Goal: Task Accomplishment & Management: Use online tool/utility

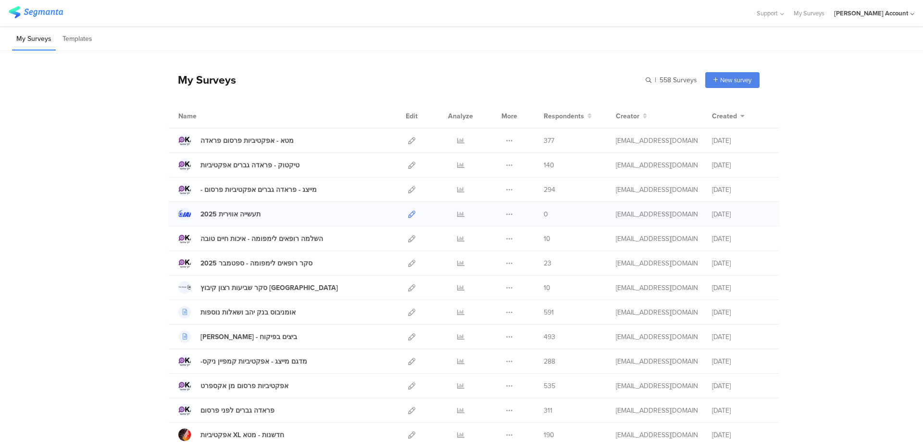
click at [408, 216] on icon at bounding box center [411, 214] width 7 height 7
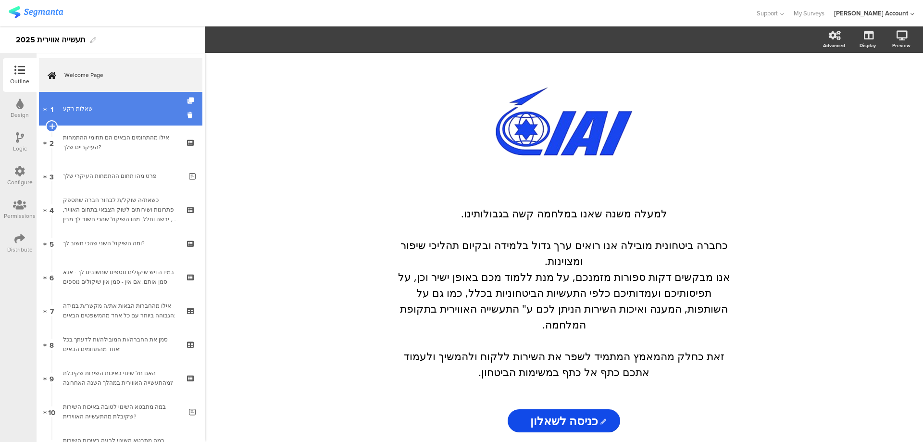
click at [104, 113] on div "שאלות רקע" at bounding box center [120, 109] width 115 height 10
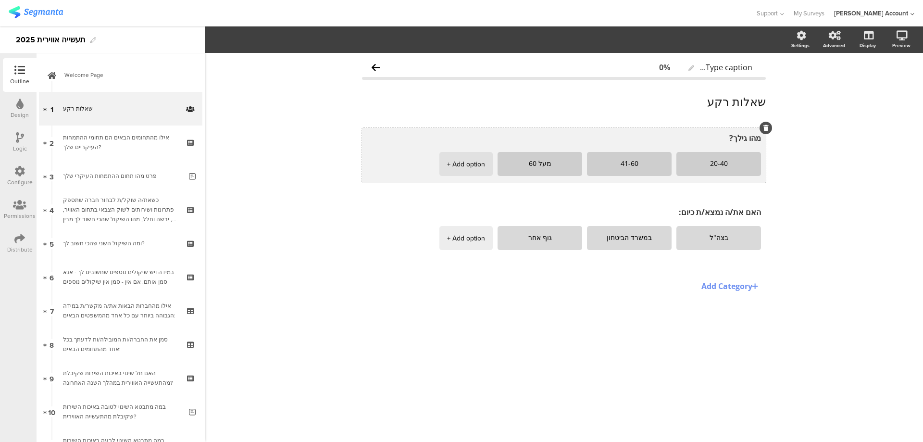
click at [765, 129] on icon at bounding box center [766, 128] width 5 height 6
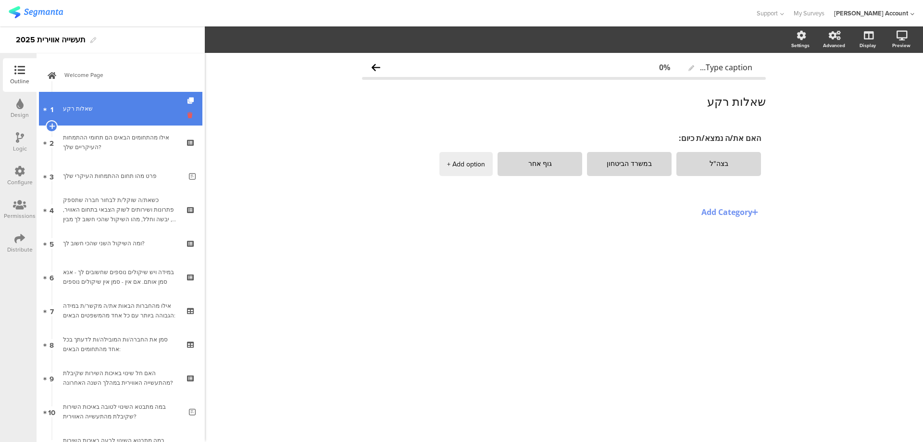
click at [188, 113] on icon at bounding box center [192, 115] width 8 height 9
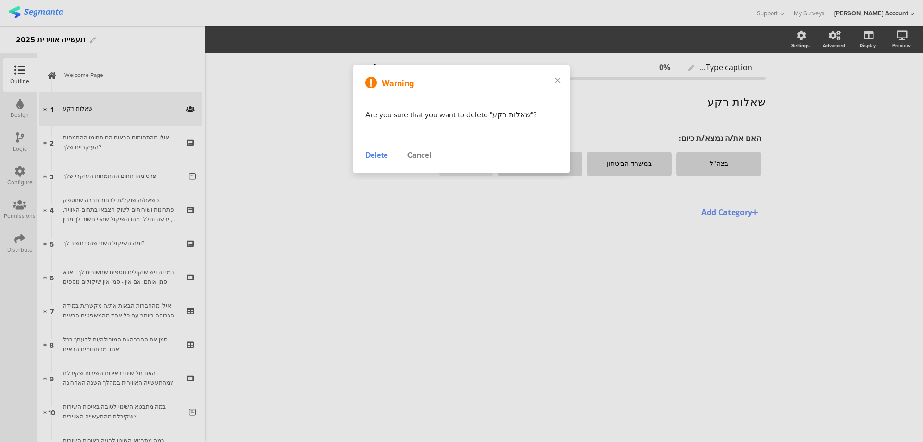
click at [385, 157] on div "Delete" at bounding box center [376, 156] width 23 height 12
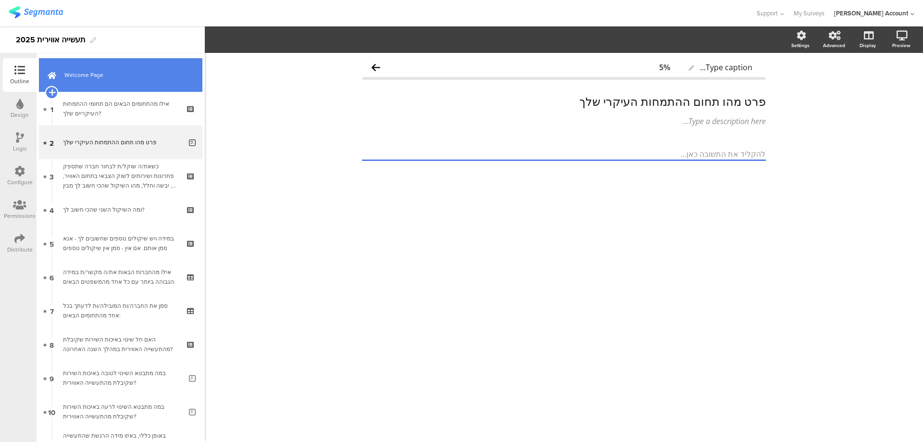
click at [50, 91] on icon at bounding box center [52, 92] width 6 height 9
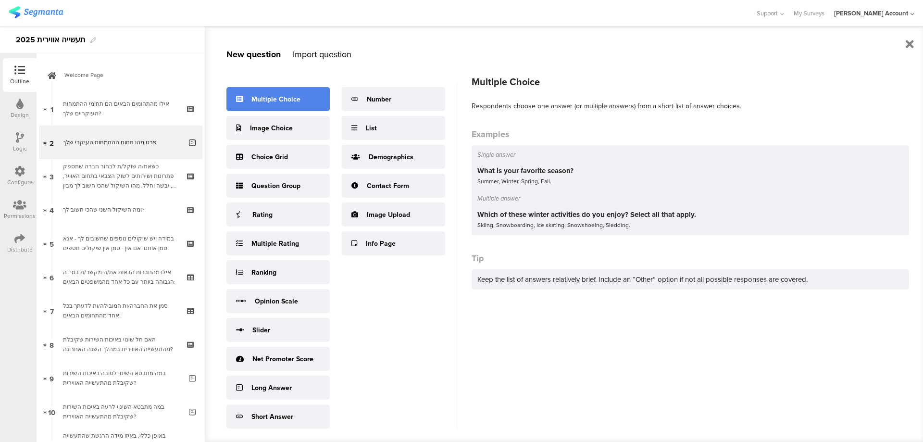
click at [263, 98] on div "Multiple Choice" at bounding box center [275, 99] width 49 height 10
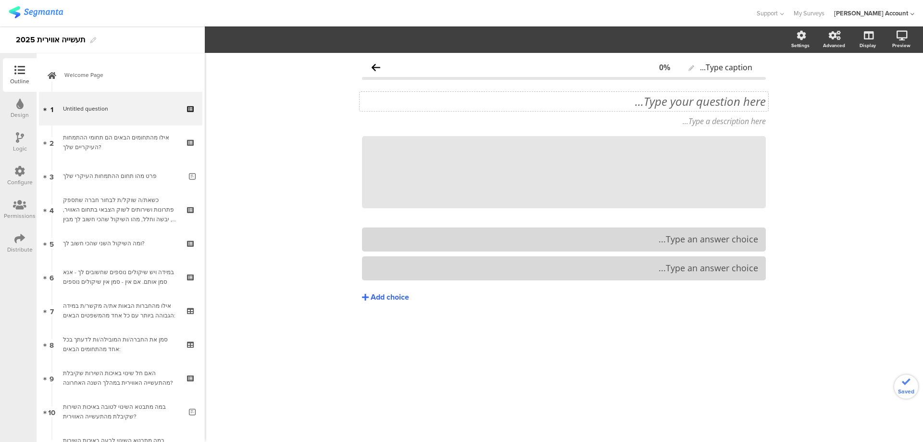
click at [738, 102] on div "Type your question here..." at bounding box center [564, 101] width 409 height 19
paste div
click at [700, 102] on p "1. האם את/ה כיום:" at bounding box center [564, 101] width 404 height 14
click at [753, 98] on p "1. האם את/ה נמצא/ת כיום:" at bounding box center [564, 101] width 404 height 14
click at [746, 101] on p "האם את/ה נמצא/ת כיום:" at bounding box center [564, 101] width 404 height 14
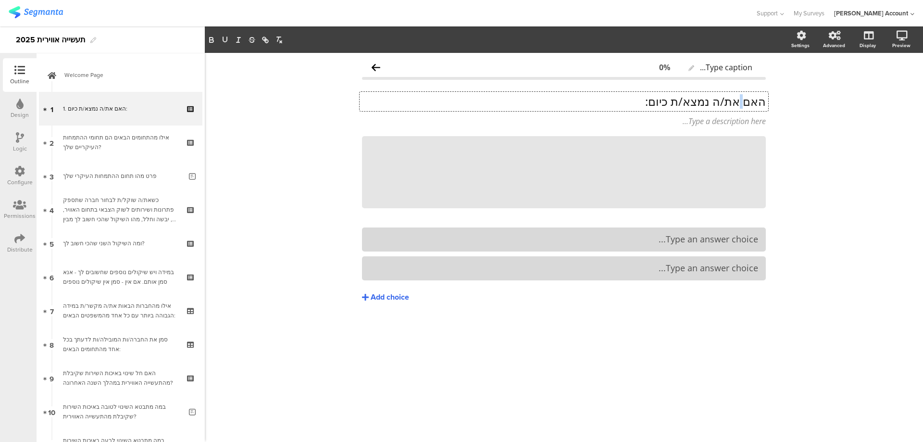
click at [746, 101] on p "האם את/ה נמצא/ת כיום:" at bounding box center [564, 101] width 404 height 14
click at [394, 298] on div "Add choice" at bounding box center [390, 297] width 38 height 10
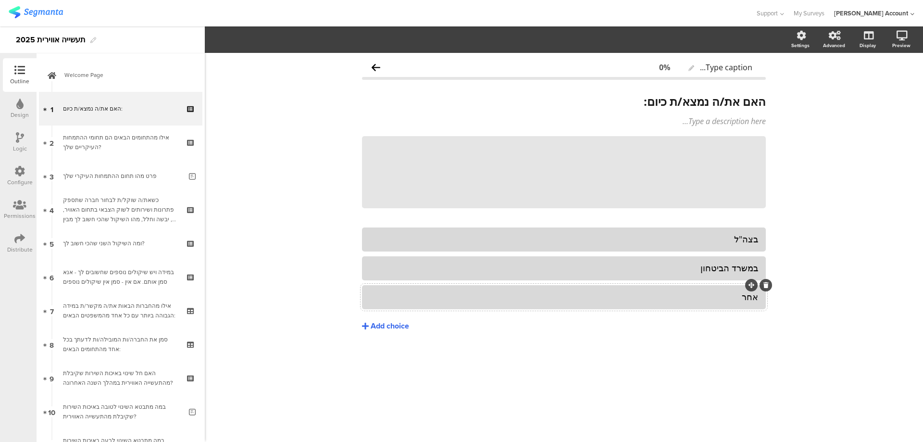
click at [728, 301] on div "אחר" at bounding box center [564, 296] width 389 height 11
click at [766, 116] on div at bounding box center [768, 113] width 13 height 13
click at [768, 113] on icon at bounding box center [768, 114] width 5 height 6
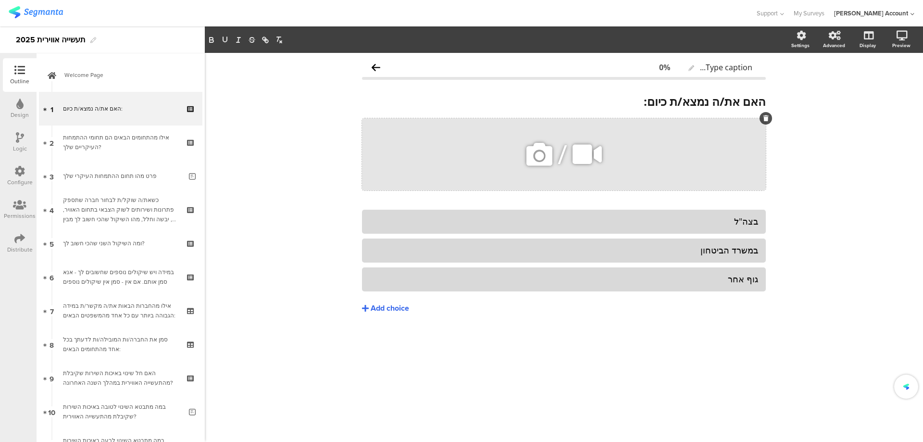
click at [756, 127] on div "/" at bounding box center [564, 154] width 404 height 72
click at [766, 116] on icon at bounding box center [766, 118] width 5 height 6
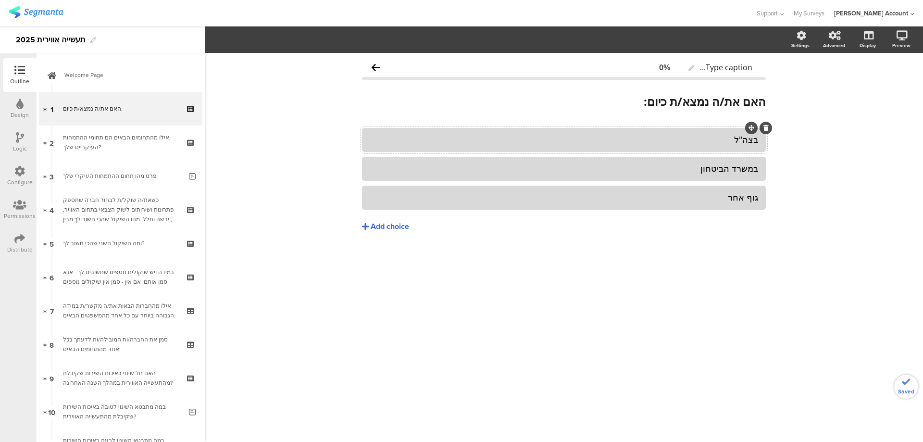
click at [750, 140] on div "בצה"ל" at bounding box center [564, 139] width 389 height 11
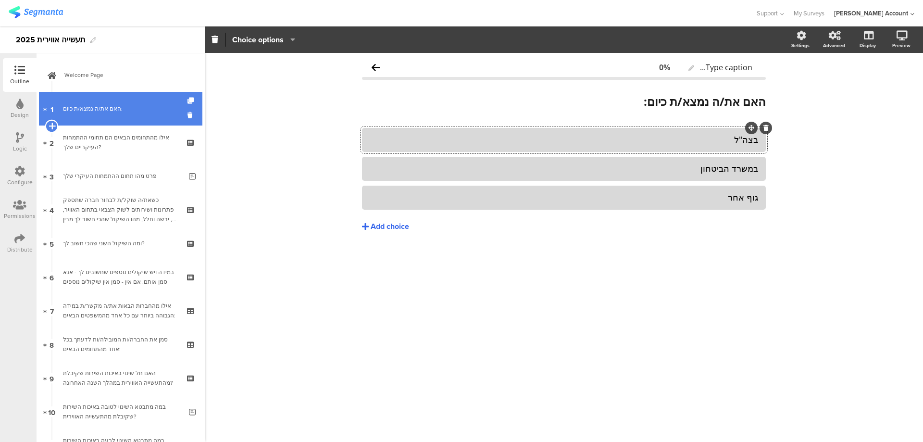
click at [52, 125] on icon at bounding box center [52, 126] width 6 height 9
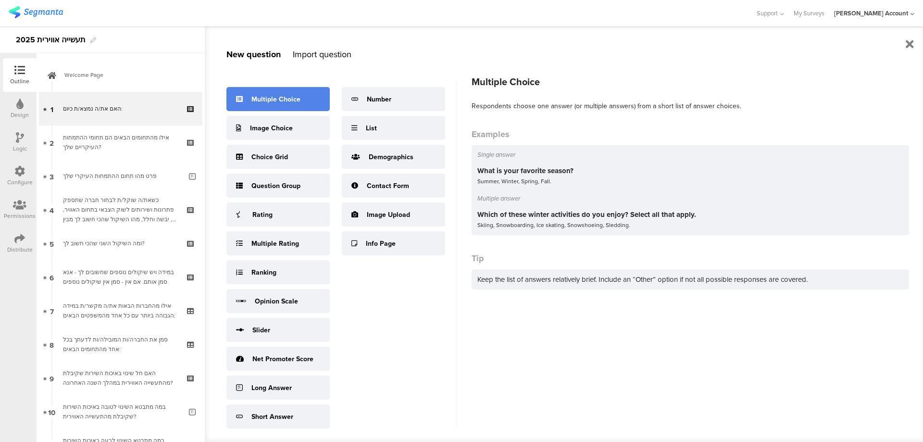
click at [271, 96] on div "Multiple Choice" at bounding box center [275, 99] width 49 height 10
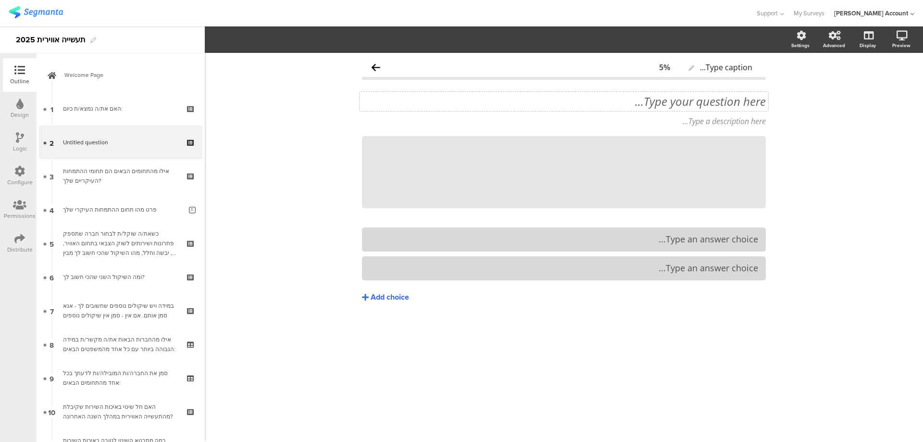
click at [715, 101] on div "Type your question here..." at bounding box center [564, 101] width 409 height 19
drag, startPoint x: 752, startPoint y: 101, endPoint x: 756, endPoint y: 101, distance: 4.8
click at [752, 101] on p "2. מהי דרגתך?" at bounding box center [564, 101] width 404 height 14
click at [761, 101] on p "מהי דרגתך?" at bounding box center [564, 101] width 404 height 14
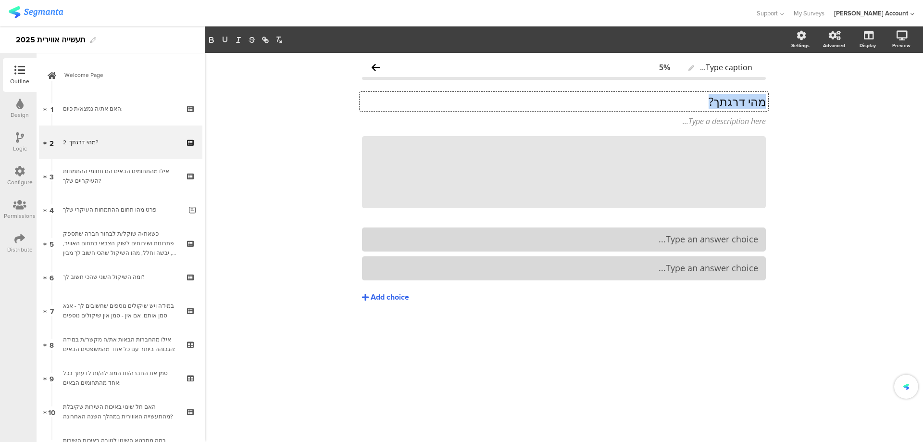
click at [761, 101] on p "מהי דרגתך?" at bounding box center [564, 101] width 404 height 14
click at [381, 292] on div "Add choice" at bounding box center [390, 297] width 38 height 10
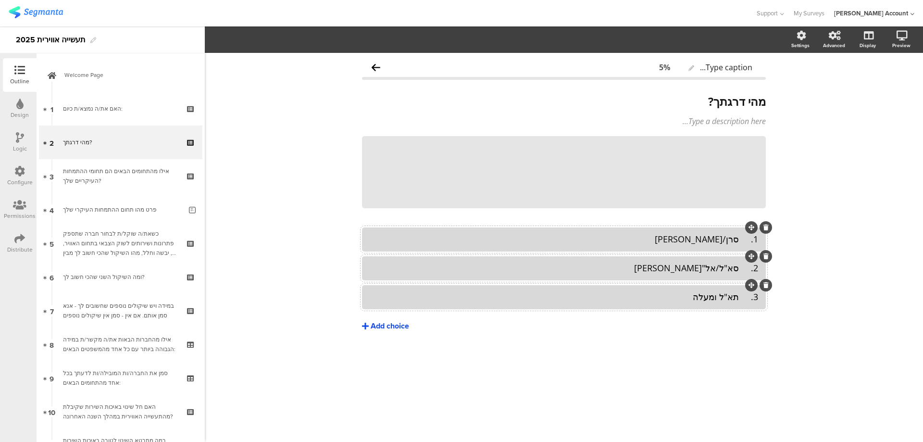
click at [377, 322] on div "Add choice" at bounding box center [390, 326] width 38 height 10
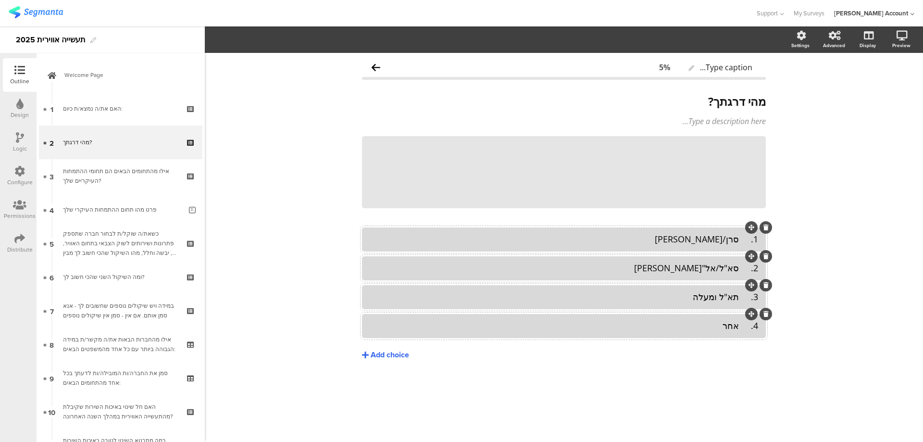
click at [742, 329] on div "4. אחר" at bounding box center [564, 325] width 389 height 11
click at [743, 292] on div "3. תא"ל ומעלה" at bounding box center [564, 296] width 389 height 11
click at [740, 265] on div "2. סא"ל/אל"מ" at bounding box center [564, 268] width 389 height 11
click at [739, 243] on div "1. סרן/רב סרן" at bounding box center [564, 239] width 389 height 11
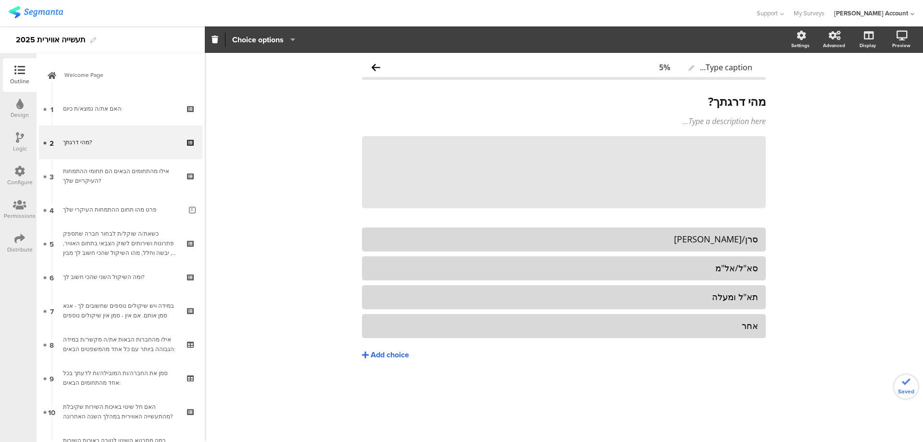
click at [21, 135] on icon at bounding box center [20, 137] width 8 height 11
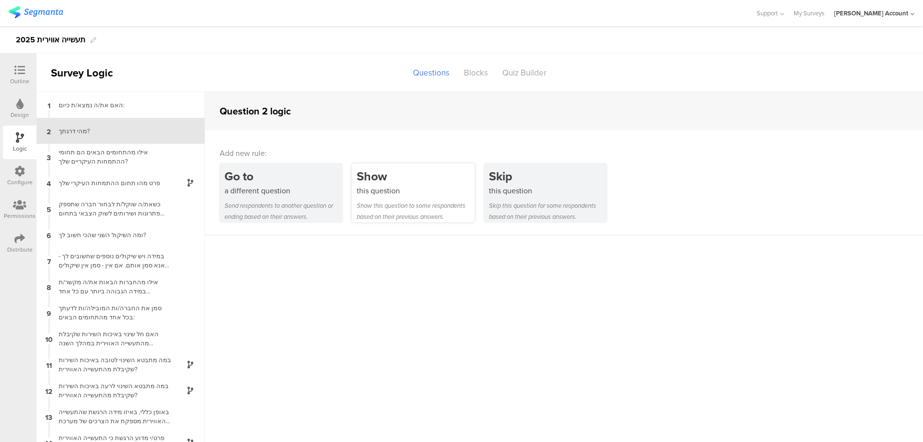
click at [393, 173] on div "Show" at bounding box center [416, 176] width 118 height 18
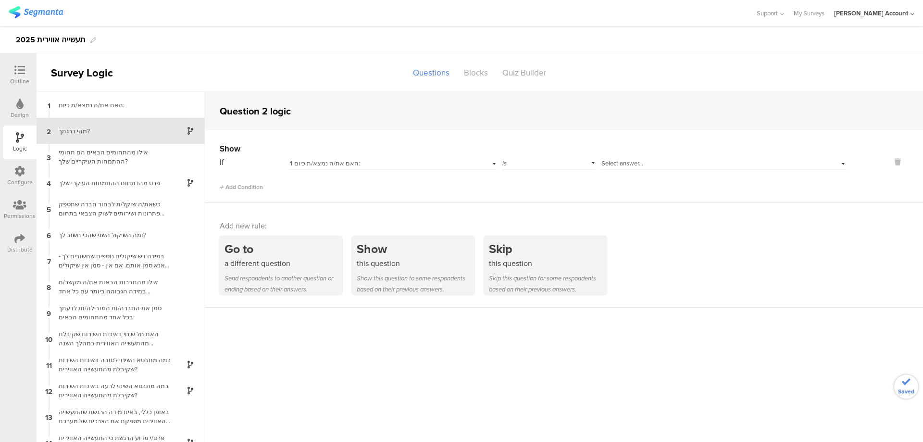
click at [350, 157] on div "1 האם את/ה נמצא/ת כיום:" at bounding box center [392, 162] width 207 height 15
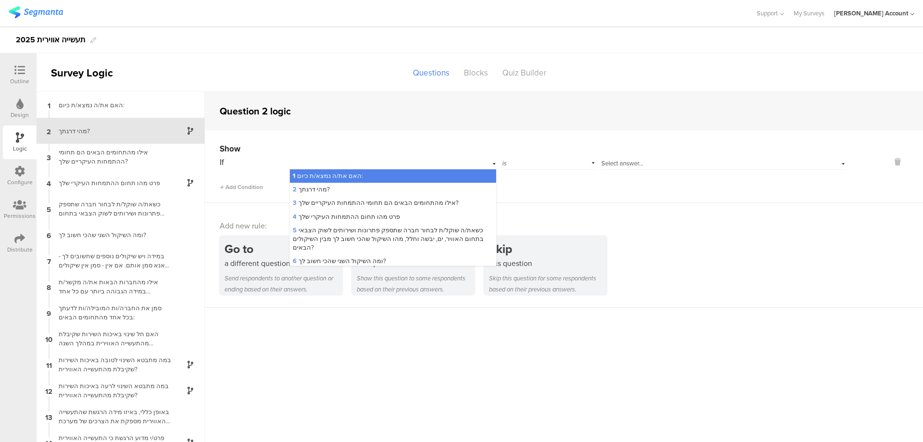
click at [390, 173] on div "1 האם את/ה נמצא/ת כיום:" at bounding box center [393, 175] width 206 height 13
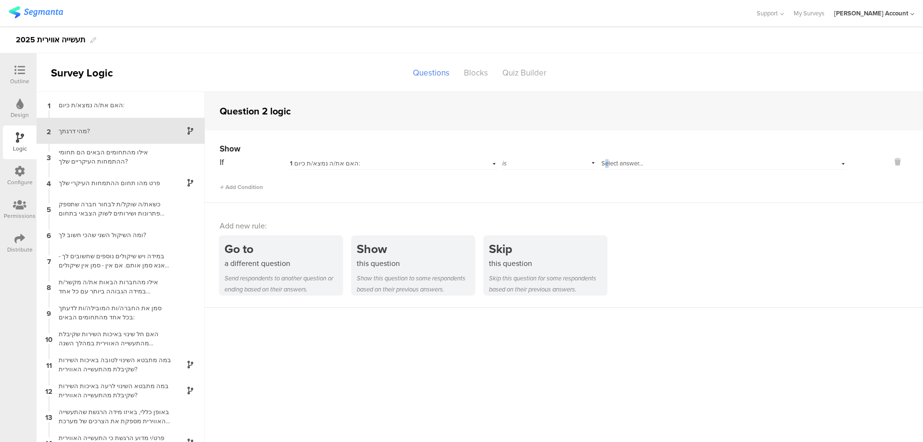
click at [603, 164] on span "Select answer..." at bounding box center [623, 163] width 42 height 9
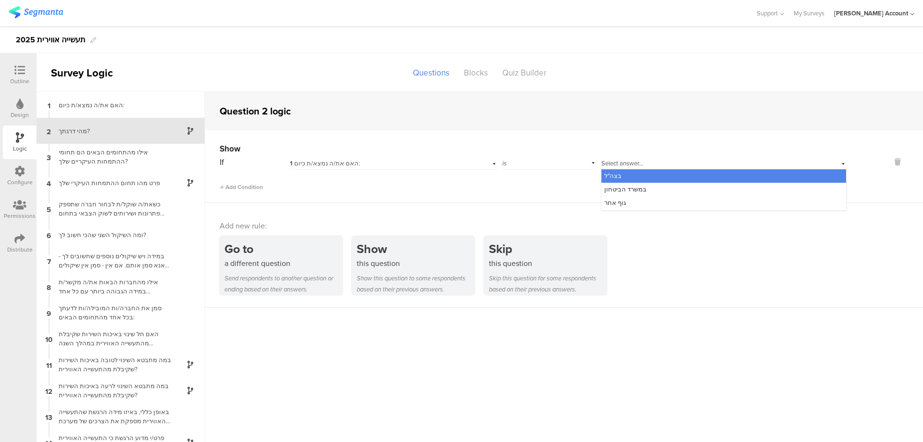
click at [621, 173] on div "בצה"ל" at bounding box center [724, 175] width 245 height 13
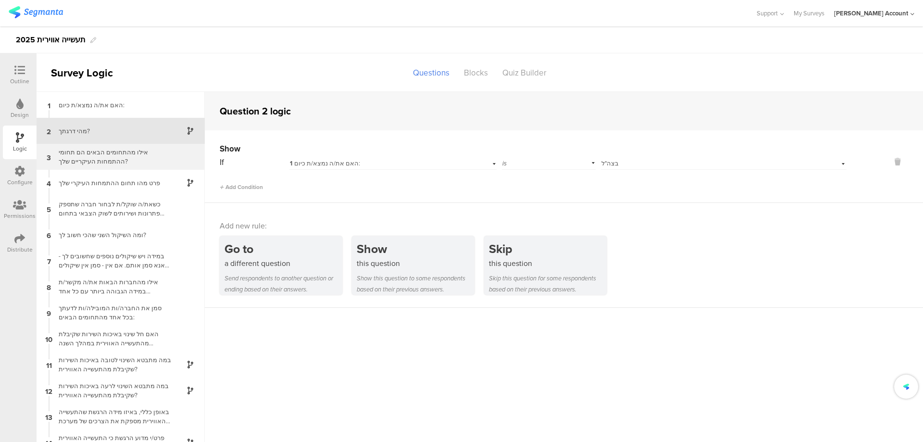
click at [91, 151] on div "אילו מהתחומים הבאים הם תחומי ההתמחות העיקריים שלך?" at bounding box center [113, 157] width 120 height 18
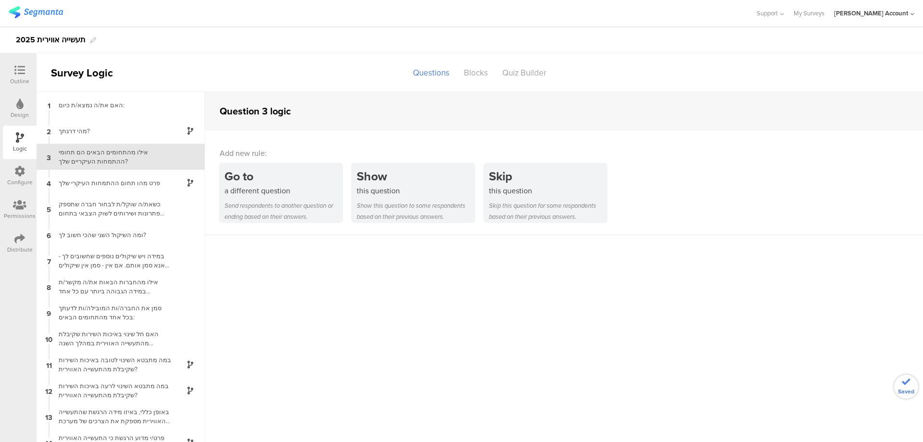
click at [22, 72] on icon at bounding box center [19, 70] width 11 height 11
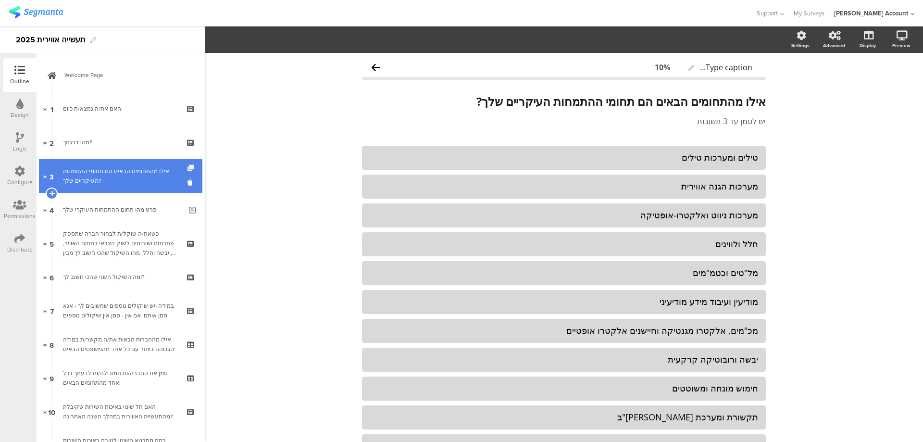
click at [188, 167] on icon at bounding box center [192, 168] width 8 height 6
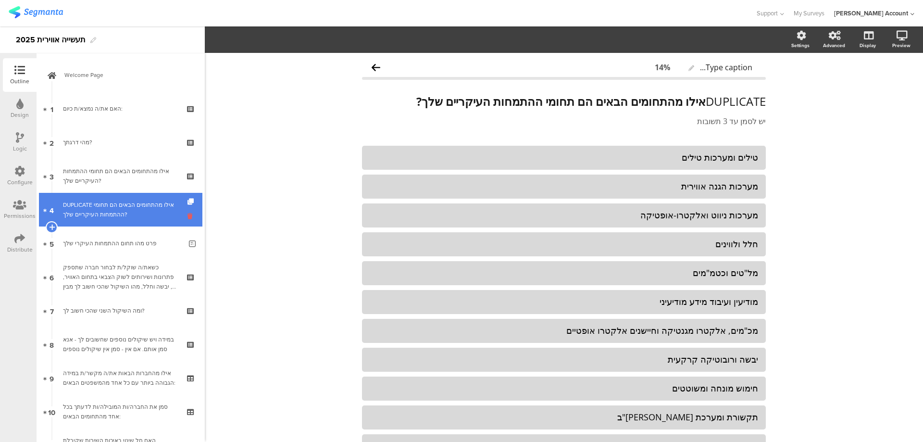
click at [188, 216] on icon at bounding box center [192, 216] width 8 height 9
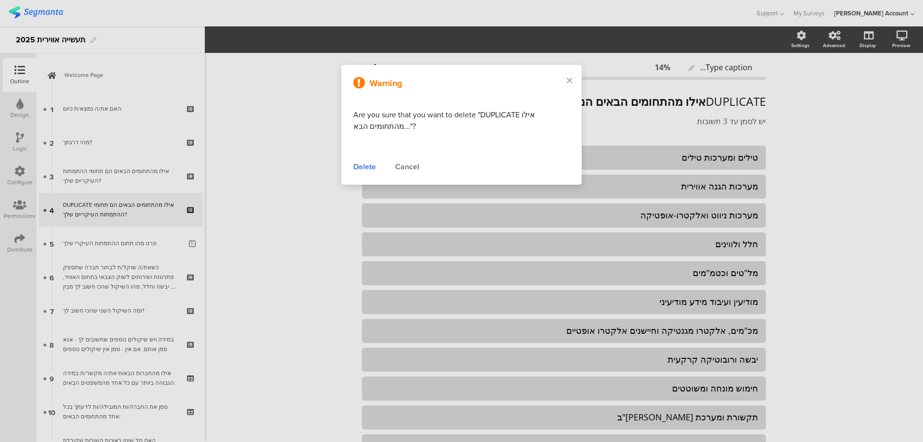
click at [368, 168] on div "Delete" at bounding box center [364, 167] width 23 height 12
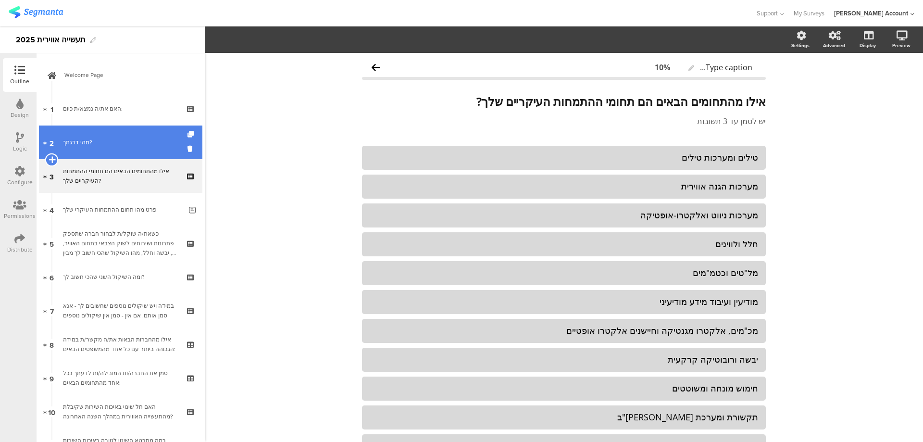
click at [53, 158] on icon at bounding box center [52, 159] width 6 height 9
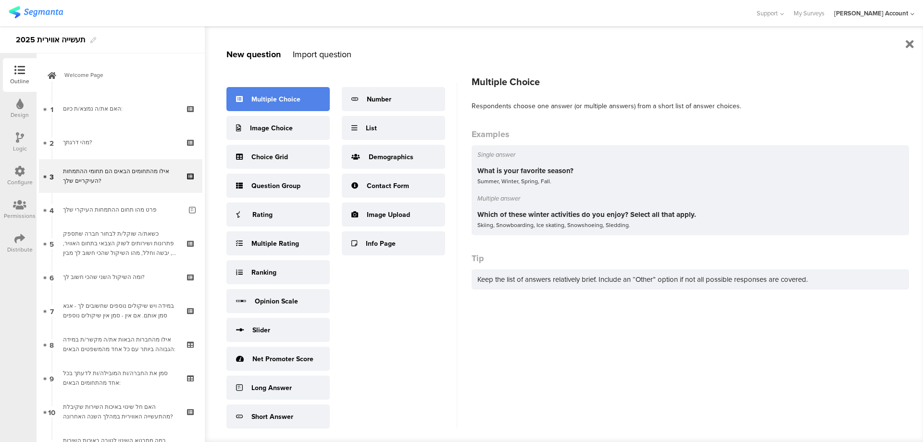
click at [256, 96] on div "Multiple Choice" at bounding box center [275, 99] width 49 height 10
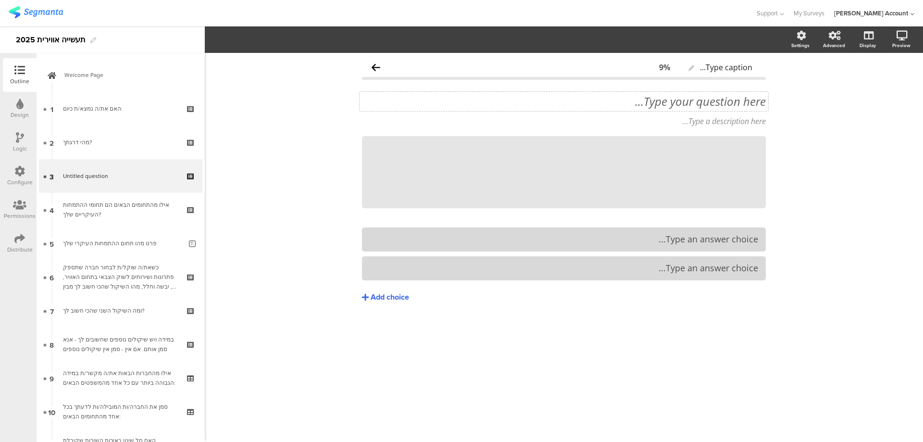
click at [713, 100] on div "Type your question here..." at bounding box center [564, 101] width 409 height 19
click at [750, 100] on p "3. מה תפקידך במשרד?" at bounding box center [564, 101] width 404 height 14
click at [753, 100] on p "3. מה תפקידך במשרד?" at bounding box center [564, 101] width 404 height 14
click at [758, 101] on p "מה תפקידך במשרד?" at bounding box center [564, 101] width 404 height 14
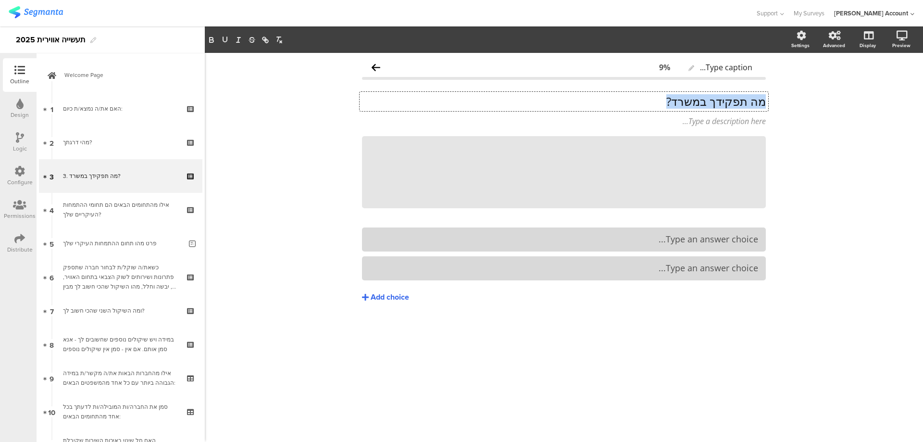
click at [758, 101] on p "מה תפקידך במשרד?" at bounding box center [564, 101] width 404 height 14
click at [763, 135] on div at bounding box center [766, 136] width 13 height 13
click at [765, 133] on icon at bounding box center [766, 136] width 5 height 6
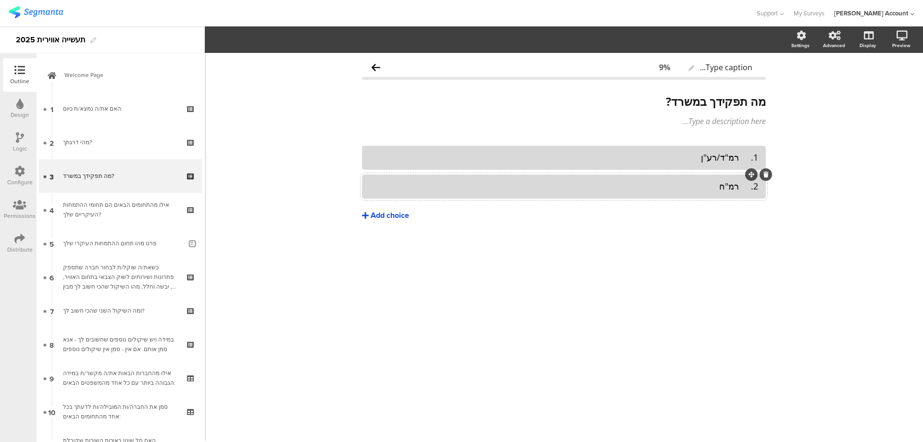
click at [404, 216] on div "Add choice" at bounding box center [390, 216] width 38 height 10
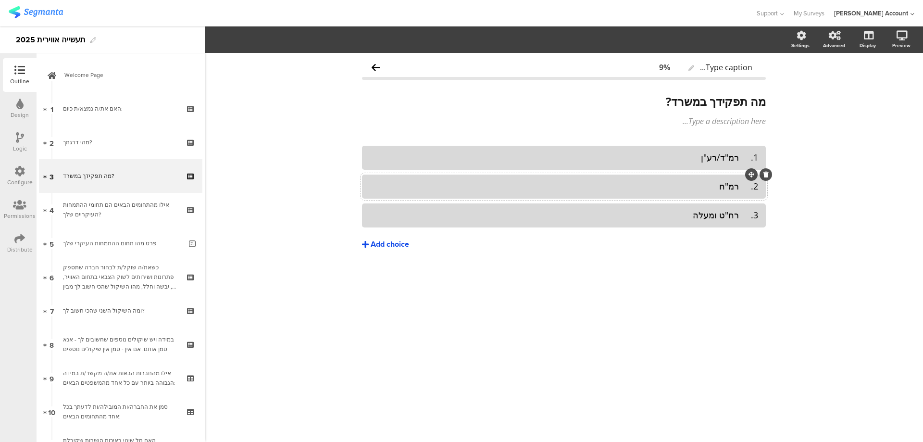
drag, startPoint x: 384, startPoint y: 245, endPoint x: 400, endPoint y: 247, distance: 15.9
click at [384, 245] on div "Add choice" at bounding box center [390, 244] width 38 height 10
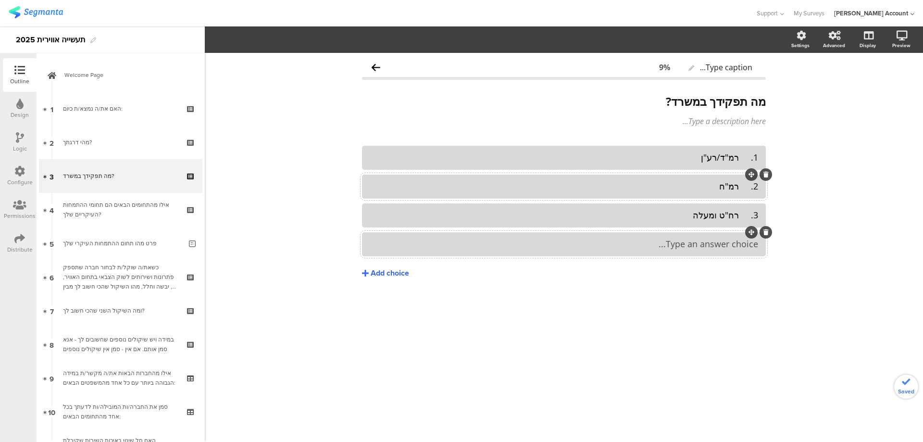
click at [673, 251] on div "Type an answer choice..." at bounding box center [564, 244] width 389 height 16
click at [741, 244] on div "4. אחר" at bounding box center [564, 243] width 389 height 11
click at [741, 217] on div "3. רח"ט ומעלה" at bounding box center [564, 215] width 389 height 11
click at [739, 186] on div "2. רמ"ח" at bounding box center [564, 186] width 389 height 11
click at [740, 155] on div "1. רמ"ד/רע"ן" at bounding box center [564, 157] width 389 height 11
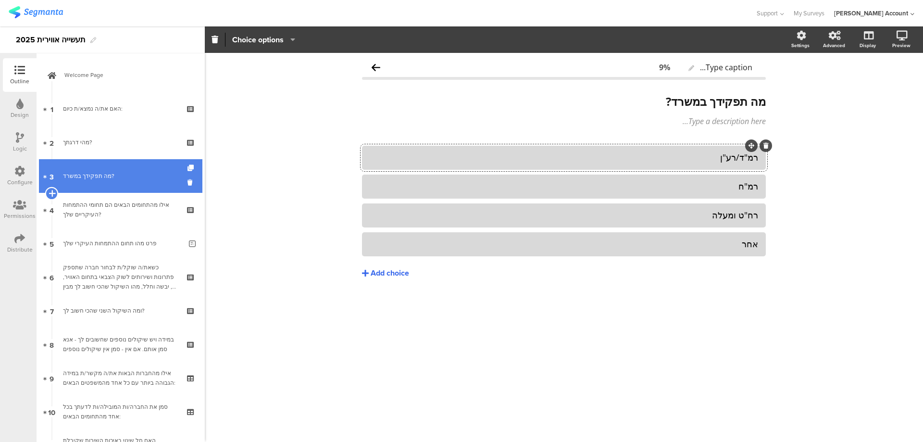
click at [50, 190] on icon at bounding box center [52, 193] width 6 height 9
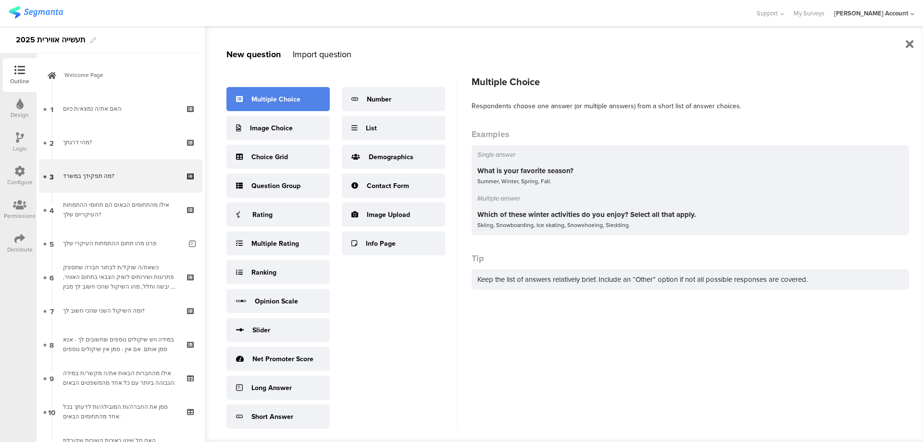
click at [257, 102] on div "Multiple Choice" at bounding box center [275, 99] width 49 height 10
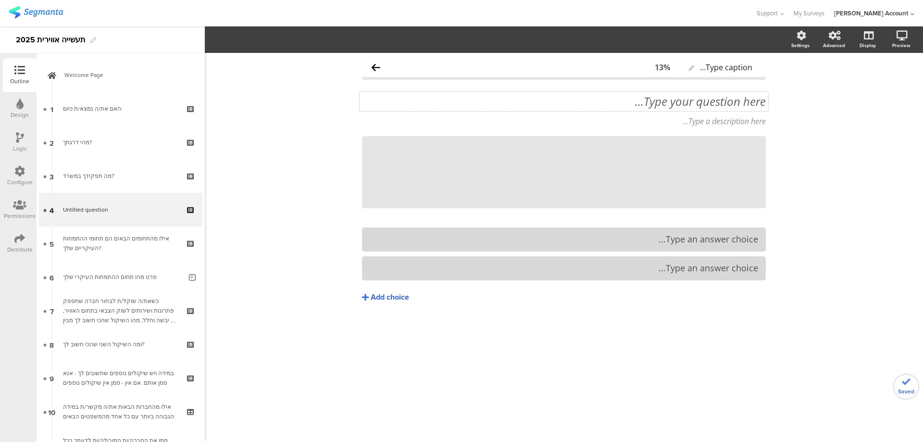
click at [687, 105] on div "Type your question here..." at bounding box center [564, 101] width 409 height 19
click at [755, 102] on p "4. לאיזה חיל/זרוע אתה שייך?" at bounding box center [564, 101] width 404 height 14
click at [754, 101] on p "4. לאיזה חיל/זרוע אתה שייך?" at bounding box center [564, 101] width 404 height 14
click at [755, 103] on p "לאיזה חיל/זרוע אתה שייך?" at bounding box center [564, 101] width 404 height 14
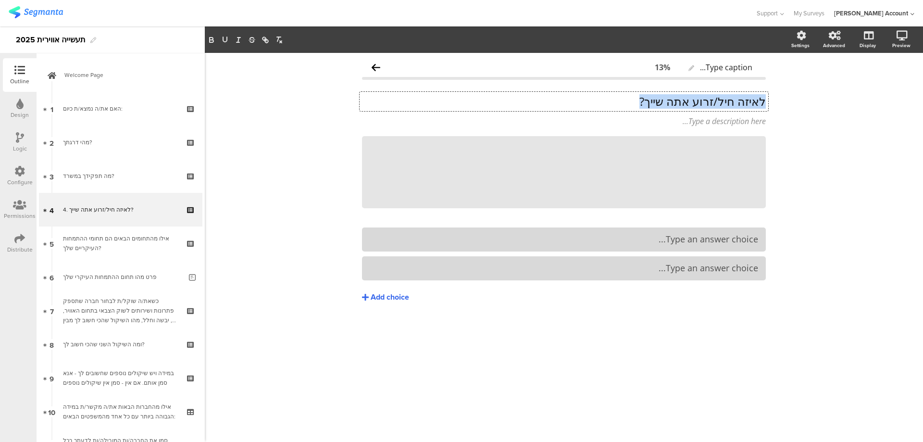
click at [755, 103] on p "לאיזה חיל/זרוע אתה שייך?" at bounding box center [564, 101] width 404 height 14
click at [763, 137] on div at bounding box center [766, 136] width 13 height 13
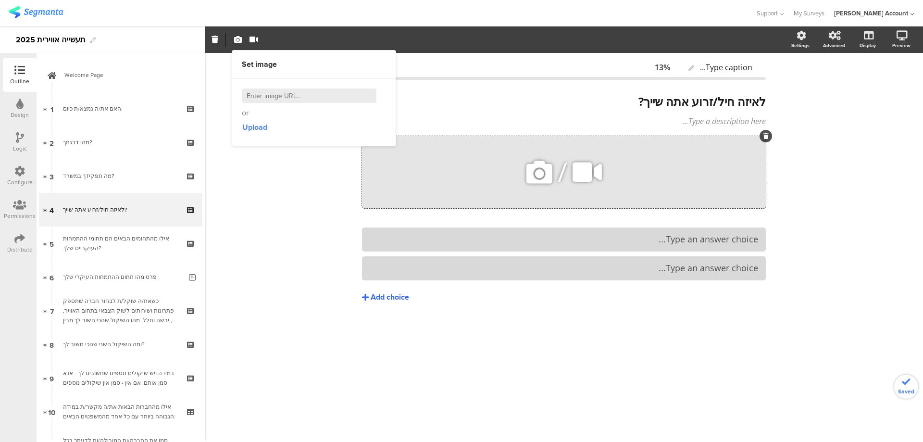
click at [764, 136] on icon at bounding box center [766, 136] width 5 height 6
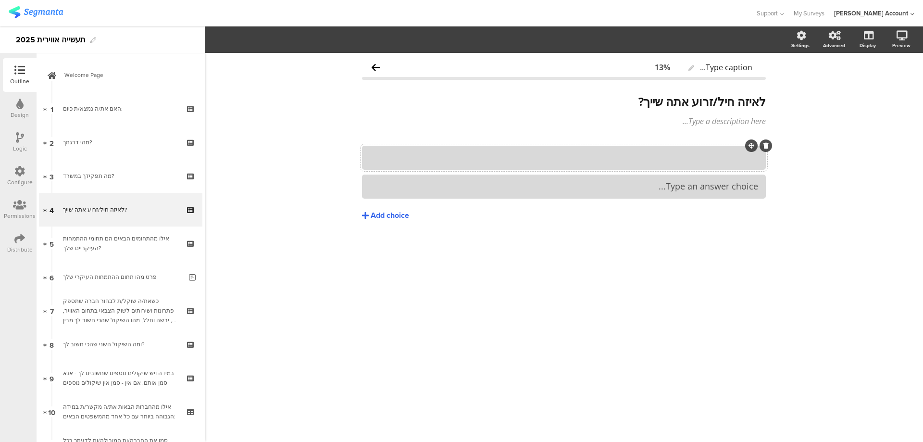
click at [710, 165] on div at bounding box center [564, 158] width 389 height 16
click at [667, 180] on div at bounding box center [564, 186] width 389 height 16
click at [399, 216] on div "Add choice" at bounding box center [390, 216] width 38 height 10
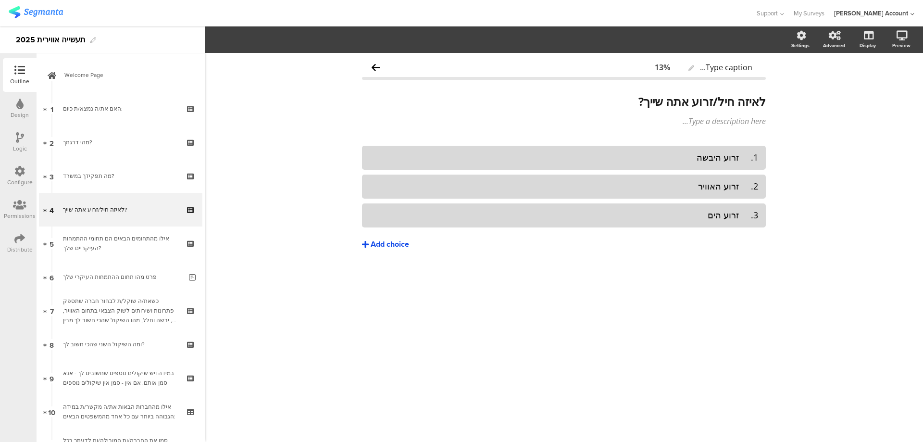
click at [397, 242] on div "Add choice" at bounding box center [390, 244] width 38 height 10
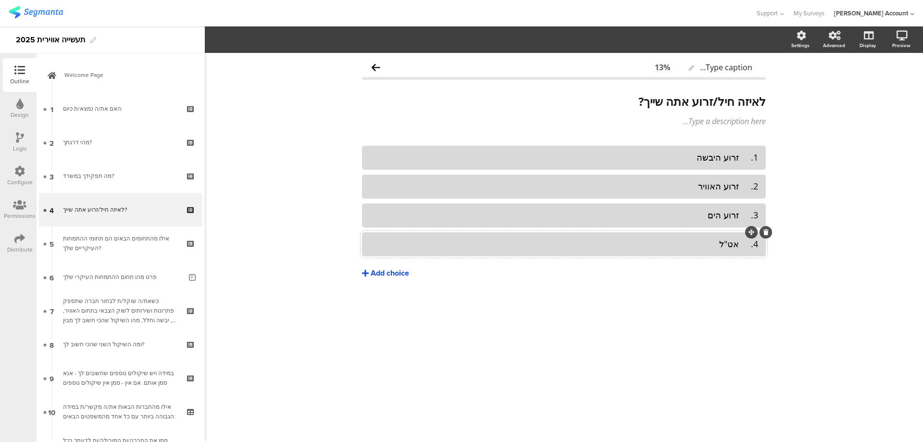
click at [397, 270] on div "Add choice" at bounding box center [390, 273] width 38 height 10
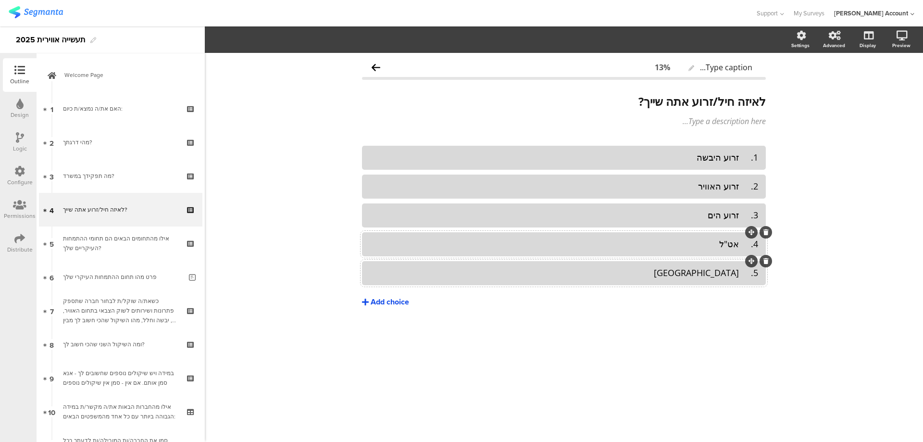
drag, startPoint x: 397, startPoint y: 299, endPoint x: 484, endPoint y: 298, distance: 87.0
click at [397, 299] on div "Add choice" at bounding box center [390, 302] width 38 height 10
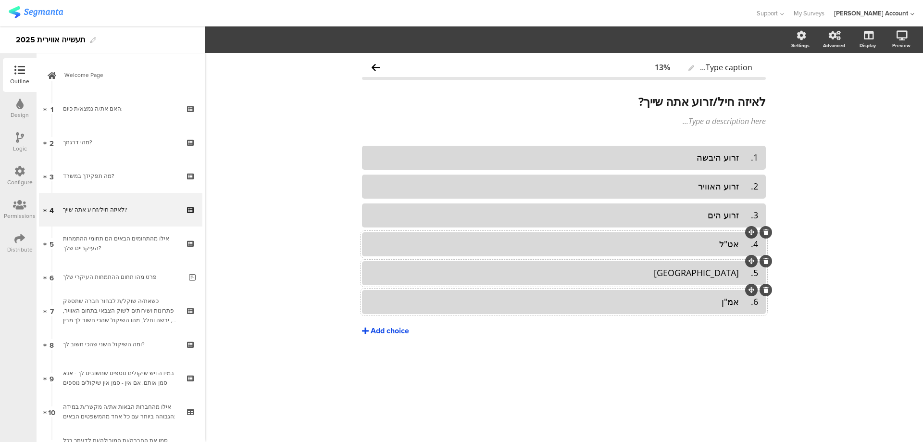
click at [384, 328] on div "Add choice" at bounding box center [390, 331] width 38 height 10
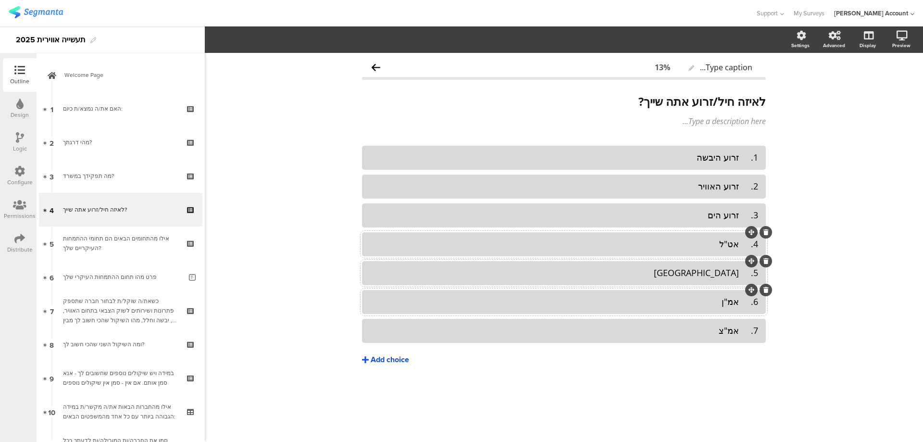
click at [371, 355] on div "Add choice" at bounding box center [390, 360] width 38 height 10
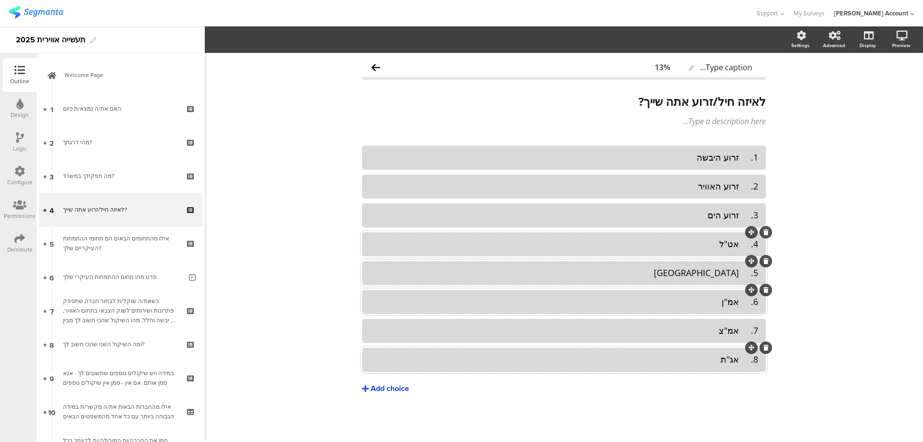
click at [381, 388] on div "Add choice" at bounding box center [390, 389] width 38 height 10
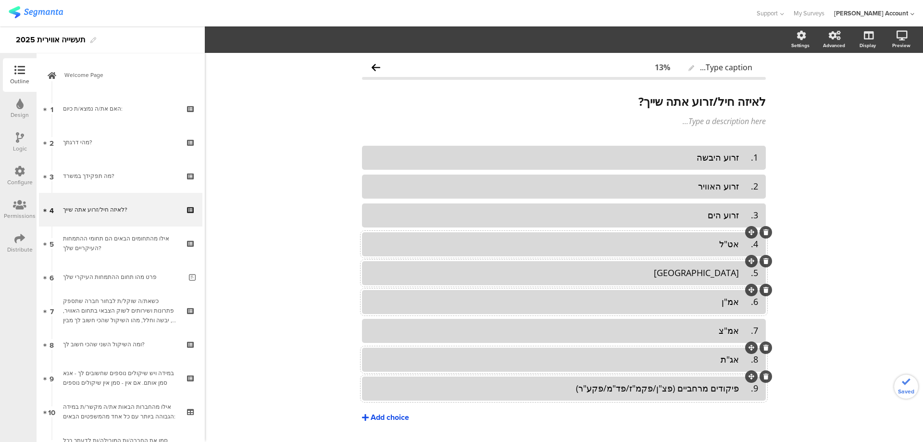
click at [393, 419] on div "Add choice" at bounding box center [390, 418] width 38 height 10
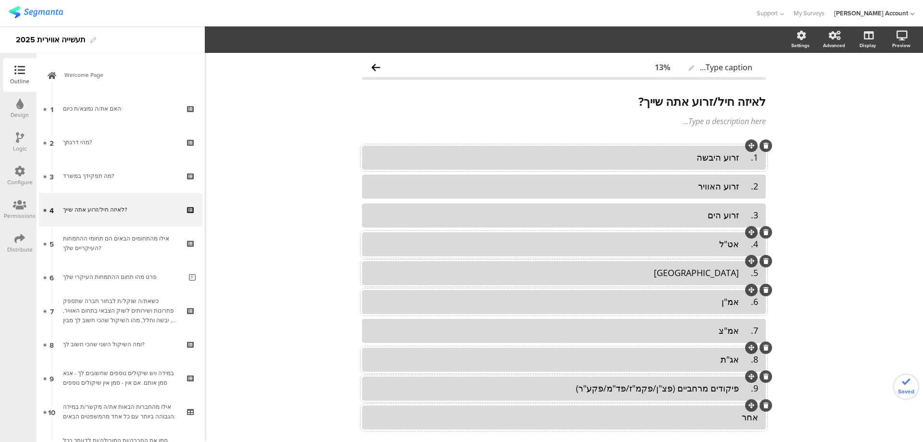
click at [740, 157] on div "1. זרוע היבשה" at bounding box center [564, 157] width 389 height 11
click at [741, 187] on div "2. זרוע האוויר" at bounding box center [564, 186] width 389 height 11
click at [741, 217] on div "3. זרוע הים" at bounding box center [564, 215] width 389 height 11
click at [739, 248] on div "4. אט"ל" at bounding box center [564, 243] width 389 height 11
click at [739, 275] on div "5. תקשוב" at bounding box center [564, 272] width 389 height 11
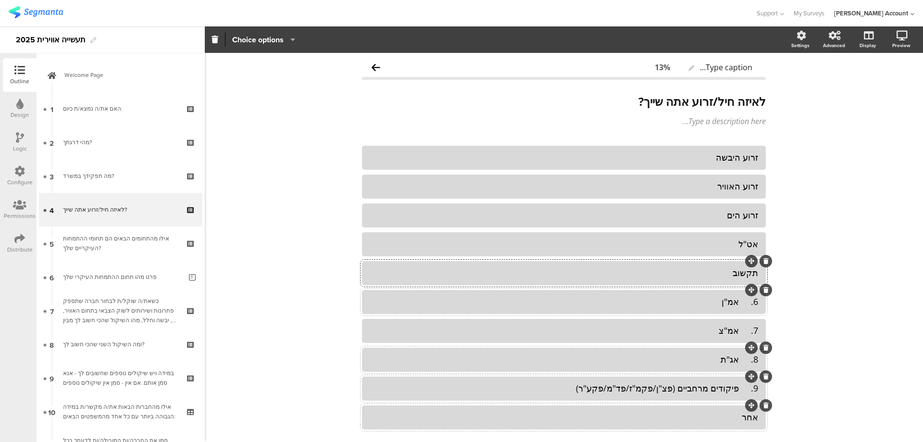
click at [739, 302] on div "6. אמ"ן" at bounding box center [564, 301] width 389 height 11
click at [737, 338] on div "7. אמ"צ" at bounding box center [564, 331] width 389 height 16
click at [737, 360] on div "8. אג"ת" at bounding box center [564, 359] width 389 height 11
click at [737, 392] on div "9. פיקודים מרחביים (פצ"ן/פקמ"ז/פד"מ/פקע"ר)" at bounding box center [564, 388] width 389 height 11
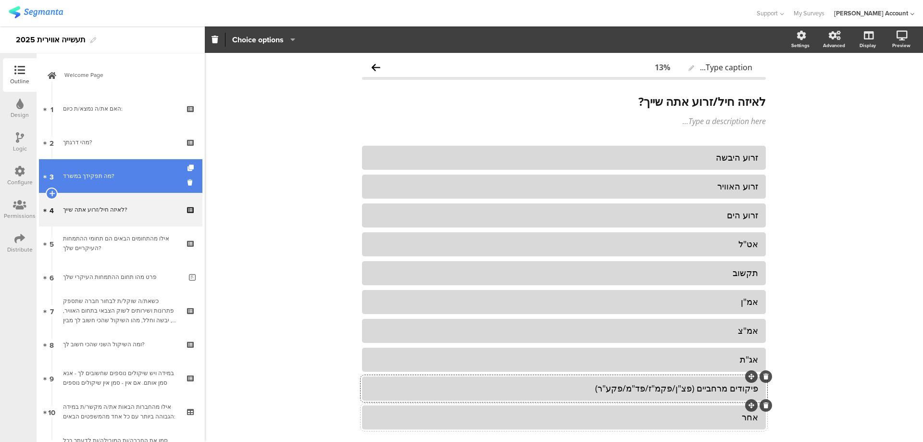
click at [137, 187] on link "3 מה תפקידך במשרד?" at bounding box center [120, 176] width 163 height 34
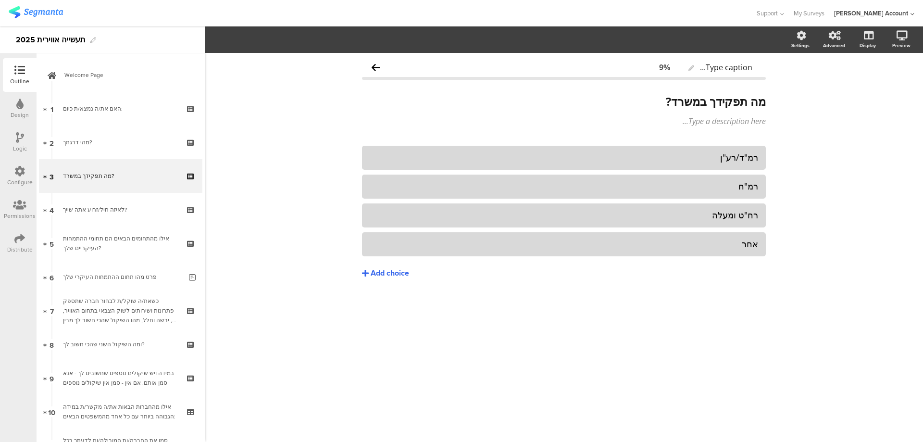
click at [14, 140] on div "Logic" at bounding box center [20, 142] width 34 height 34
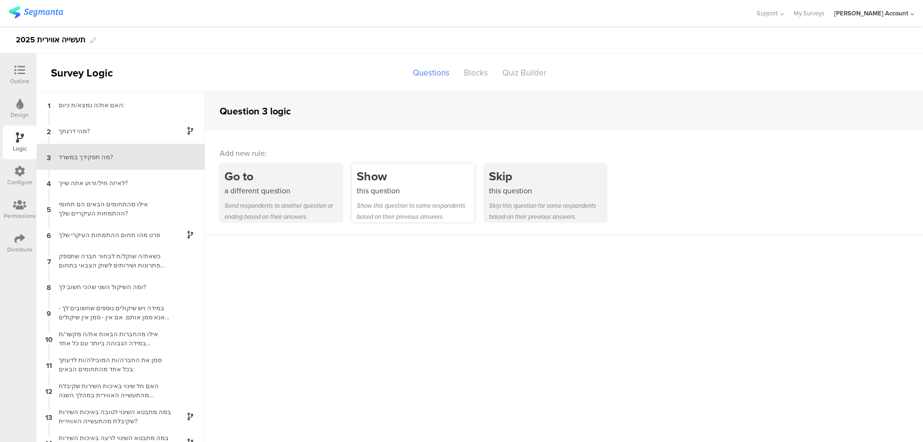
click at [370, 183] on div "Show" at bounding box center [416, 176] width 118 height 18
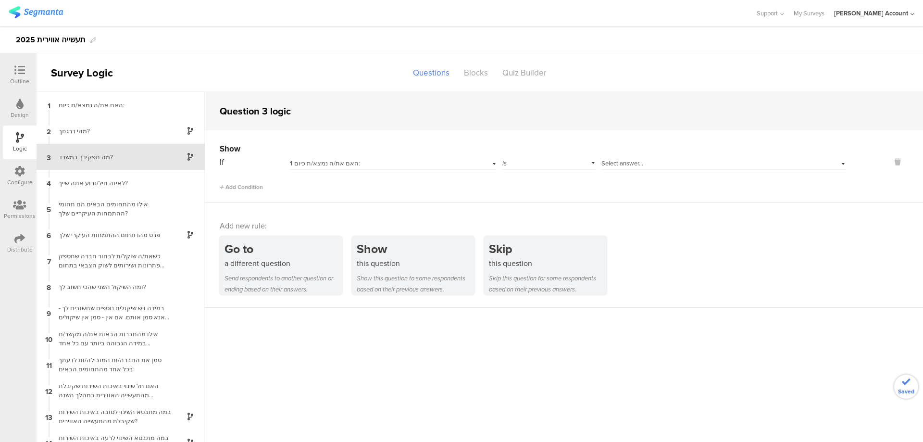
click at [379, 159] on div "1 האם את/ה נמצא/ת כיום:" at bounding box center [377, 163] width 175 height 9
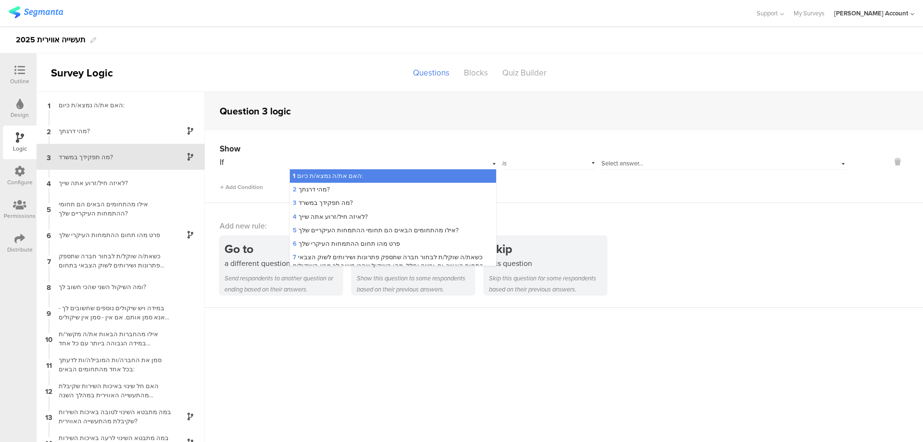
click at [639, 161] on span "Select answer..." at bounding box center [623, 163] width 42 height 9
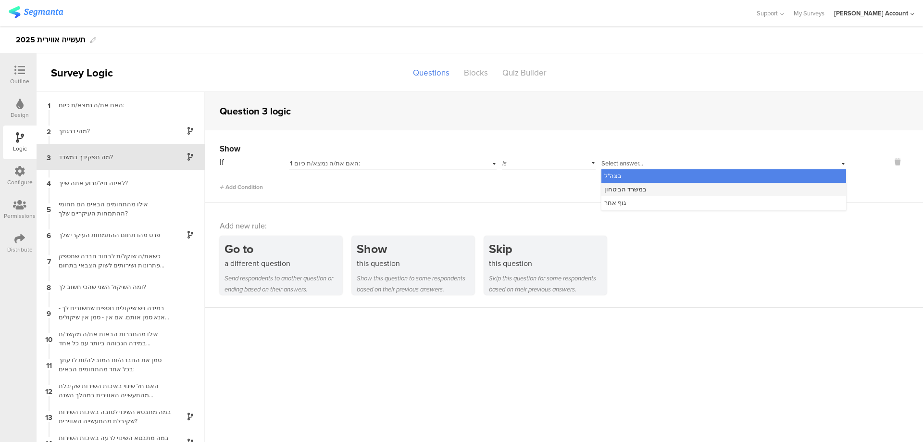
click at [642, 188] on div "במשרד הביטחון" at bounding box center [724, 189] width 245 height 13
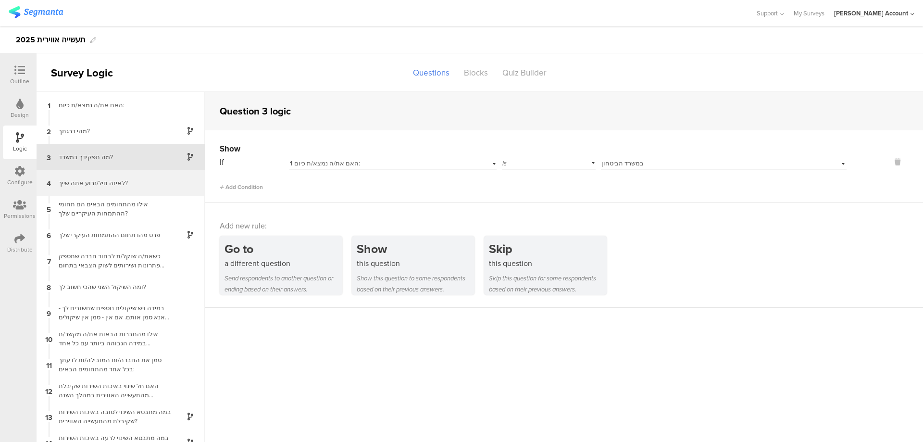
click at [125, 180] on div "לאיזה חיל/זרוע אתה שייך?" at bounding box center [113, 182] width 120 height 9
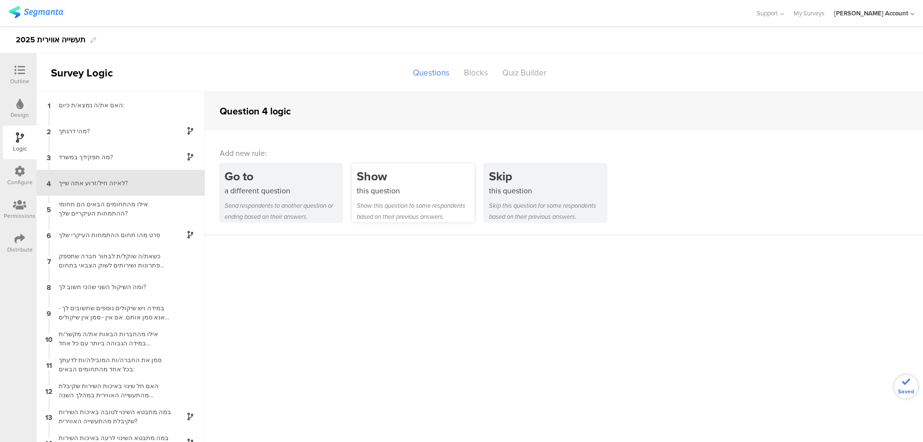
click at [412, 172] on div "Show" at bounding box center [416, 176] width 118 height 18
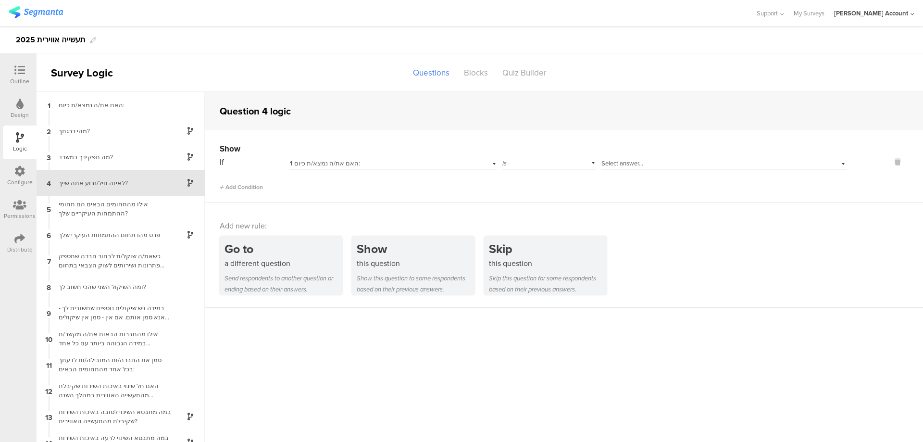
click at [620, 160] on span "Select answer..." at bounding box center [623, 163] width 42 height 9
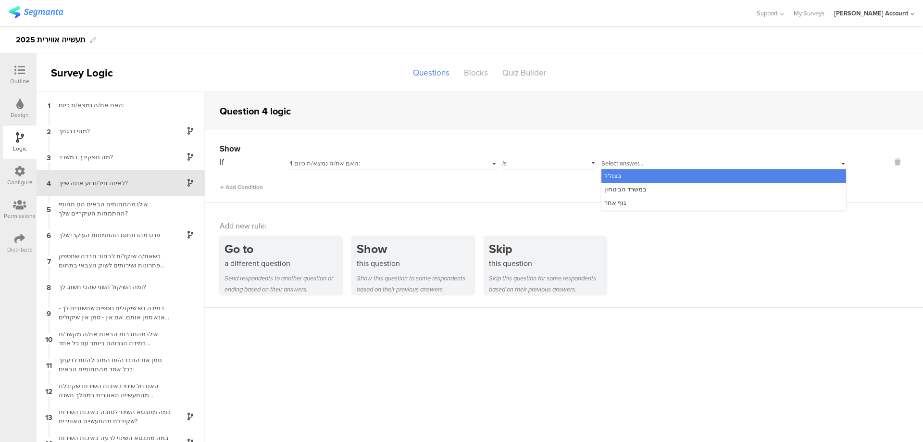
click at [634, 180] on div "בצה"ל" at bounding box center [724, 175] width 245 height 13
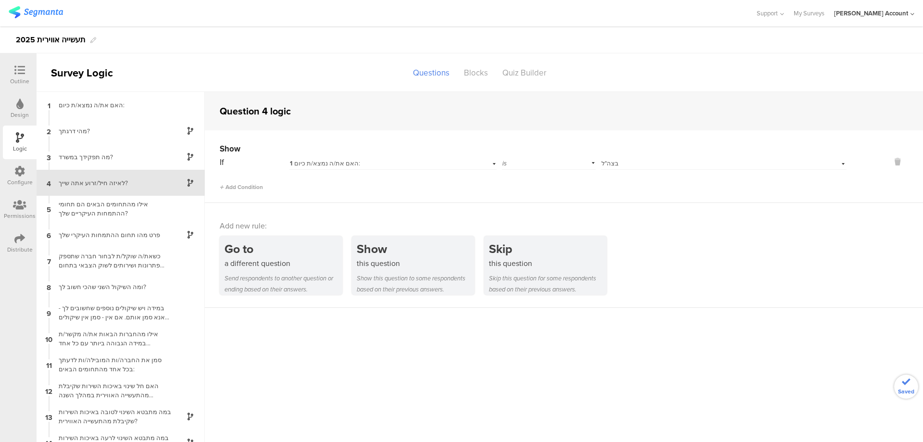
click at [24, 73] on icon at bounding box center [19, 70] width 11 height 11
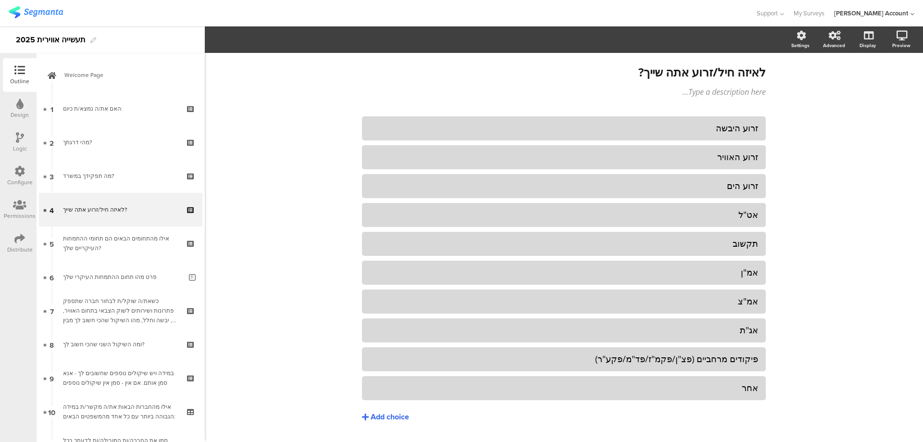
scroll to position [55, 0]
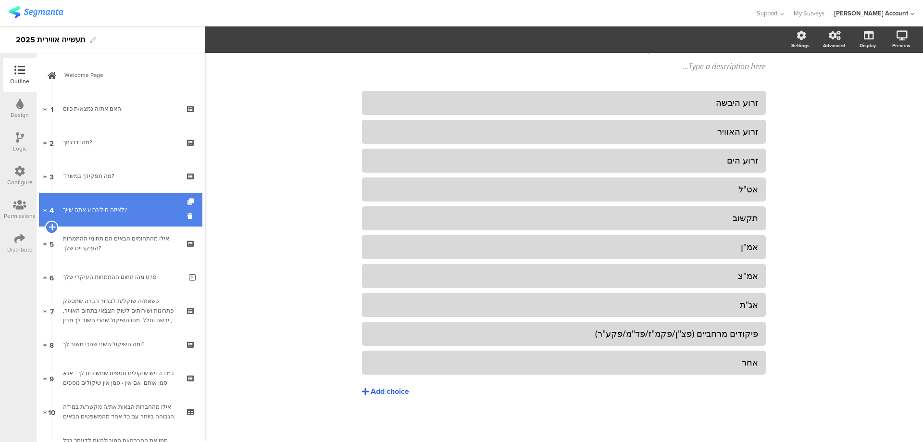
click at [49, 226] on icon at bounding box center [52, 227] width 6 height 9
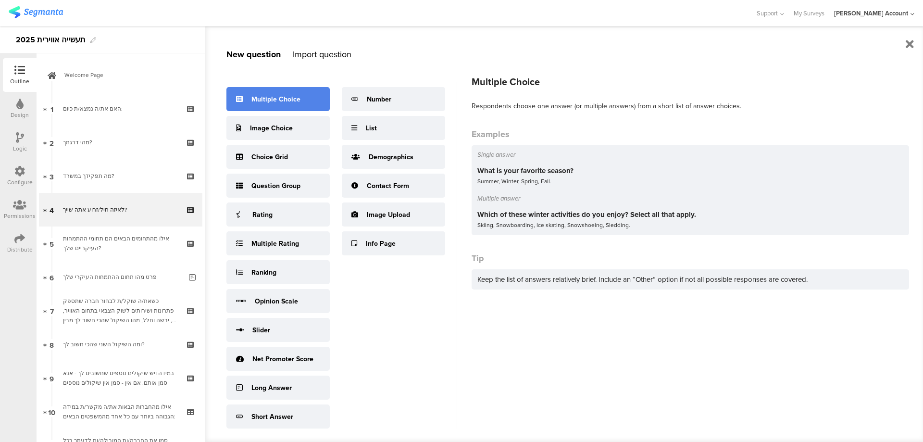
click at [274, 94] on div "Multiple Choice" at bounding box center [277, 99] width 103 height 24
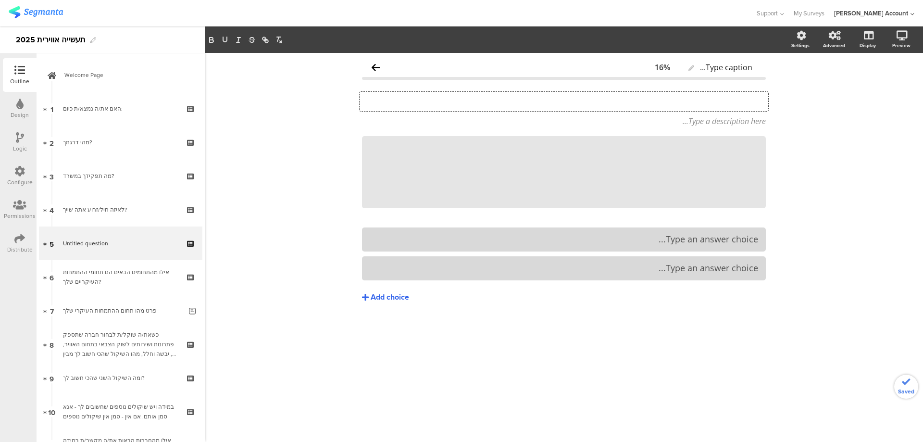
click at [641, 98] on div "Type your question here..." at bounding box center [564, 101] width 409 height 19
click at [753, 101] on p "5. לאיזה גוף אתה שייך?" at bounding box center [564, 101] width 404 height 14
click at [754, 101] on p "לאיזה גוף אתה שייך?" at bounding box center [564, 101] width 404 height 14
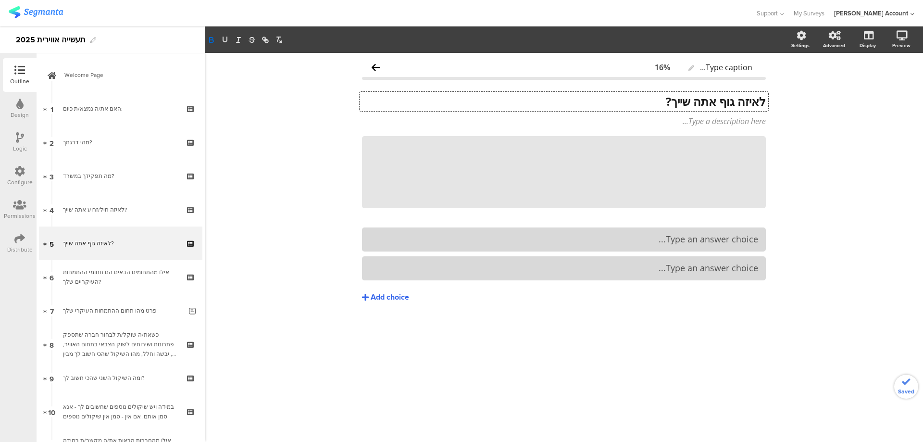
click at [24, 142] on icon at bounding box center [20, 137] width 8 height 11
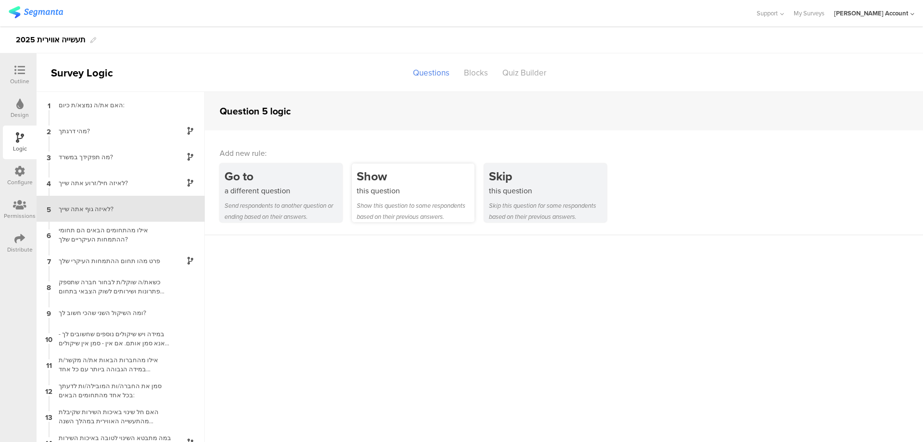
click at [432, 188] on div "this question" at bounding box center [416, 190] width 118 height 11
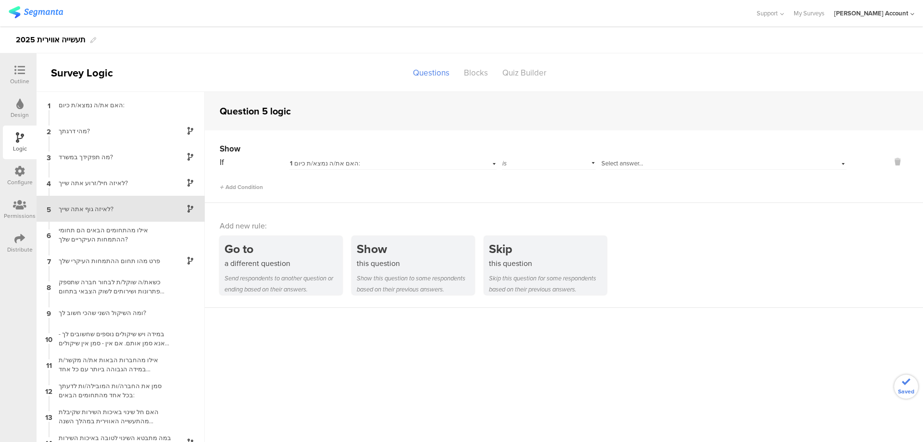
click at [616, 162] on span "Select answer..." at bounding box center [623, 163] width 42 height 9
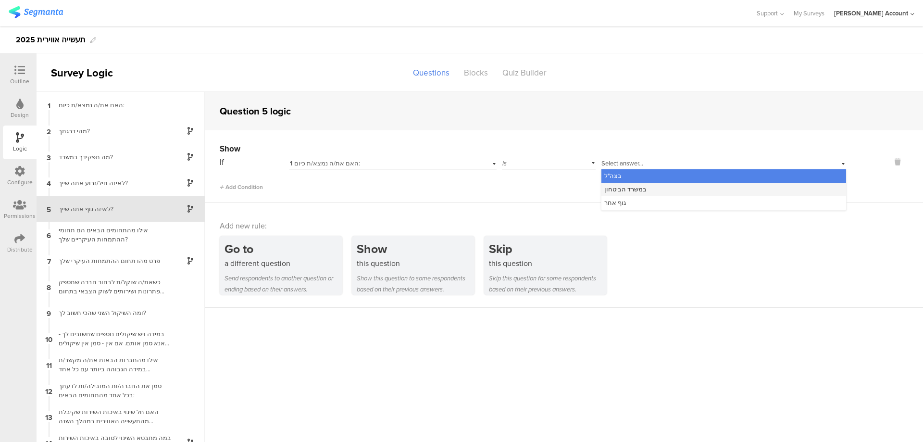
click at [635, 187] on span "במשרד הביטחון" at bounding box center [625, 189] width 42 height 9
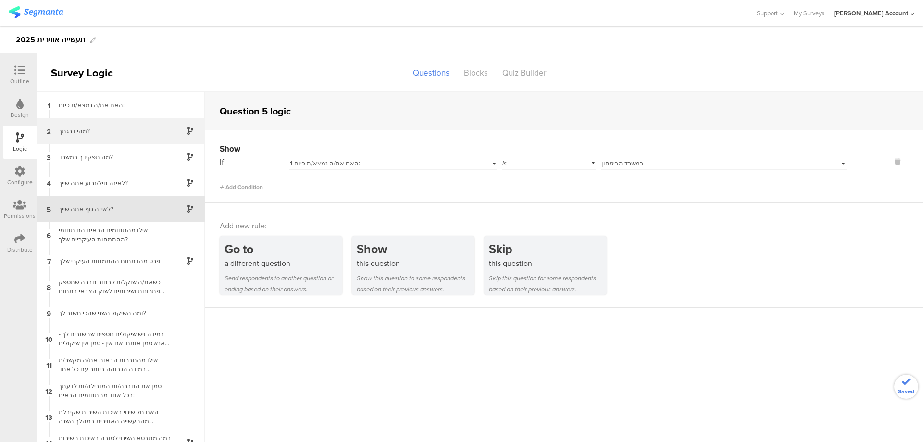
click at [118, 127] on div "מהי דרגתך?" at bounding box center [113, 130] width 120 height 9
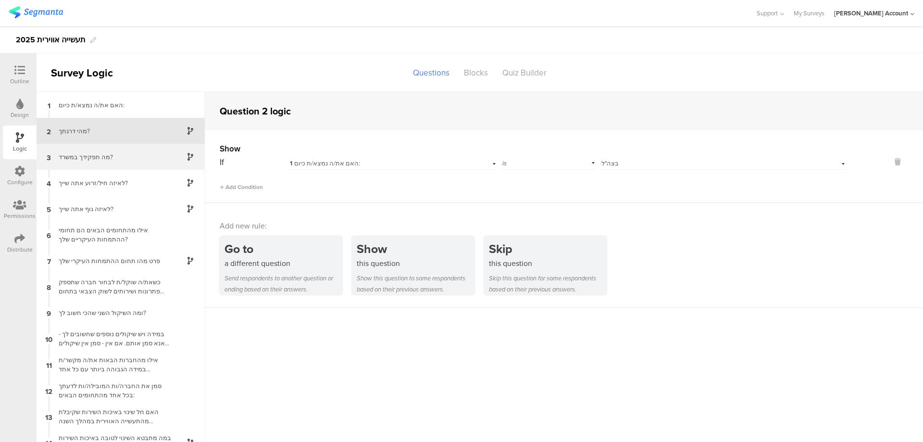
click at [127, 153] on div "מה תפקידך במשרד?" at bounding box center [113, 156] width 120 height 9
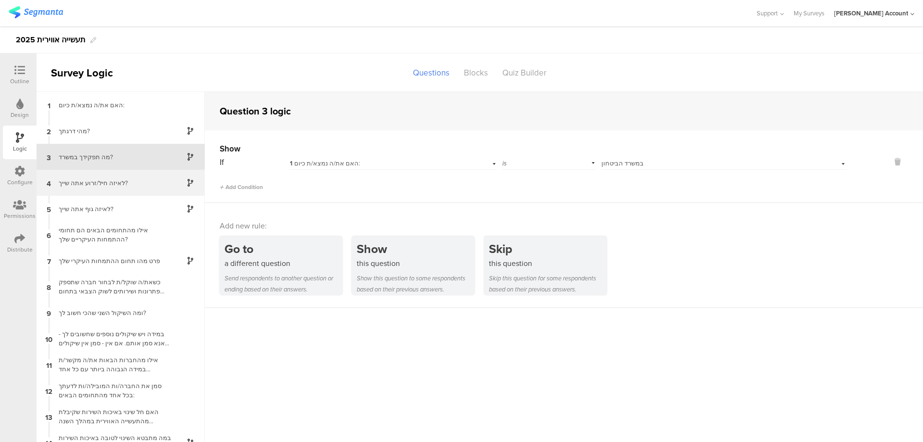
click at [130, 176] on div "4 לאיזה חיל/זרוע אתה שייך?" at bounding box center [121, 183] width 168 height 26
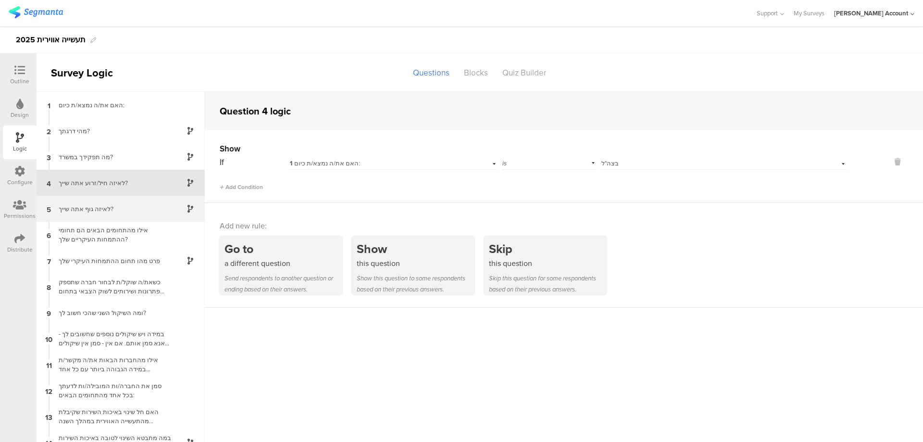
click at [136, 203] on div "5 לאיזה גוף אתה שייך?" at bounding box center [121, 209] width 168 height 26
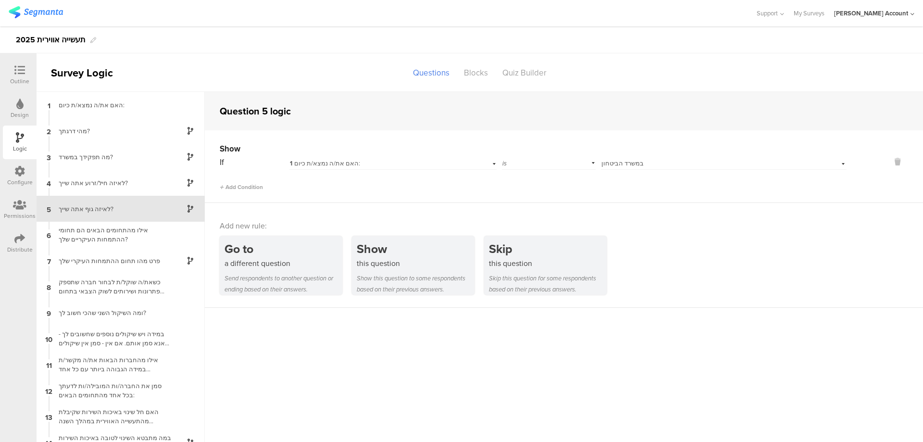
click at [23, 72] on icon at bounding box center [19, 70] width 11 height 11
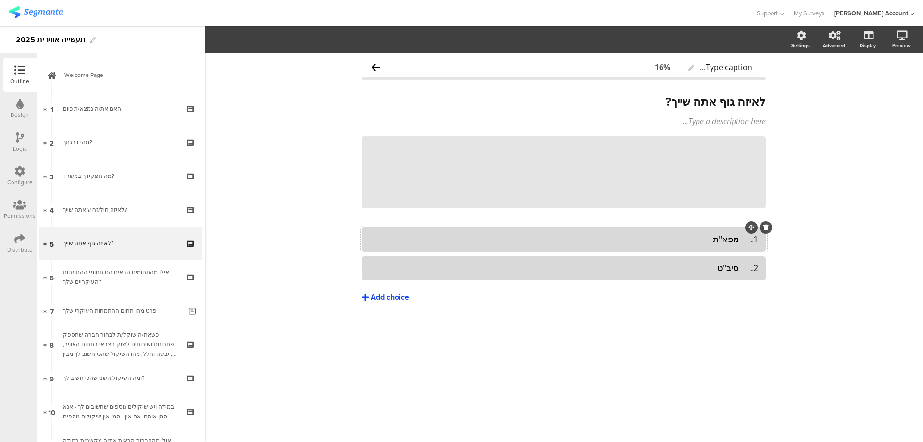
click at [401, 294] on div "Add choice" at bounding box center [390, 297] width 38 height 10
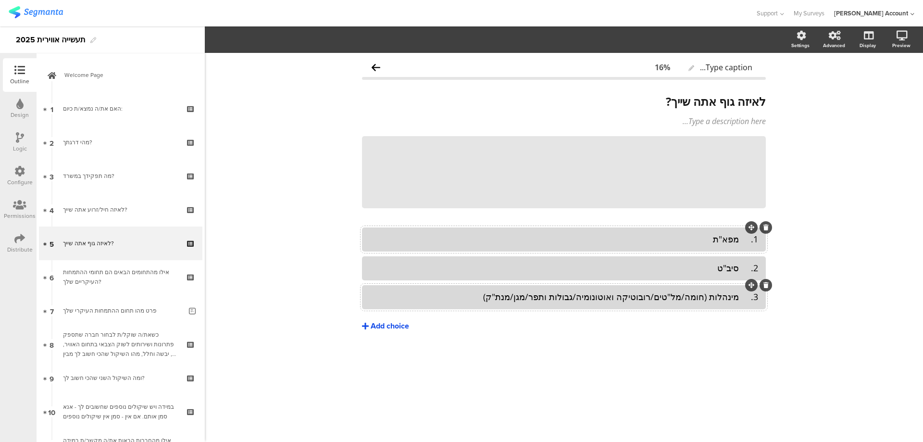
click at [392, 326] on div "Add choice" at bounding box center [390, 326] width 38 height 10
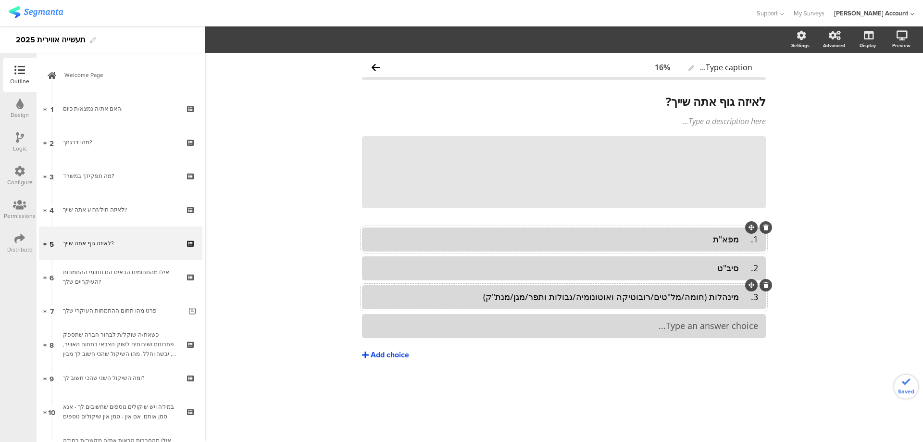
click at [653, 324] on div "Type an answer choice..." at bounding box center [564, 325] width 389 height 11
click at [395, 357] on div "Add choice" at bounding box center [390, 355] width 38 height 10
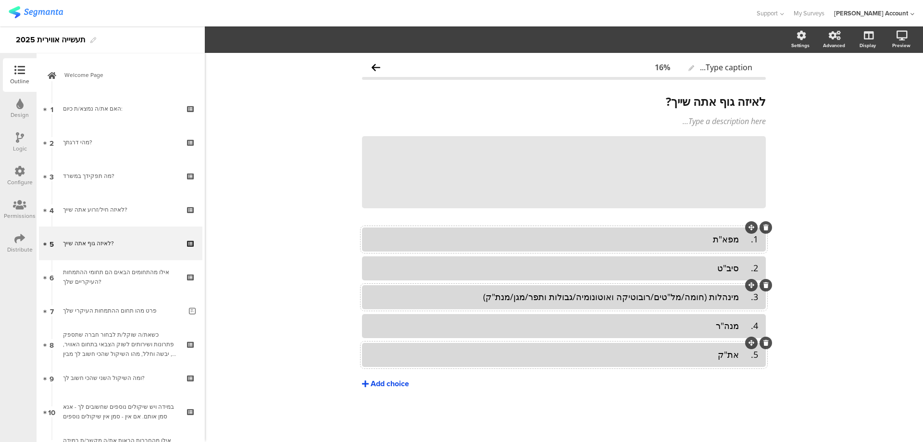
click at [394, 384] on div "Add choice" at bounding box center [390, 384] width 38 height 10
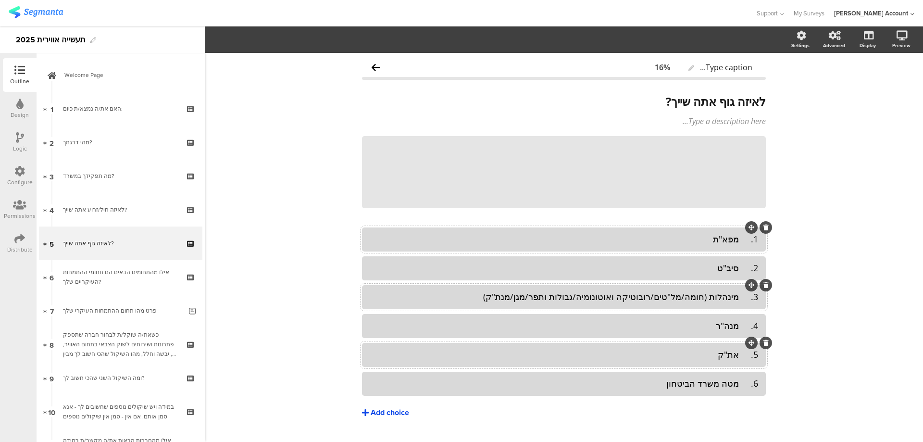
click at [391, 414] on div "Add choice" at bounding box center [390, 413] width 38 height 10
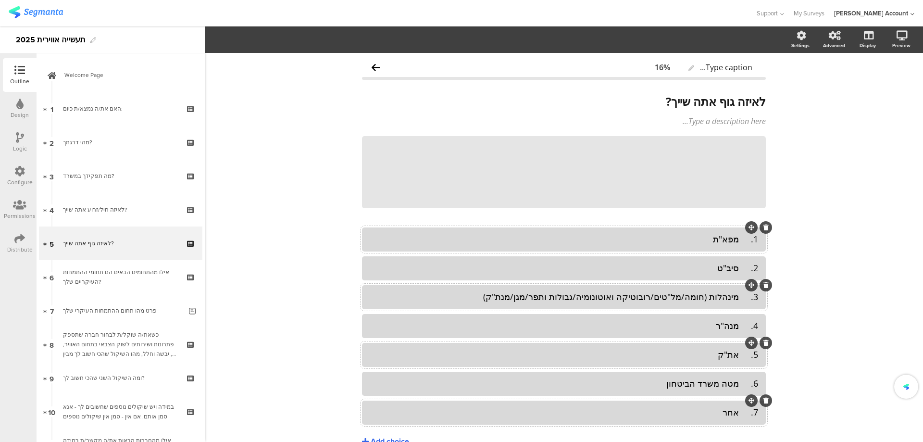
click at [740, 412] on div "7. אחר" at bounding box center [564, 412] width 389 height 11
click at [740, 386] on div "6. מטה משרד הביטחון" at bounding box center [564, 383] width 389 height 11
click at [737, 355] on div "5. את"ק" at bounding box center [564, 354] width 389 height 11
click at [740, 326] on div "4. מנה"ר" at bounding box center [564, 325] width 389 height 11
click at [740, 299] on div "3. מינהלות (חומה/מל"טים/רובוטיקה ואוטונומיה/גבולות ותפר/מגן/מנת"ק)" at bounding box center [564, 296] width 389 height 11
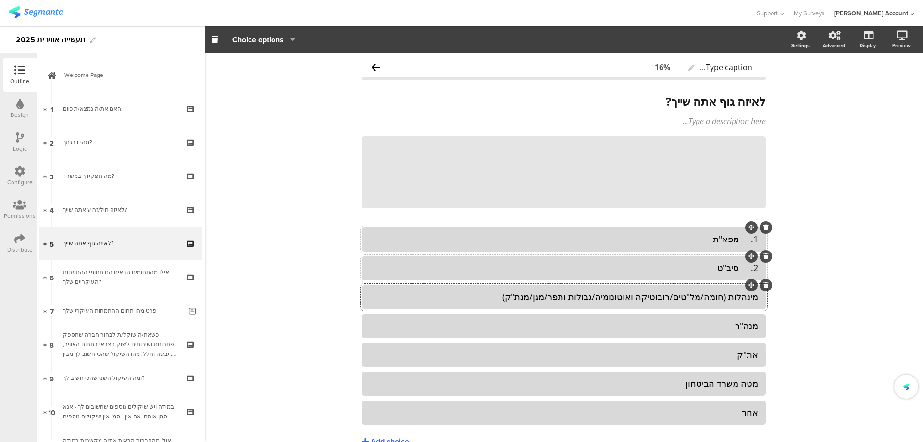
click at [737, 270] on div "2. סיב"ט" at bounding box center [564, 268] width 389 height 11
click at [737, 239] on div "1. מפא"ת" at bounding box center [564, 239] width 389 height 11
click at [764, 135] on icon at bounding box center [766, 136] width 5 height 6
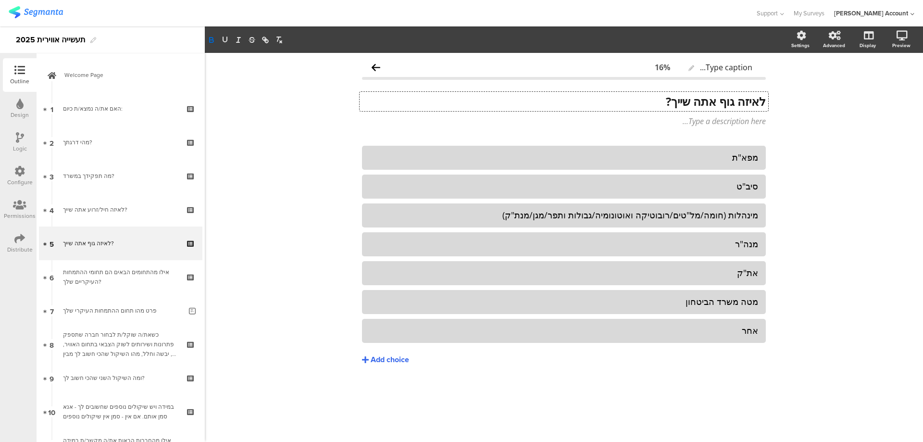
click at [715, 103] on div "לאיזה גוף אתה שייך? לאיזה גוף אתה שייך? לאיזה גוף אתה שייך?" at bounding box center [564, 101] width 409 height 19
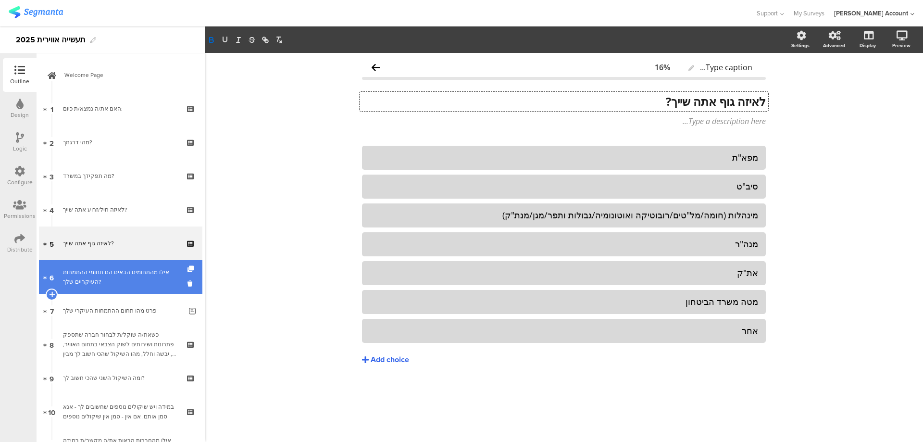
click at [152, 283] on div "אילו מהתחומים הבאים הם תחומי ההתמחות העיקריים שלך?" at bounding box center [120, 276] width 115 height 19
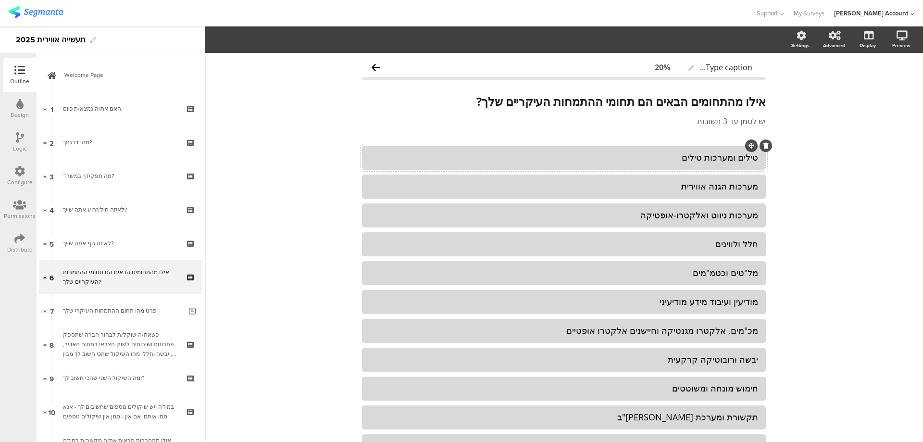
click at [708, 159] on div "טילים ומערכות טילים" at bounding box center [564, 157] width 389 height 11
paste div
click at [670, 190] on div "מערכות הגנה אווירית" at bounding box center [564, 186] width 389 height 11
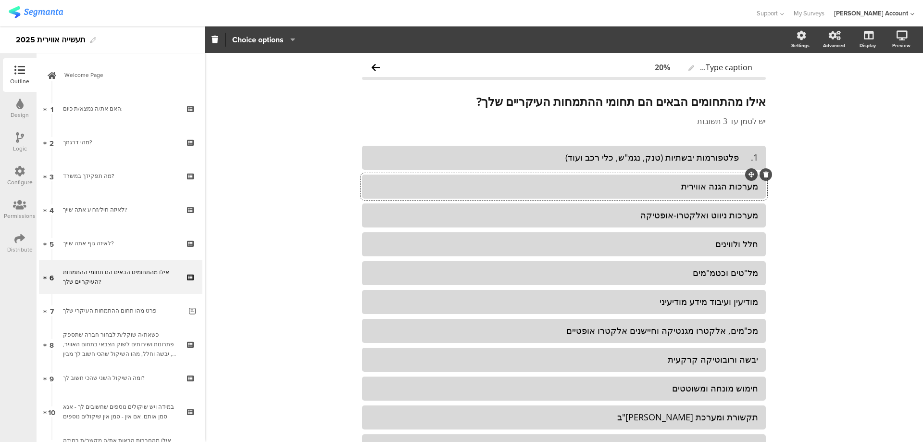
click at [670, 190] on div "מערכות הגנה אווירית" at bounding box center [564, 186] width 389 height 11
paste div
click at [713, 205] on div at bounding box center [564, 215] width 404 height 24
click at [713, 211] on div "מערכות ניווט ואלקטרו-אופטיקה" at bounding box center [564, 215] width 389 height 11
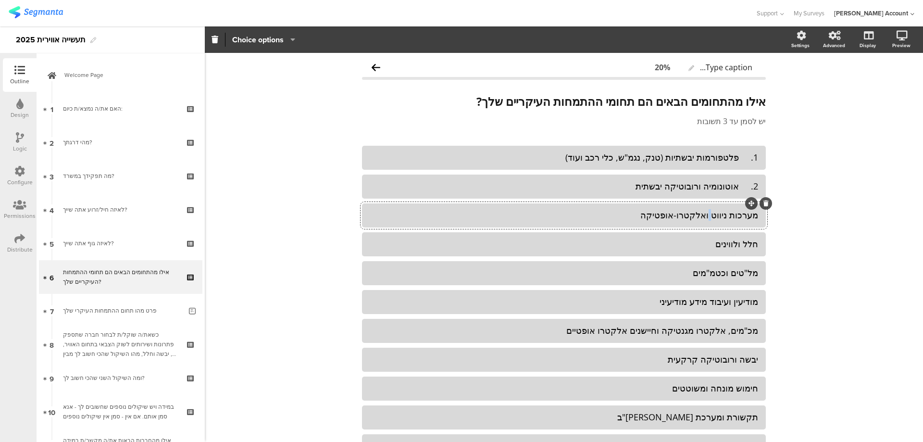
click at [713, 212] on div "מערכות ניווט ואלקטרו-אופטיקה" at bounding box center [564, 215] width 389 height 11
click at [712, 213] on div "מערכות ניווט ואלקטרו-אופטיקה" at bounding box center [564, 215] width 389 height 11
paste div
click at [699, 240] on div "חלל ולווינים" at bounding box center [564, 243] width 389 height 11
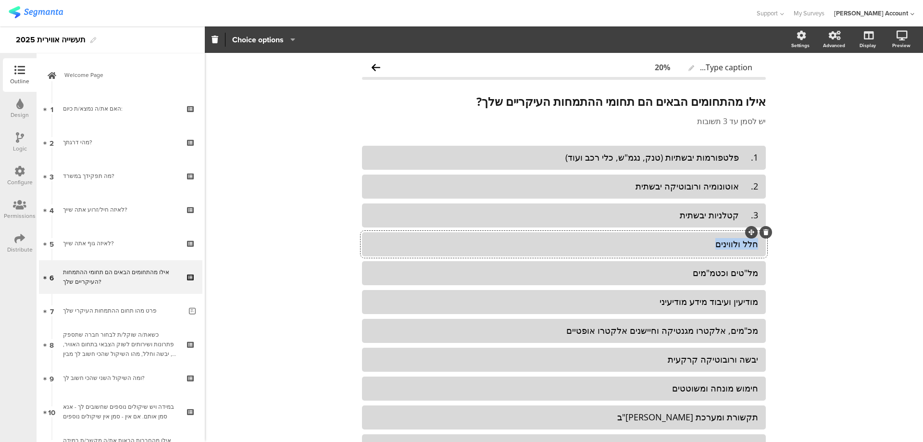
click at [699, 240] on div "חלל ולווינים" at bounding box center [564, 243] width 389 height 11
paste div
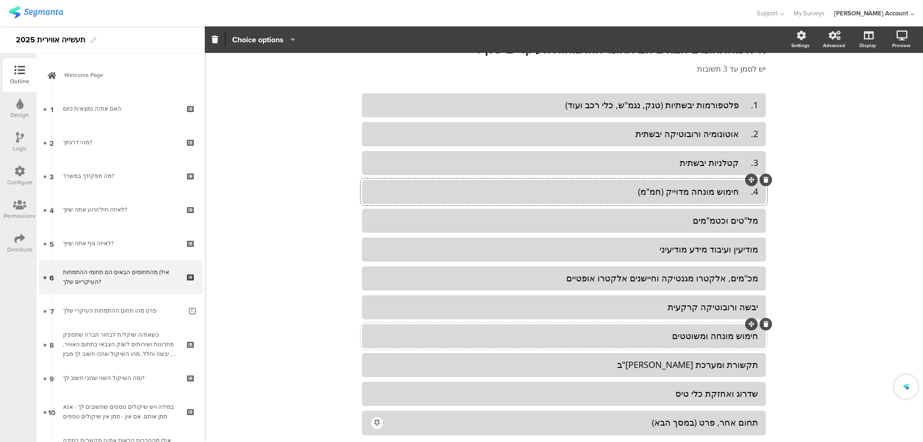
scroll to position [113, 0]
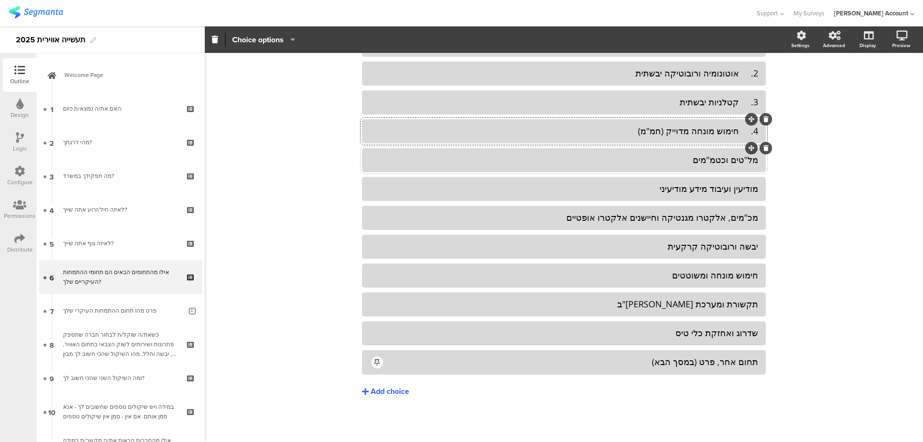
click at [713, 163] on div "מל"טים וכטמ"מים" at bounding box center [564, 159] width 389 height 11
paste div
click at [716, 193] on div "מודיעין ועיבוד מידע מודיעיני" at bounding box center [564, 188] width 389 height 11
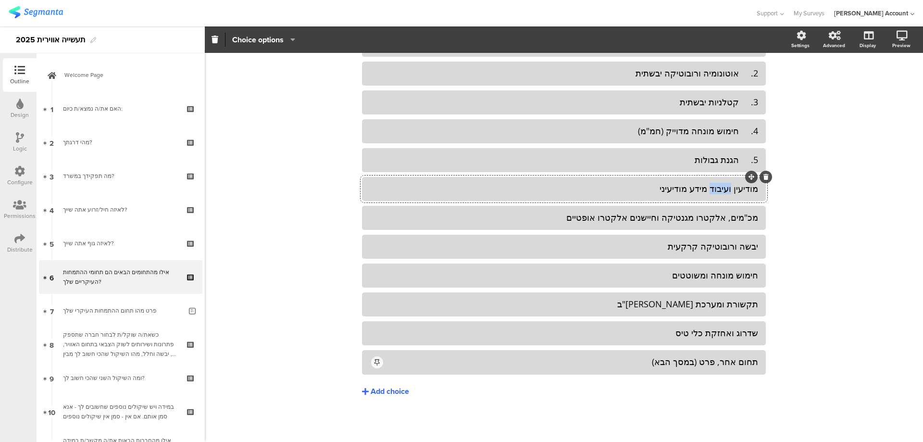
click at [716, 193] on div "מודיעין ועיבוד מידע מודיעיני" at bounding box center [564, 188] width 389 height 11
paste div
click at [707, 223] on div "מכ"מים, אלקטרו מגנטיקה וחיישנים אלקטרו אופטיים" at bounding box center [564, 217] width 389 height 11
click at [707, 222] on div "מכ"מים, אלקטרו מגנטיקה וחיישנים אלקטרו אופטיים" at bounding box center [564, 217] width 389 height 11
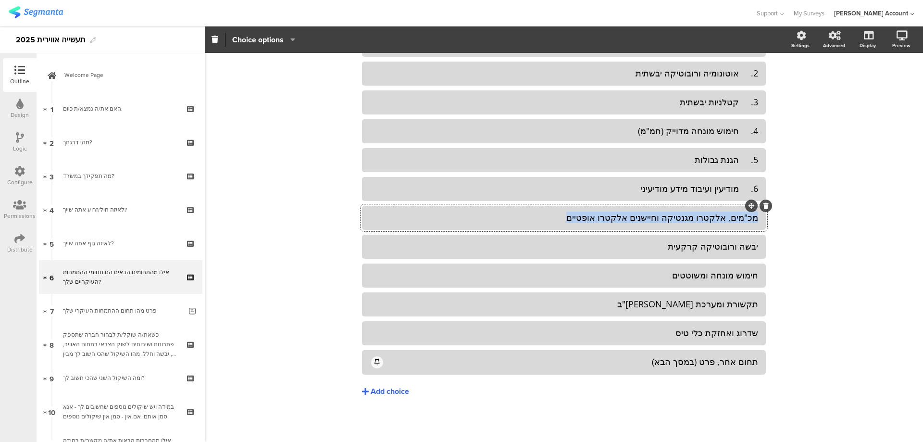
click at [707, 222] on div "מכ"מים, אלקטרו מגנטיקה וחיישנים אלקטרו אופטיים" at bounding box center [564, 217] width 389 height 11
paste div
click at [717, 251] on div "יבשה ורובוטיקה קרקעית" at bounding box center [564, 246] width 389 height 11
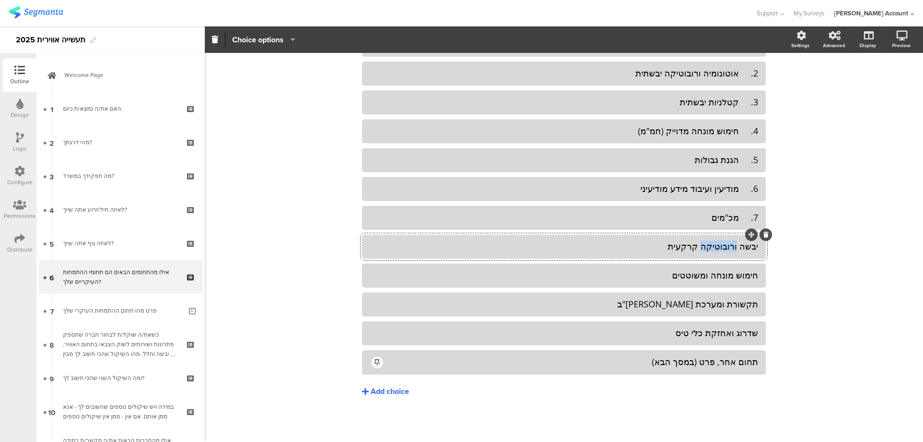
click at [717, 251] on div "יבשה ורובוטיקה קרקעית" at bounding box center [564, 246] width 389 height 11
paste div
click at [719, 275] on div "חימוש מונחה ומשוטטים" at bounding box center [564, 275] width 389 height 11
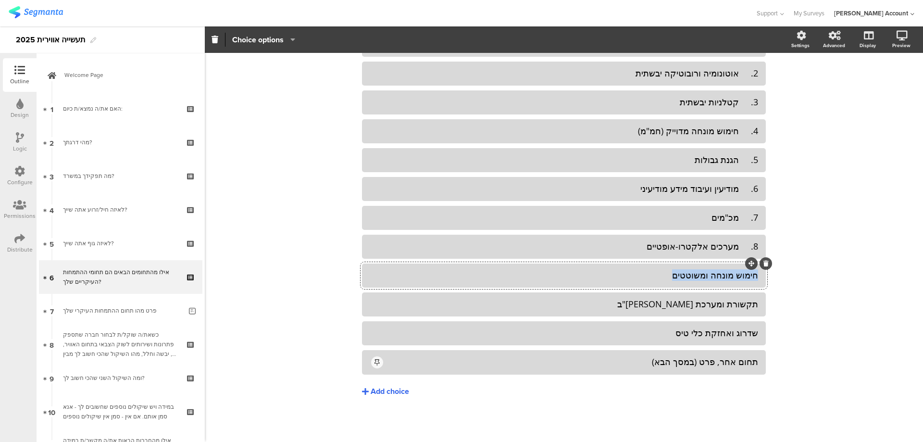
click at [719, 275] on div "חימוש מונחה ומשוטטים" at bounding box center [564, 275] width 389 height 11
paste div
click at [696, 312] on div "תקשורת ומערכת שו"ב" at bounding box center [564, 304] width 389 height 16
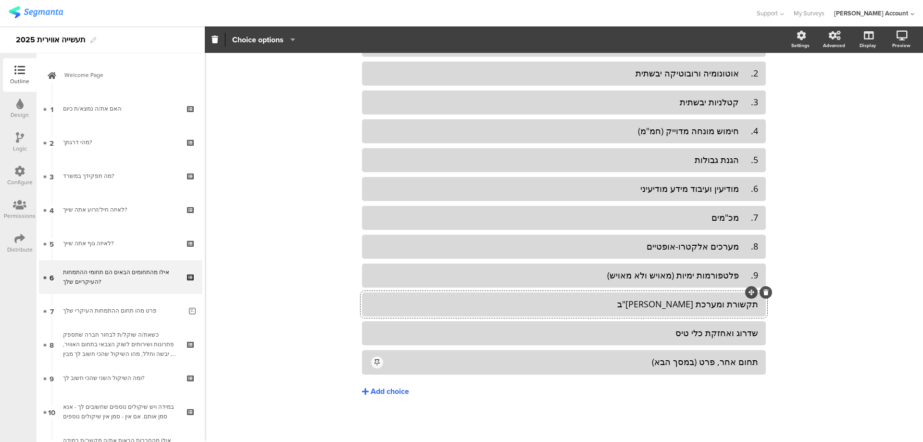
paste div
click at [690, 337] on div "שדרוג ואחזקת כלי טיס" at bounding box center [564, 332] width 389 height 11
paste div
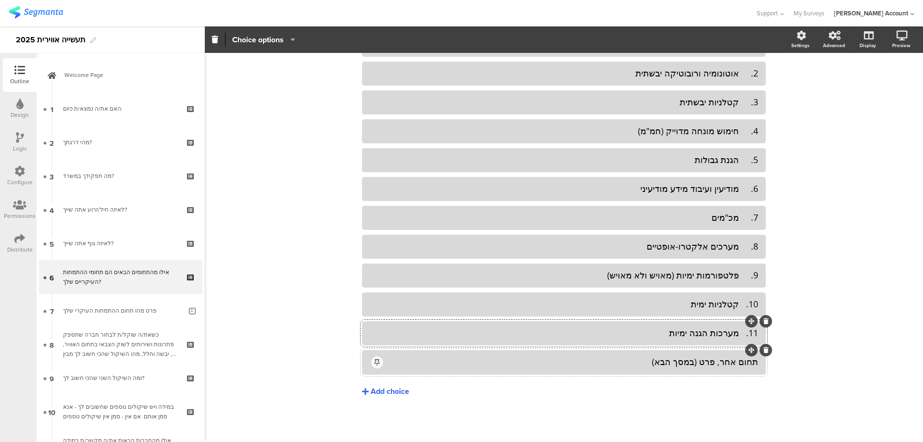
click at [705, 356] on div "תחום אחר, פרט (במסך הבא)" at bounding box center [572, 361] width 374 height 11
paste div
click at [394, 391] on div "Add choice" at bounding box center [390, 392] width 38 height 10
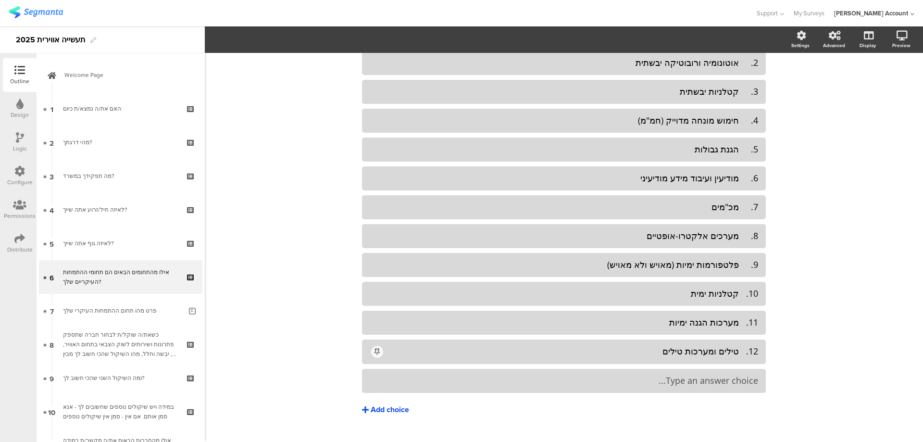
scroll to position [142, 0]
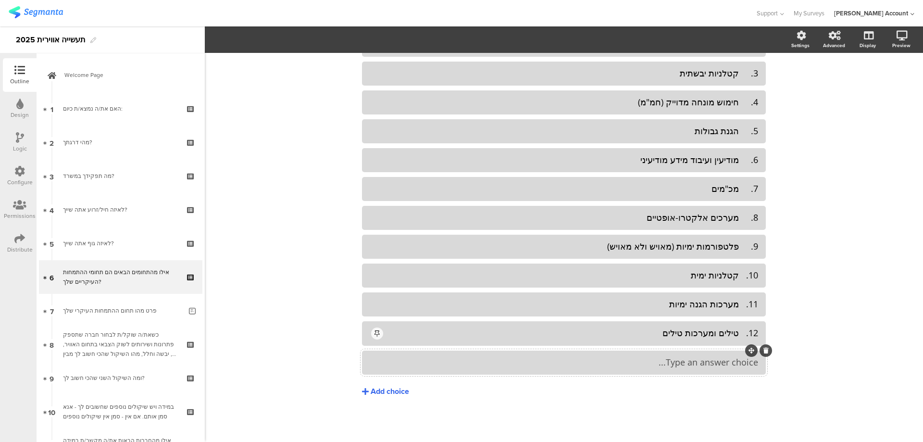
click at [715, 370] on div "Type an answer choice..." at bounding box center [564, 362] width 389 height 16
click at [374, 390] on div "Add choice" at bounding box center [390, 392] width 38 height 10
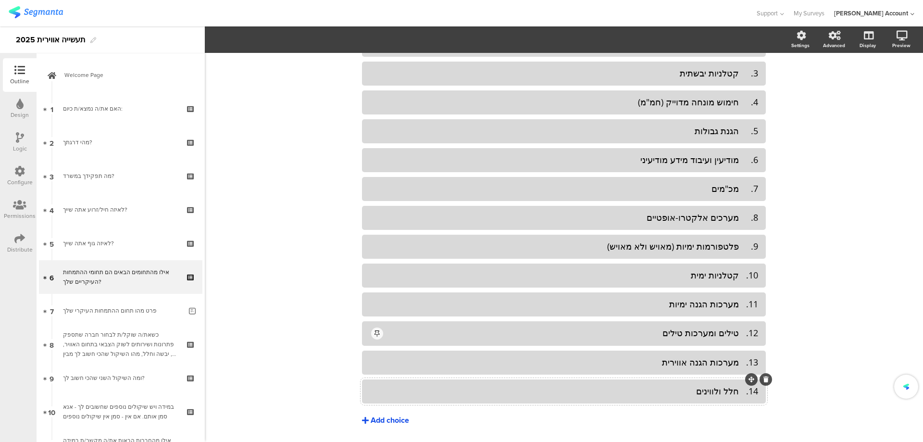
click at [394, 419] on div "Add choice" at bounding box center [390, 420] width 38 height 10
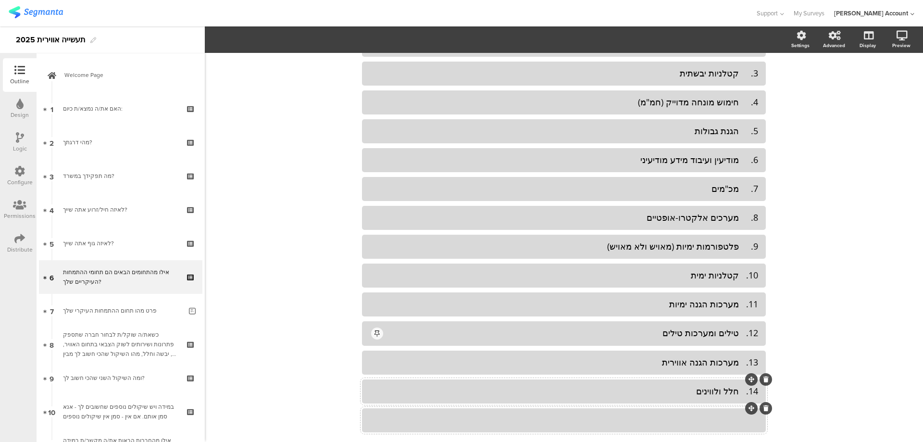
click at [682, 427] on div at bounding box center [564, 420] width 389 height 16
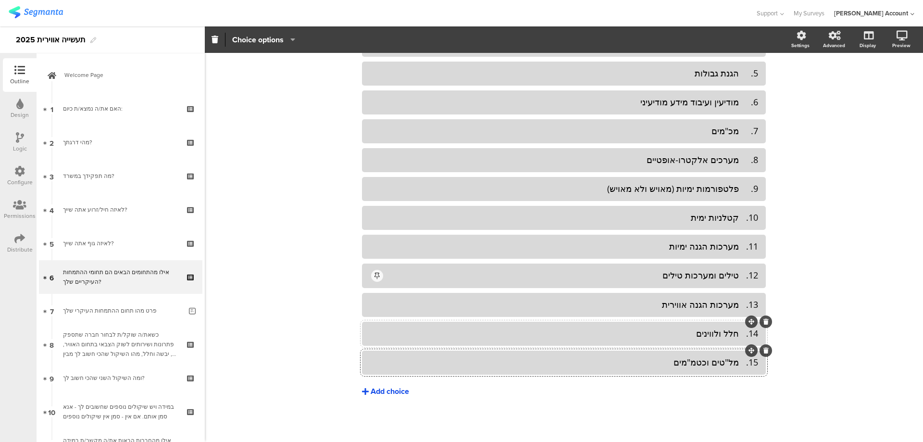
click at [391, 391] on div "Add choice" at bounding box center [390, 392] width 38 height 10
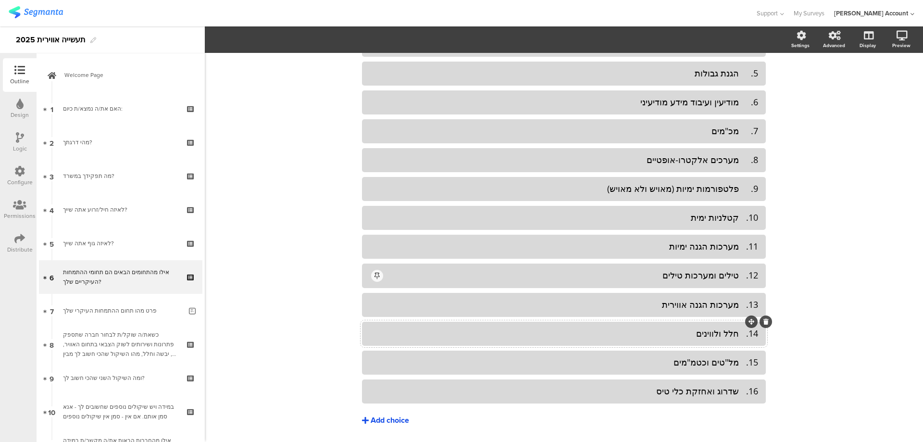
click at [392, 416] on div "Add choice" at bounding box center [390, 420] width 38 height 10
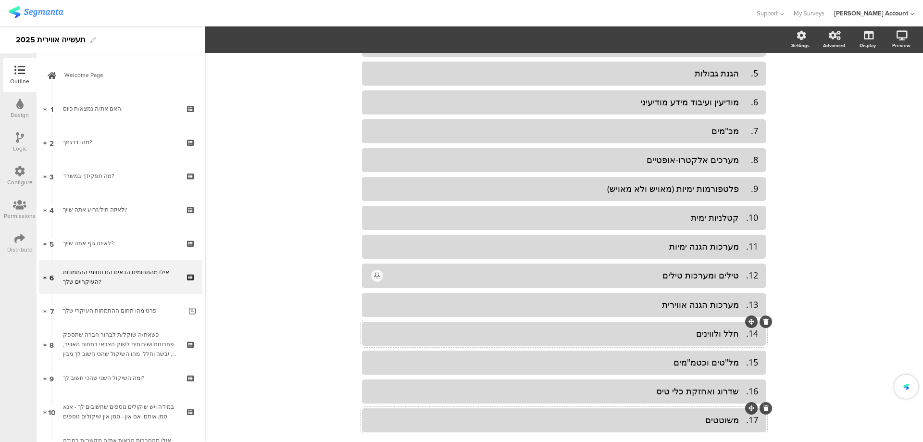
click at [737, 421] on div "17. משוטטים" at bounding box center [564, 419] width 389 height 11
click at [737, 391] on div "16. שדרוג ואחזקת כלי טיס" at bounding box center [564, 391] width 389 height 11
click at [737, 360] on div "15. מל"טים וכטמ"מים" at bounding box center [564, 362] width 389 height 11
click at [735, 329] on div "14. חלל ולווינים" at bounding box center [564, 333] width 389 height 11
click at [736, 301] on div "13. מערכות הגנה אווירית" at bounding box center [564, 304] width 389 height 11
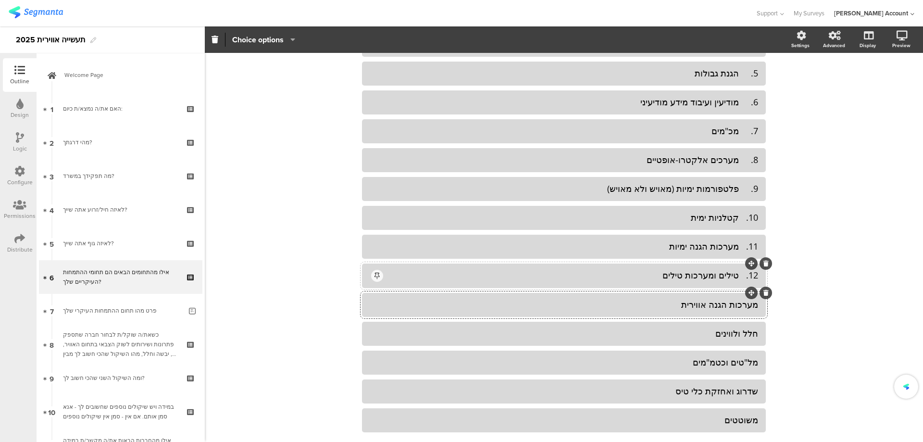
click at [736, 274] on div "12. טילים ומערכות טילים" at bounding box center [572, 275] width 374 height 11
click at [737, 250] on div "11. מערכות הגנה ימיות" at bounding box center [564, 246] width 389 height 11
click at [735, 215] on div "10. קטלניות ימית" at bounding box center [564, 217] width 389 height 11
click at [737, 188] on div "9. פלטפורמות ימיות (מאויש ולא מאויש)" at bounding box center [564, 188] width 389 height 11
click at [737, 162] on div "8. מערכים אלקטרו-אופטיים" at bounding box center [564, 159] width 389 height 11
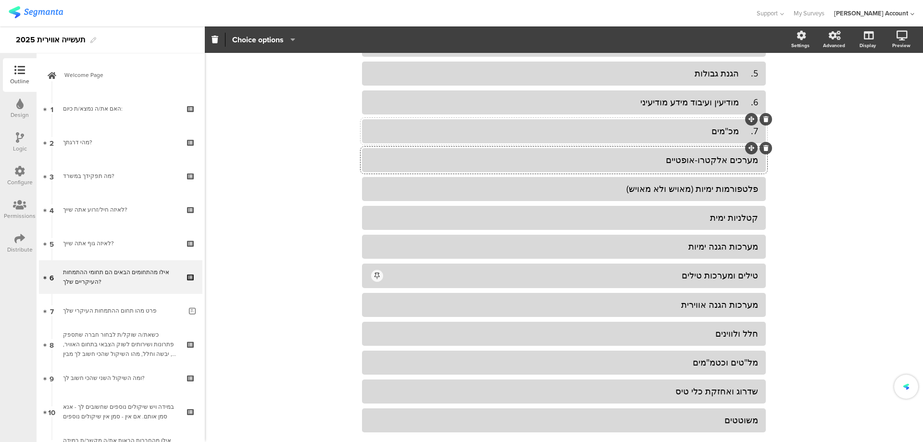
click at [736, 131] on div "7. מכ"מים" at bounding box center [564, 130] width 389 height 11
click at [736, 100] on div "6. מודיעין ועיבוד מידע מודיעיני" at bounding box center [564, 102] width 389 height 11
click at [735, 75] on div "5. הגנת גבולות" at bounding box center [564, 73] width 389 height 11
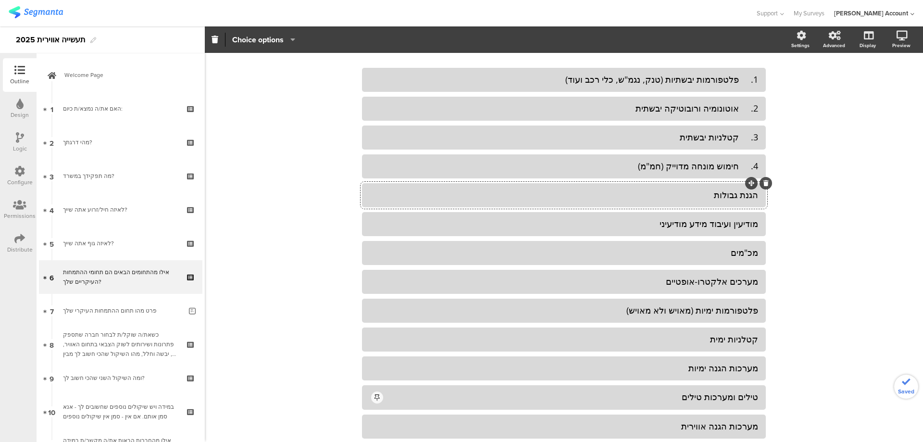
scroll to position [71, 0]
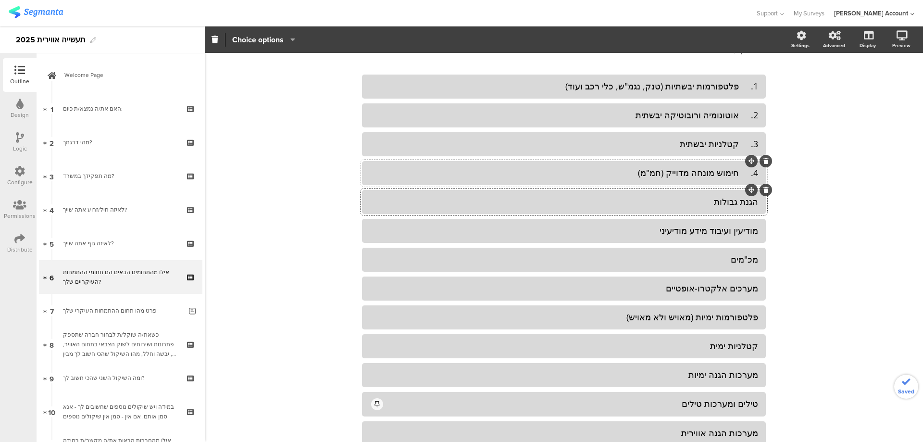
click at [740, 170] on div "4. חימוש מונחה מדוייק (חמ"מ)" at bounding box center [564, 172] width 389 height 11
click at [739, 142] on div "3. קטלניות יבשתית" at bounding box center [564, 143] width 389 height 11
click at [738, 118] on div "2. אוטונומיה ורובוטיקה יבשתית" at bounding box center [564, 115] width 389 height 11
click at [733, 89] on div "1. פלטפורמות יבשתיות (טנק, נגמ"ש, כלי רכב ועוד)" at bounding box center [564, 86] width 389 height 11
click at [737, 88] on div "1. פלטפורמות יבשתיות (טנק, נגמ"ש, כלי רכב ועוד)" at bounding box center [564, 86] width 389 height 11
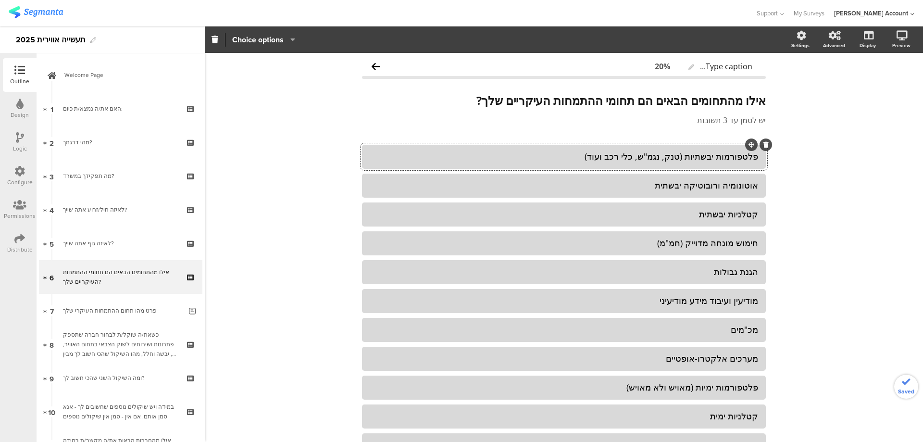
scroll to position [0, 0]
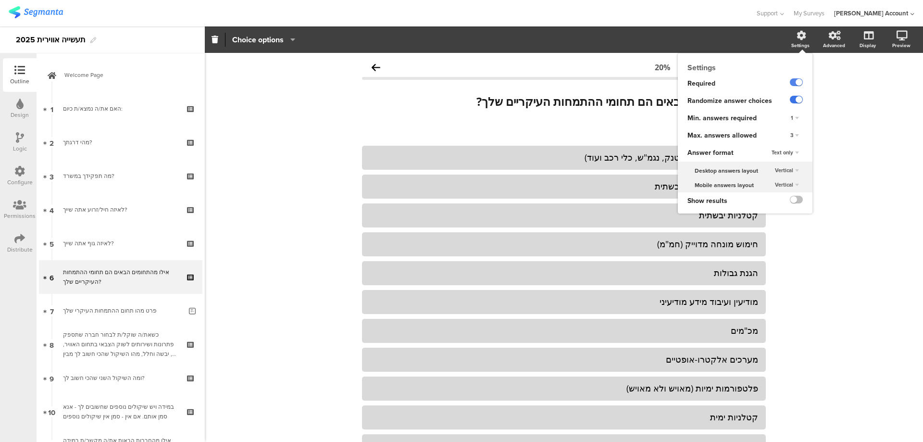
click at [790, 97] on label at bounding box center [796, 100] width 13 height 8
click at [0, 0] on input "checkbox" at bounding box center [0, 0] width 0 height 0
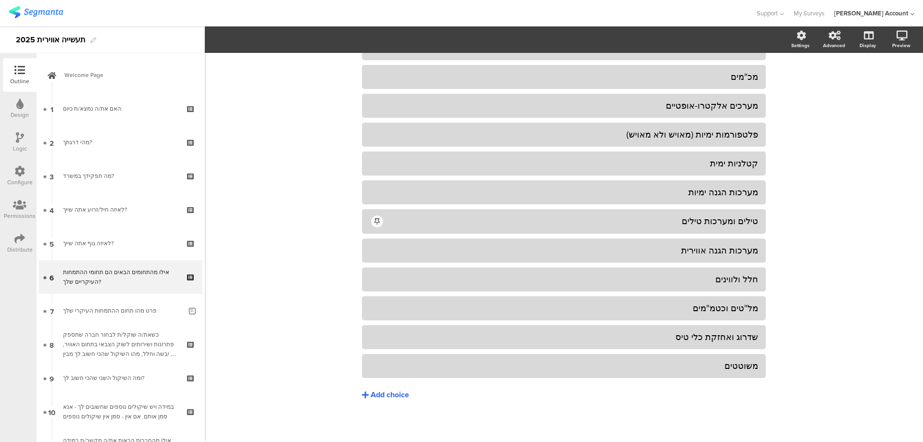
scroll to position [257, 0]
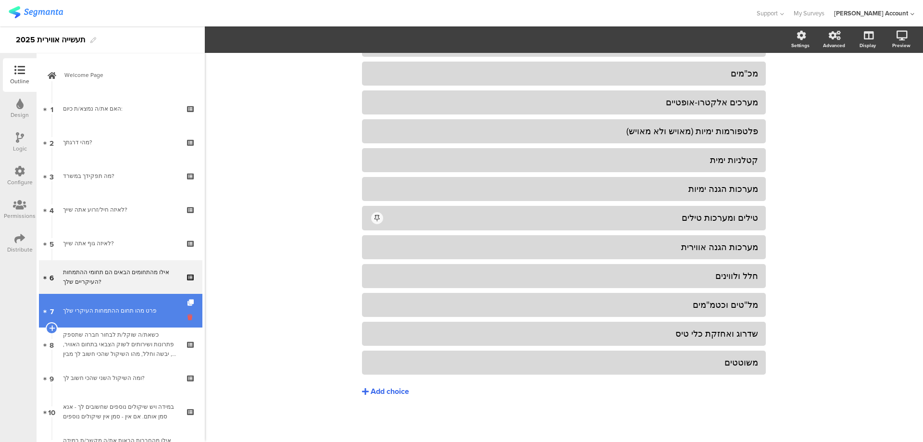
click at [188, 314] on icon at bounding box center [192, 317] width 8 height 9
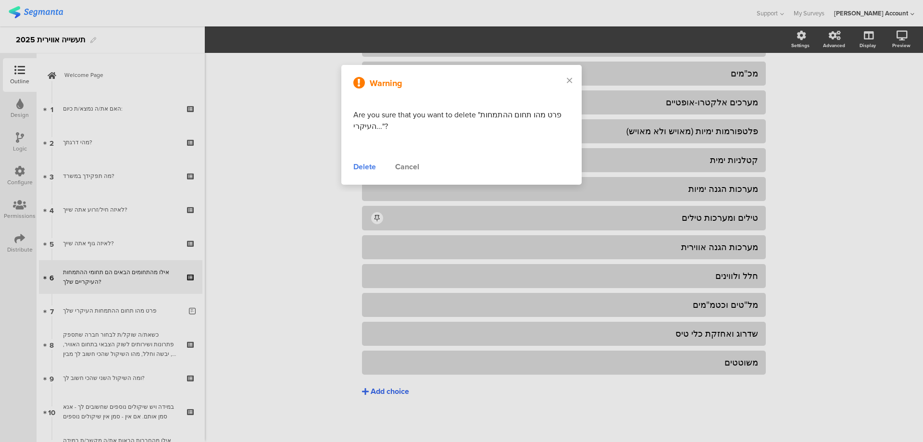
click at [360, 168] on div "Delete" at bounding box center [364, 167] width 23 height 12
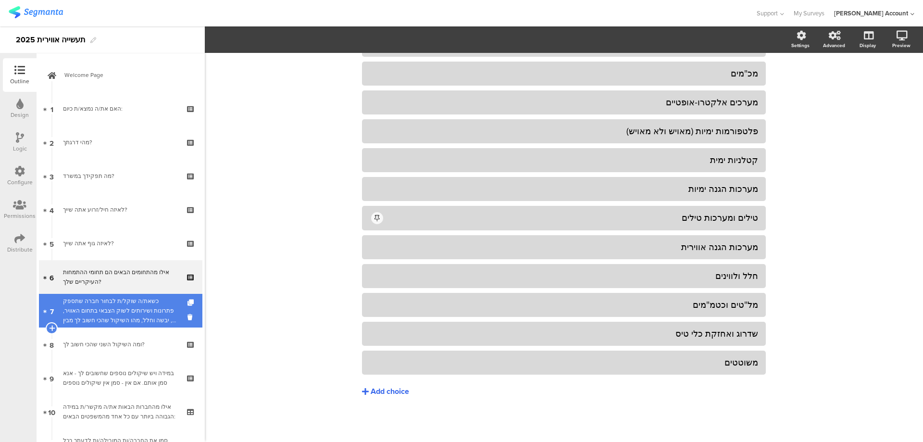
click at [144, 312] on div "כשאת/ה שוקל/ת לבחור חברה שתספק פתרונות ושירותים לשוק הצבאי בתחום האוויר, ים, יב…" at bounding box center [120, 310] width 115 height 29
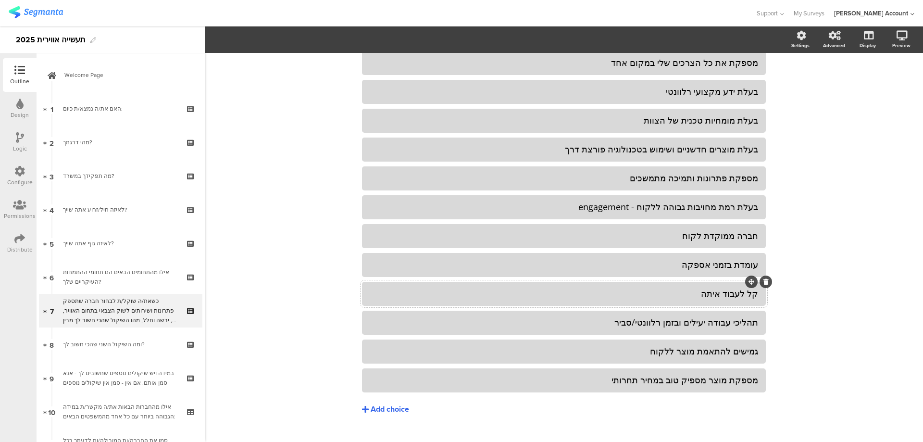
scroll to position [242, 0]
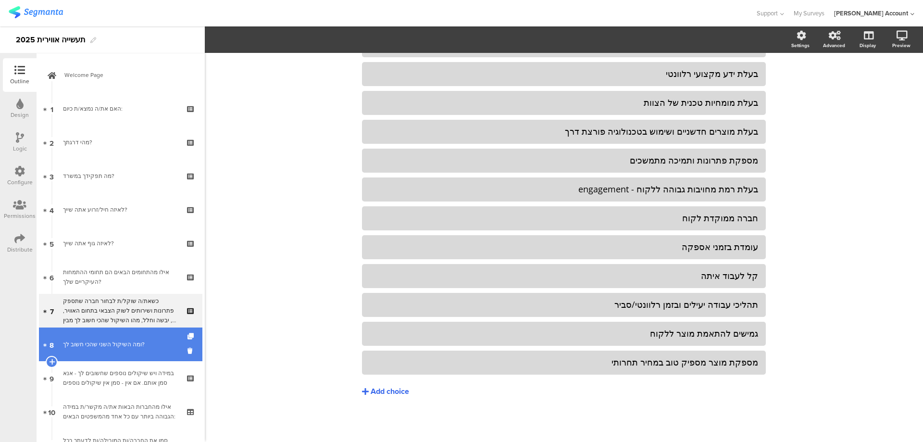
click at [163, 344] on div "ומה השיקול השני שהכי חשוב לך?" at bounding box center [120, 344] width 115 height 10
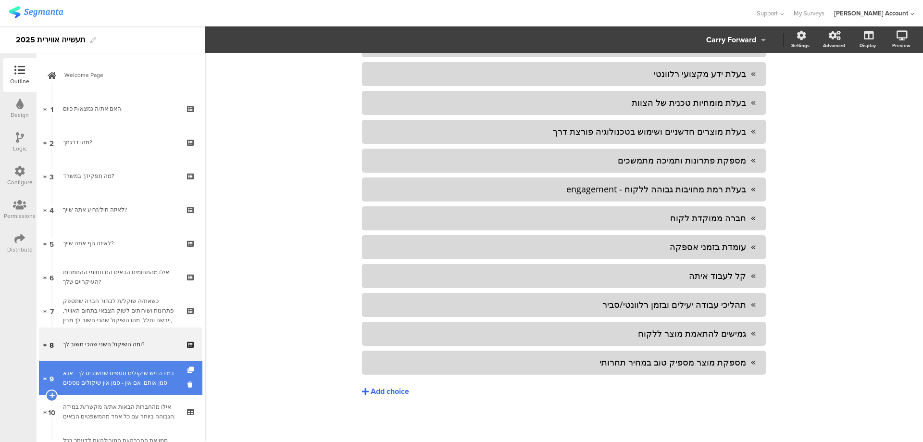
scroll to position [228, 0]
click at [159, 374] on div "במידה ויש שיקולים נוספים שחשובים לך - אנא סמן אותם. אם אין - סמן אין שיקולים נו…" at bounding box center [120, 377] width 115 height 19
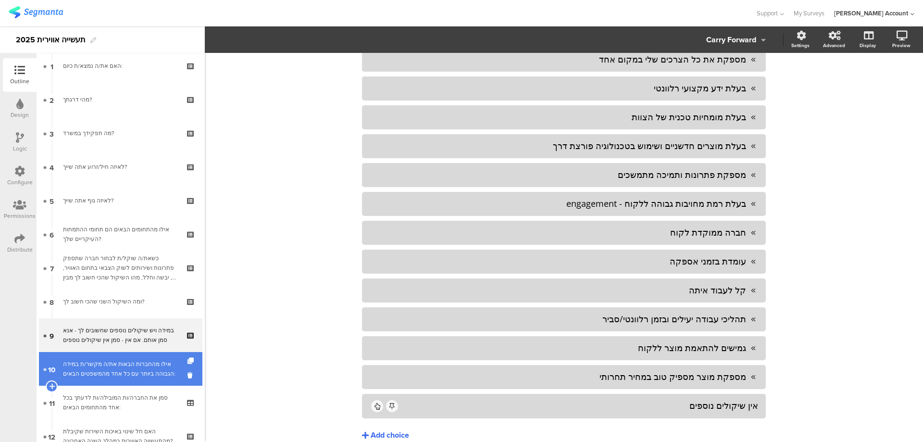
scroll to position [64, 0]
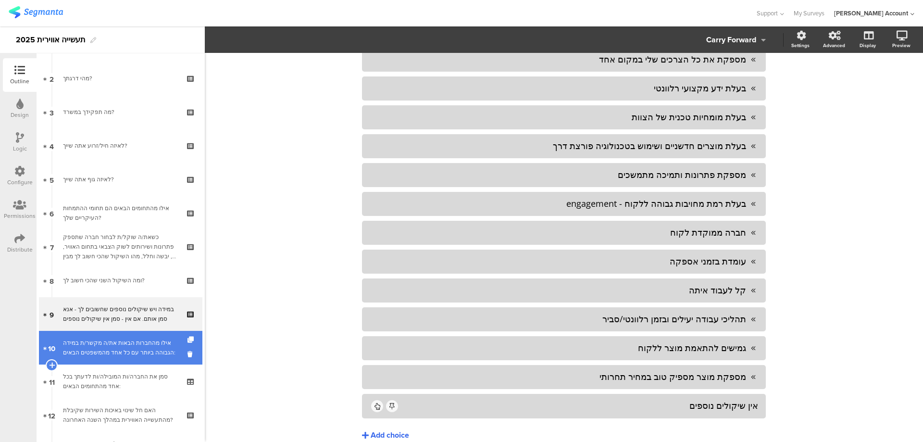
click at [164, 357] on div "אילו מהחברות הבאות את/ה מקשר/ת במידה הגבוהה ביותר עם כל אחד מהמשפטים הבאים:" at bounding box center [120, 347] width 115 height 19
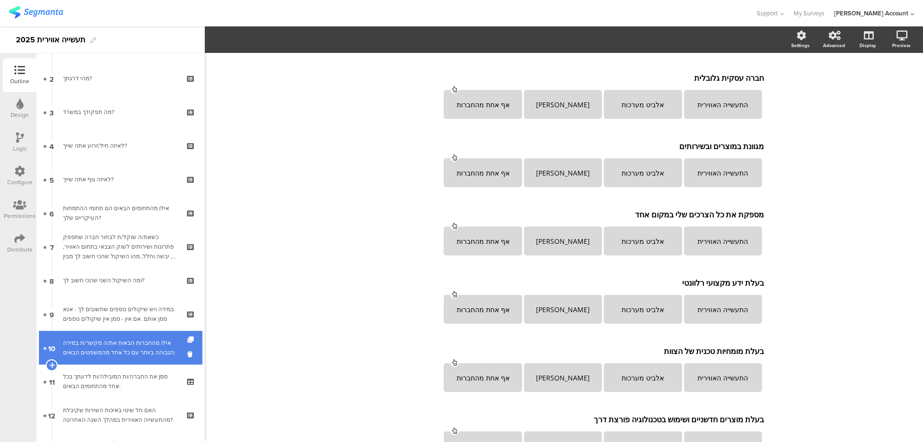
scroll to position [289, 0]
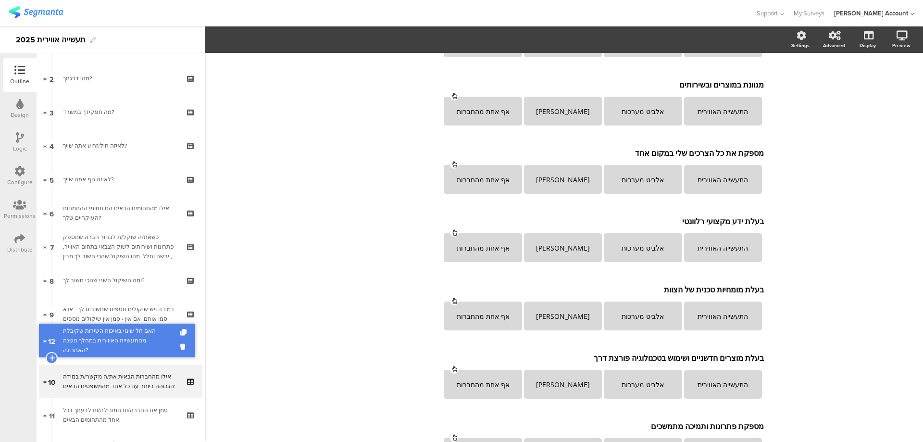
drag, startPoint x: 174, startPoint y: 410, endPoint x: 170, endPoint y: 335, distance: 74.6
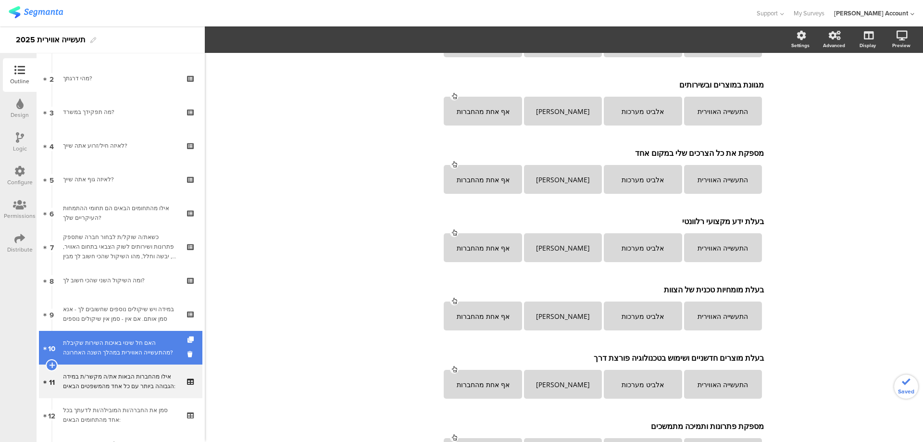
click at [170, 341] on div "האם חל שינוי באיכות השירות שקיבלת מהתעשייה האווירית במהלך השנה האחרונה?" at bounding box center [120, 347] width 115 height 19
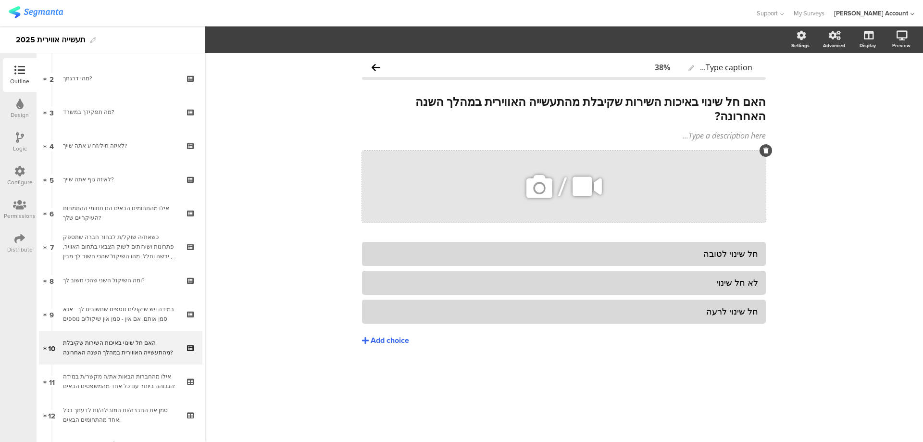
click at [764, 150] on icon at bounding box center [766, 151] width 5 height 6
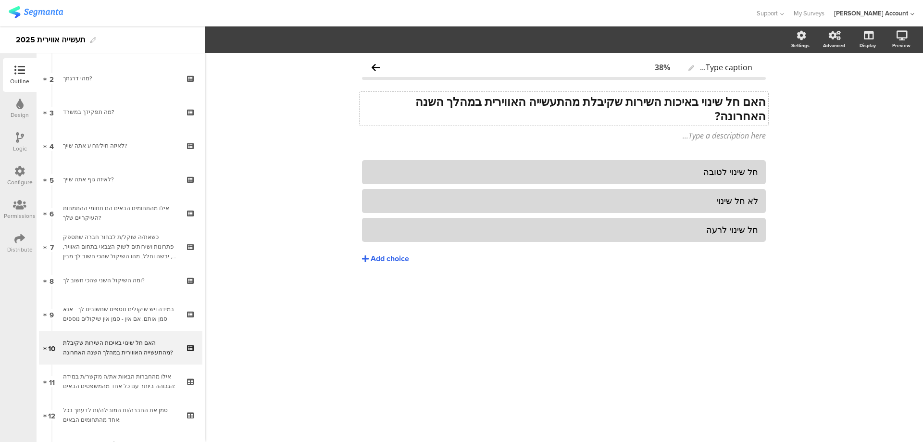
click at [695, 118] on div "האם חל שינוי באיכות השירות שקיבלת מהתעשייה האווירית במהלך השנה האחרונה? האם חל …" at bounding box center [564, 109] width 409 height 34
click at [695, 118] on p "האם חל שינוי באיכות השירות שקיבלת מהתעשייה האווירית במהלך השנה האחרונה?" at bounding box center [564, 108] width 404 height 29
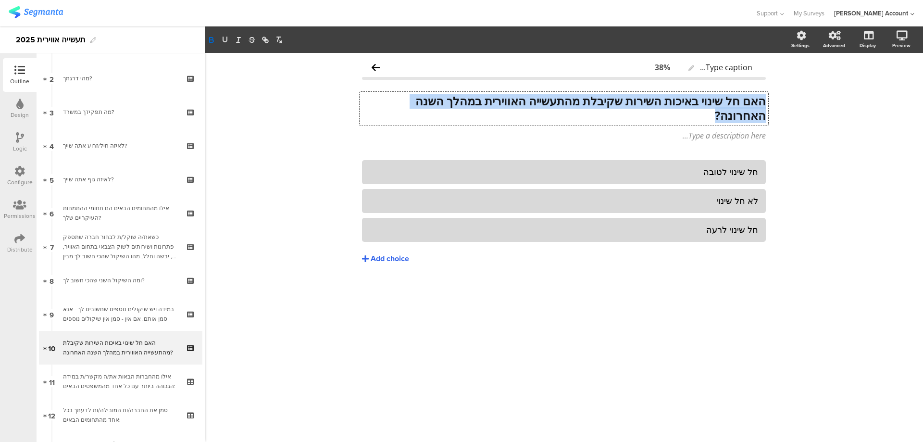
click at [695, 118] on p "האם חל שינוי באיכות השירות שקיבלת מהתעשייה האווירית במהלך השנה האחרונה?" at bounding box center [564, 108] width 404 height 29
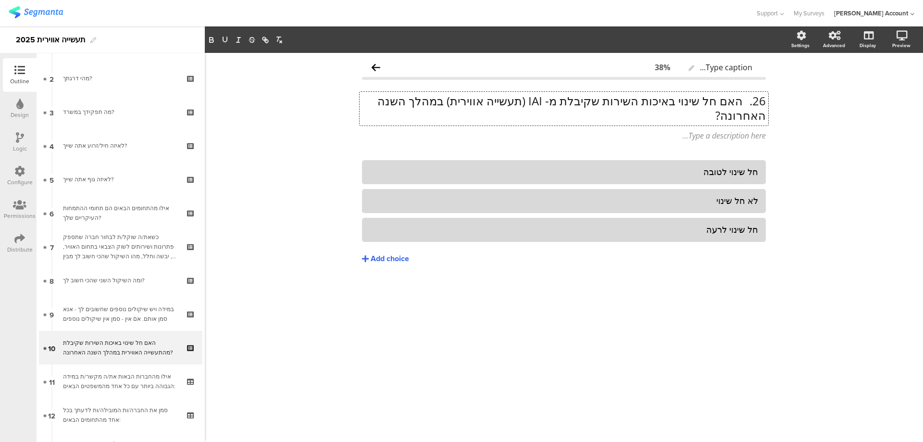
click at [740, 102] on p "26. האם חל שינוי באיכות השירות שקיבלת מ- IAI (תעשייה אווירית) במהלך השנה האחרונ…" at bounding box center [564, 108] width 404 height 29
click at [724, 96] on p "האם חל שינוי באיכות השירות שקיבלת מ- IAI (תעשייה אווירית) במהלך השנה האחרונה?" at bounding box center [564, 108] width 404 height 29
click at [723, 99] on p "האם חל שינוי באיכות השירות שקיבלת מ- IAI (תעשייה אווירית) במהלך השנה האחרונה?" at bounding box center [564, 108] width 404 height 29
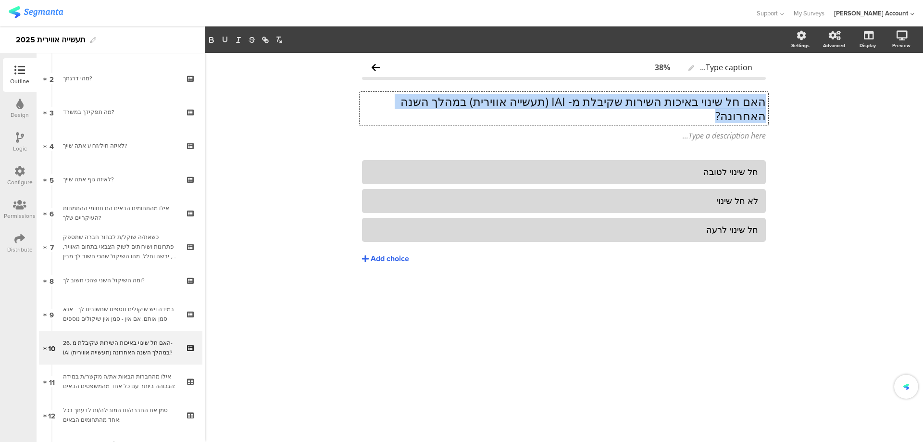
click at [723, 99] on p "האם חל שינוי באיכות השירות שקיבלת מ- IAI (תעשייה אווירית) במהלך השנה האחרונה?" at bounding box center [564, 108] width 404 height 29
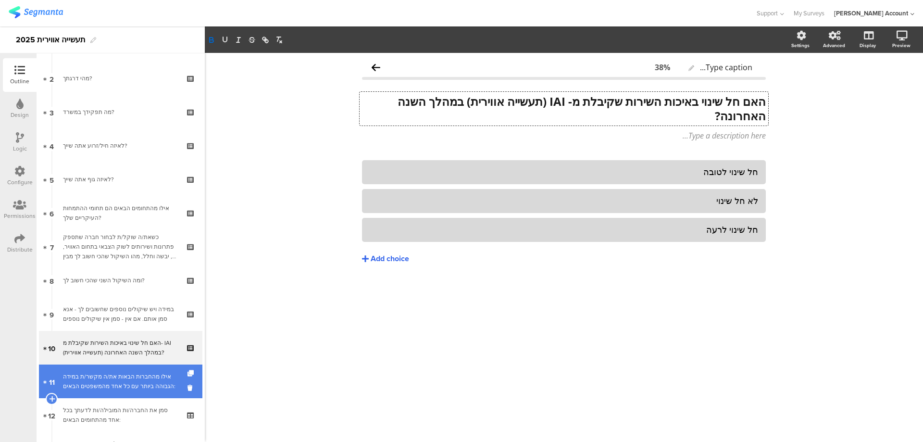
scroll to position [128, 0]
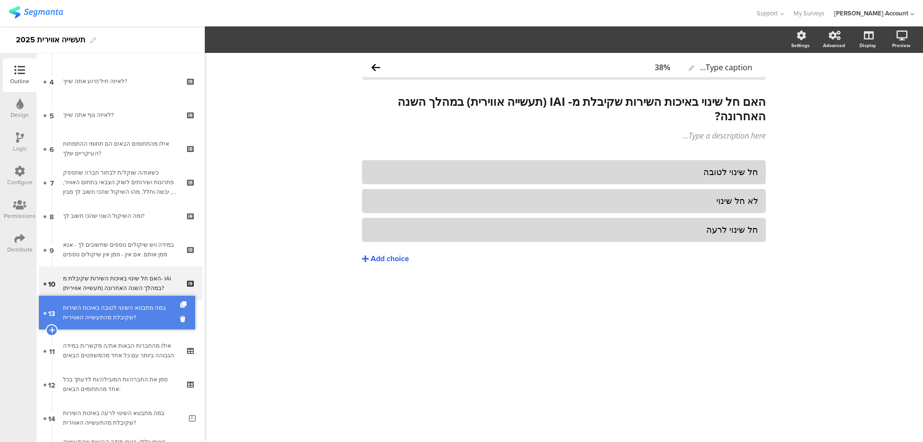
drag, startPoint x: 157, startPoint y: 380, endPoint x: 162, endPoint y: 308, distance: 71.8
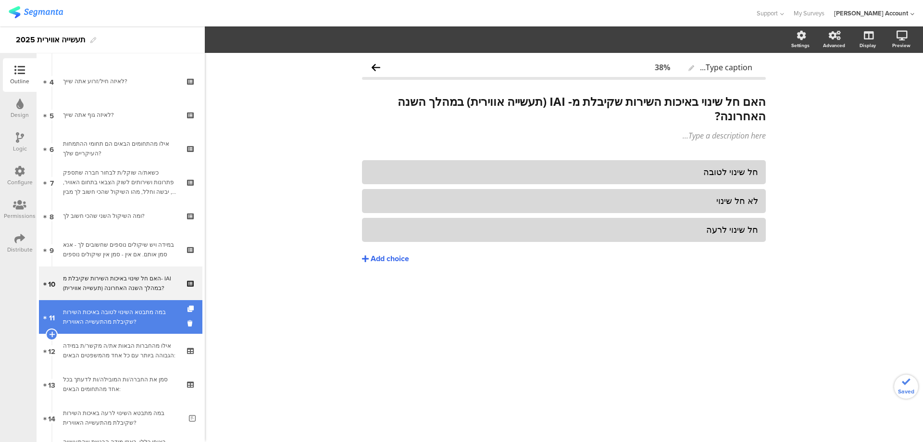
scroll to position [192, 0]
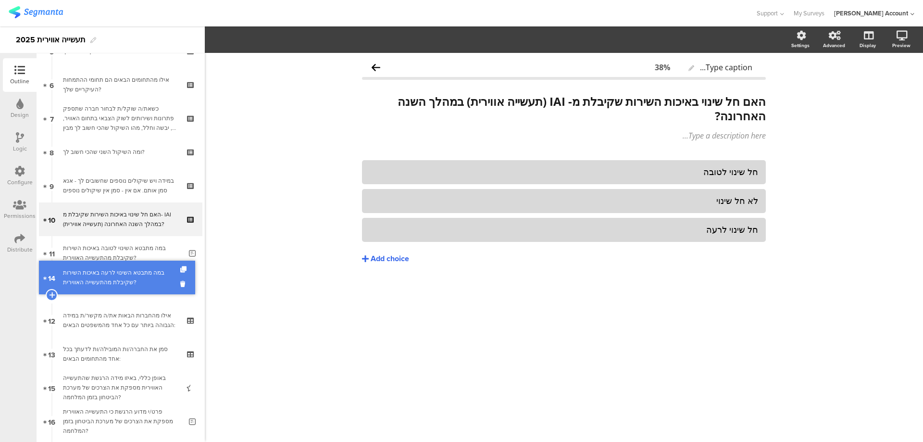
drag, startPoint x: 156, startPoint y: 350, endPoint x: 163, endPoint y: 274, distance: 76.7
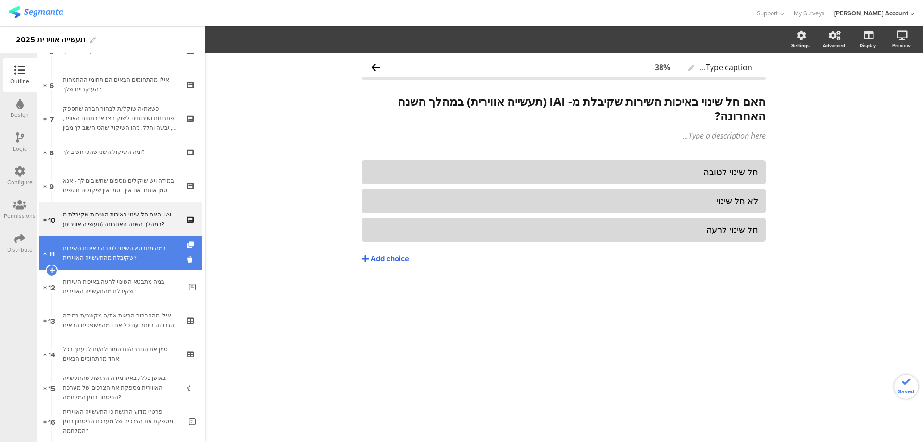
click at [158, 257] on div "במה מתבטא השינוי לטובה באיכות השירות שקיבלת מהתעשייה האווירית?" at bounding box center [122, 252] width 119 height 19
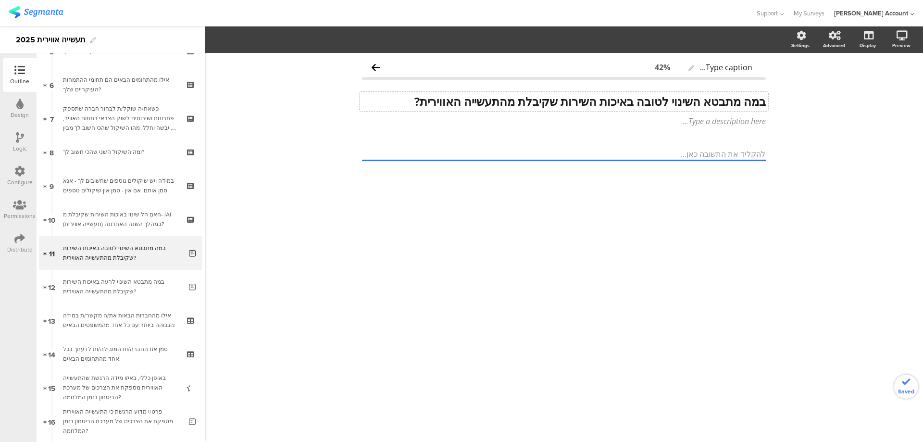
click at [613, 98] on div "במה מתבטא השינוי לטובה באיכות השירות שקיבלת מהתעשייה האווירית? במה מתבטא השינוי…" at bounding box center [564, 101] width 409 height 19
click at [613, 98] on strong "במה מתבטא השינוי לטובה באיכות השירות שקיבלת מהתעשייה האווירית?" at bounding box center [589, 101] width 351 height 16
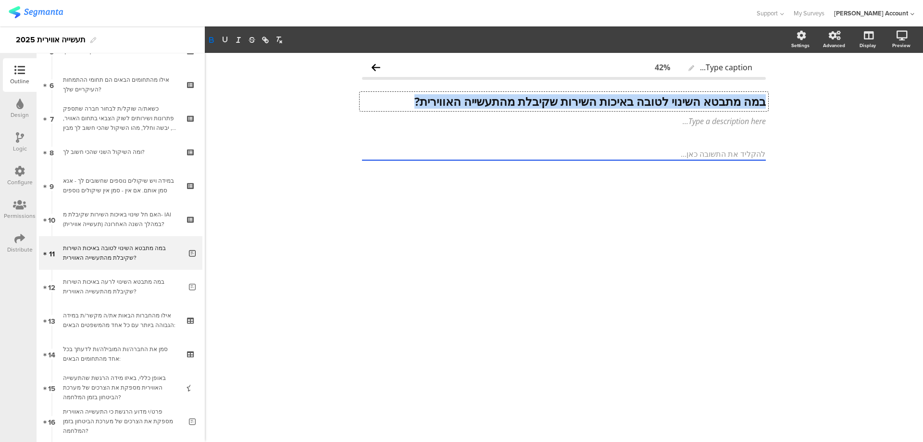
click at [613, 98] on strong "במה מתבטא השינוי לטובה באיכות השירות שקיבלת מהתעשייה האווירית?" at bounding box center [589, 101] width 351 height 16
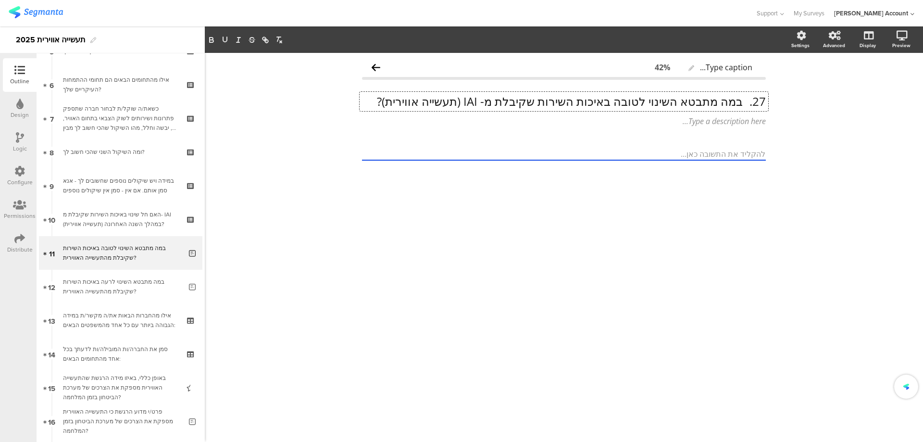
click at [744, 101] on p "27. במה מתבטא השינוי לטובה באיכות השירות שקיבלת מ- IAI (תעשייה אווירית)?" at bounding box center [564, 101] width 404 height 14
click at [744, 102] on p "במה מתבטא השינוי לטובה באיכות השירות שקיבלת מ- IAI (תעשייה אווירית)?" at bounding box center [564, 101] width 404 height 14
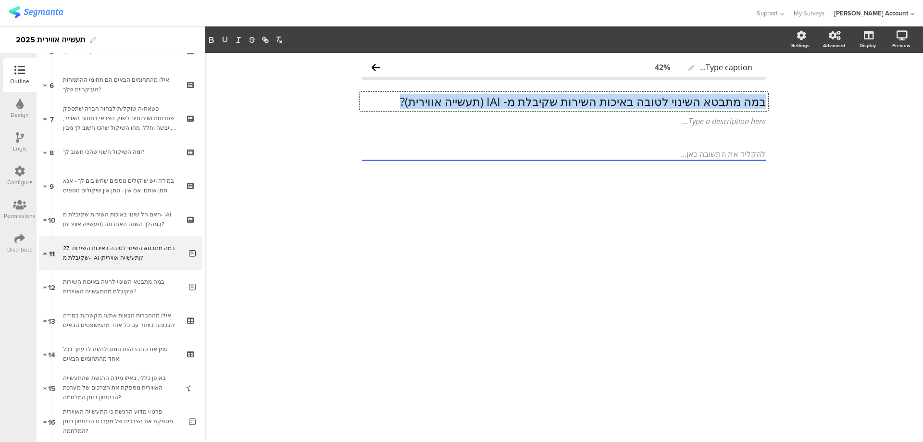
click at [744, 102] on p "במה מתבטא השינוי לטובה באיכות השירות שקיבלת מ- IAI (תעשייה אווירית)?" at bounding box center [564, 101] width 404 height 14
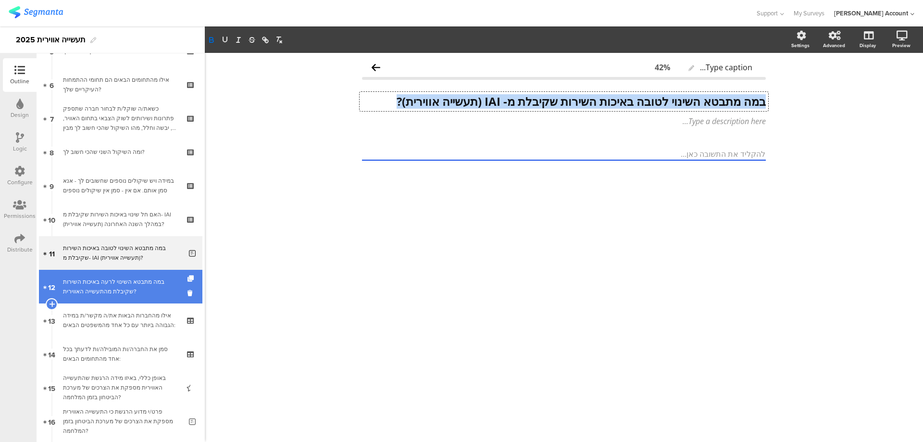
click at [158, 290] on div "במה מתבטא השינוי לרעה באיכות השירות שקיבלת מהתעשייה האווירית?" at bounding box center [122, 286] width 119 height 19
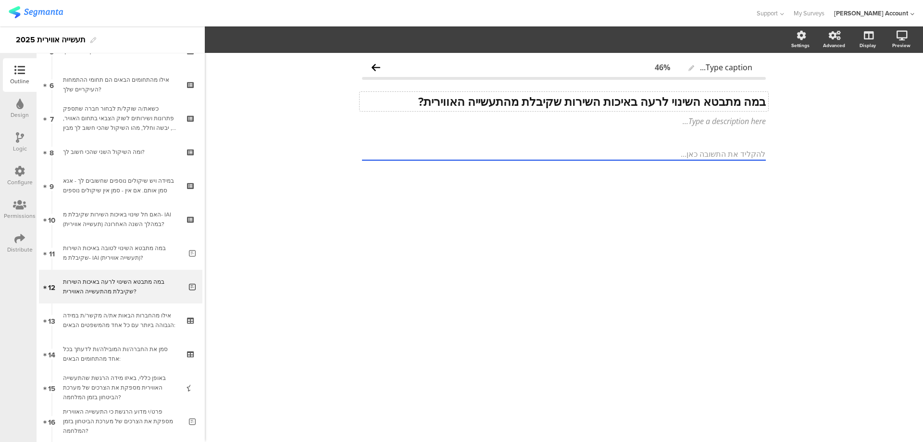
click at [660, 101] on div "במה מתבטא השינוי לרעה באיכות השירות שקיבלת מהתעשייה האווירית? במה מתבטא השינוי …" at bounding box center [564, 101] width 409 height 19
click at [660, 101] on strong "במה מתבטא השינוי לרעה באיכות השירות שקיבלת מהתעשייה האווירית?" at bounding box center [592, 101] width 348 height 16
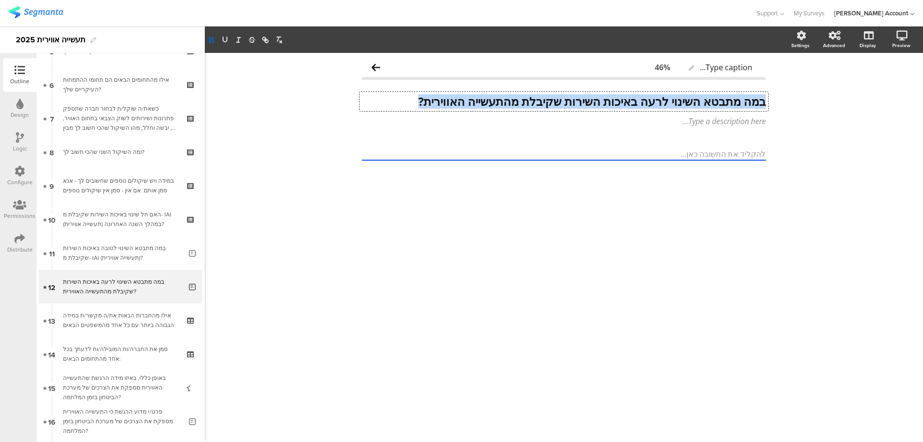
click at [660, 101] on strong "במה מתבטא השינוי לרעה באיכות השירות שקיבלת מהתעשייה האווירית?" at bounding box center [592, 101] width 348 height 16
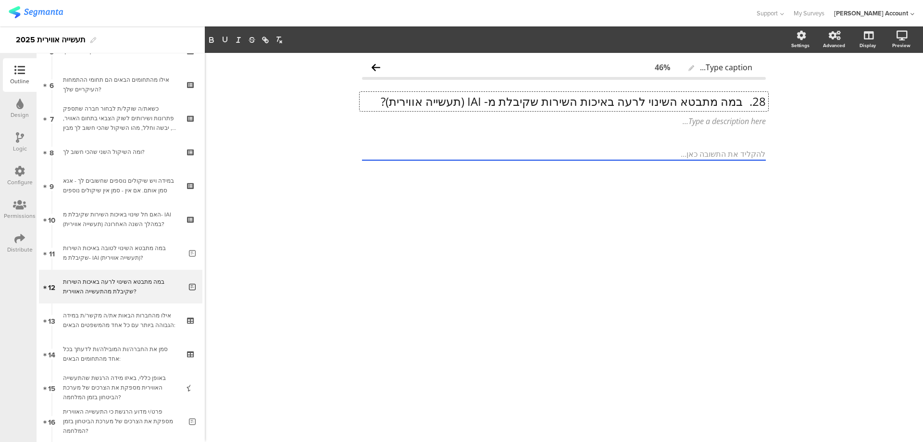
click at [741, 101] on p "28. במה מתבטא השינוי לרעה באיכות השירות שקיבלת מ- IAI (תעשייה אווירית)?" at bounding box center [564, 101] width 404 height 14
click at [741, 101] on p "במה מתבטא השינוי לרעה באיכות השירות שקיבלת מ- IAI (תעשייה אווירית)?" at bounding box center [564, 101] width 404 height 14
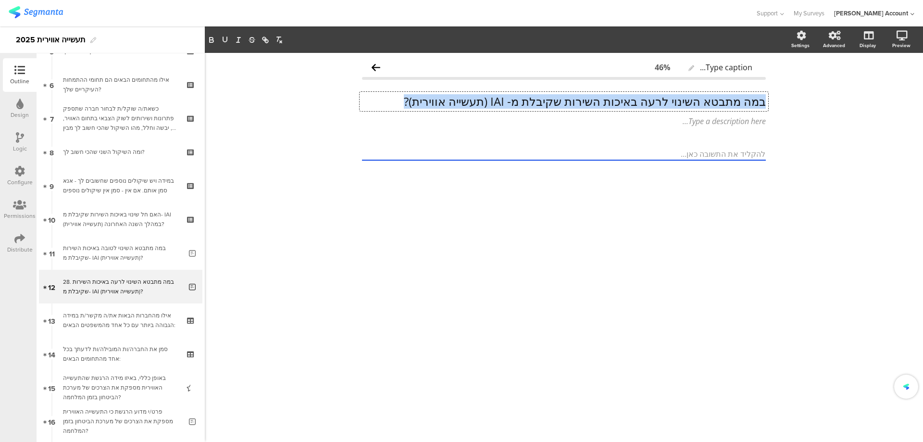
click at [741, 101] on p "במה מתבטא השינוי לרעה באיכות השירות שקיבלת מ- IAI (תעשייה אווירית)?" at bounding box center [564, 101] width 404 height 14
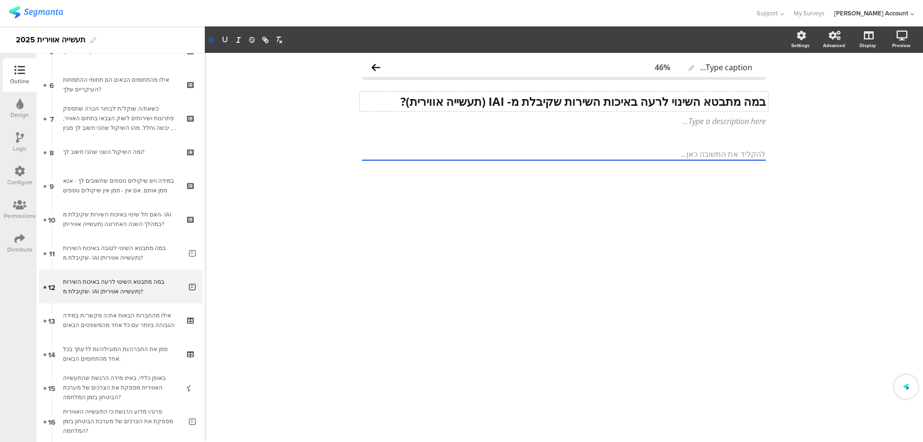
click at [20, 142] on icon at bounding box center [20, 137] width 8 height 11
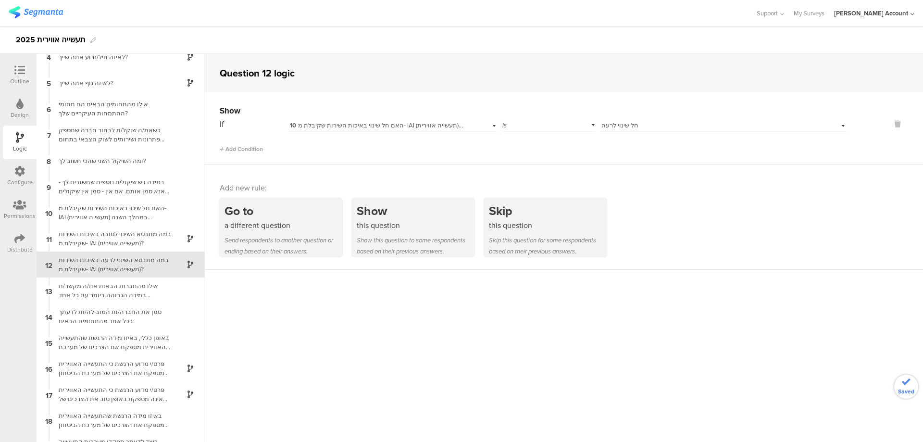
scroll to position [104, 0]
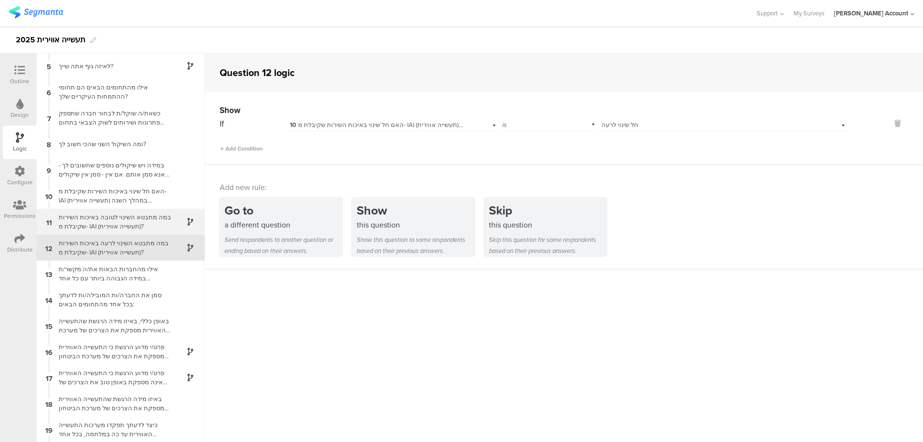
click at [98, 223] on div "במה מתבטא השינוי לטובה באיכות השירות שקיבלת מ- IAI (תעשייה אווירית)?" at bounding box center [113, 222] width 120 height 18
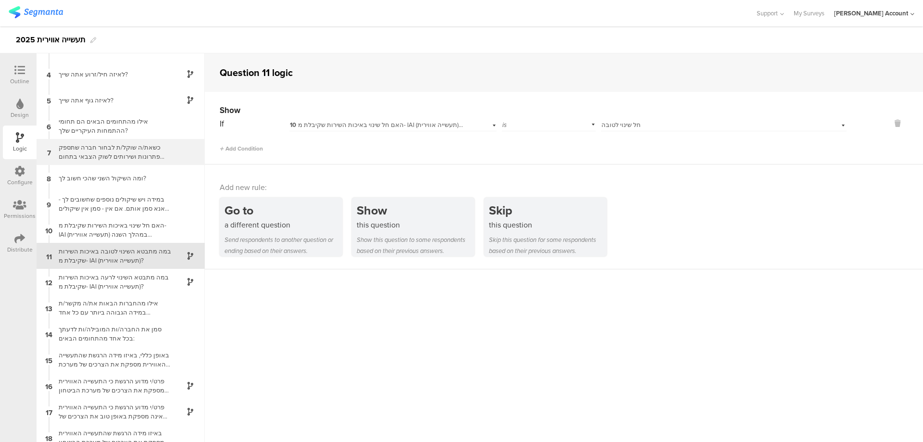
scroll to position [78, 0]
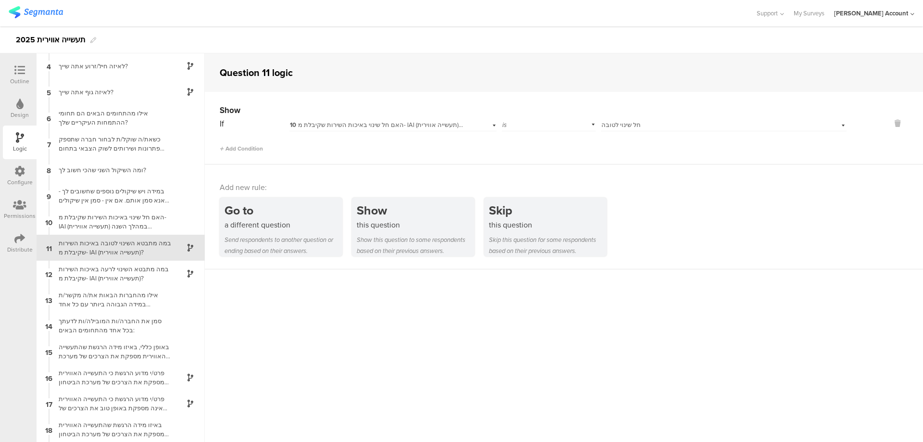
click at [25, 74] on div at bounding box center [19, 71] width 19 height 12
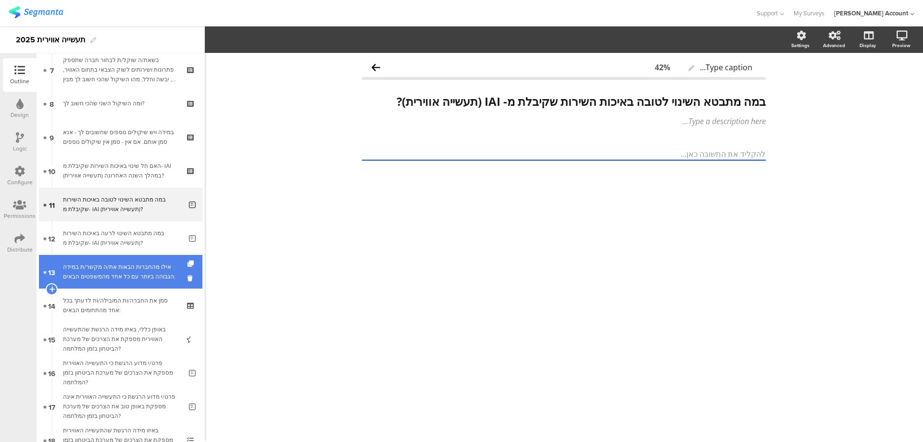
scroll to position [262, 0]
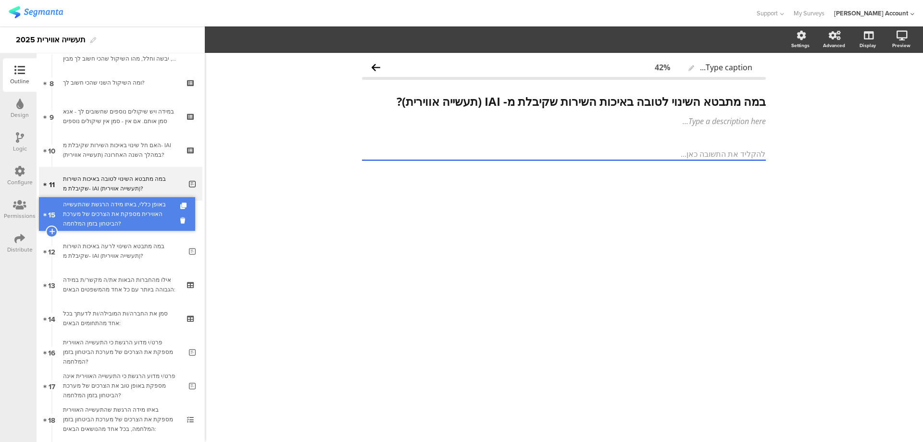
drag, startPoint x: 164, startPoint y: 319, endPoint x: 181, endPoint y: 215, distance: 105.7
click at [175, 215] on link "12 באופן כללי, באיזו מידה הרגשת שהתעשייה האווירית מספקת את הצרכים של מערכת הביט…" at bounding box center [120, 218] width 163 height 34
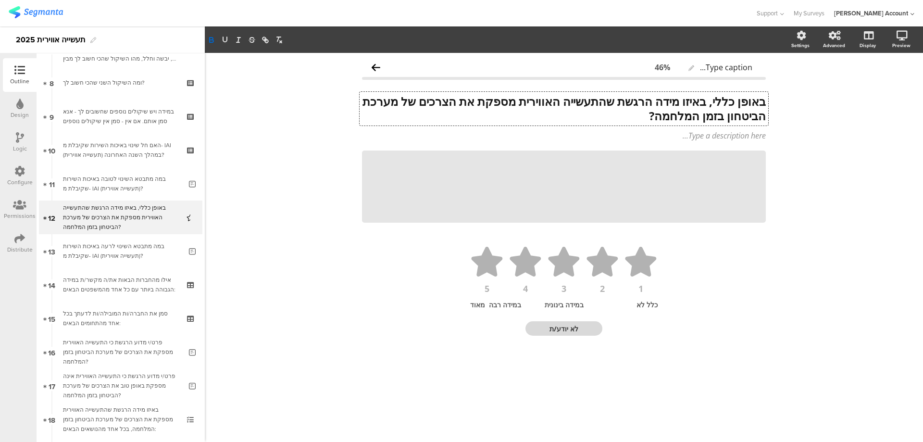
click at [764, 100] on div "באופן כללי, באיזו מידה הרגשת שהתעשייה האווירית מספקת את הצרכים של מערכת הביטחון…" at bounding box center [564, 109] width 409 height 34
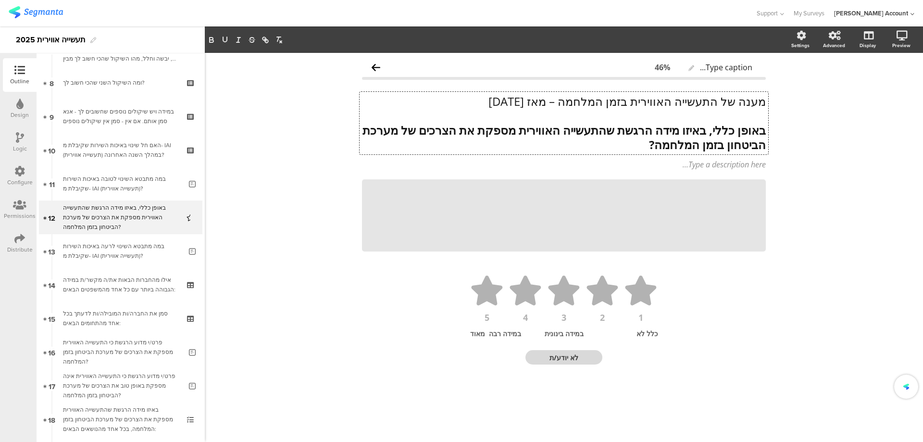
click at [712, 106] on p "מענה של התעשייה האווירית בזמן המלחמה – מאז אוקטובר 2023" at bounding box center [564, 101] width 404 height 14
click at [710, 105] on p "מענה של התעשייה האווירית בזמן המלחמה – מאז אוקטובר 2023" at bounding box center [564, 101] width 404 height 14
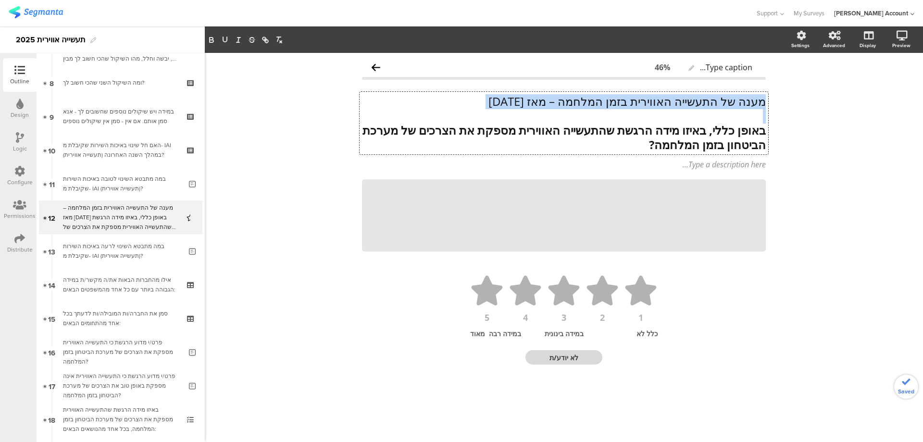
click at [710, 105] on p "מענה של התעשייה האווירית בזמן המלחמה – מאז אוקטובר 2023" at bounding box center [564, 101] width 404 height 14
click at [207, 39] on button "button" at bounding box center [211, 40] width 13 height 12
click at [221, 38] on icon "button" at bounding box center [225, 40] width 9 height 9
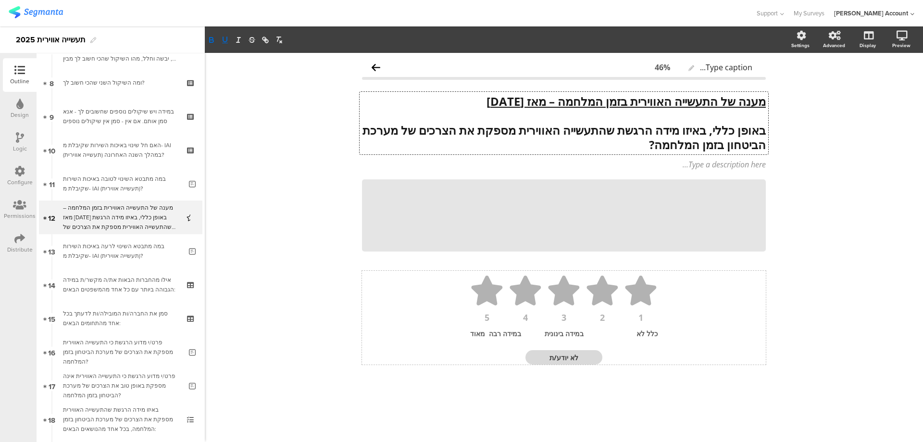
click at [487, 333] on div "במידה רבה מאוד" at bounding box center [498, 333] width 56 height 9
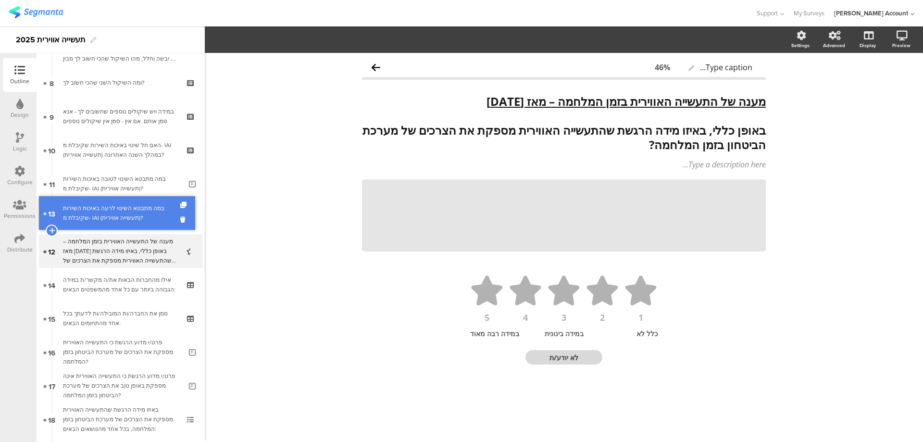
drag, startPoint x: 150, startPoint y: 257, endPoint x: 151, endPoint y: 220, distance: 37.5
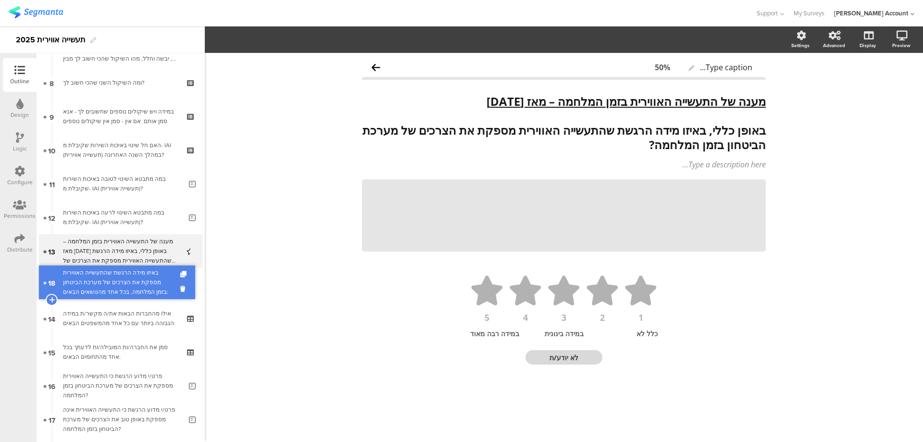
drag, startPoint x: 167, startPoint y: 410, endPoint x: 178, endPoint y: 273, distance: 137.5
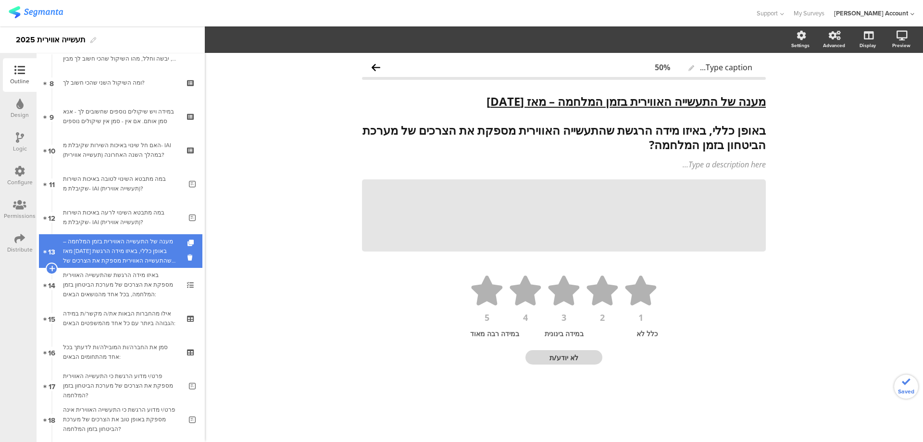
click at [167, 249] on div "מענה של התעשייה האווירית בזמן המלחמה – מאז אוקטובר 2023 באופן כללי, באיזו מידה …" at bounding box center [120, 251] width 115 height 29
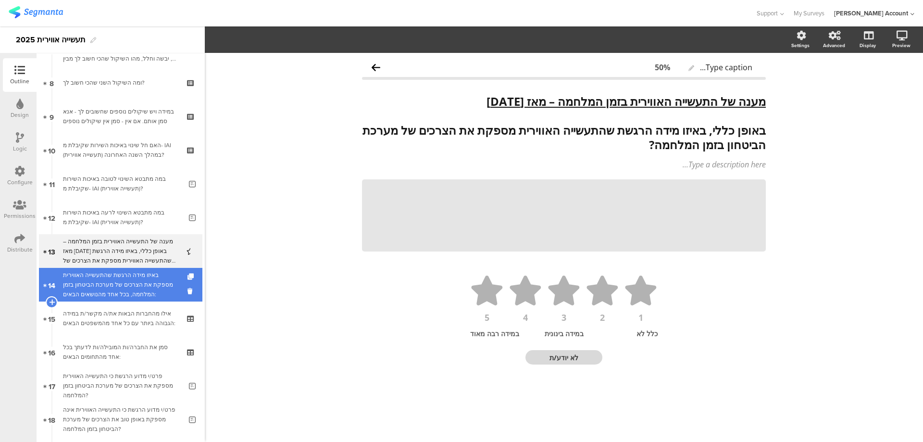
click at [163, 275] on div "באיזו מידה הרגשת שהתעשייה האווירית מספקת את הצרכים של מערכת הביטחון בזמן המלחמה…" at bounding box center [120, 284] width 115 height 29
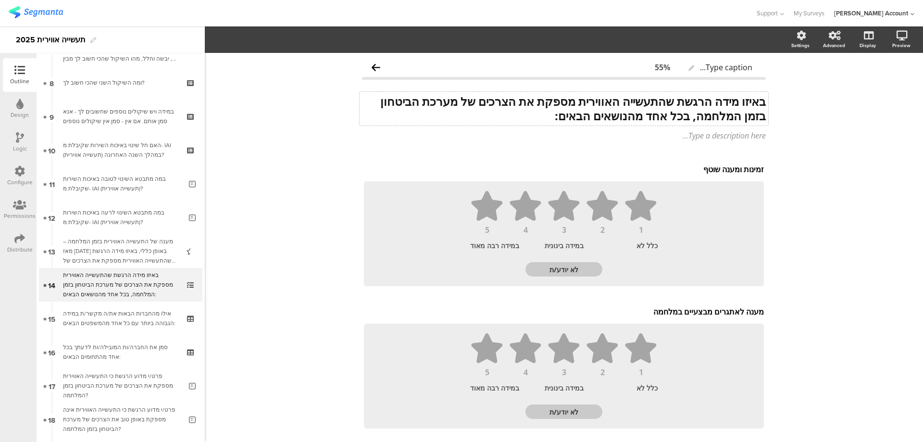
click at [678, 104] on div "באיזו מידה הרגשת שהתעשייה האווירית מספקת את הצרכים של מערכת הביטחון בזמן המלחמה…" at bounding box center [564, 109] width 409 height 34
click at [678, 104] on strong "באיזו מידה הרגשת שהתעשייה האווירית מספקת את הצרכים של מערכת הביטחון בזמן המלחמה…" at bounding box center [571, 108] width 389 height 30
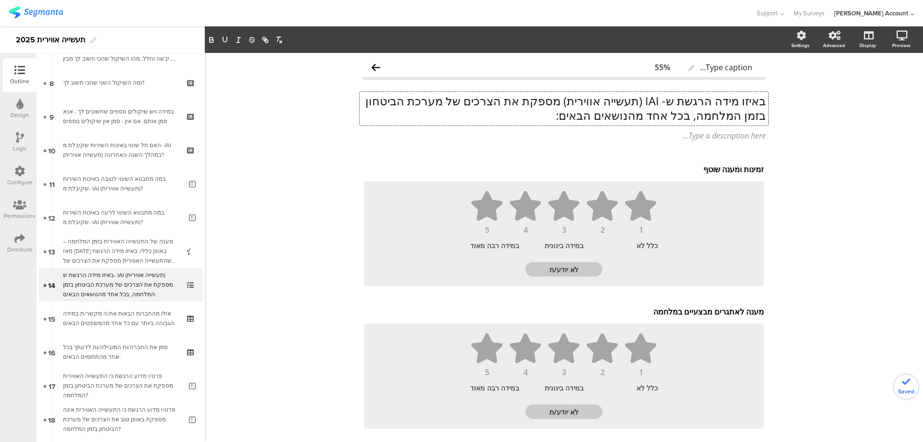
drag, startPoint x: 757, startPoint y: 99, endPoint x: 509, endPoint y: 113, distance: 248.5
click at [509, 113] on p "באיזו מידה הרגשת ש- IAI (תעשייה אווירית) מספקת את הצרכים של מערכת הביטחון בזמן …" at bounding box center [564, 108] width 404 height 29
click at [579, 121] on p "באיזו מידה הרגשת ש- IAI (תעשייה אווירית) מספקת את הצרכים של מערכת הביטחון בזמן …" at bounding box center [564, 108] width 404 height 29
drag, startPoint x: 579, startPoint y: 117, endPoint x: 778, endPoint y: 99, distance: 199.9
click at [778, 99] on div "Type caption... 55% באיזו מידה הרגשת ש- IAI (תעשייה אווירית) מספקת את הצרכים של…" at bounding box center [564, 416] width 718 height 726
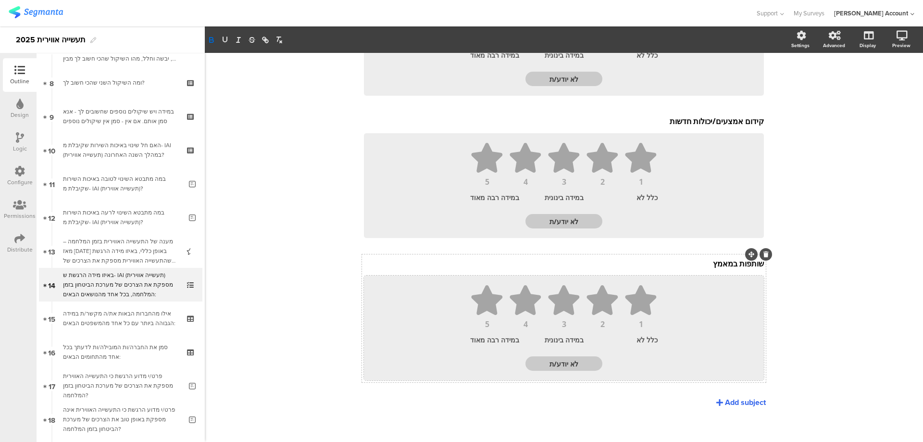
scroll to position [337, 0]
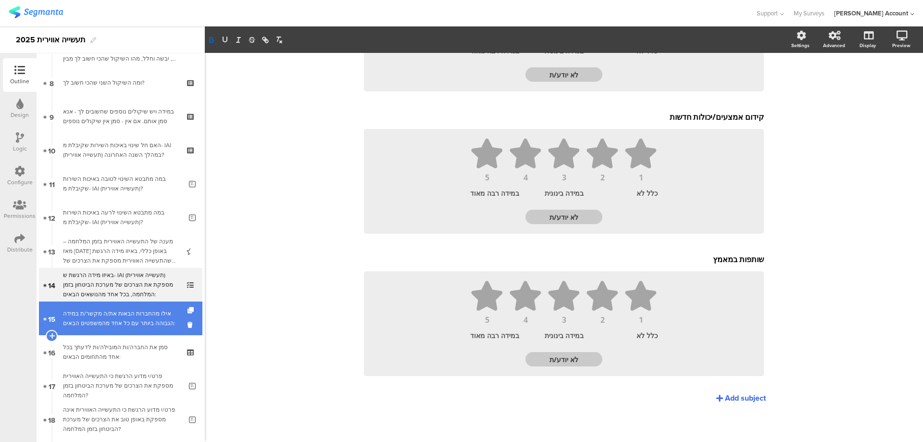
click at [144, 312] on div "אילו מהחברות הבאות את/ה מקשר/ת במידה הגבוהה ביותר עם כל אחד מהמשפטים הבאים:" at bounding box center [120, 318] width 115 height 19
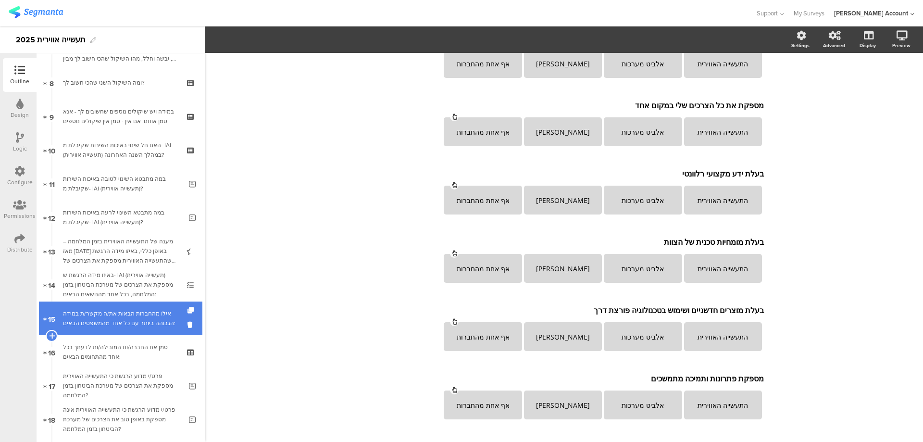
scroll to position [491, 0]
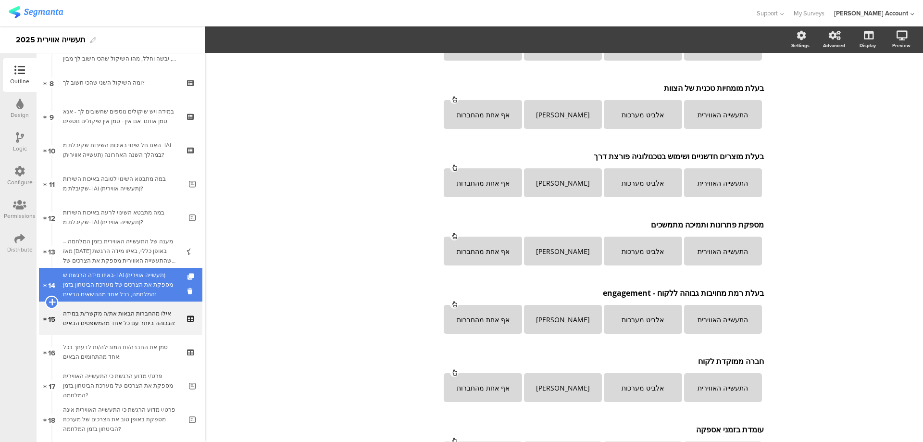
click at [50, 301] on icon at bounding box center [52, 302] width 6 height 9
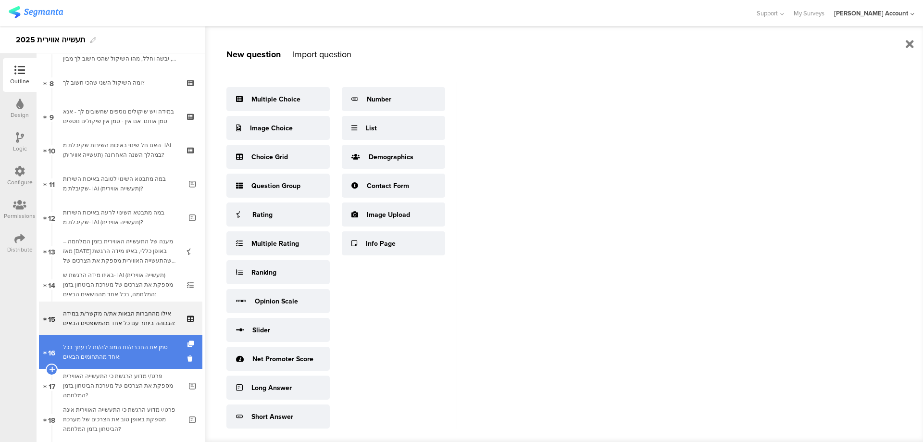
click at [136, 346] on div "סמן את החברה/ות המובילה/ות לדעתך בכל אחד מהתחומים הבאים:" at bounding box center [120, 351] width 115 height 19
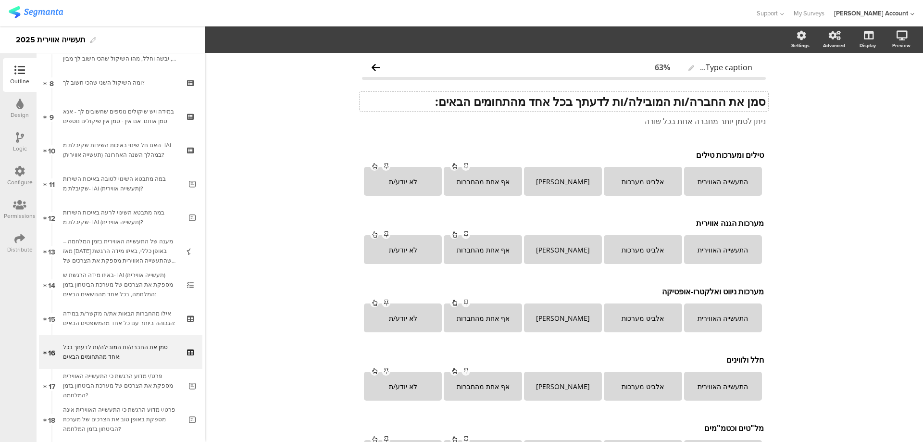
click at [761, 100] on div "סמן את החברה/ות המובילה/ות לדעתך בכל אחד מהתחומים הבאים: סמן את החברה/ות המוביל…" at bounding box center [564, 101] width 409 height 19
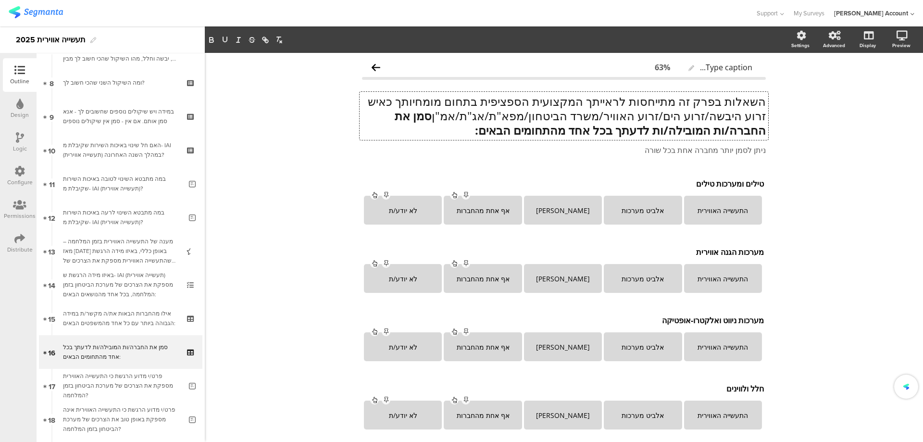
scroll to position [0, 0]
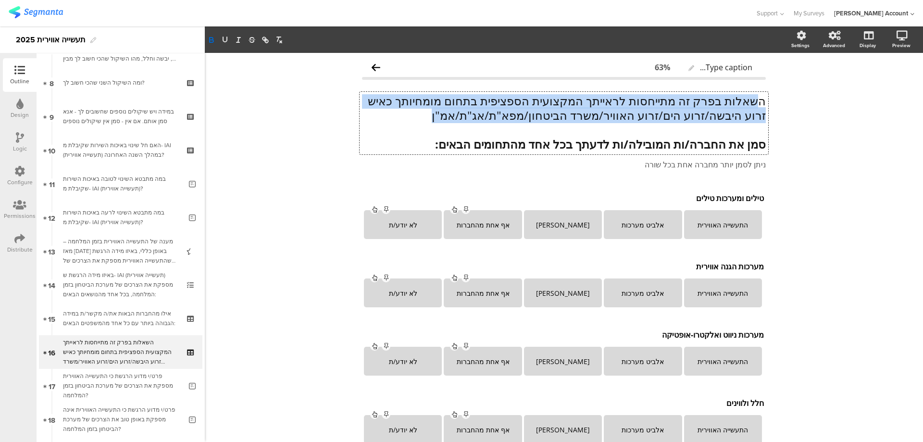
drag, startPoint x: 755, startPoint y: 98, endPoint x: 452, endPoint y: 114, distance: 303.8
click at [452, 114] on p "השאלות בפרק זה מתייחסות לראייתך המקצועית הספציפית בתחום מומחיותך כאיש זרוע היבש…" at bounding box center [564, 108] width 404 height 29
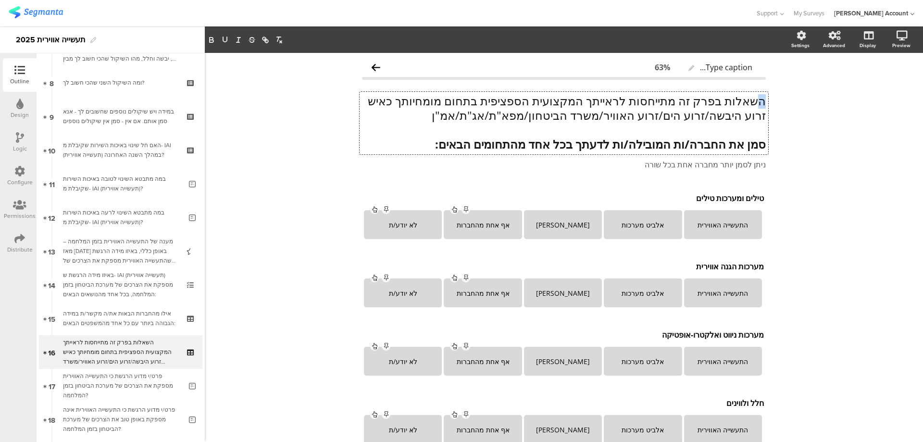
scroll to position [0, 0]
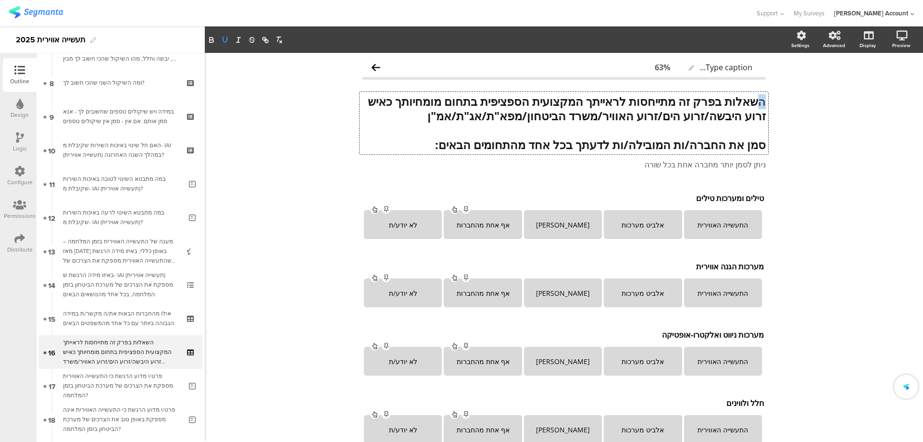
click at [228, 37] on icon "button" at bounding box center [225, 40] width 9 height 9
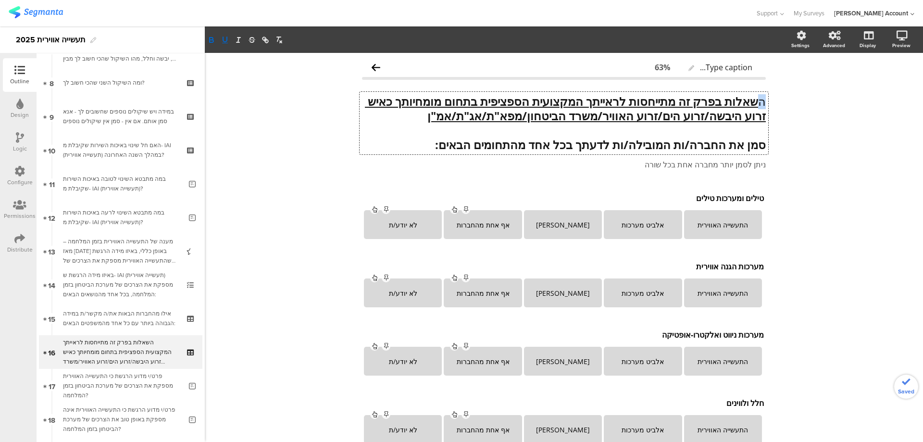
click at [757, 106] on p "ה שאלות בפרק זה מתייחסות לראייתך המקצועית הספציפית בתחום מומחיותך כאיש זרוע היב…" at bounding box center [564, 108] width 404 height 29
click at [212, 38] on icon "button" at bounding box center [211, 39] width 3 height 2
click at [226, 39] on icon "button" at bounding box center [225, 40] width 9 height 9
click at [619, 132] on p at bounding box center [564, 130] width 404 height 14
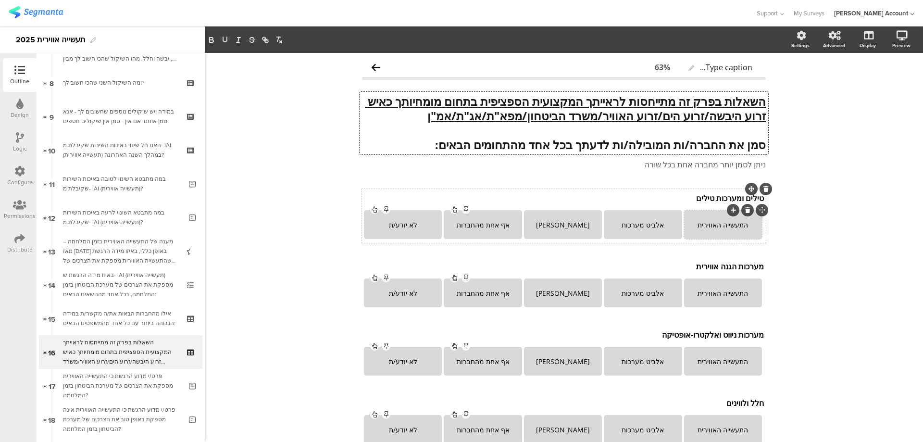
click at [720, 226] on div "התעשייה האווירית" at bounding box center [723, 224] width 75 height 9
click at [720, 225] on div "התעשייה האווירית" at bounding box center [723, 224] width 75 height 9
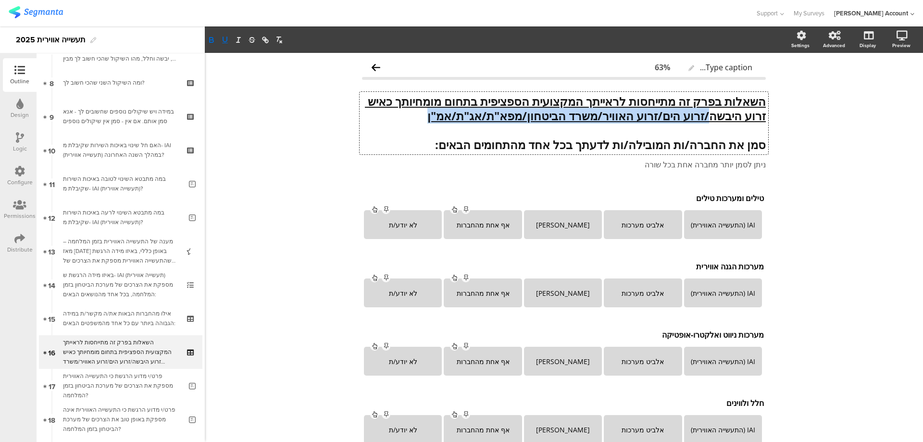
drag, startPoint x: 676, startPoint y: 116, endPoint x: 347, endPoint y: 110, distance: 329.4
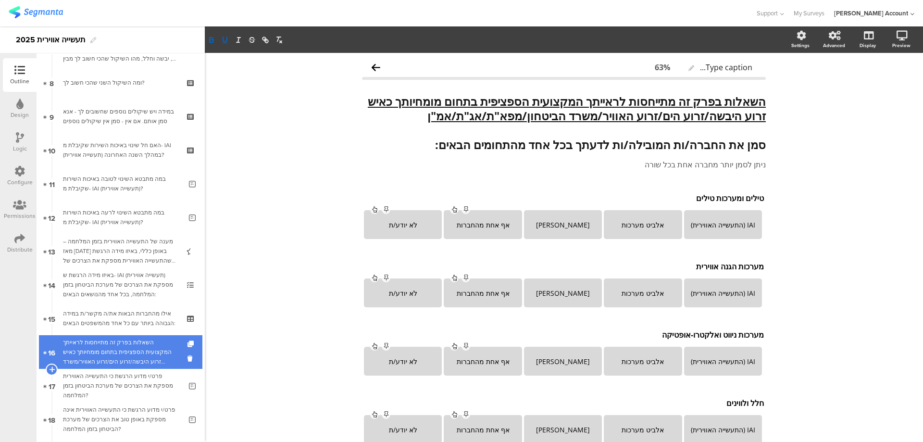
click at [121, 340] on div "השאלות בפרק זה מתייחסות לראייתך המקצועית הספציפית בתחום מומחיותך כאיש זרוע היבש…" at bounding box center [120, 352] width 115 height 29
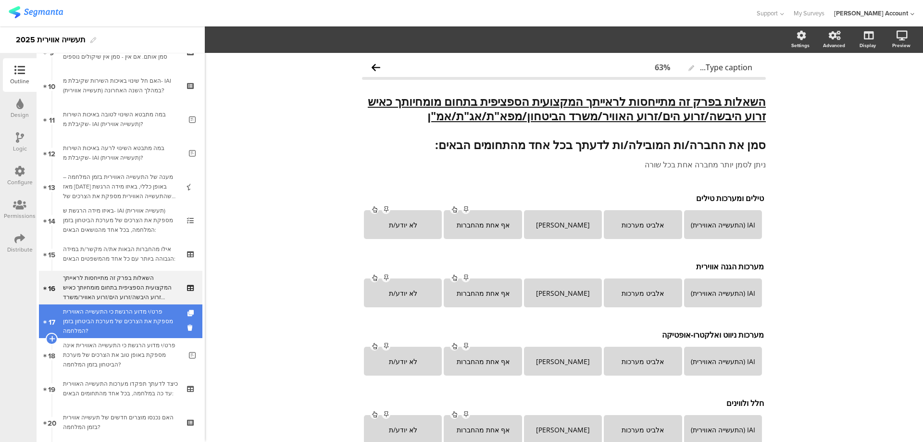
click at [140, 320] on div "פרט/י מדוע הרגשת כי התעשייה האווירית מספקת את הצרכים של מערכת הביטחון בזמן המלח…" at bounding box center [122, 321] width 119 height 29
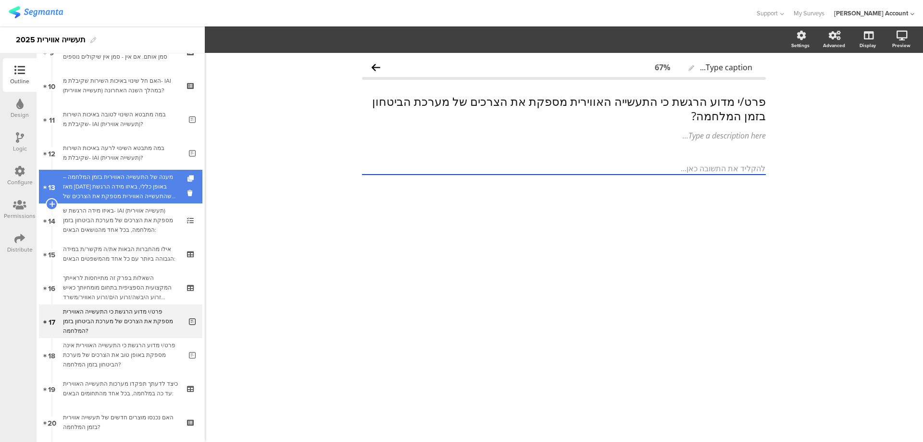
click at [162, 181] on div "מענה של התעשייה האווירית בזמן המלחמה – מאז אוקטובר 2023 באופן כללי, באיזו מידה …" at bounding box center [120, 186] width 115 height 29
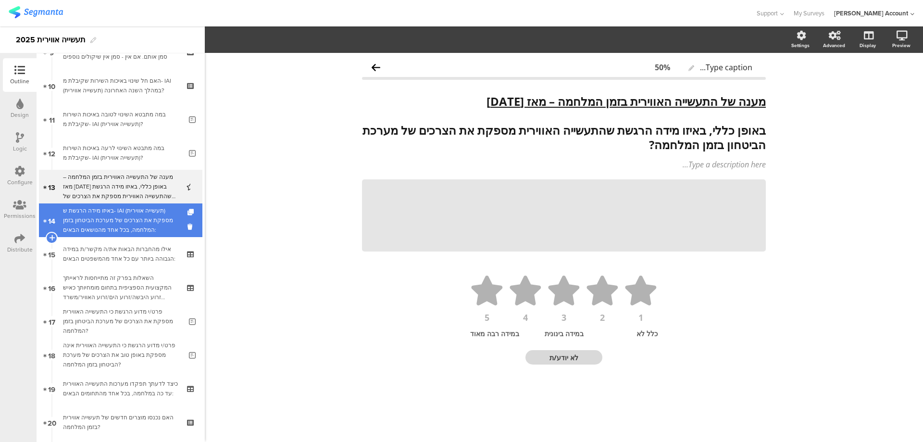
click at [157, 214] on div "באיזו מידה הרגשת ש- IAI (תעשייה אווירית) מספקת את הצרכים של מערכת הביטחון בזמן …" at bounding box center [120, 220] width 115 height 29
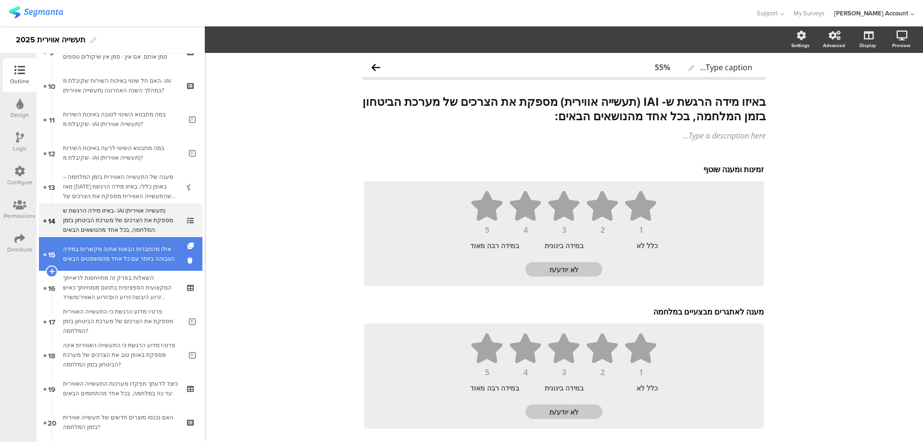
click at [153, 252] on div "אילו מהחברות הבאות את/ה מקשר/ת במידה הגבוהה ביותר עם כל אחד מהמשפטים הבאים:" at bounding box center [120, 253] width 115 height 19
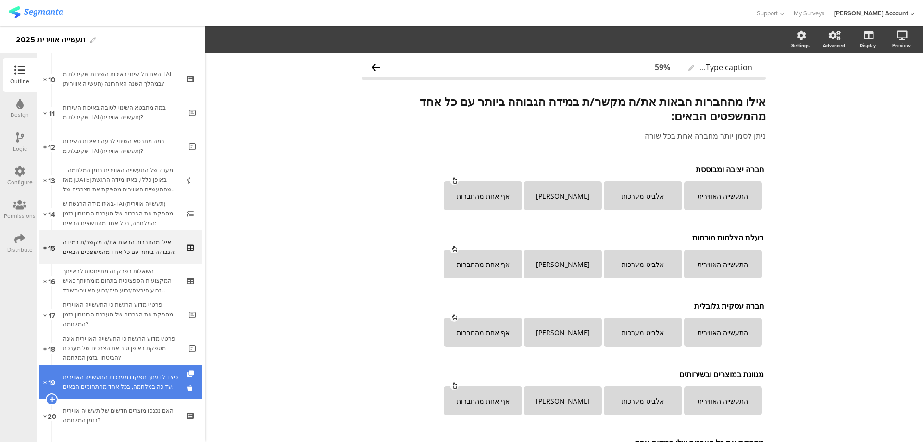
scroll to position [326, 0]
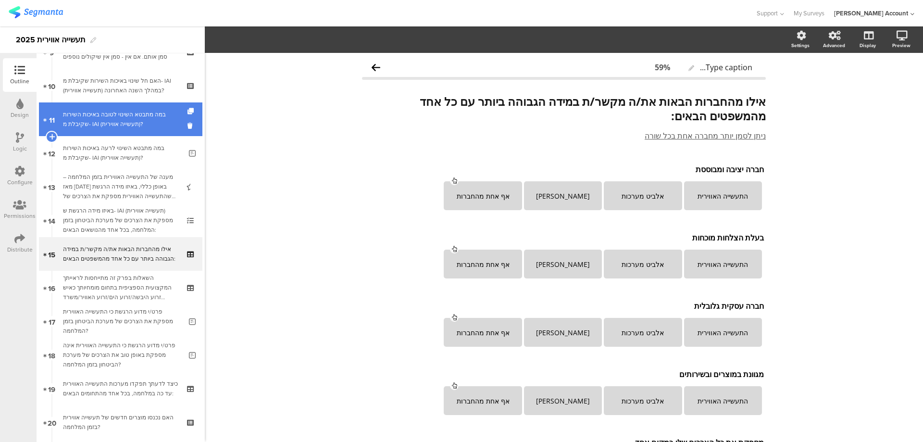
click at [132, 125] on div "במה מתבטא השינוי לטובה באיכות השירות שקיבלת מ- IAI (תעשייה אווירית)?" at bounding box center [122, 119] width 119 height 19
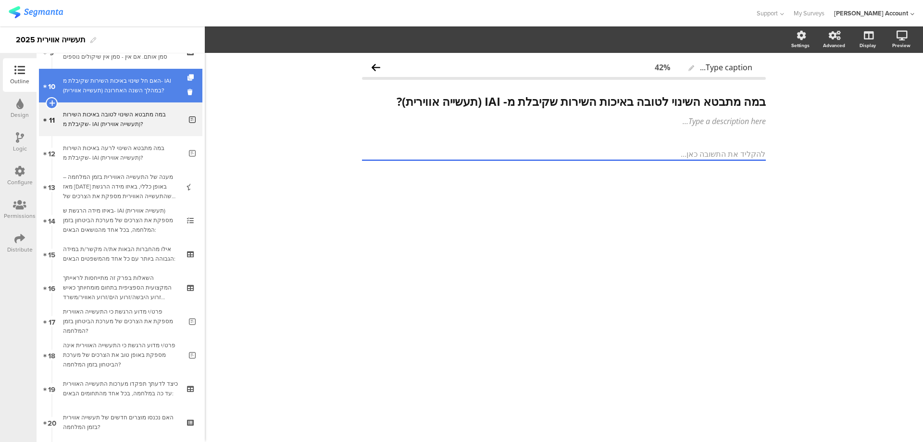
click at [133, 90] on div "האם חל שינוי באיכות השירות שקיבלת מ- IAI (תעשייה אווירית) במהלך השנה האחרונה?" at bounding box center [120, 85] width 115 height 19
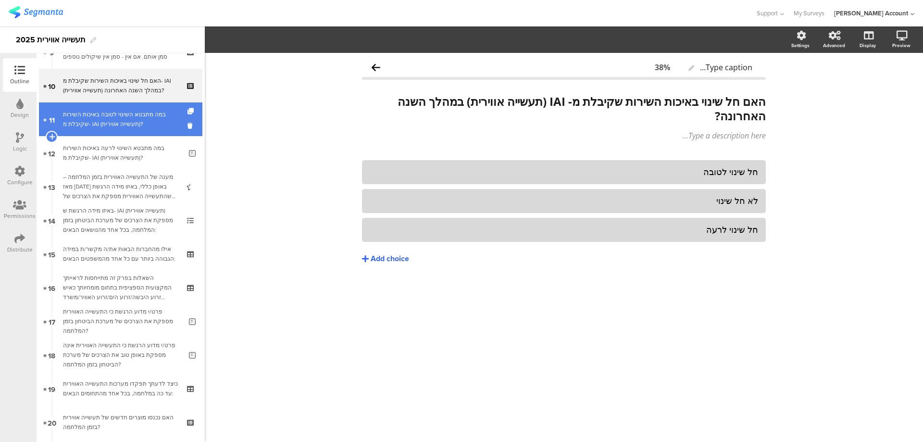
click at [134, 114] on div "במה מתבטא השינוי לטובה באיכות השירות שקיבלת מ- IAI (תעשייה אווירית)?" at bounding box center [122, 119] width 119 height 19
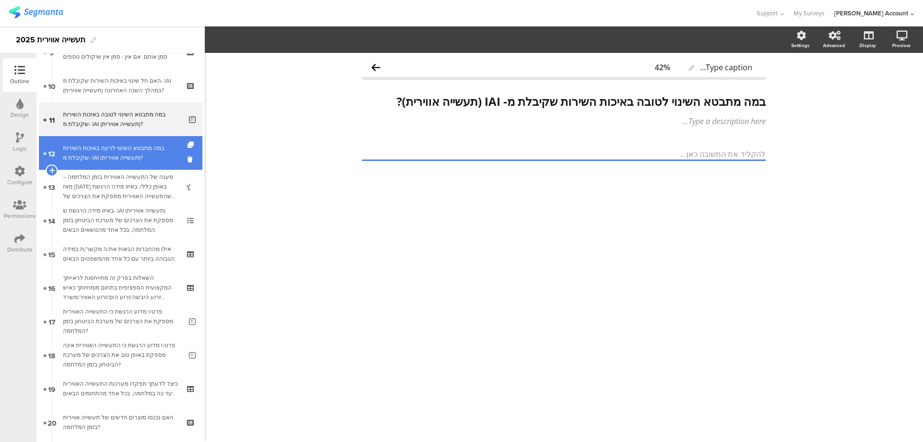
click at [144, 146] on div "במה מתבטא השינוי לרעה באיכות השירות שקיבלת מ- IAI (תעשייה אווירית)?" at bounding box center [122, 152] width 119 height 19
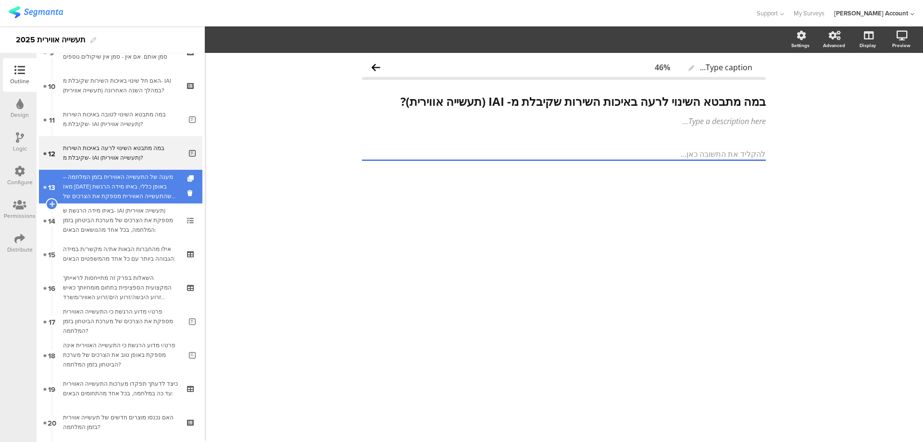
click at [147, 177] on div "מענה של התעשייה האווירית בזמן המלחמה – מאז אוקטובר 2023 באופן כללי, באיזו מידה …" at bounding box center [120, 186] width 115 height 29
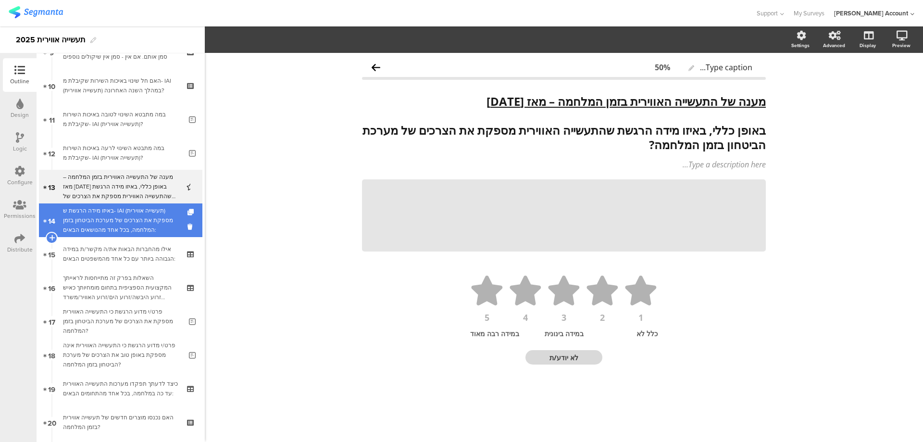
click at [149, 212] on div "באיזו מידה הרגשת ש- IAI (תעשייה אווירית) מספקת את הצרכים של מערכת הביטחון בזמן …" at bounding box center [120, 220] width 115 height 29
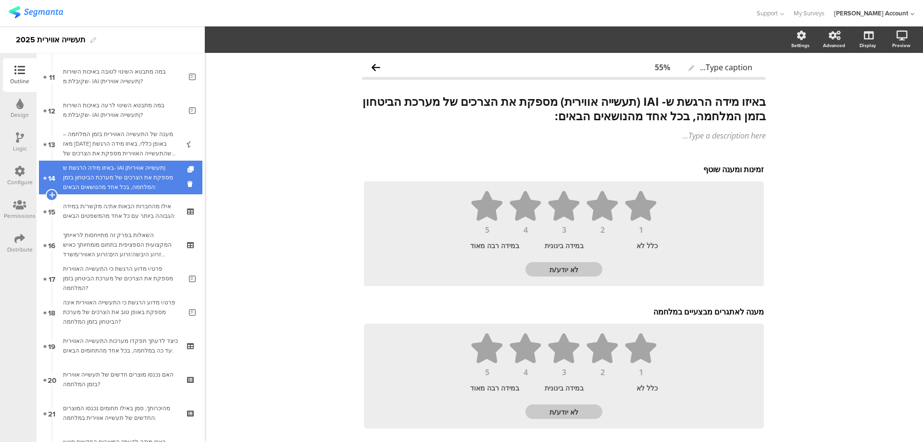
scroll to position [390, 0]
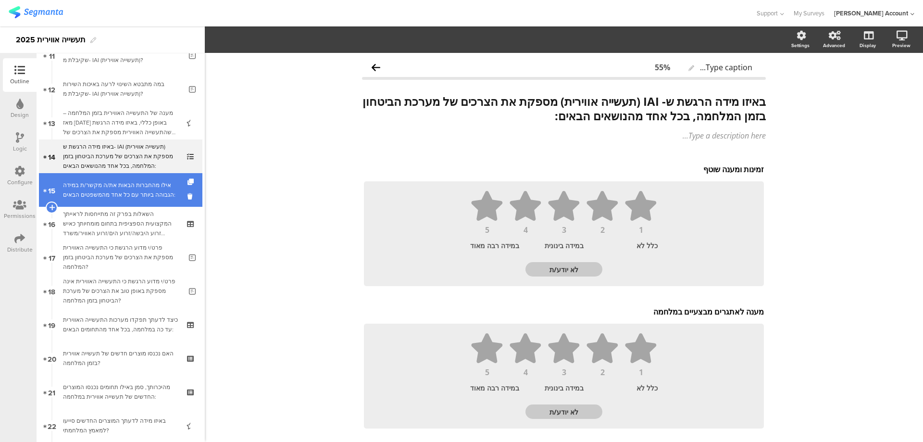
click at [150, 193] on div "אילו מהחברות הבאות את/ה מקשר/ת במידה הגבוהה ביותר עם כל אחד מהמשפטים הבאים:" at bounding box center [120, 189] width 115 height 19
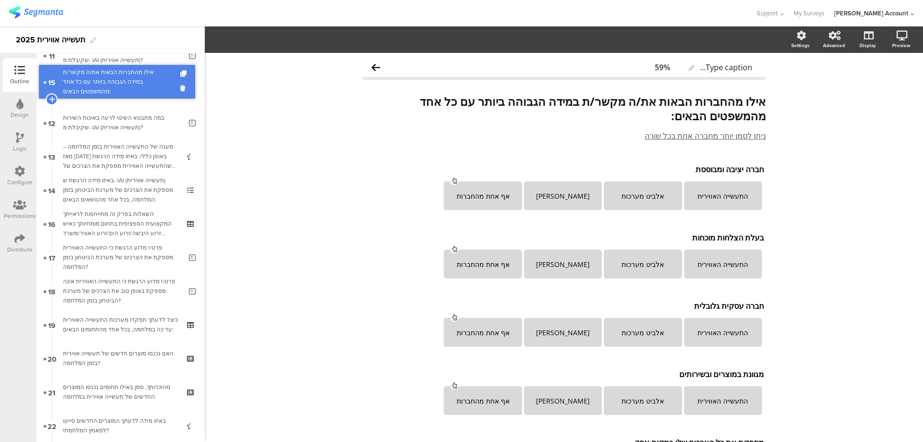
drag, startPoint x: 150, startPoint y: 191, endPoint x: 146, endPoint y: 84, distance: 107.3
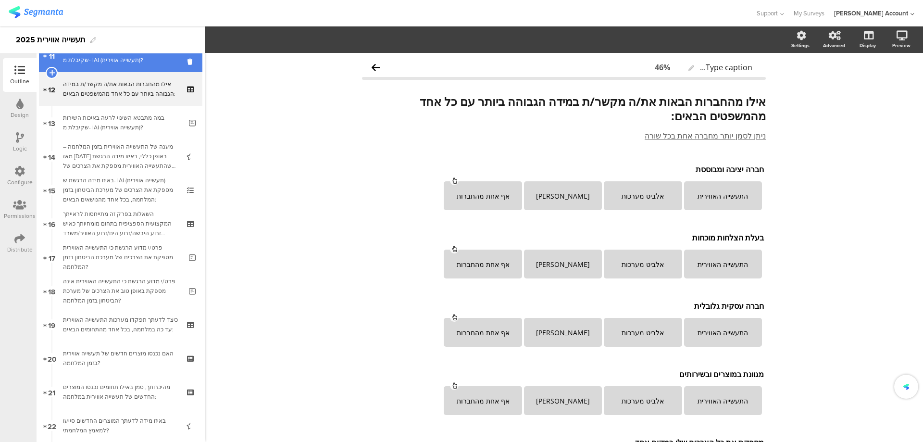
scroll to position [326, 0]
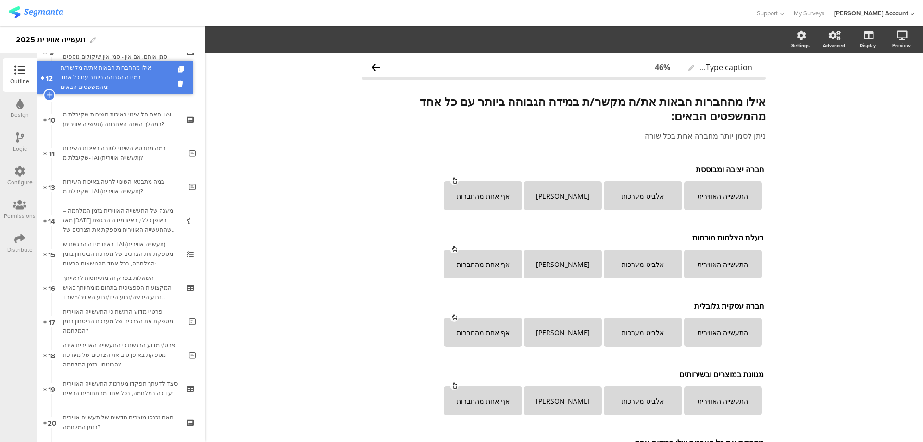
drag, startPoint x: 156, startPoint y: 154, endPoint x: 162, endPoint y: 83, distance: 70.9
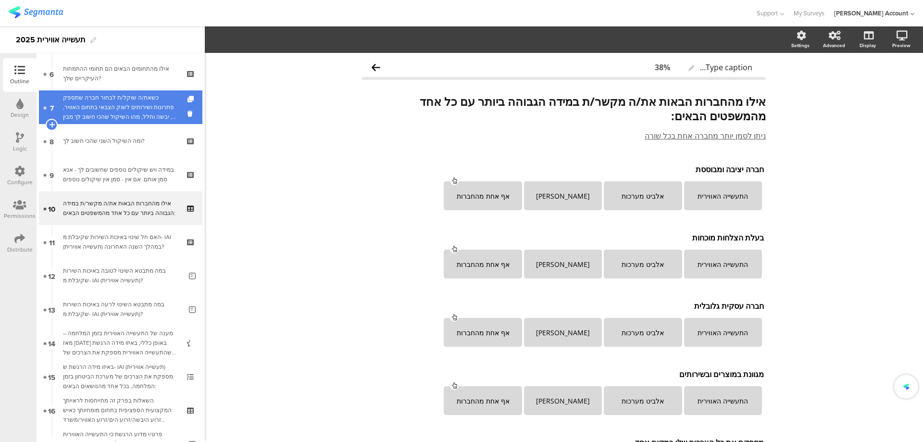
scroll to position [198, 0]
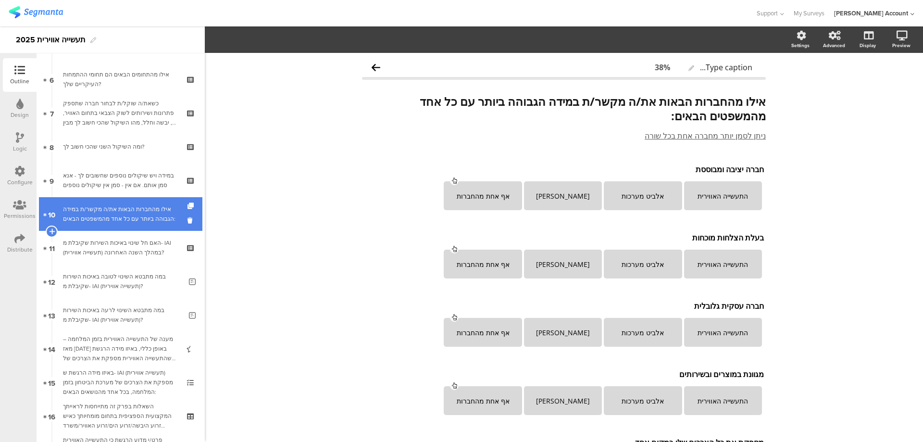
click at [155, 205] on div "אילו מהחברות הבאות את/ה מקשר/ת במידה הגבוהה ביותר עם כל אחד מהמשפטים הבאים:" at bounding box center [120, 213] width 115 height 19
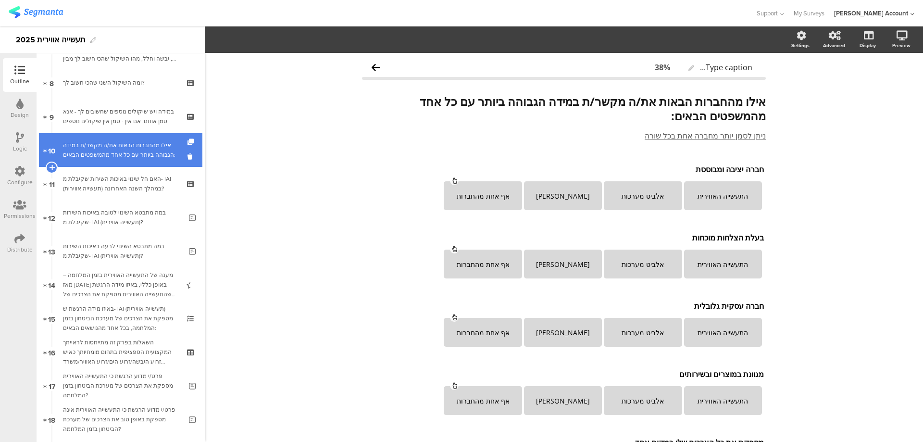
click at [153, 155] on div "אילו מהחברות הבאות את/ה מקשר/ת במידה הגבוהה ביותר עם כל אחד מהמשפטים הבאים:" at bounding box center [120, 149] width 115 height 19
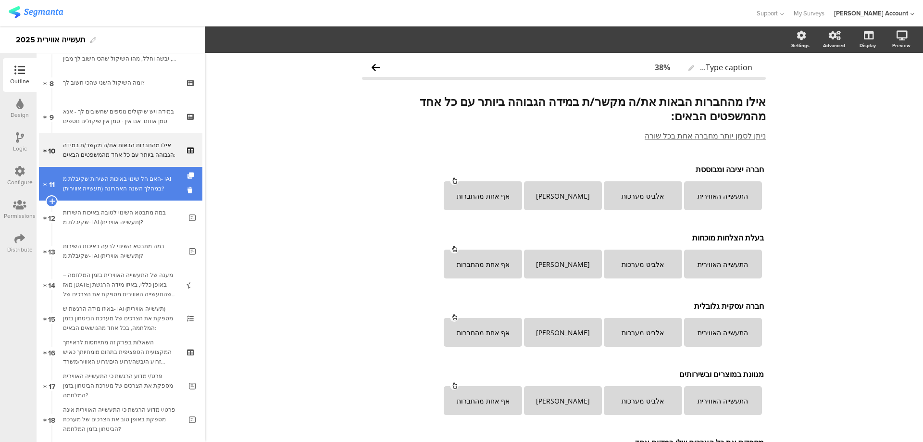
click at [150, 176] on div "האם חל שינוי באיכות השירות שקיבלת מ- IAI (תעשייה אווירית) במהלך השנה האחרונה?" at bounding box center [120, 183] width 115 height 19
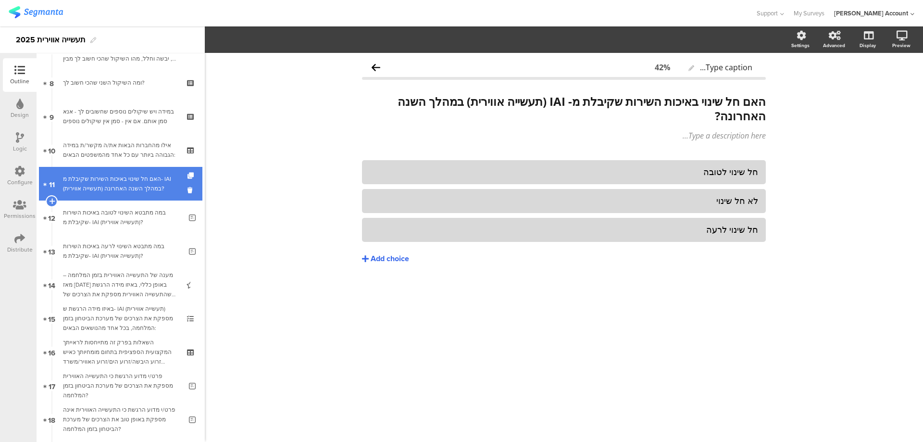
scroll to position [326, 0]
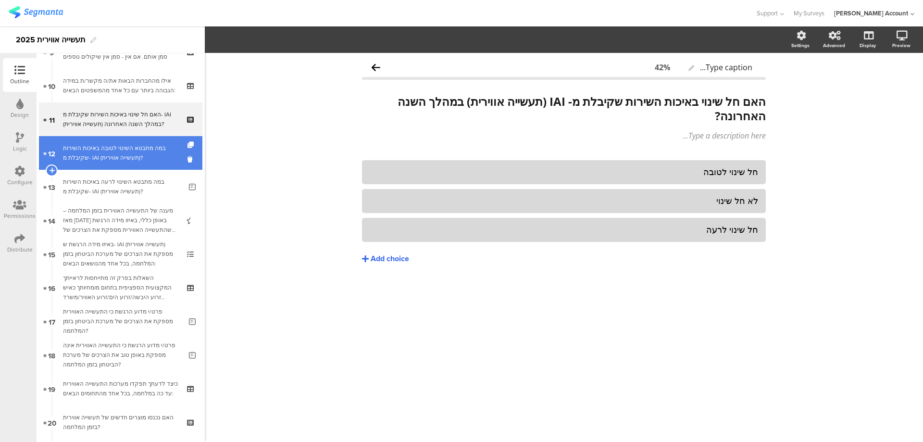
click at [151, 156] on div "במה מתבטא השינוי לטובה באיכות השירות שקיבלת מ- IAI (תעשייה אווירית)?" at bounding box center [122, 152] width 119 height 19
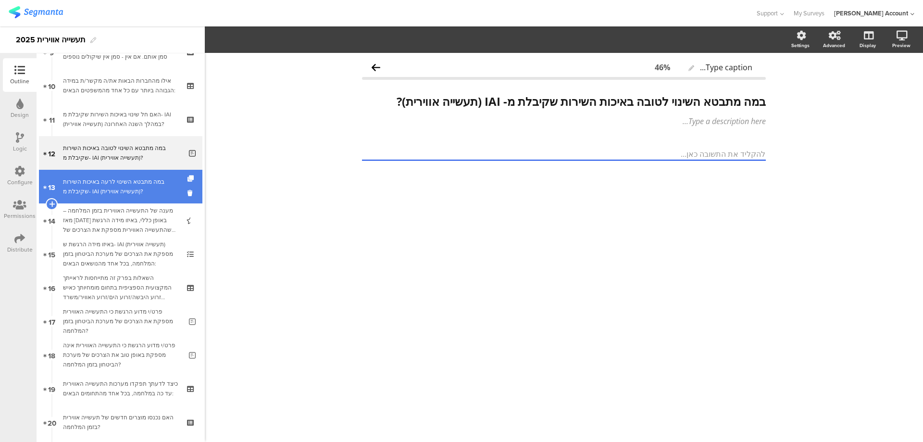
click at [153, 181] on div "במה מתבטא השינוי לרעה באיכות השירות שקיבלת מ- IAI (תעשייה אווירית)?" at bounding box center [122, 186] width 119 height 19
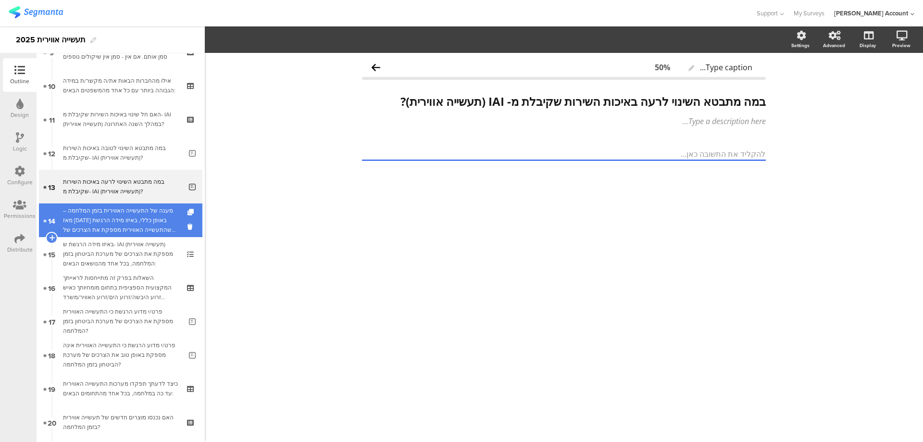
click at [151, 214] on div "מענה של התעשייה האווירית בזמן המלחמה – מאז אוקטובר 2023 באופן כללי, באיזו מידה …" at bounding box center [120, 220] width 115 height 29
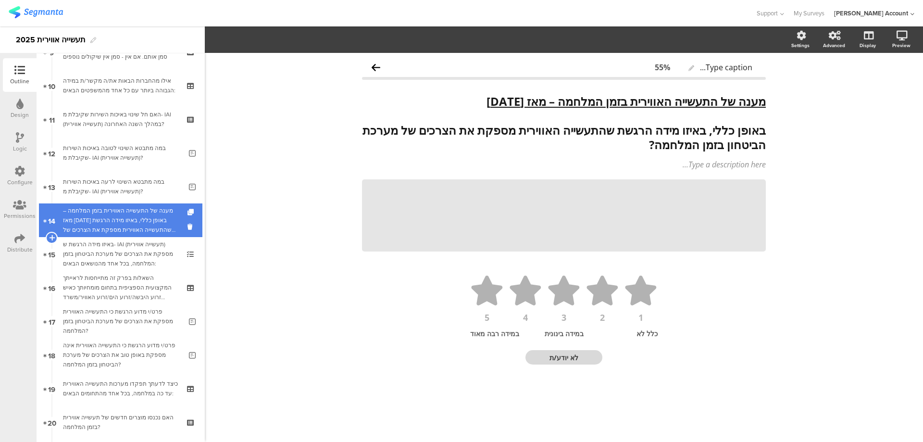
scroll to position [390, 0]
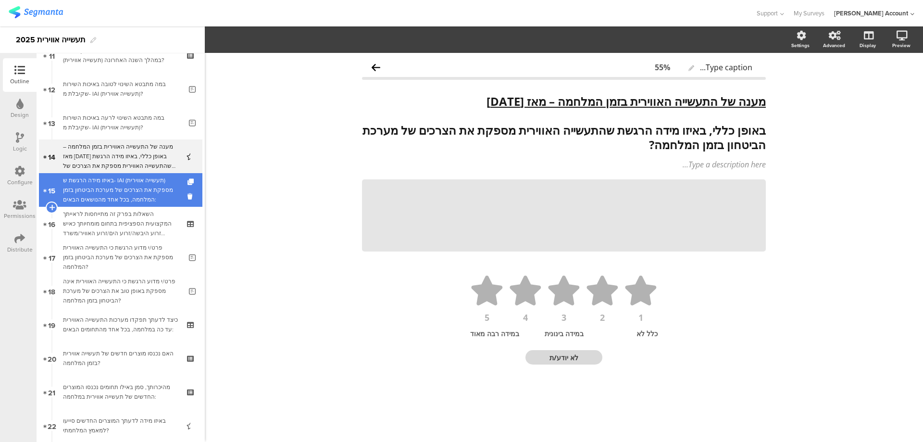
click at [151, 184] on div "באיזו מידה הרגשת ש- IAI (תעשייה אווירית) מספקת את הצרכים של מערכת הביטחון בזמן …" at bounding box center [120, 190] width 115 height 29
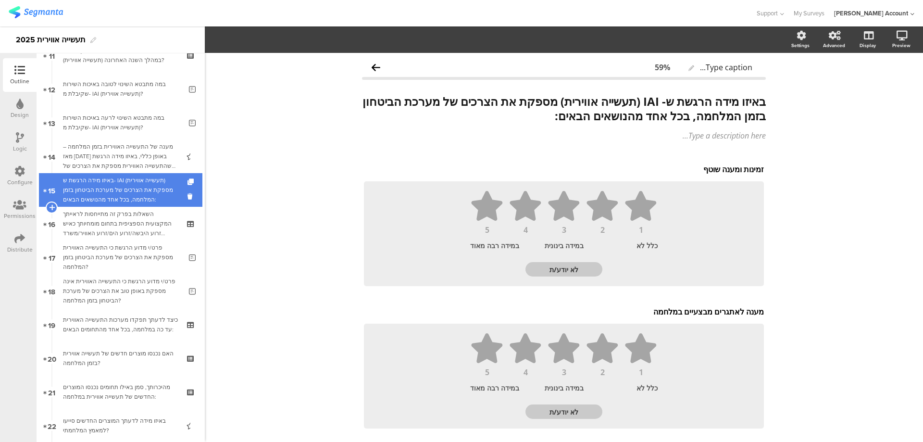
scroll to position [454, 0]
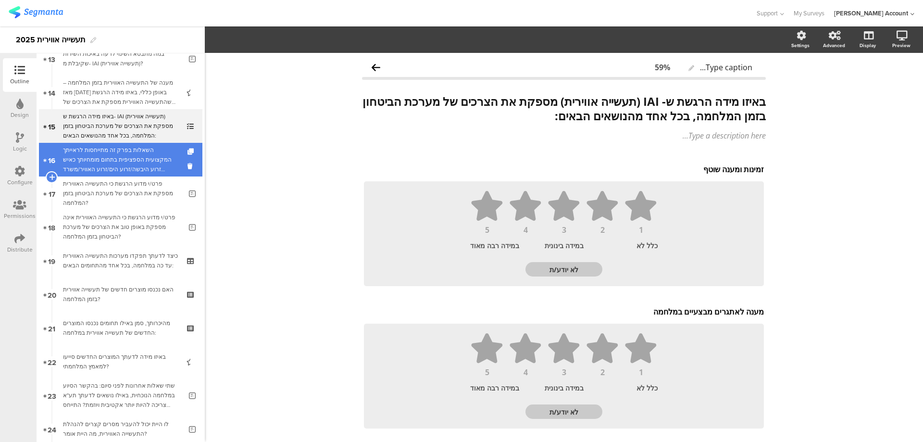
click at [156, 156] on div "השאלות בפרק זה מתייחסות לראייתך המקצועית הספציפית בתחום מומחיותך כאיש זרוע היבש…" at bounding box center [120, 159] width 115 height 29
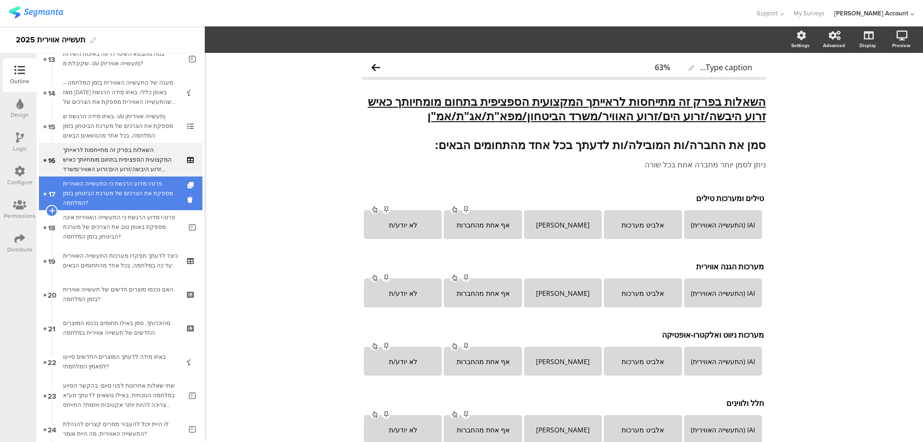
click at [153, 185] on div "פרט/י מדוע הרגשת כי התעשייה האווירית מספקת את הצרכים של מערכת הביטחון בזמן המלח…" at bounding box center [122, 193] width 119 height 29
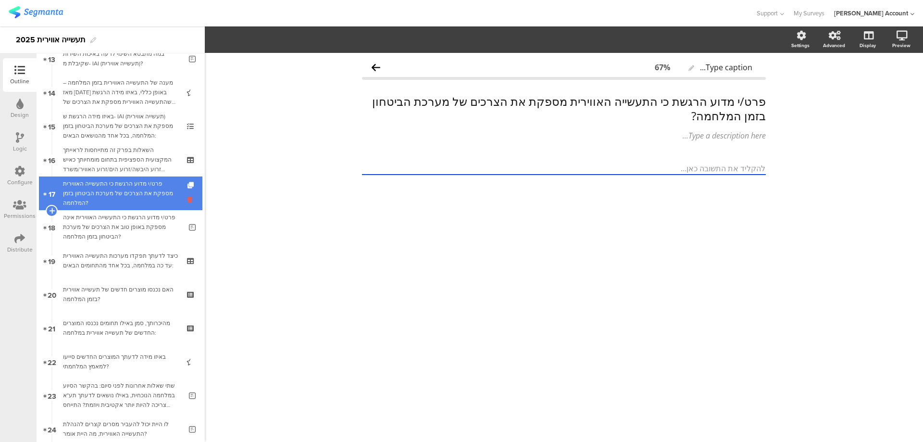
click at [188, 198] on icon at bounding box center [192, 199] width 8 height 9
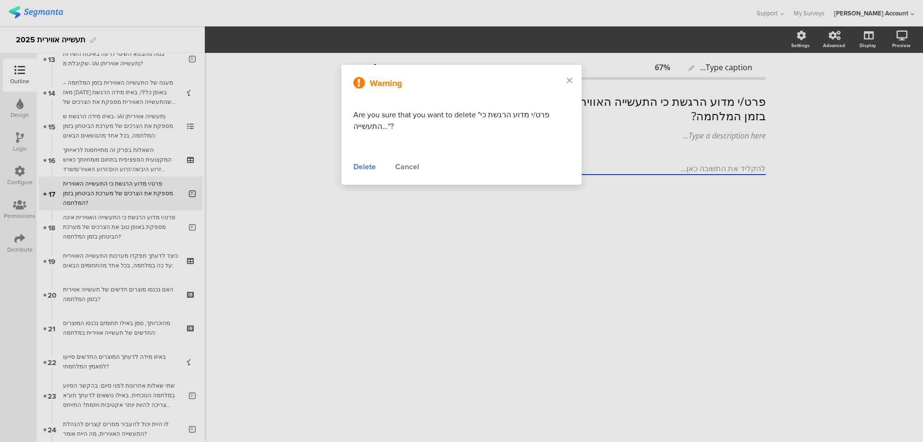
click at [361, 169] on div "Delete" at bounding box center [364, 167] width 23 height 12
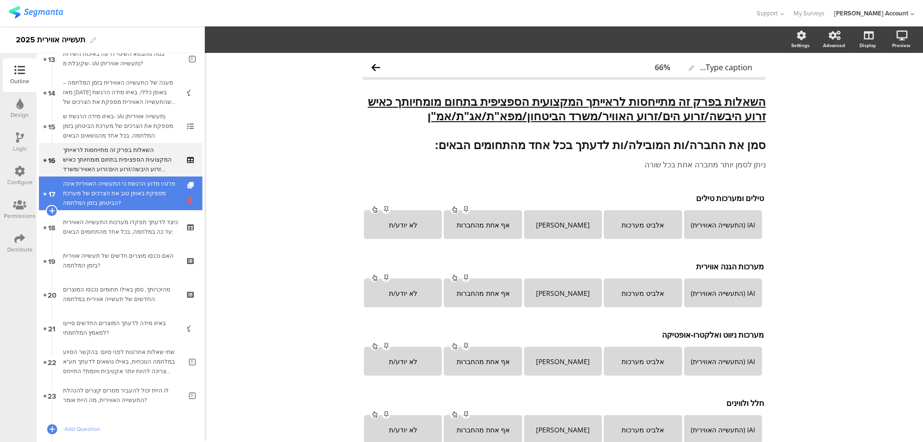
click at [188, 198] on icon at bounding box center [192, 199] width 8 height 9
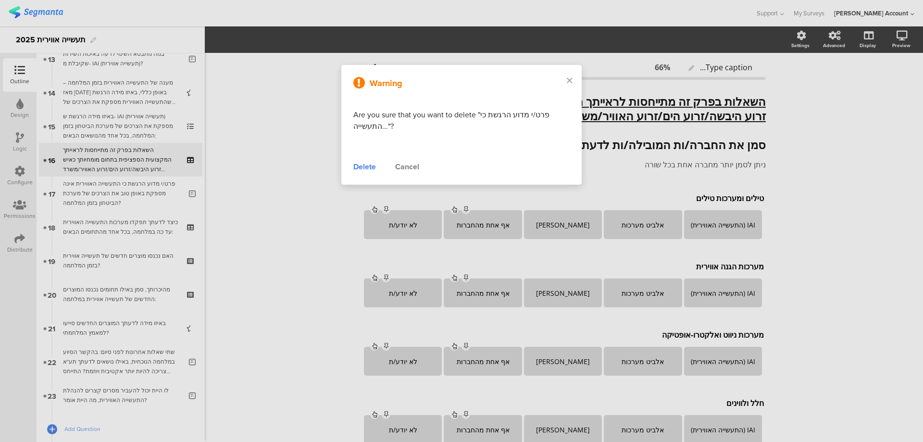
click at [371, 164] on div "Delete" at bounding box center [364, 167] width 23 height 12
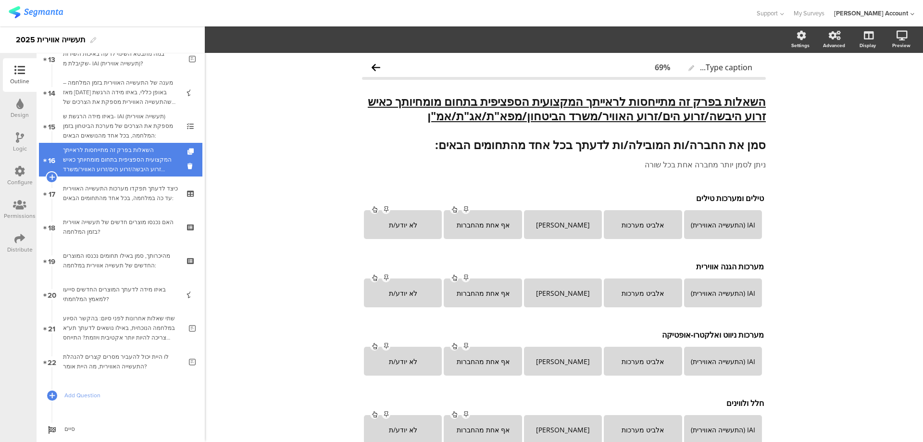
click at [158, 161] on div "השאלות בפרק זה מתייחסות לראייתך המקצועית הספציפית בתחום מומחיותך כאיש זרוע היבש…" at bounding box center [120, 159] width 115 height 29
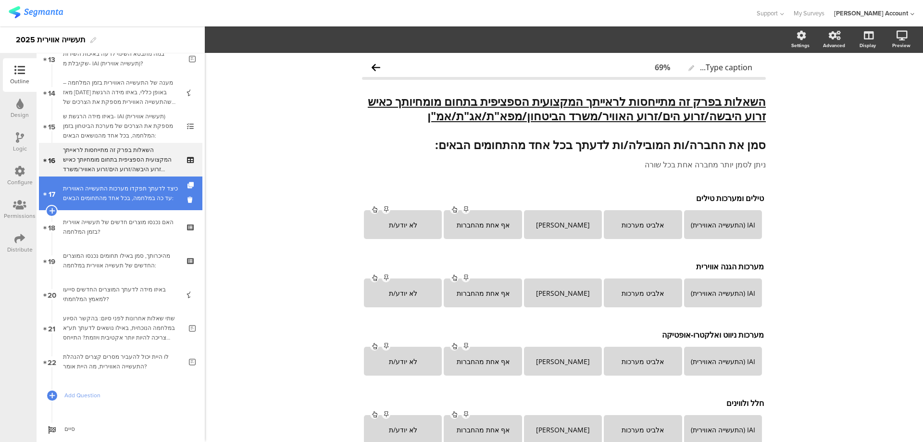
click at [151, 189] on div "כיצד לדעתך תפקדו מערכות התעשייה האווירית עד כה במלחמה, בכל אחד מהתחומים הבאים:" at bounding box center [120, 193] width 115 height 19
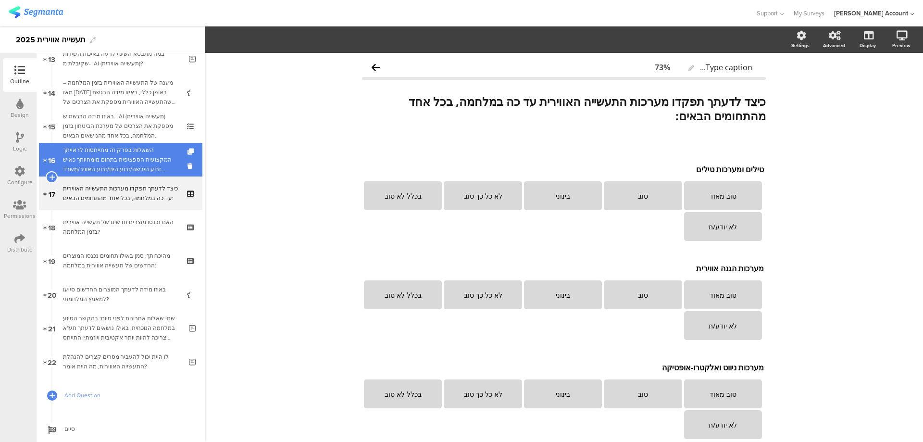
click at [163, 161] on div "השאלות בפרק זה מתייחסות לראייתך המקצועית הספציפית בתחום מומחיותך כאיש זרוע היבש…" at bounding box center [120, 159] width 115 height 29
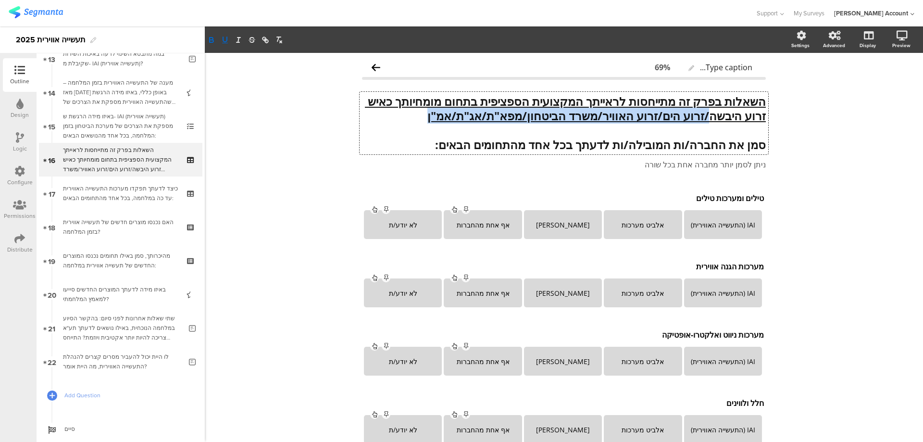
drag, startPoint x: 675, startPoint y: 116, endPoint x: 362, endPoint y: 116, distance: 313.0
click at [362, 116] on div "השאלות בפרק זה מתייחסות לראייתך המקצועית הספציפית בתחום מומחיותך כאיש זרוע היבש…" at bounding box center [564, 123] width 409 height 63
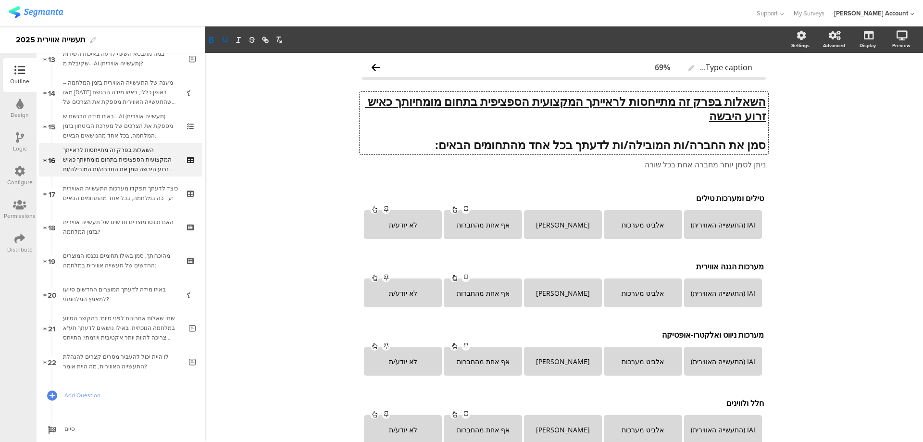
drag, startPoint x: 758, startPoint y: 99, endPoint x: 618, endPoint y: 117, distance: 141.6
click at [618, 117] on p "השאלות בפרק זה מתייחסות לראייתך המקצועית הספציפית בתחום מומחיותך כאיש זרוע היבשה" at bounding box center [564, 108] width 404 height 29
click at [654, 116] on p "השאלות בפרק זה מתייחסות לראייתך המקצועית הספציפית בתחום מומחיותך כאיש זרוע היבשה" at bounding box center [564, 108] width 404 height 29
drag, startPoint x: 664, startPoint y: 114, endPoint x: 777, endPoint y: 99, distance: 114.0
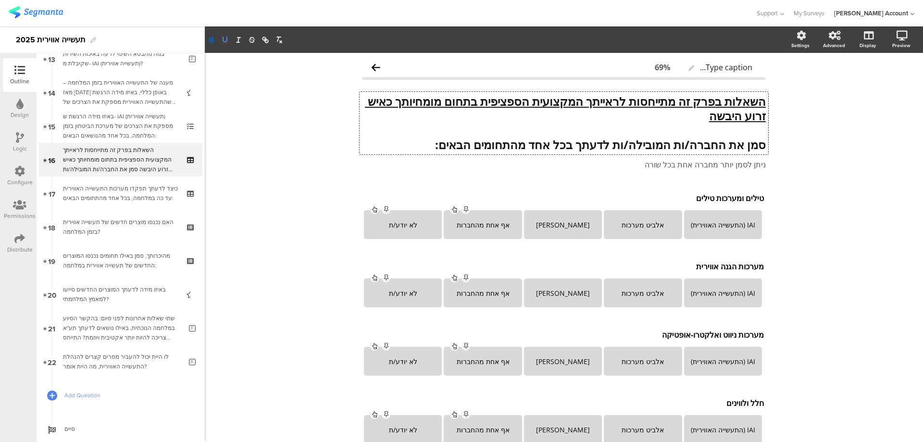
click at [223, 37] on icon "button" at bounding box center [225, 39] width 4 height 5
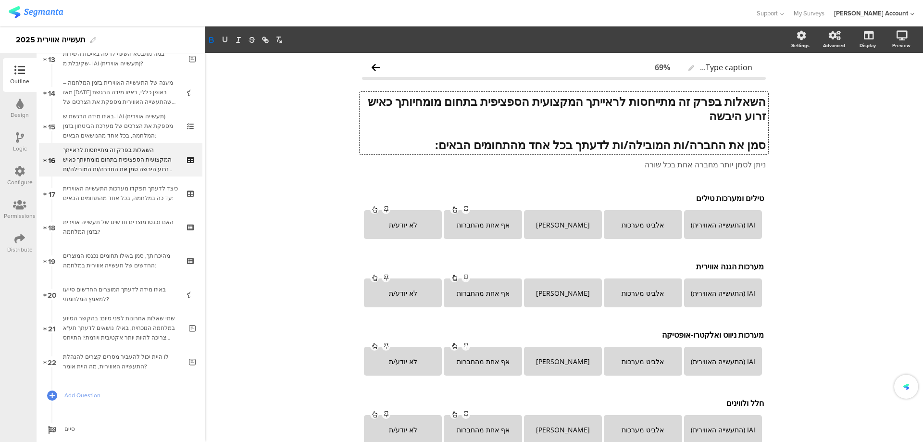
click at [698, 113] on strong "השאלות בפרק זה מתייחסות לראייתך המקצועית הספציפית בתחום מומחיותך כאיש זרוע היבשה" at bounding box center [565, 108] width 401 height 30
click at [697, 113] on strong "השאלות בפרק זה מתייחסות לראייתך המקצועית הספציפית בתחום מומחיותך כאיש זרוע היבשה" at bounding box center [565, 108] width 401 height 30
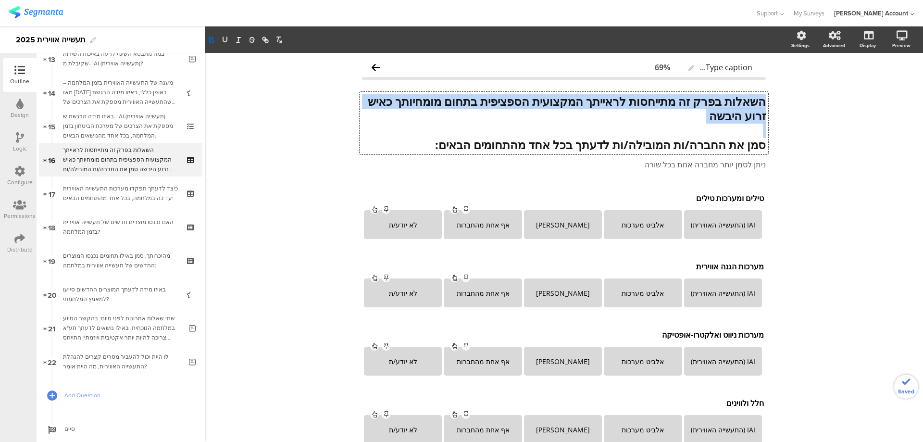
click at [697, 113] on strong "השאלות בפרק זה מתייחסות לראייתך המקצועית הספציפית בתחום מומחיותך כאיש זרוע היבשה" at bounding box center [565, 108] width 401 height 30
click at [697, 114] on strong "השאלות בפרק זה מתייחסות לראייתך המקצועית הספציפית בתחום מומחיותך כאיש זרוע היבשה" at bounding box center [565, 108] width 401 height 30
click at [676, 116] on strong "השאלות בפרק זה מתייחסות לראייתך המקצועית הספציפית בתחום מומחיותך כאיש זרוע היבשה" at bounding box center [565, 108] width 401 height 30
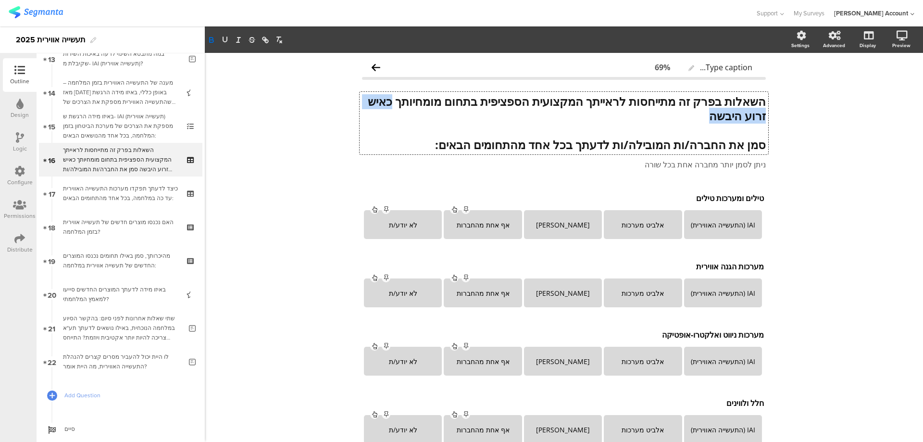
drag, startPoint x: 674, startPoint y: 116, endPoint x: 761, endPoint y: 117, distance: 86.6
click at [761, 117] on strong "השאלות בפרק זה מתייחסות לראייתך המקצועית הספציפית בתחום מומחיותך כאיש זרוע היבשה" at bounding box center [565, 108] width 401 height 30
click at [227, 39] on icon "button" at bounding box center [225, 39] width 4 height 5
click at [707, 199] on div "טילים ומערכות טילים טילים ומערכות טילים טילים ומערכות טילים" at bounding box center [564, 197] width 405 height 15
click at [707, 199] on p "טילים ומערכות טילים" at bounding box center [564, 198] width 400 height 11
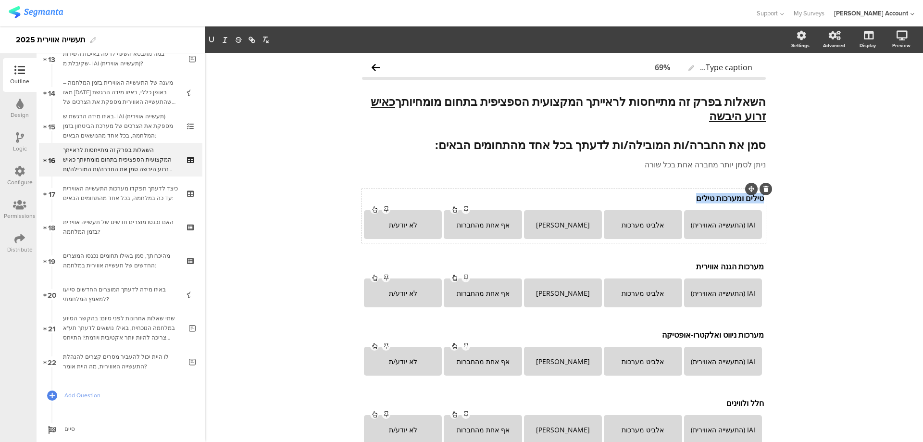
click at [707, 199] on p "טילים ומערכות טילים" at bounding box center [564, 198] width 400 height 11
click at [721, 269] on div "מערכות הגנה אווירית מערכות הגנה אווירית" at bounding box center [564, 266] width 405 height 15
click at [721, 269] on p "מערכות הגנה אווירית" at bounding box center [564, 266] width 400 height 11
click at [716, 334] on div "מערכות ניווט ואלקטרו-אופטיקה מערכות ניווט ואלקטרו-אופטיקה" at bounding box center [564, 334] width 405 height 15
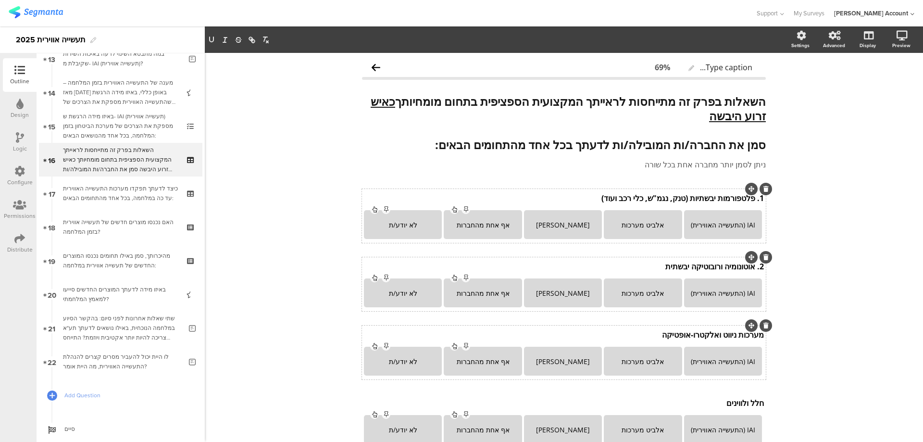
click at [716, 333] on p "מערכות ניווט ואלקטרו-אופטיקה" at bounding box center [564, 334] width 400 height 11
click at [735, 405] on div "חלל ולווינים חלל ולווינים" at bounding box center [564, 402] width 405 height 15
click at [735, 405] on p "חלל ולווינים" at bounding box center [564, 403] width 400 height 11
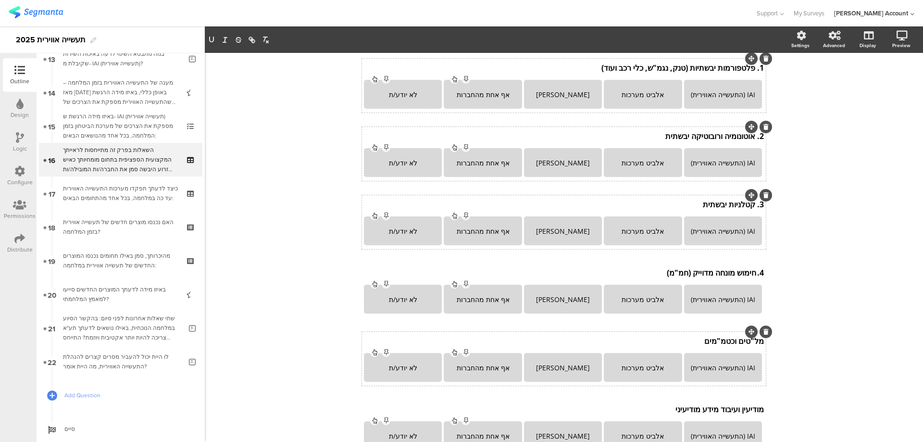
click at [718, 337] on div "מל"טים וכטמ"מים מל"טים וכטמ"מים" at bounding box center [564, 340] width 405 height 15
click at [718, 337] on div "מל"טים וכטמ"מים מל"טים וכטמ"מים מל"טים וכטמ"מים" at bounding box center [564, 342] width 405 height 15
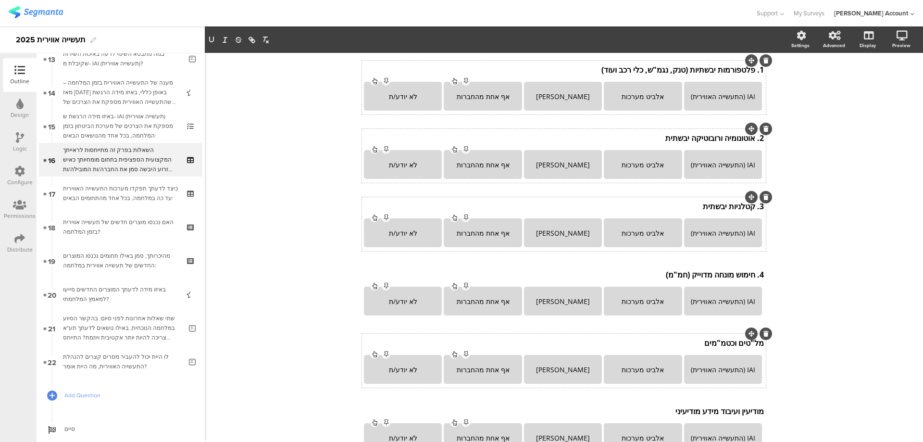
drag, startPoint x: 718, startPoint y: 337, endPoint x: 717, endPoint y: 343, distance: 6.3
click at [717, 342] on div "מל"טים וכטמ"מים מל"טים וכטמ"מים מל"טים וכטמ"מים" at bounding box center [564, 342] width 405 height 15
click at [717, 344] on p "מל"טים וכטמ"מים" at bounding box center [564, 343] width 400 height 11
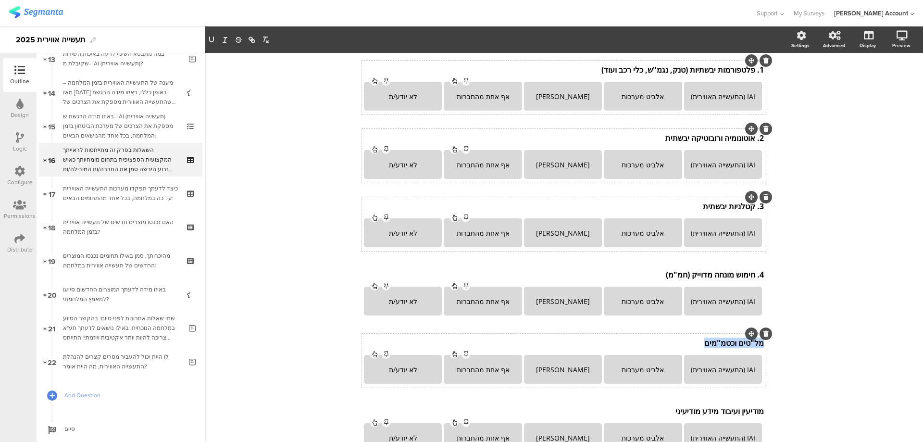
click at [717, 344] on p "מל"טים וכטמ"מים" at bounding box center [564, 343] width 400 height 11
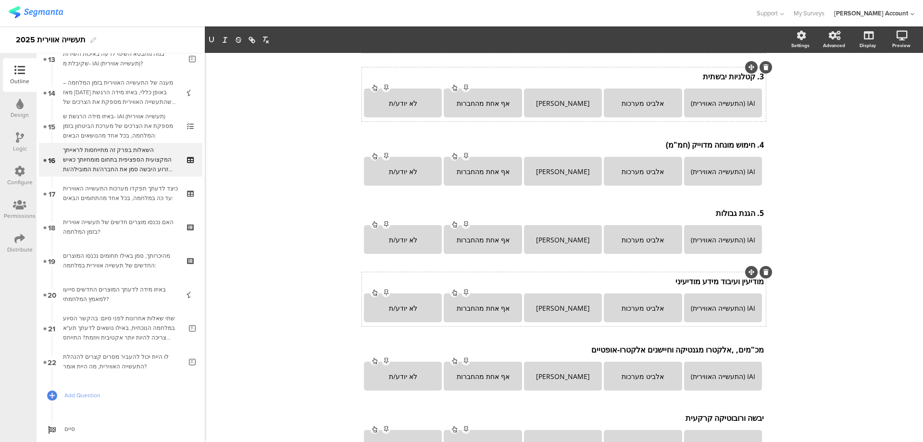
click at [711, 279] on div "מודיעין ועיבוד מידע מודיעיני מודיעין ועיבוד מידע מודיעיני מודיעין ועיבוד מידע מ…" at bounding box center [564, 281] width 405 height 15
click at [711, 279] on p "מודיעין ועיבוד מידע מודיעיני" at bounding box center [564, 283] width 400 height 11
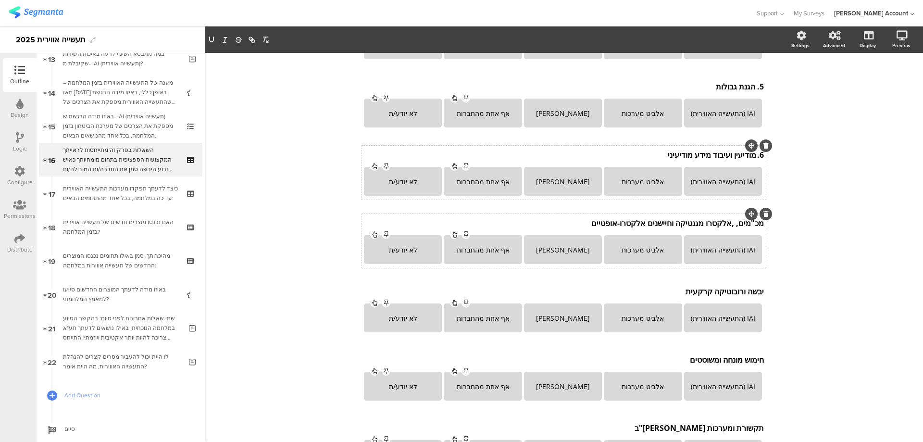
click at [690, 226] on div "מכ"מים, ,אלקטרו מגנטיקה וחיישנים אלקטרו-אופטיים מכ"מים, ,אלקטרו מגנטיקה וחיישני…" at bounding box center [564, 222] width 405 height 15
click at [690, 226] on p "מכ"מים, ,אלקטרו מגנטיקה וחיישנים אלקטרו-אופטיים" at bounding box center [564, 225] width 400 height 11
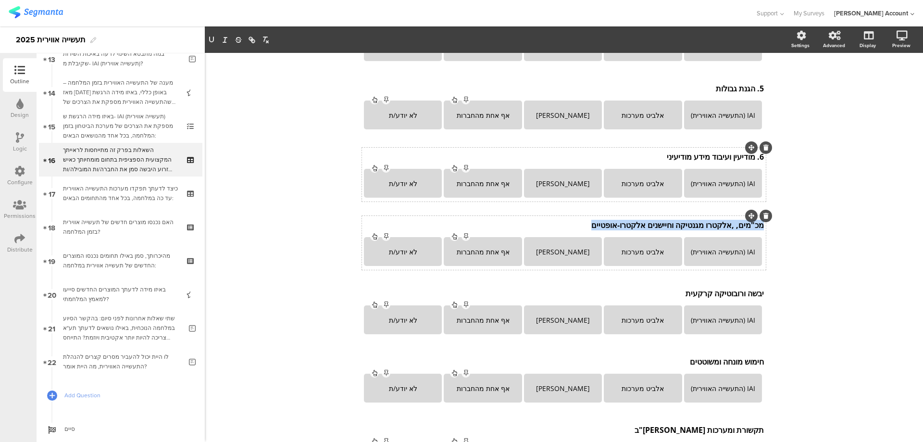
click at [690, 226] on p "מכ"מים, ,אלקטרו מגנטיקה וחיישנים אלקטרו-אופטיים" at bounding box center [564, 225] width 400 height 11
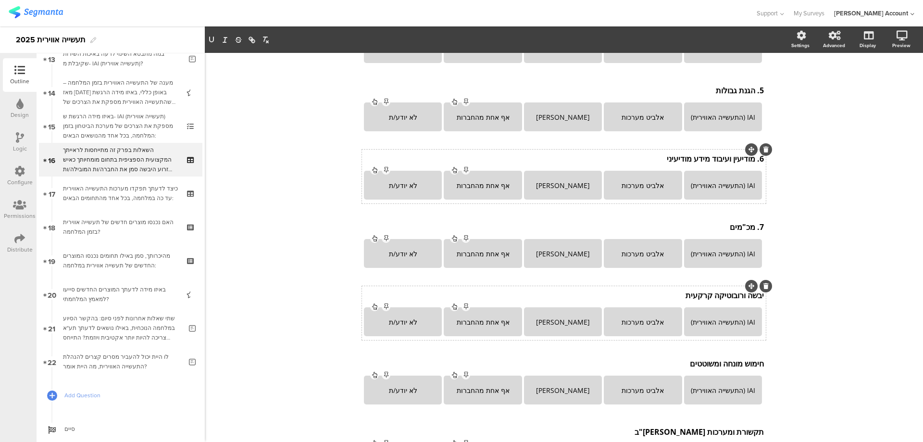
click at [715, 293] on div "יבשה ורובוטיקה קרקעית יבשה ורובוטיקה קרקעית יבשה ורובוטיקה קרקעית" at bounding box center [564, 295] width 405 height 15
click at [715, 293] on p "יבשה ורובוטיקה קרקעית" at bounding box center [564, 295] width 400 height 11
click at [702, 366] on div "חימוש מונחה ומשוטטים חימוש מונחה ומשוטטים" at bounding box center [564, 363] width 405 height 15
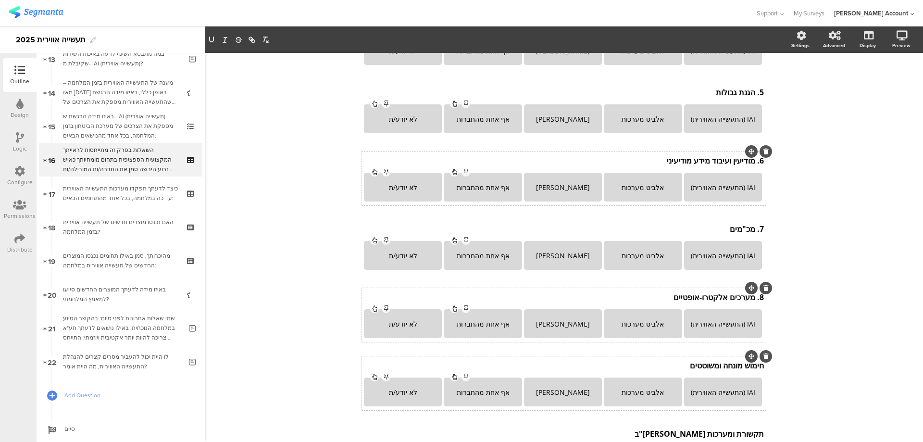
click at [702, 366] on p "חימוש מונחה ומשוטטים" at bounding box center [564, 365] width 400 height 11
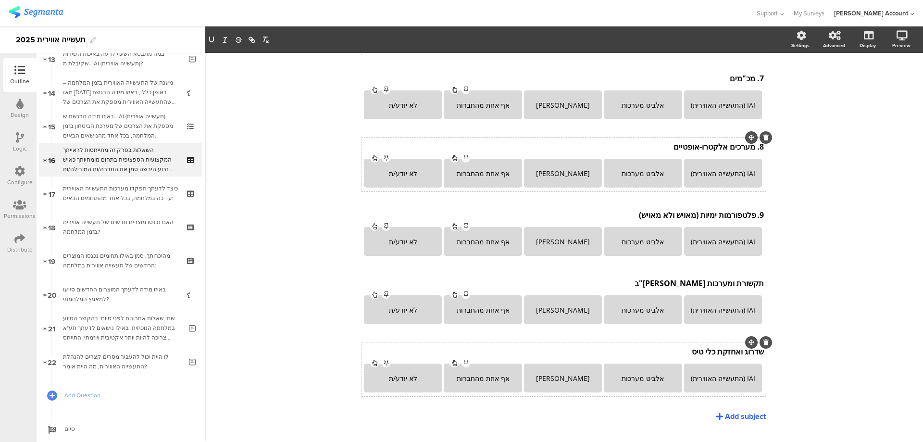
scroll to position [548, 0]
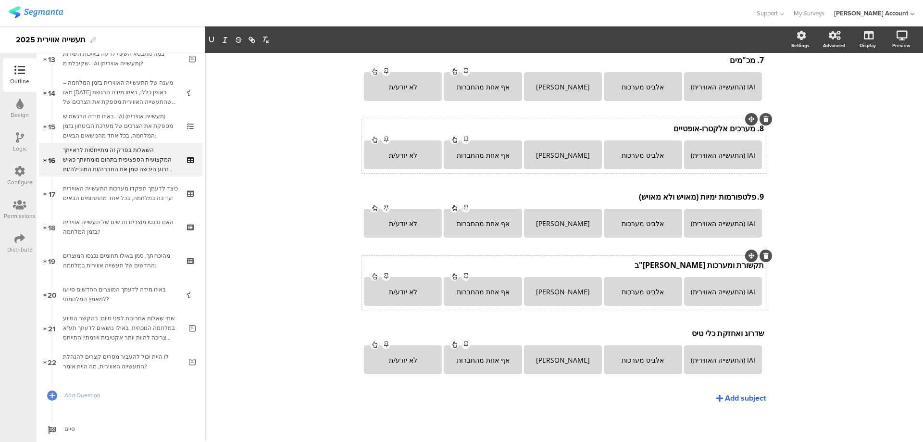
click at [709, 265] on div "תקשורת ומערכות שו"ב תקשורת ומערכות שו"ב" at bounding box center [564, 264] width 405 height 15
click at [709, 265] on p "תקשורת ומערכות שו"ב" at bounding box center [564, 267] width 400 height 11
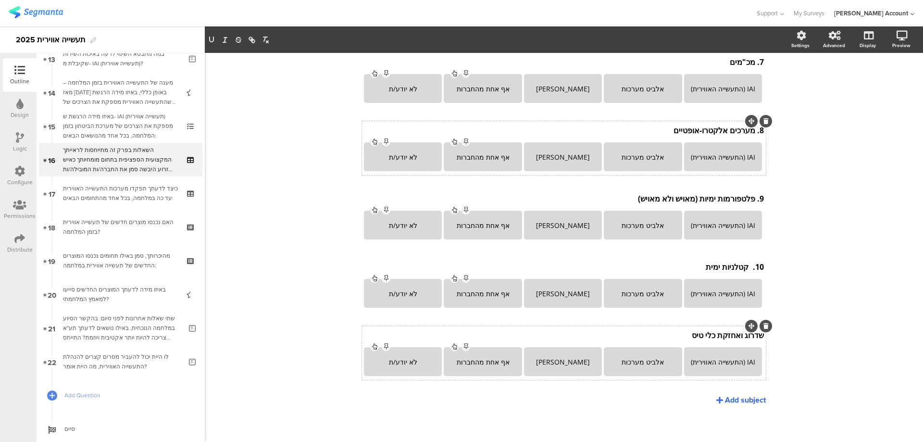
click at [734, 337] on div "שדרוג ואחזקת כלי טיס שדרוג ואחזקת כלי טיס" at bounding box center [564, 334] width 405 height 15
click at [734, 337] on p "שדרוג ואחזקת כלי טיס" at bounding box center [564, 337] width 400 height 11
click at [725, 399] on div "Add subject" at bounding box center [745, 397] width 41 height 11
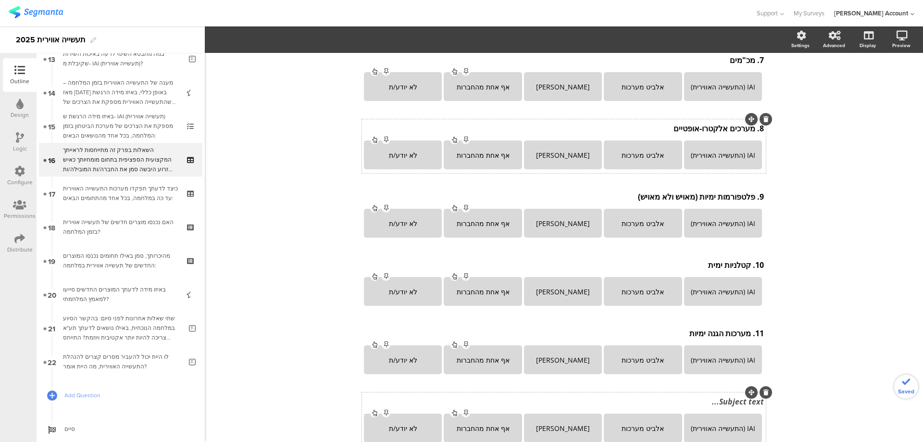
click at [723, 402] on div "Subject text... IAI (התעשייה האווירית) אלביט מערכות רפאל אף אחת מהחברות לא יודע…" at bounding box center [564, 419] width 404 height 54
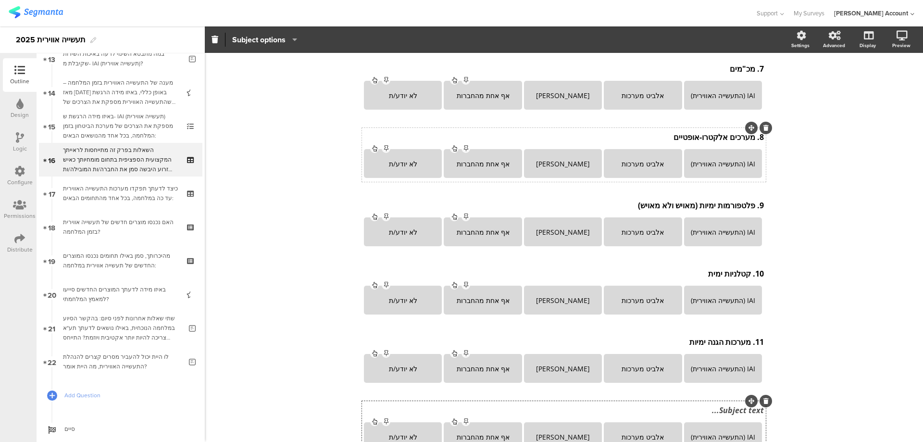
click at [722, 410] on div "Subject text..." at bounding box center [564, 409] width 405 height 15
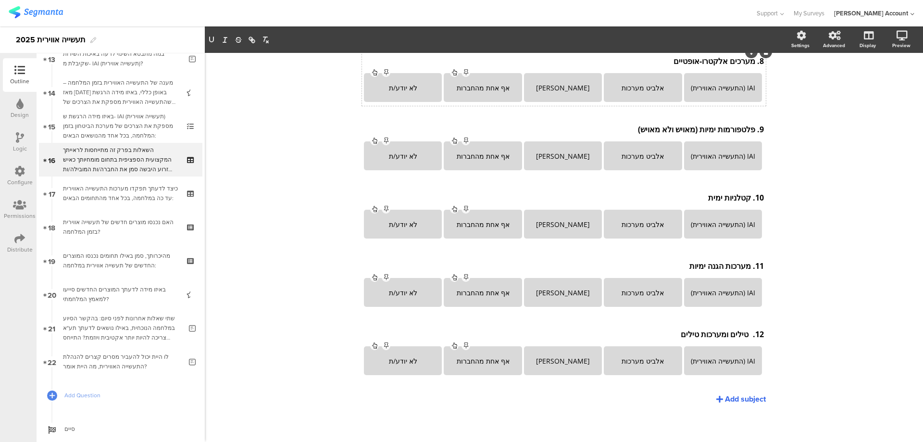
scroll to position [616, 0]
click at [725, 400] on div "Add subject" at bounding box center [745, 397] width 41 height 11
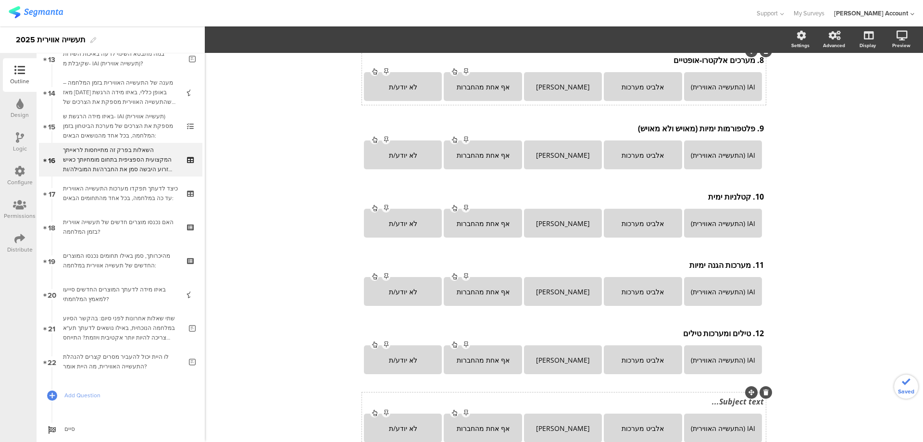
click at [729, 407] on div "Subject text..." at bounding box center [564, 401] width 405 height 15
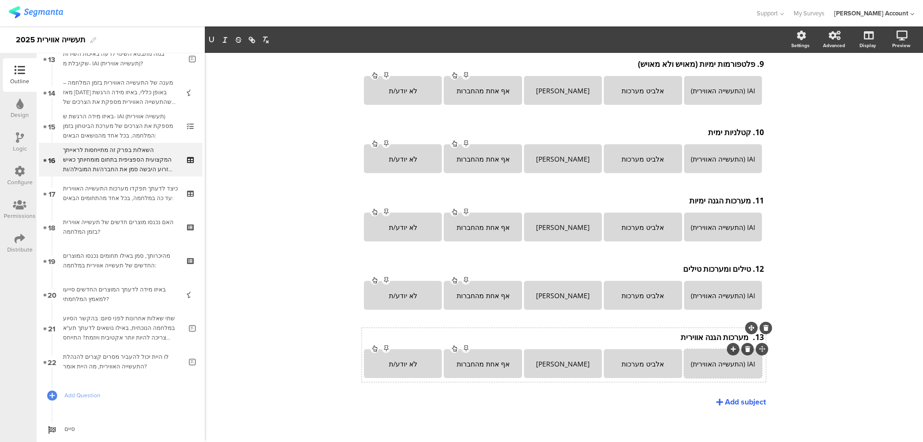
scroll to position [684, 0]
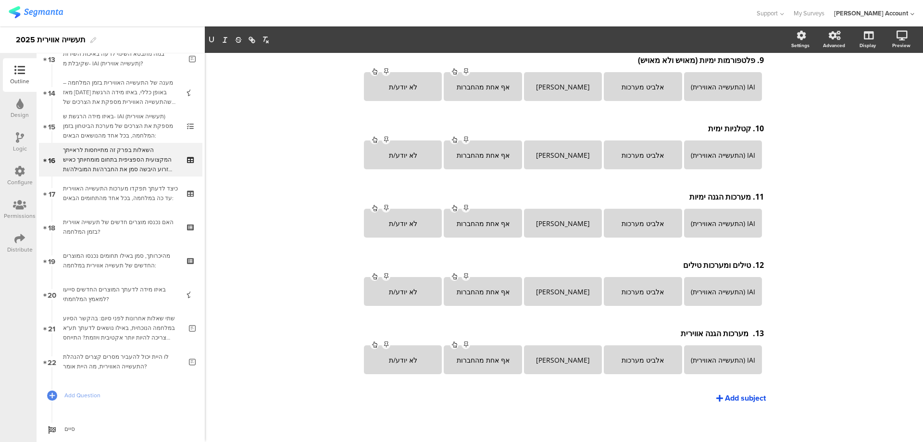
click at [732, 403] on div "Add subject" at bounding box center [745, 397] width 41 height 11
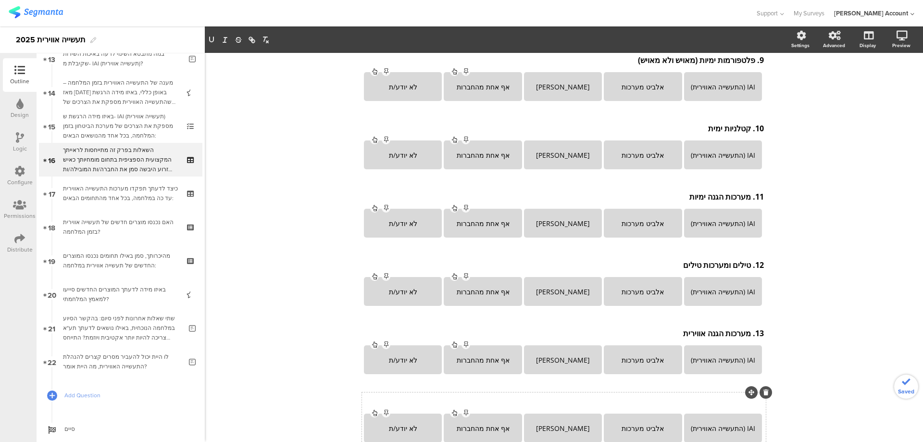
click at [736, 408] on div "Subject text..." at bounding box center [564, 401] width 405 height 15
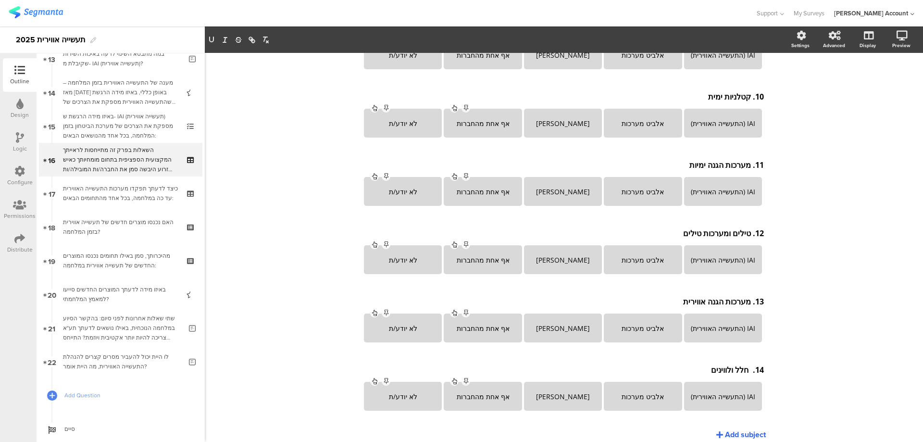
scroll to position [752, 0]
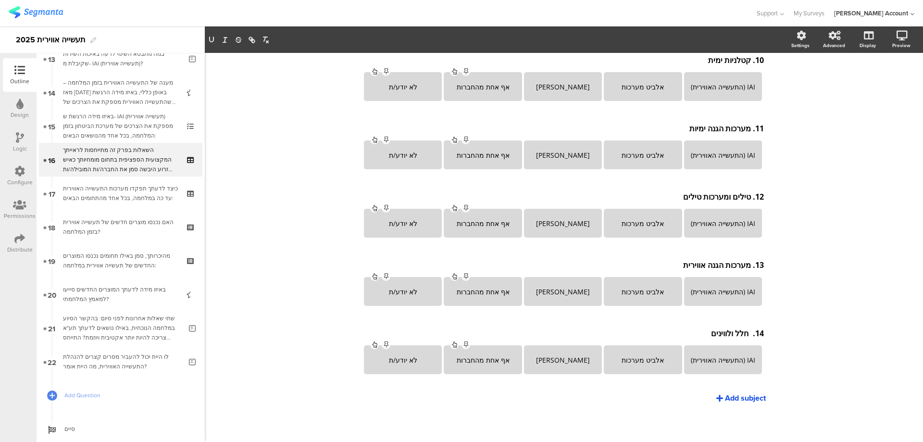
click at [727, 398] on div "Add subject" at bounding box center [745, 397] width 41 height 11
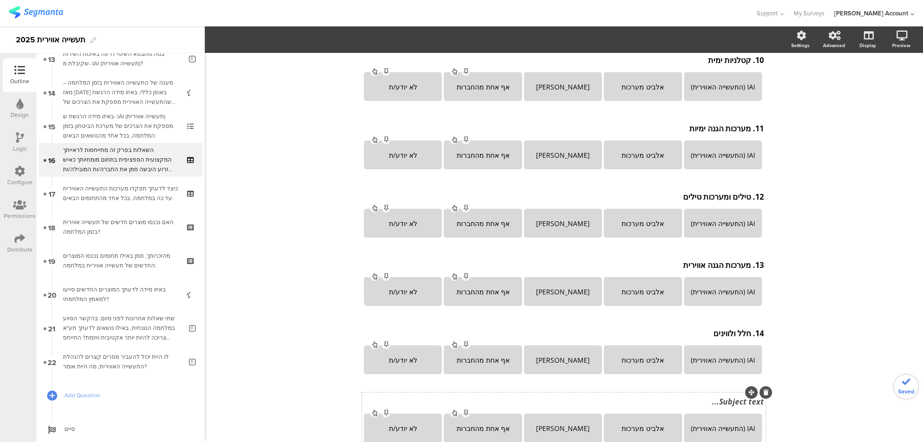
click at [723, 404] on div "Subject text..." at bounding box center [564, 401] width 405 height 15
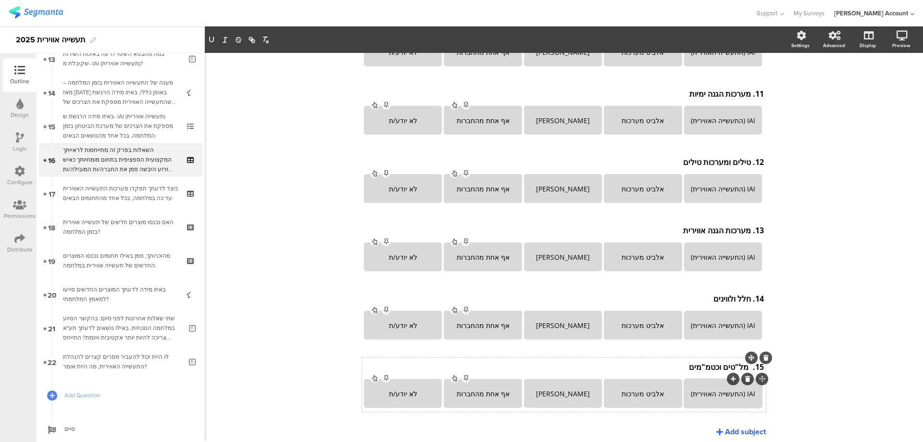
scroll to position [821, 0]
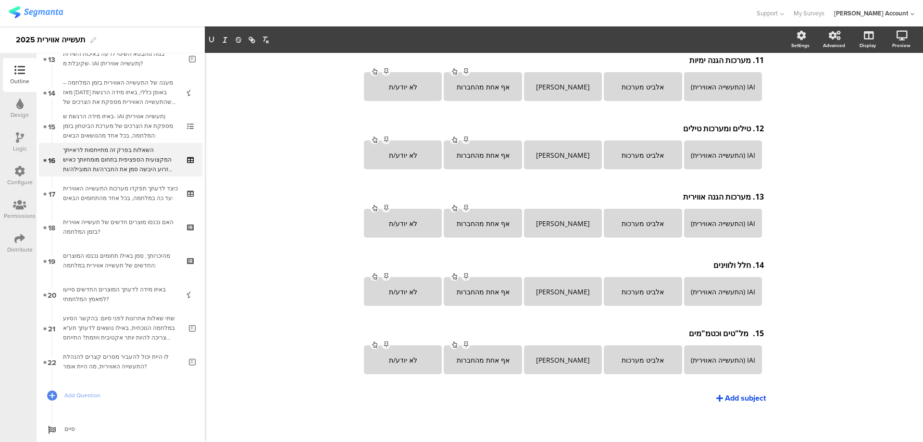
click at [737, 397] on div "Add subject" at bounding box center [745, 397] width 41 height 11
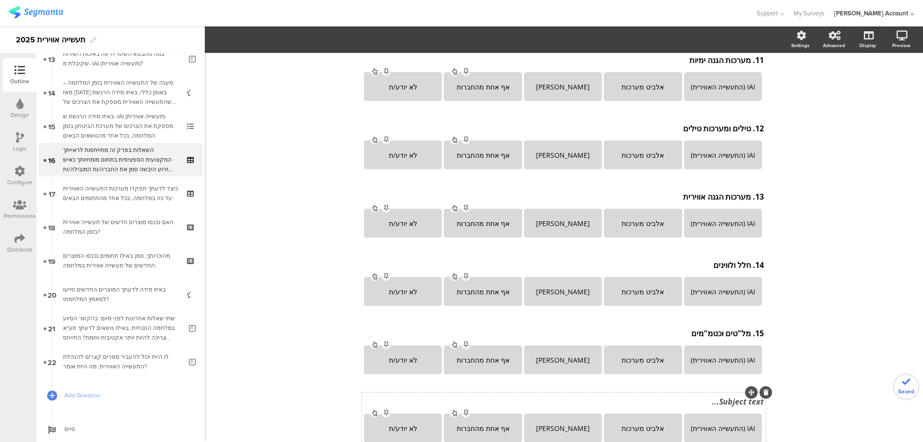
click at [727, 406] on div "Subject text..." at bounding box center [564, 401] width 405 height 15
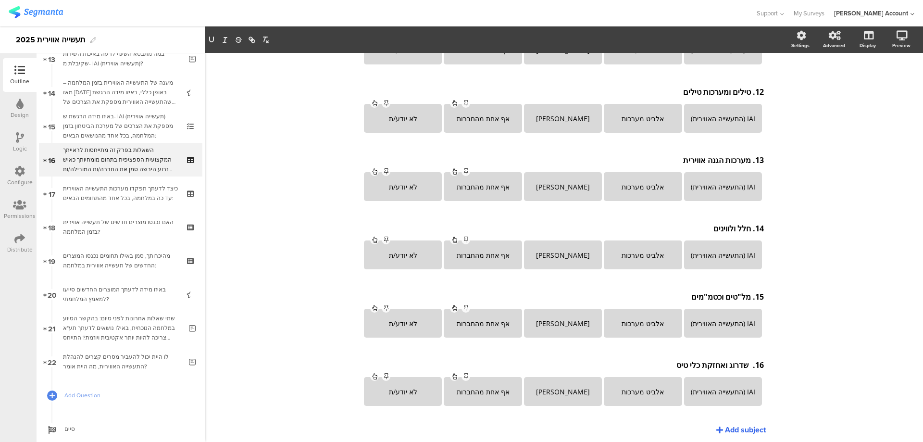
scroll to position [889, 0]
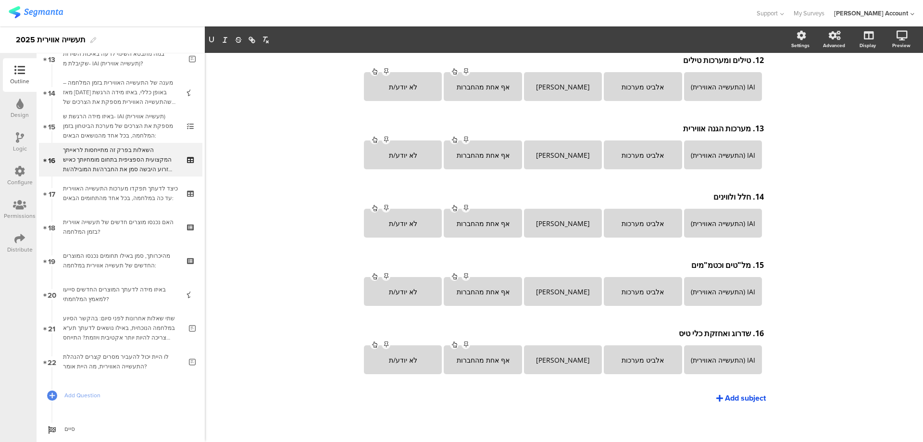
click at [725, 399] on div "Add subject" at bounding box center [745, 397] width 41 height 11
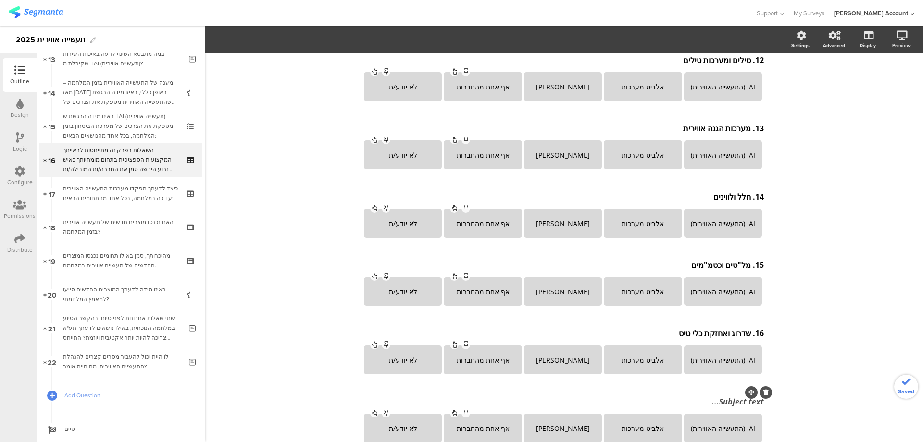
click at [723, 402] on div "Subject text..." at bounding box center [564, 401] width 405 height 15
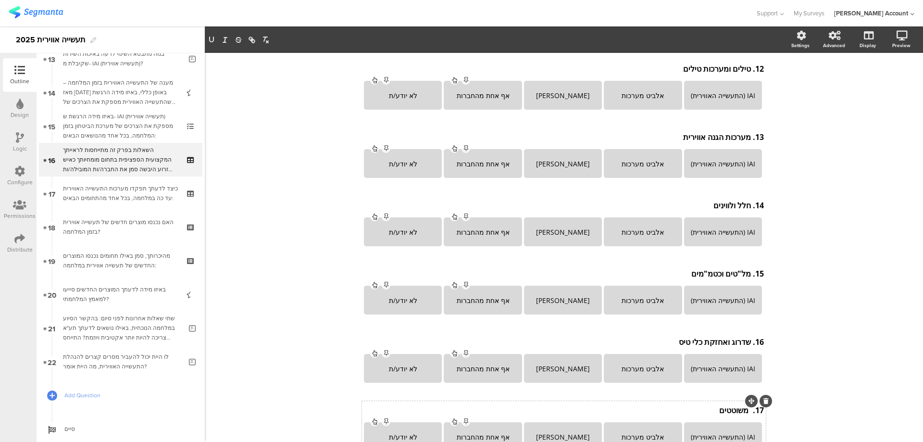
drag, startPoint x: 747, startPoint y: 411, endPoint x: 752, endPoint y: 410, distance: 4.9
click at [747, 411] on p "17. משוטטים" at bounding box center [564, 410] width 400 height 11
click at [750, 341] on div "16. שדרוג ואחזקת כלי טיס 16. שדרוג ואחזקת כלי טיס 16. שדרוג ואחזקת כלי טיס" at bounding box center [564, 341] width 405 height 15
click at [744, 346] on p "16. שדרוג ואחזקת כלי טיס" at bounding box center [564, 344] width 400 height 11
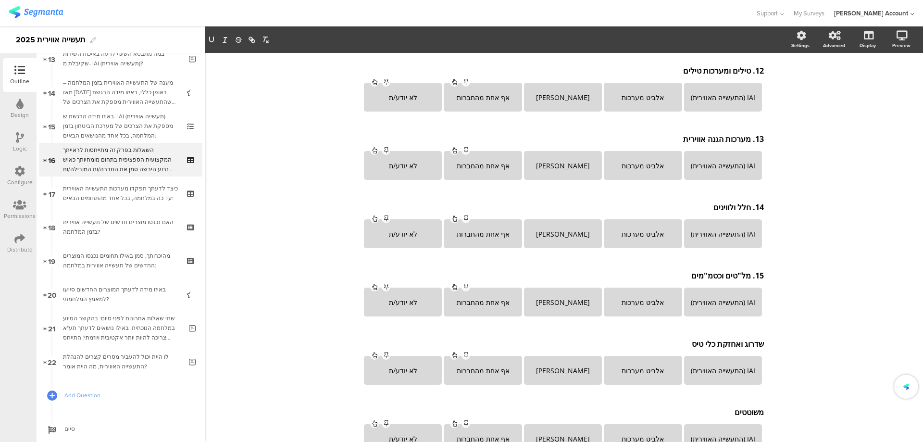
click at [746, 278] on div "15. מל"טים וכטמ"מים 15. מל"טים וכטמ"מים" at bounding box center [564, 275] width 405 height 15
click at [746, 210] on p "14. חלל ולווינים" at bounding box center [564, 209] width 400 height 11
click at [747, 208] on div "13. מערכות הגנה אווירית 13. מערכות הגנה אווירית" at bounding box center [564, 206] width 405 height 15
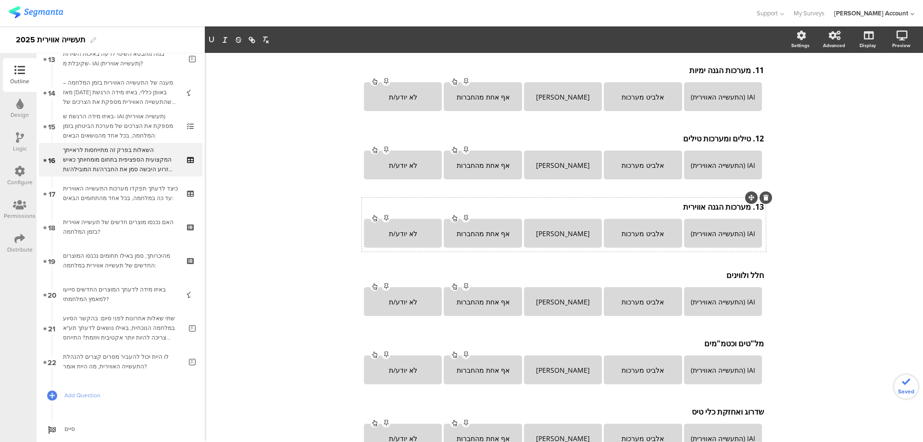
scroll to position [809, 0]
click at [747, 207] on div "12. טילים ומערכות טילים 12. טילים ומערכות טילים 12. טילים ומערכות טילים" at bounding box center [564, 204] width 405 height 15
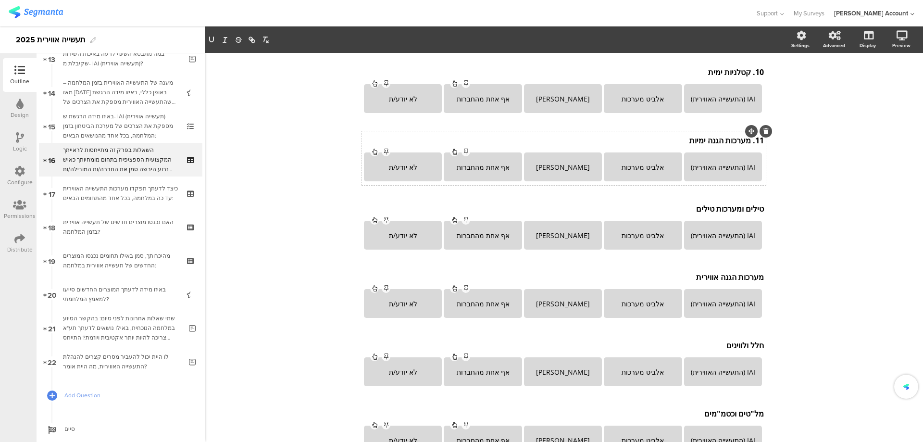
click at [747, 141] on div "11. מערכות הגנה ימיות 11. מערכות הגנה ימיות 11. מערכות הגנה ימיות" at bounding box center [564, 140] width 405 height 15
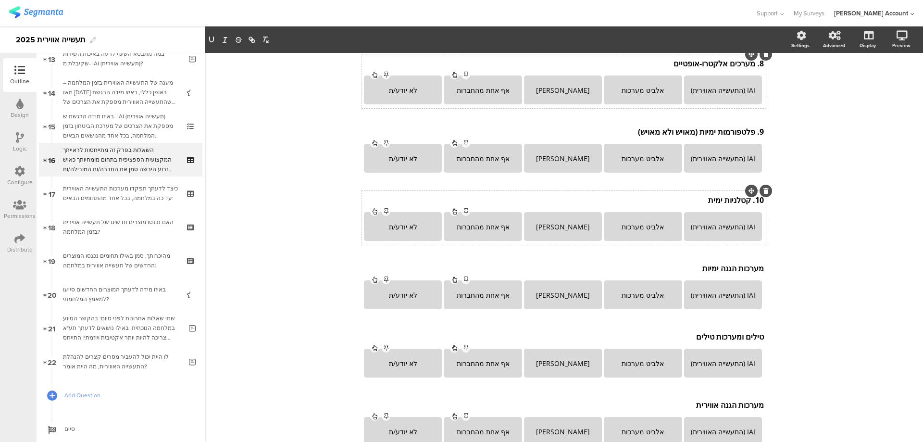
click at [747, 203] on div "10. קטלניות ימית 10. קטלניות ימית" at bounding box center [564, 199] width 405 height 15
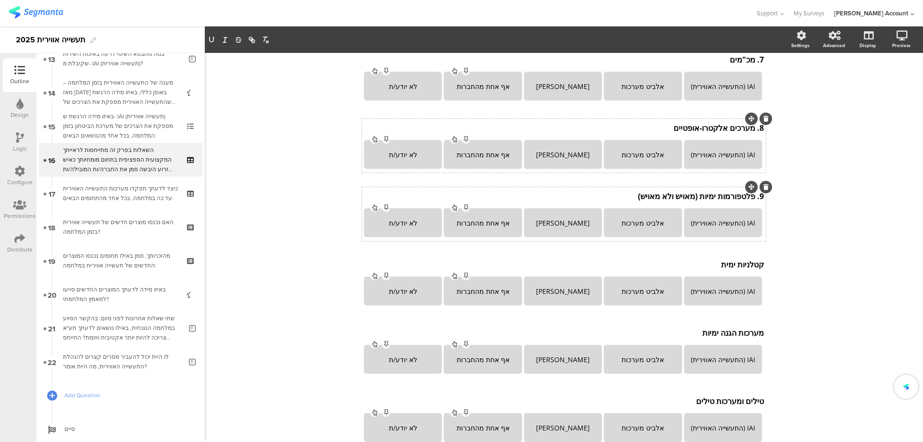
click at [748, 198] on div "9. פלטפורמות ימיות (מאויש ולא מאויש) 9. פלטפורמות ימיות (מאויש ולא מאויש)" at bounding box center [564, 195] width 405 height 15
click at [749, 201] on p "9. פלטפורמות ימיות (מאויש ולא מאויש)" at bounding box center [564, 198] width 400 height 11
click at [752, 201] on p "9. פלטפורמות ימיות (מאויש ולא מאויש)" at bounding box center [564, 198] width 400 height 11
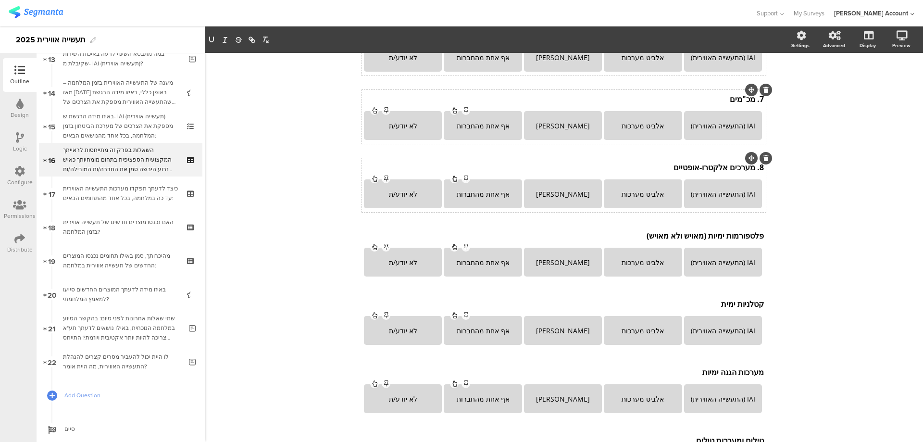
scroll to position [418, 0]
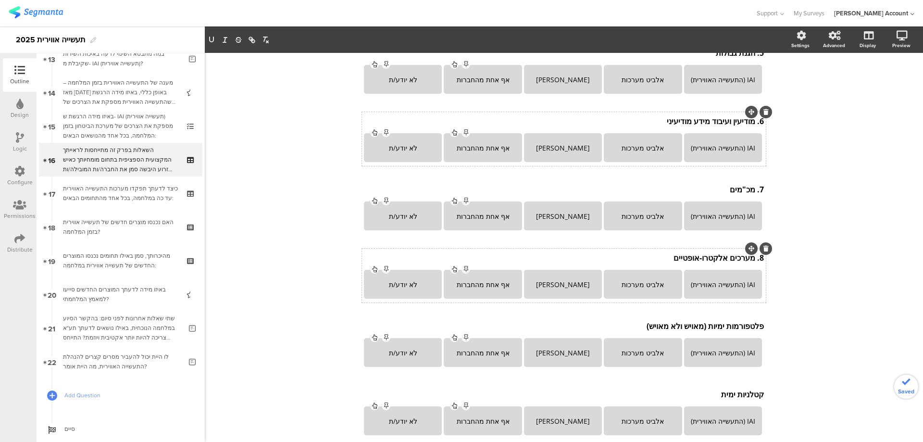
click at [751, 259] on div "8. מערכים אלקטרו-אופטיים 8. מערכים אלקטרו-אופטיים" at bounding box center [564, 257] width 405 height 15
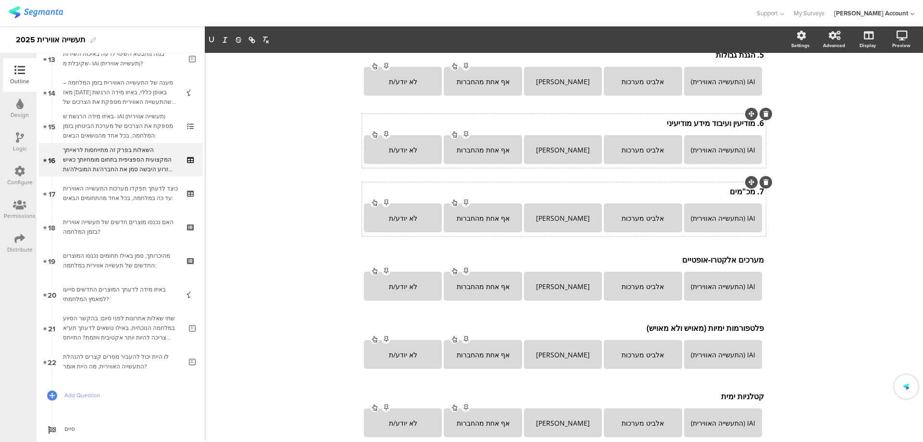
scroll to position [414, 0]
click at [750, 194] on div "7. מכ"מים 7. מכ"מים 7. מכ"מים" at bounding box center [564, 193] width 405 height 15
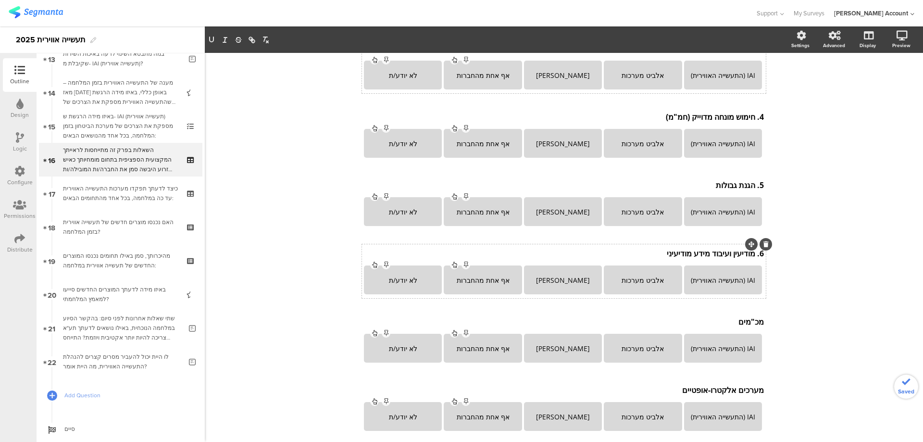
click at [752, 253] on div "6. מודיעין ועיבוד מידע מודיעיני 6. מודיעין ועיבוד מידע מודיעיני" at bounding box center [564, 253] width 405 height 15
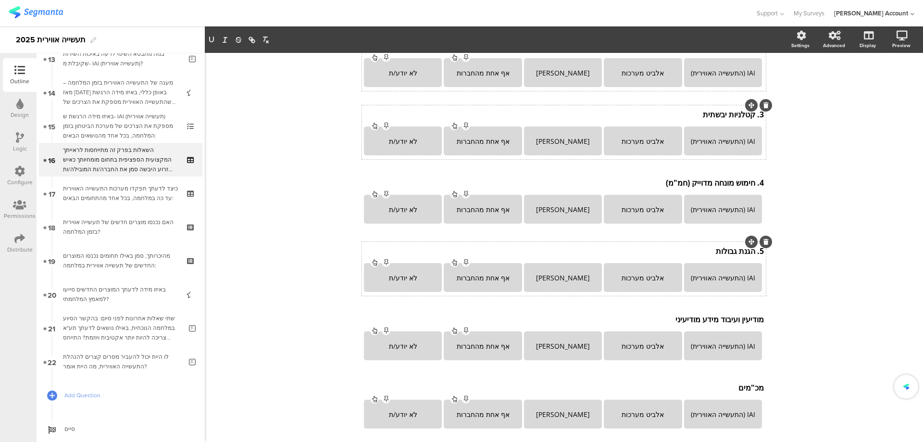
click at [752, 253] on div "5. הגנת גבולות 5. הגנת גבולות" at bounding box center [564, 250] width 405 height 15
click at [749, 183] on div "4. חימוש מונחה מדוייק (חמ"מ) 4. חימוש מונחה מדוייק (חמ"מ) 4. חימוש מונחה מדוייק…" at bounding box center [564, 184] width 405 height 15
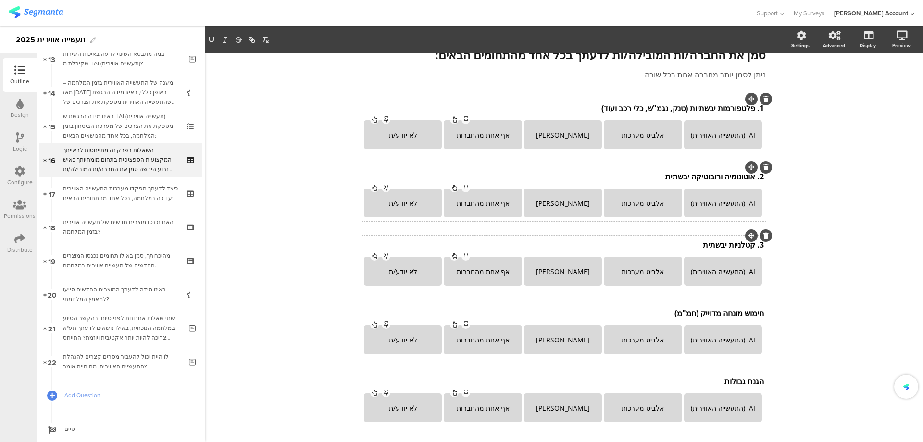
click at [752, 246] on div "3. קטלניות יבשתית 3. קטלניות יבשתית" at bounding box center [564, 244] width 405 height 15
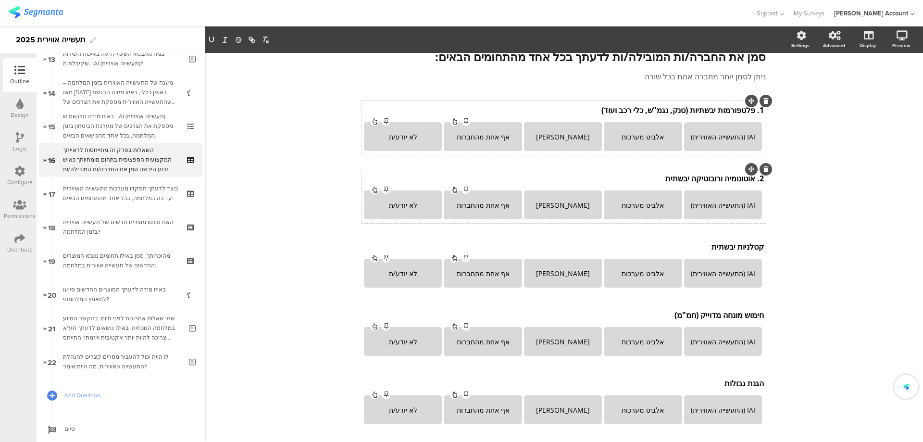
click at [750, 180] on div "2. אוטונומיה ורובוטיקה יבשתית 2. אוטונומיה ורובוטיקה יבשתית 2. אוטונומיה ורובוט…" at bounding box center [564, 178] width 405 height 15
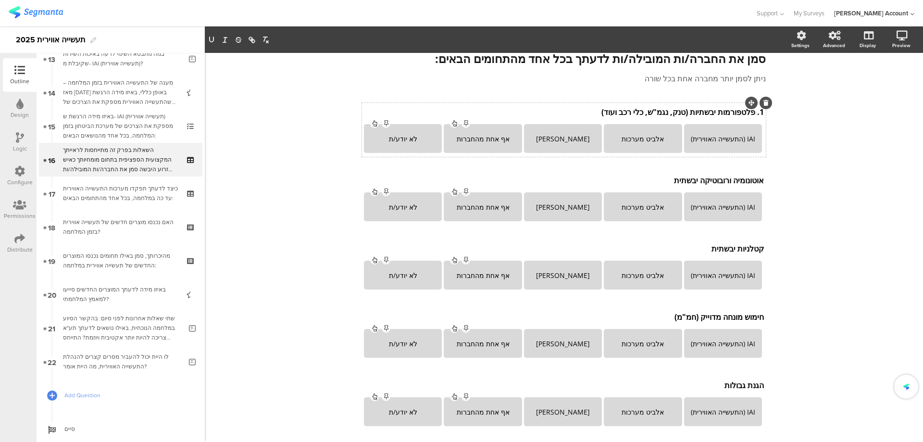
click at [752, 114] on div "1. פלטפורמות יבשתיות (טנק, נגמ"ש, כלי רכב ועוד) 1. פלטפורמות יבשתיות (טנק, נגמ"…" at bounding box center [564, 111] width 405 height 15
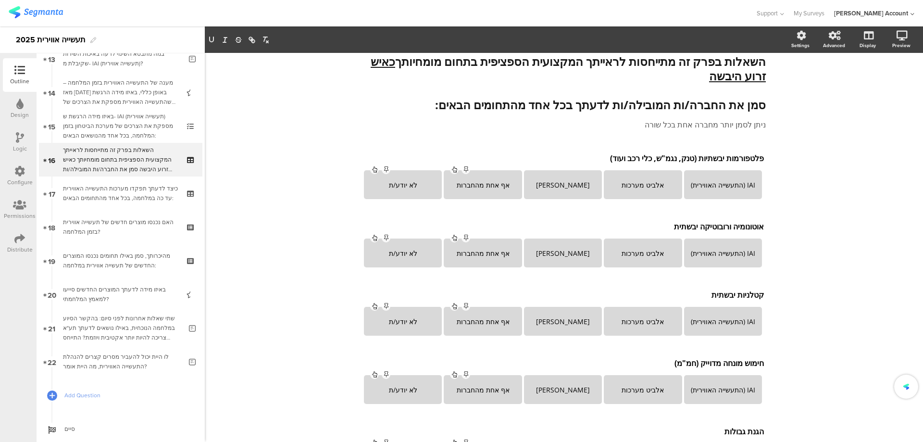
scroll to position [0, 0]
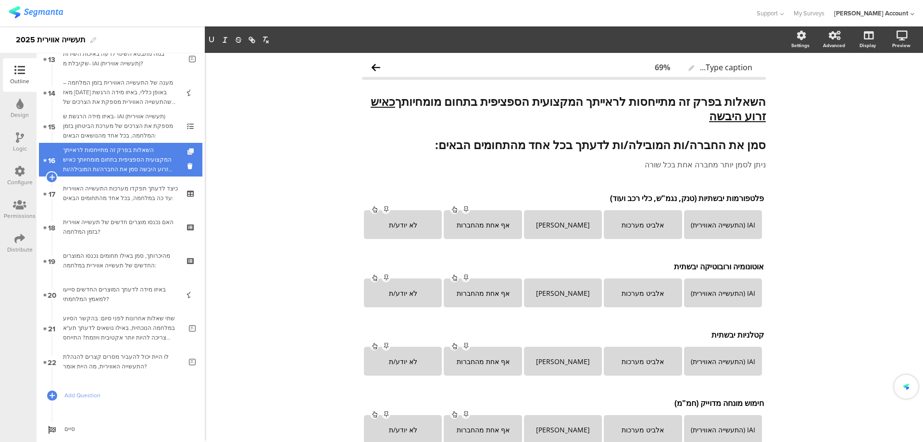
click at [188, 150] on icon at bounding box center [192, 152] width 8 height 6
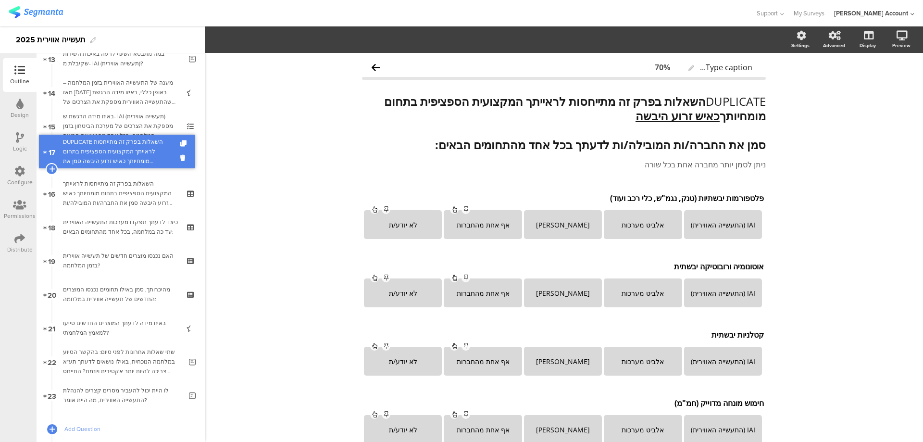
drag, startPoint x: 155, startPoint y: 164, endPoint x: 158, endPoint y: 142, distance: 22.3
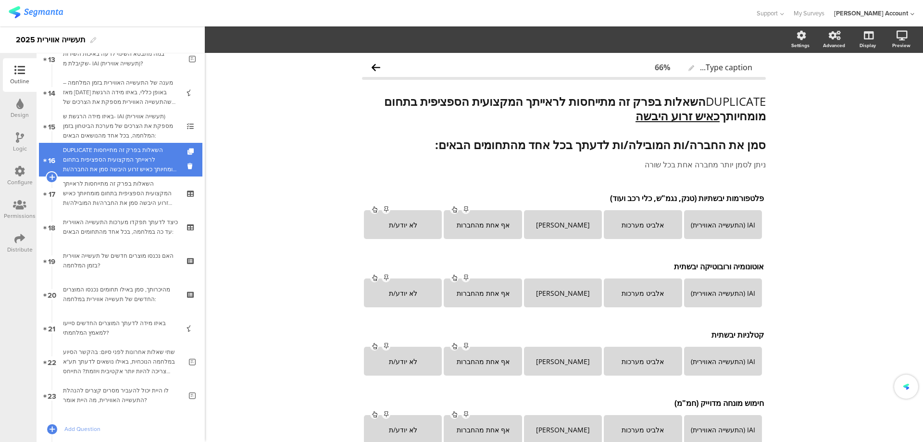
click at [159, 151] on div "DUPLICATE השאלות בפרק זה מתייחסות לראייתך המקצועית הספציפית בתחום מומחיותך כאיש…" at bounding box center [120, 159] width 115 height 29
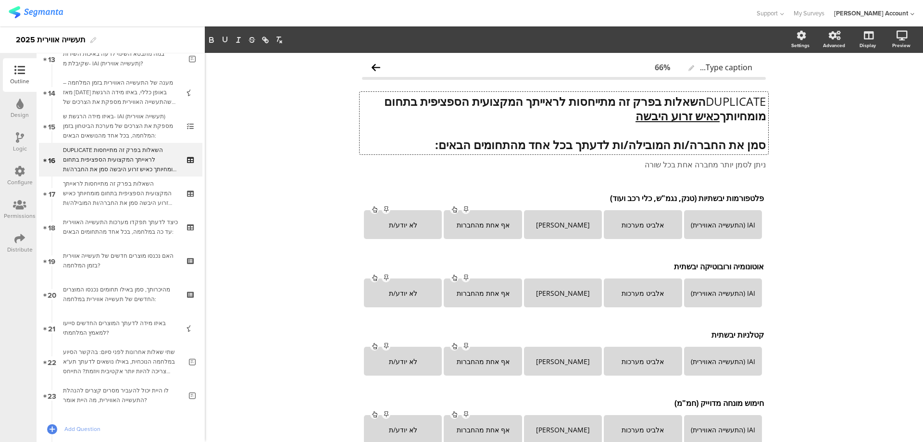
drag, startPoint x: 702, startPoint y: 102, endPoint x: 814, endPoint y: 102, distance: 112.0
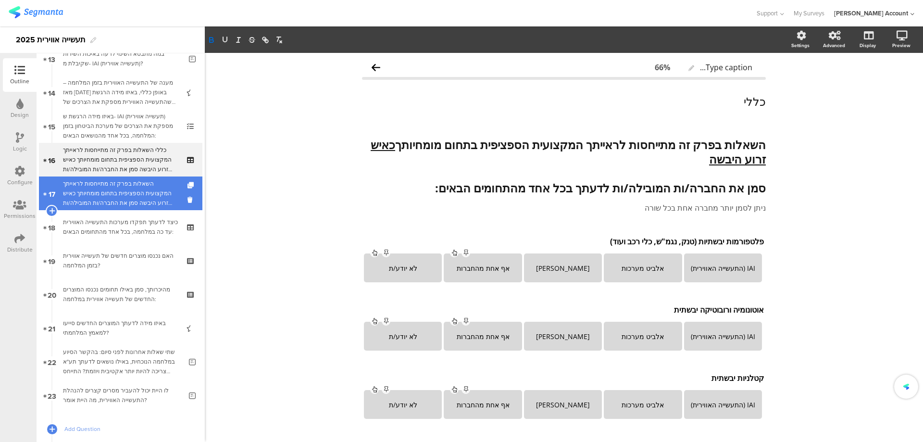
click at [139, 196] on div "השאלות בפרק זה מתייחסות לראייתך המקצועית הספציפית בתחום מומחיותך כאיש זרוע היבש…" at bounding box center [120, 193] width 115 height 29
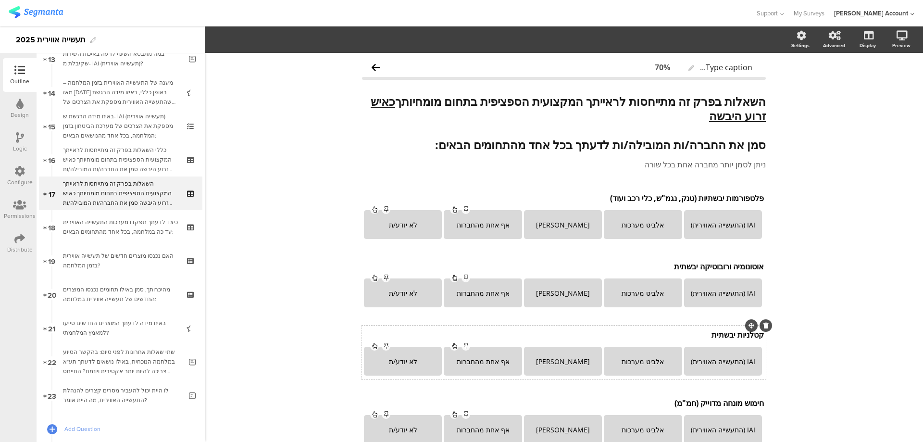
click at [701, 336] on p "קטלניות יבשתית" at bounding box center [564, 334] width 400 height 11
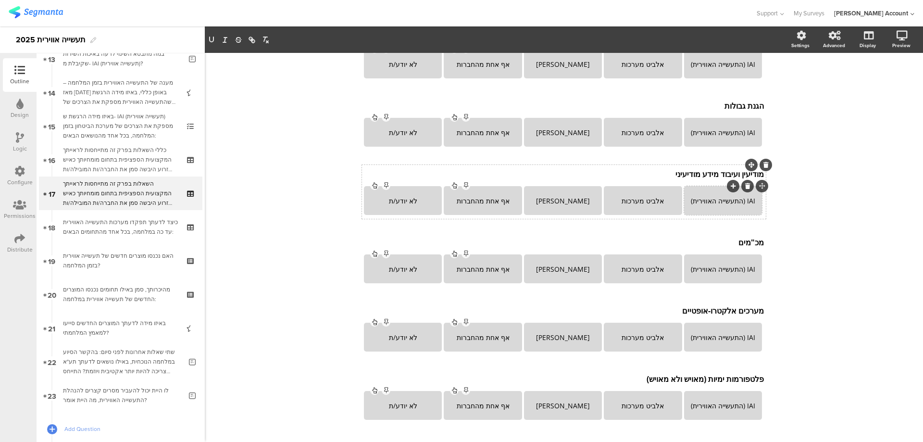
scroll to position [387, 0]
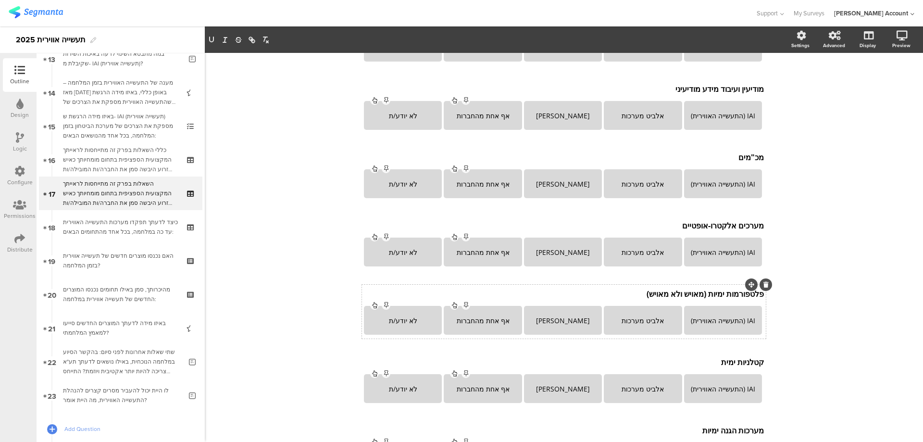
click at [692, 300] on div "פלטפורמות ימיות (מאויש ולא מאויש) פלטפורמות ימיות (מאויש ולא מאויש)" at bounding box center [564, 293] width 405 height 15
click at [698, 297] on p "פלטפורמות ימיות (מאויש ולא מאויש)" at bounding box center [564, 295] width 400 height 11
click at [760, 286] on div at bounding box center [766, 286] width 13 height 13
click at [764, 286] on icon at bounding box center [766, 287] width 5 height 6
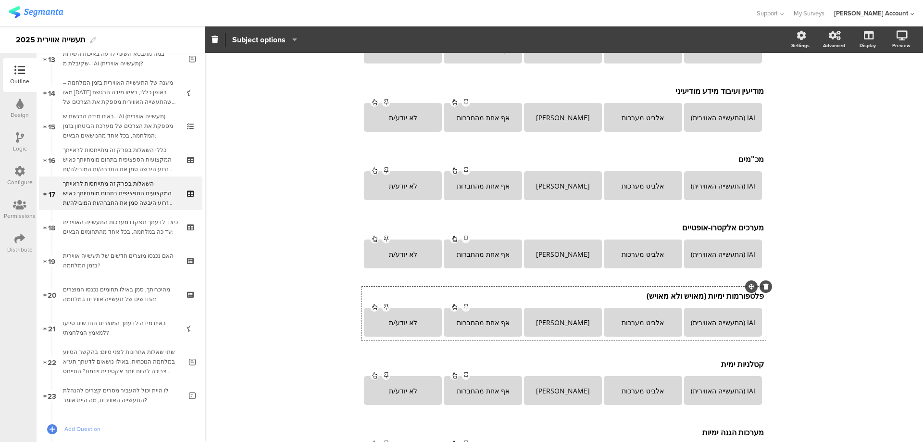
click at [764, 286] on icon at bounding box center [766, 287] width 5 height 6
click at [765, 286] on div at bounding box center [766, 286] width 13 height 13
click at [702, 297] on div "פלטפורמות ימיות (מאויש ולא מאויש) פלטפורמות ימיות (מאויש ולא מאויש)" at bounding box center [564, 295] width 405 height 15
click at [764, 289] on icon at bounding box center [766, 289] width 5 height 6
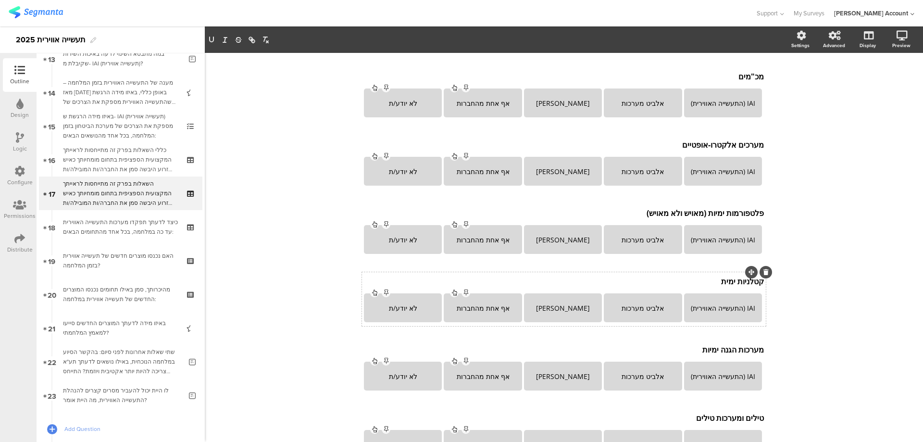
scroll to position [511, 0]
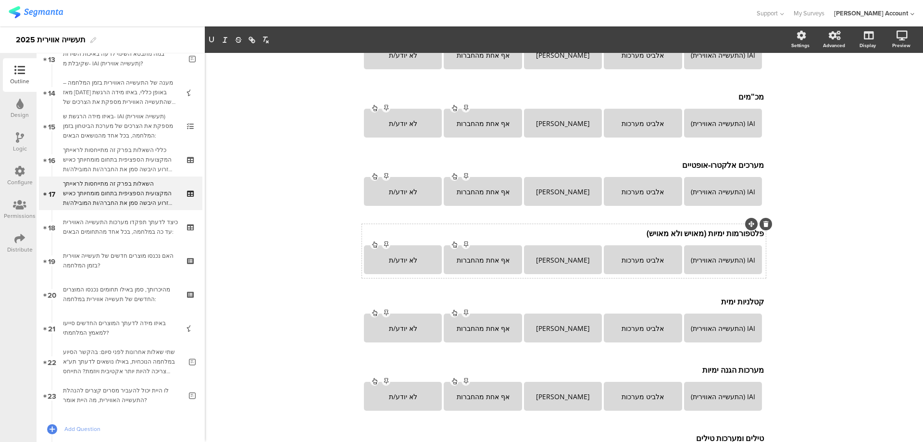
click at [718, 230] on p "פלטפורמות ימיות (מאויש ולא מאויש)" at bounding box center [564, 233] width 400 height 11
click at [764, 222] on icon at bounding box center [766, 224] width 5 height 6
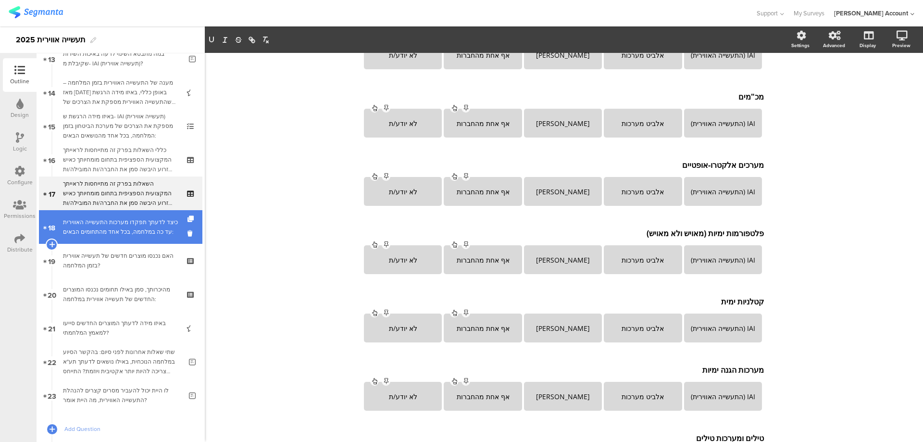
click at [144, 223] on div "כיצד לדעתך תפקדו מערכות התעשייה האווירית עד כה במלחמה, בכל אחד מהתחומים הבאים:" at bounding box center [120, 226] width 115 height 19
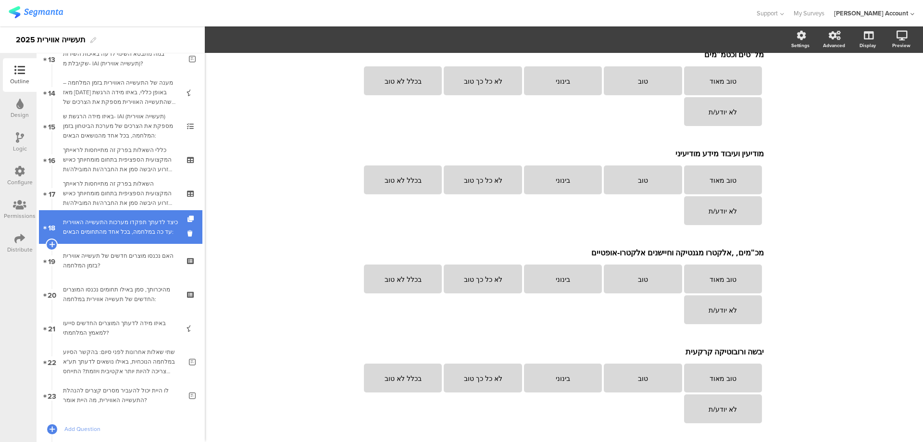
scroll to position [857, 0]
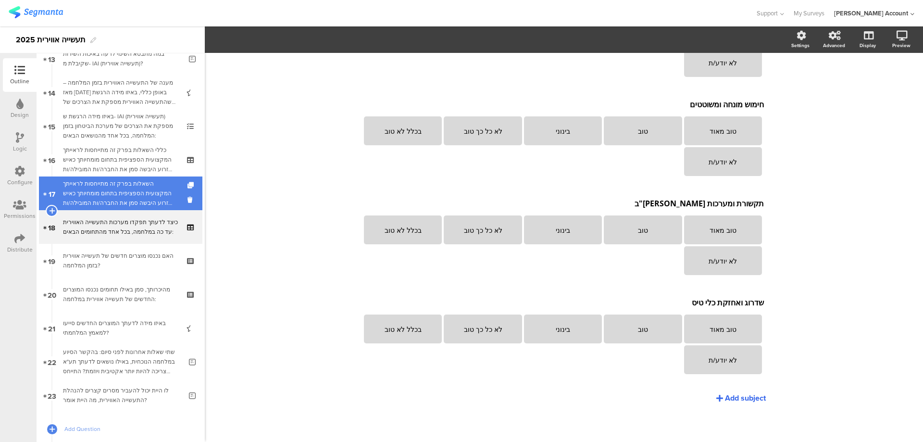
click at [136, 188] on div "השאלות בפרק זה מתייחסות לראייתך המקצועית הספציפית בתחום מומחיותך כאיש זרוע היבש…" at bounding box center [120, 193] width 115 height 29
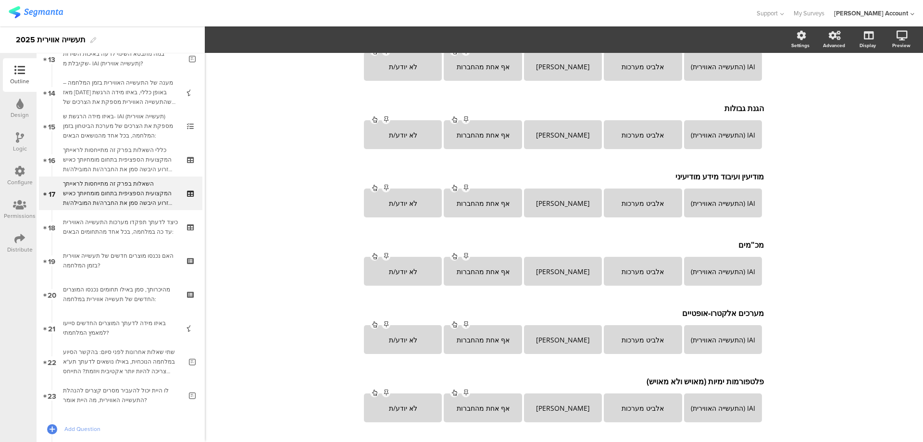
scroll to position [385, 0]
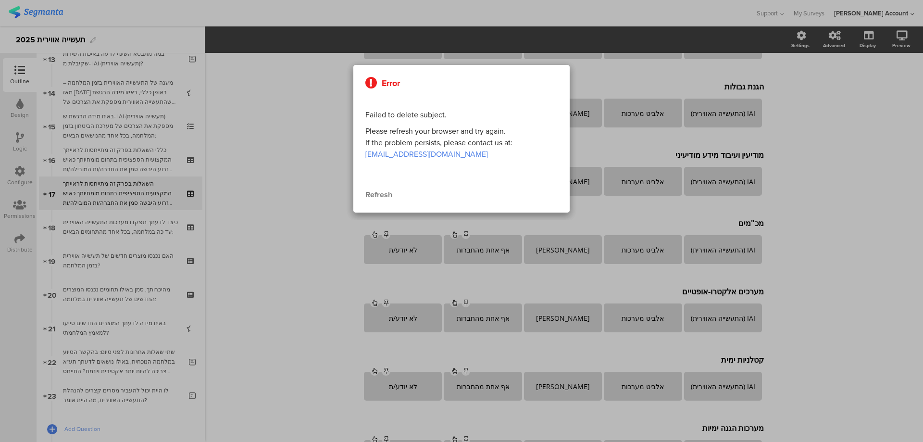
click at [381, 191] on div "Refresh" at bounding box center [461, 195] width 192 height 12
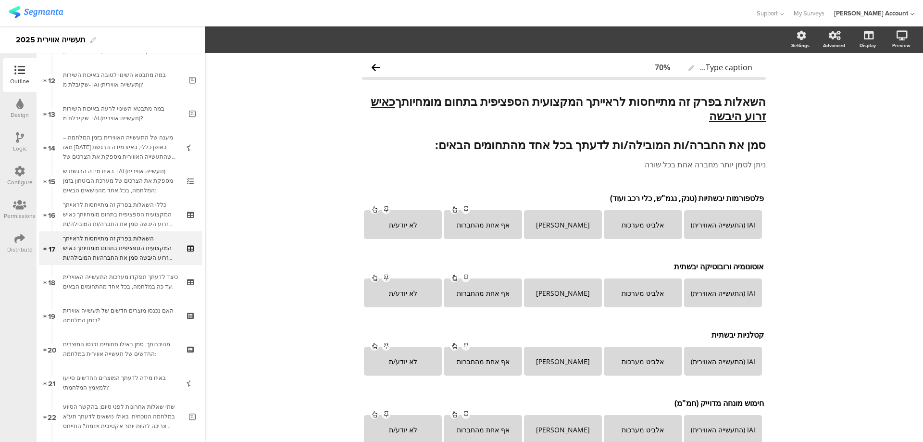
scroll to position [400, 0]
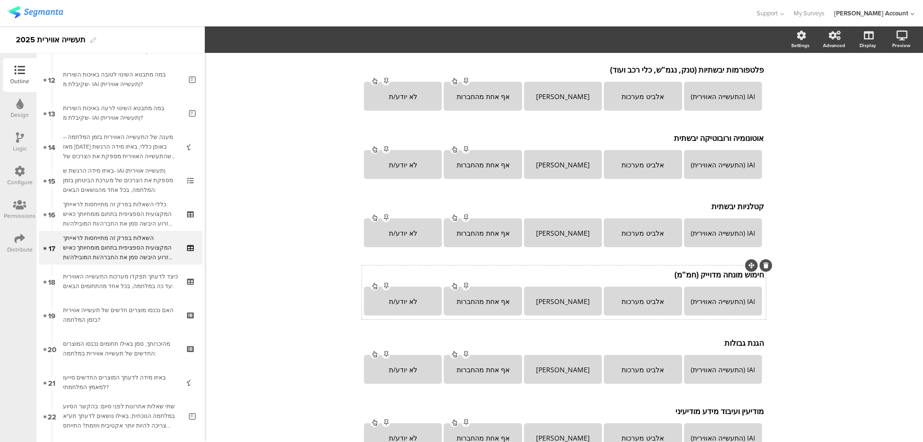
click at [720, 276] on p "חימוש מונחה מדוייק (חמ"מ)" at bounding box center [564, 274] width 400 height 11
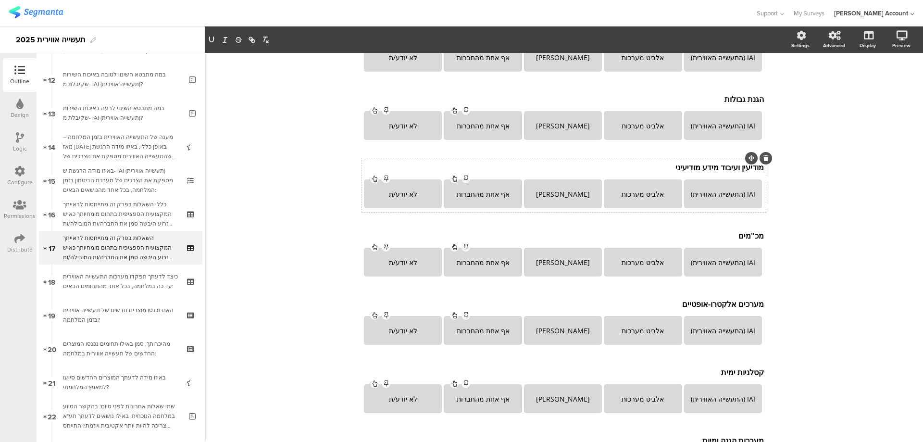
scroll to position [374, 0]
click at [712, 303] on div "מערכים אלקטרו-אופטיים מערכים אלקטרו-אופטיים" at bounding box center [564, 301] width 405 height 15
click at [712, 367] on div "קטלניות ימית קטלניות ימית" at bounding box center [564, 370] width 405 height 15
click at [761, 359] on div at bounding box center [766, 363] width 13 height 13
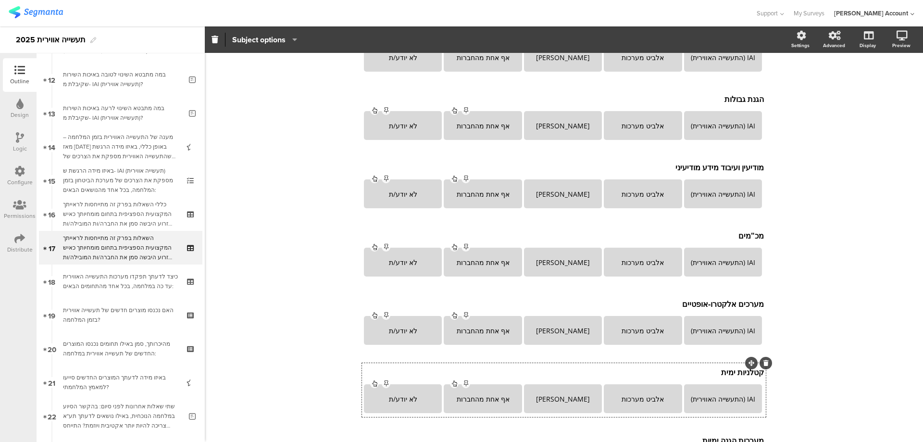
click at [764, 361] on icon at bounding box center [766, 363] width 5 height 6
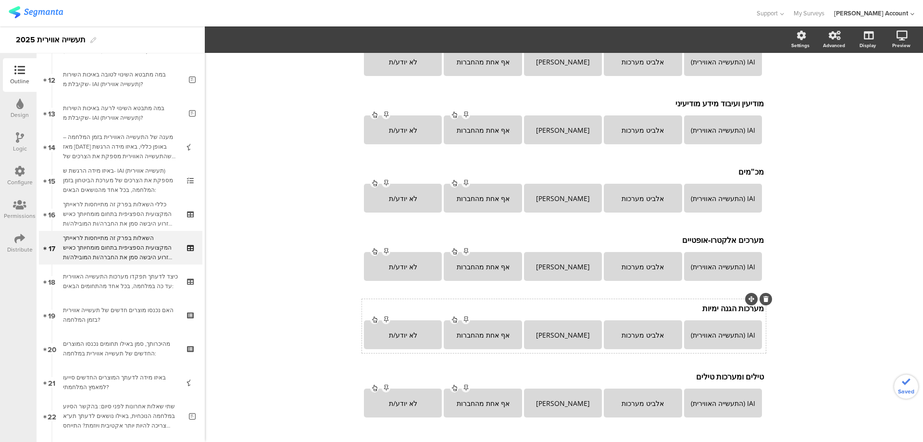
click at [712, 309] on p "מערכות הגנה ימיות" at bounding box center [564, 308] width 400 height 11
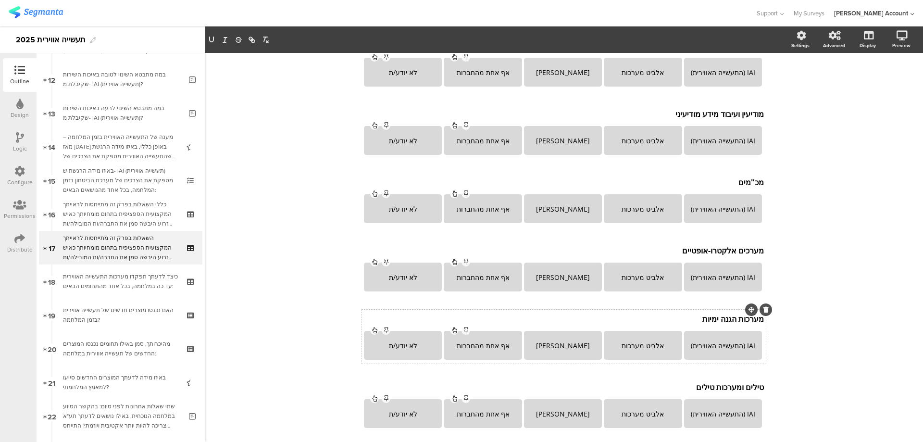
click at [764, 311] on icon at bounding box center [766, 310] width 5 height 6
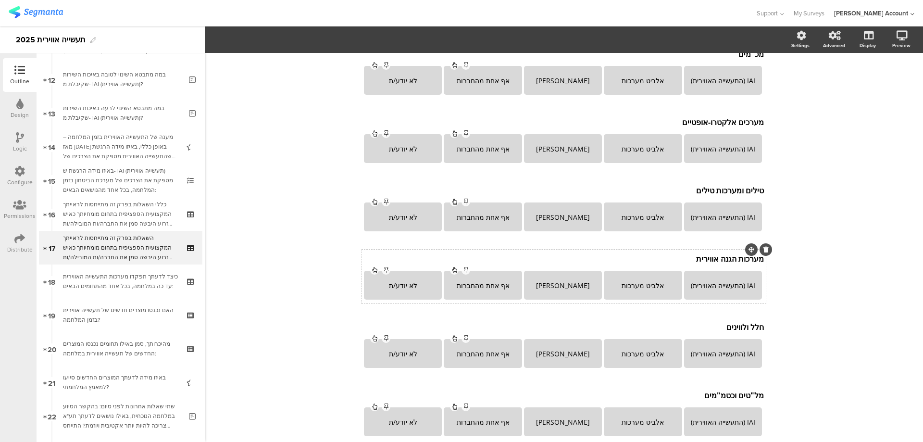
click at [713, 259] on div "פלטפורמות יבשתיות (טנק, נגמ"ש, כלי רכב ועוד) פלטפורמות יבשתיות (טנק, נגמ"ש, כלי…" at bounding box center [564, 105] width 404 height 941
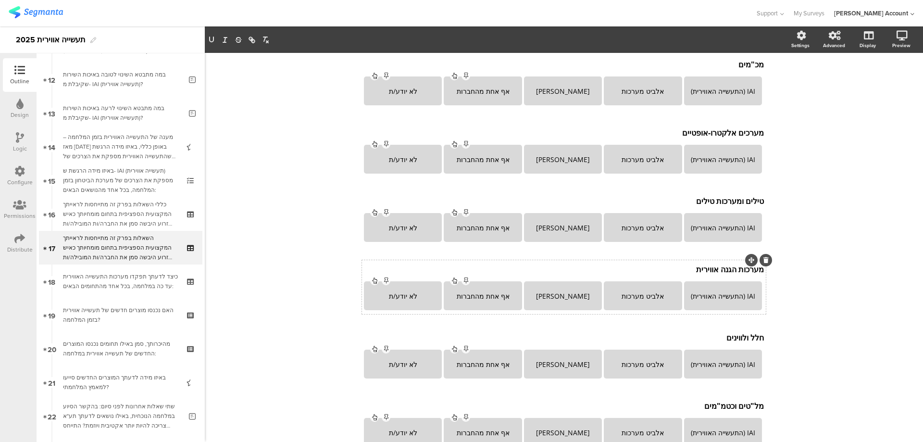
click at [764, 261] on icon at bounding box center [766, 260] width 5 height 6
click at [0, 0] on icon at bounding box center [0, 0] width 0 height 0
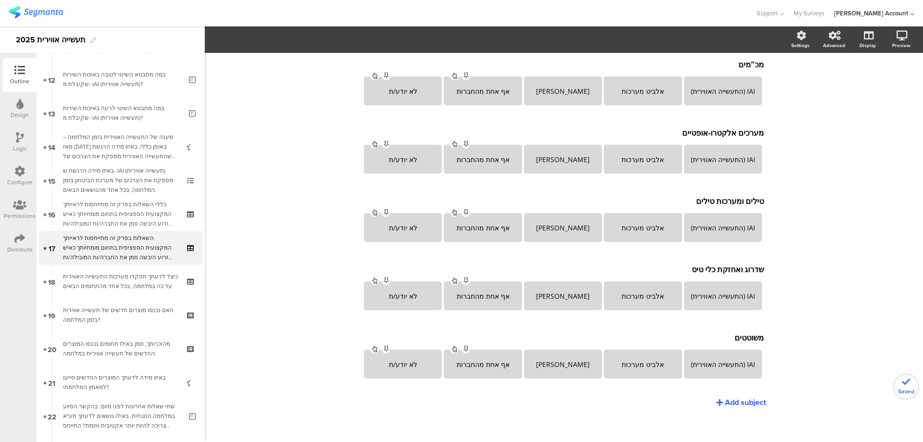
click at [0, 0] on icon at bounding box center [0, 0] width 0 height 0
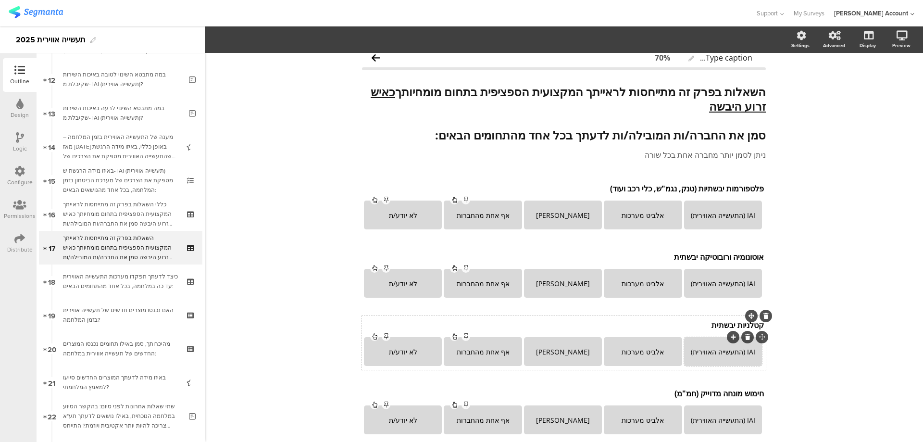
scroll to position [0, 0]
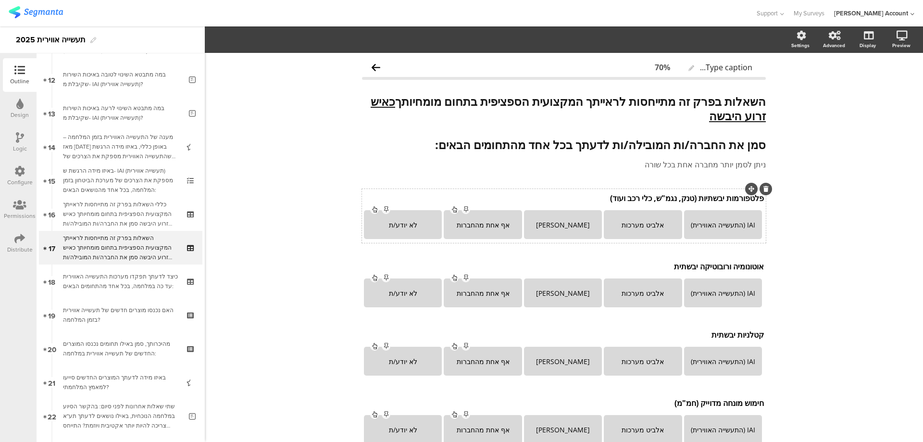
click at [719, 199] on div "פלטפורמות יבשתיות (טנק, נגמ"ש, כלי רכב ועוד) פלטפורמות יבשתיות (טנק, נגמ"ש, כלי…" at bounding box center [564, 197] width 405 height 15
click at [728, 265] on div "אוטונומיה ורובוטיקה יבשתית אוטונומיה ורובוטיקה יבשתית" at bounding box center [564, 266] width 405 height 15
click at [735, 335] on div "קטלניות יבשתית קטלניות יבשתית" at bounding box center [564, 334] width 405 height 15
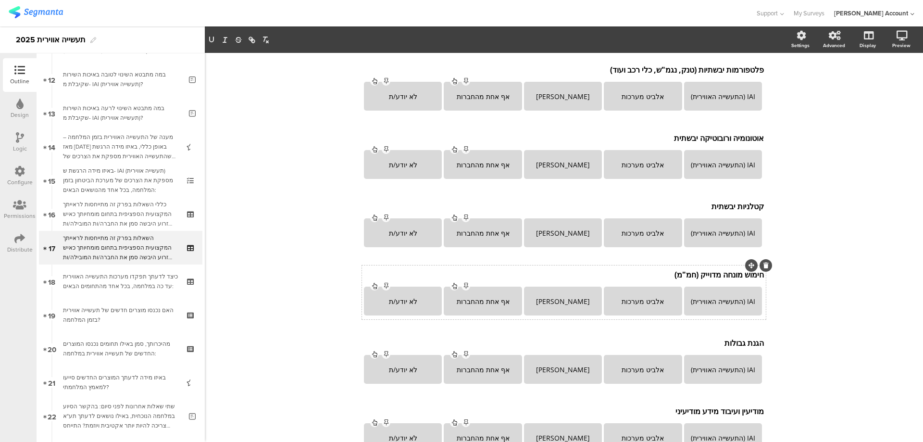
click at [709, 265] on div "חימוש מונחה מדוייק (חמ"מ) חימוש מונחה מדוייק (חמ"מ) IAI (התעשייה האווירית) אלבי…" at bounding box center [564, 292] width 404 height 54
click at [726, 341] on div "הגנת גבולות הגנת גבולות הגנת גבולות" at bounding box center [564, 342] width 405 height 15
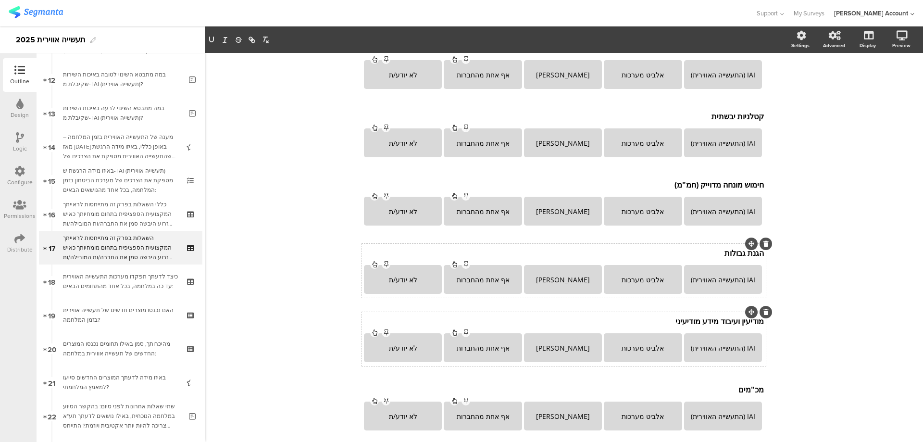
scroll to position [254, 0]
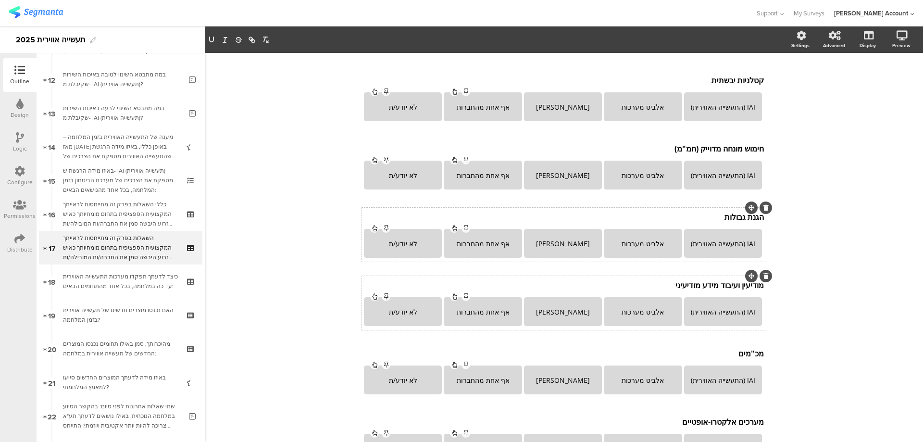
click at [703, 287] on div "מודיעין ועיבוד מידע מודיעיני מודיעין ועיבוד מידע מודיעיני" at bounding box center [564, 284] width 405 height 15
click at [739, 357] on div "מכ"מים מכ"מים" at bounding box center [564, 355] width 405 height 15
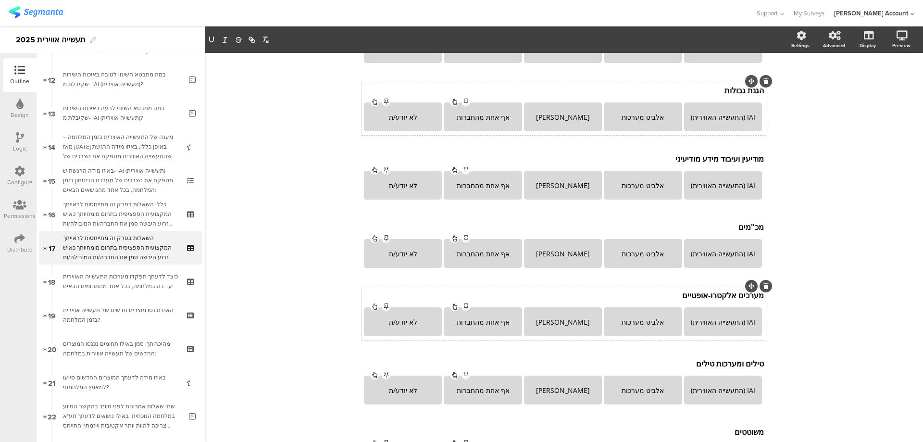
click at [715, 293] on div "מערכים אלקטרו-אופטיים מערכים אלקטרו-אופטיים" at bounding box center [564, 295] width 405 height 15
click at [730, 363] on div "טילים ומערכות טילים טילים ומערכות טילים" at bounding box center [564, 365] width 405 height 15
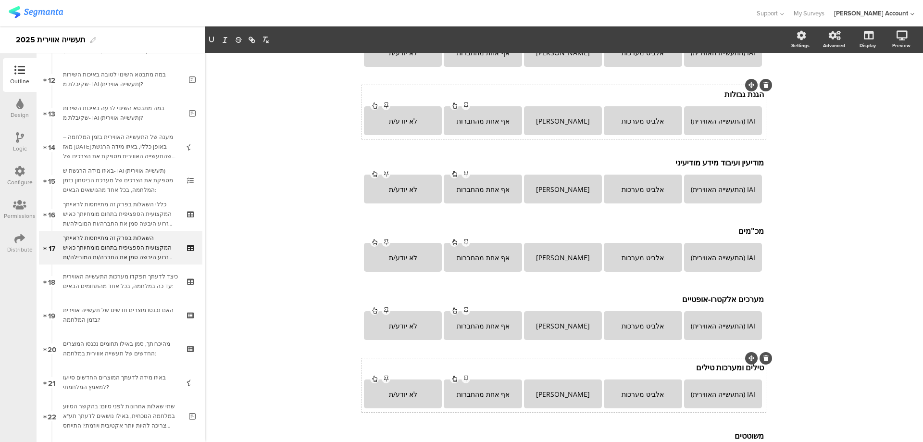
scroll to position [479, 0]
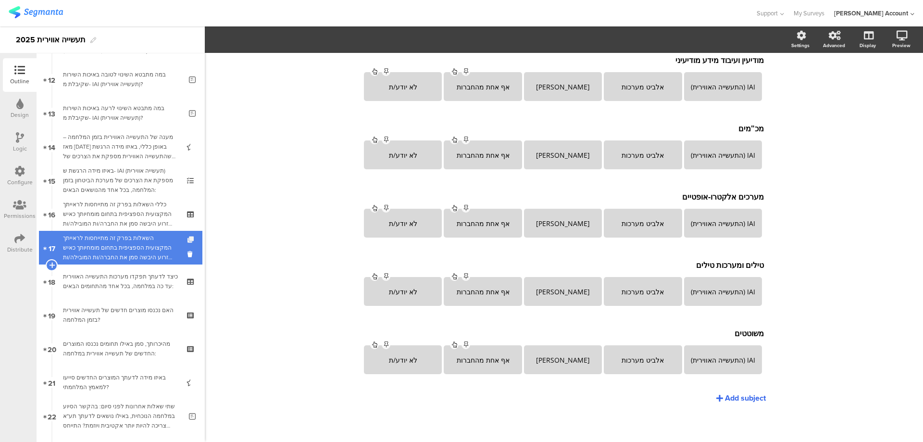
click at [188, 237] on icon at bounding box center [192, 240] width 8 height 6
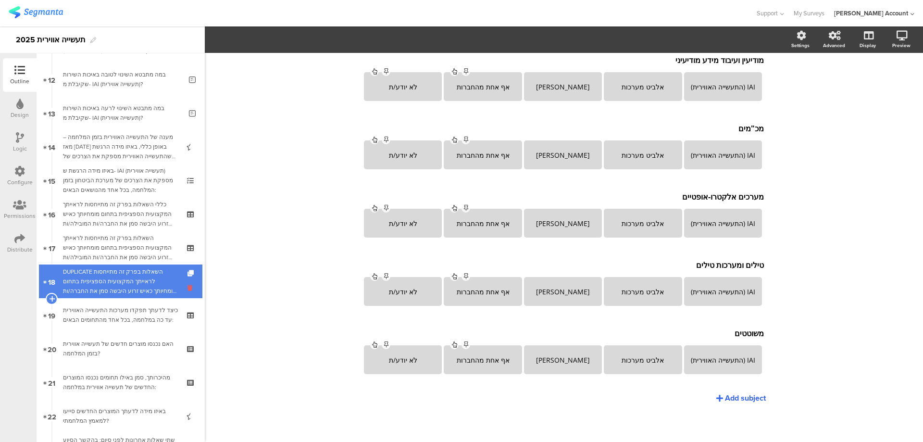
click at [188, 284] on icon at bounding box center [192, 287] width 8 height 9
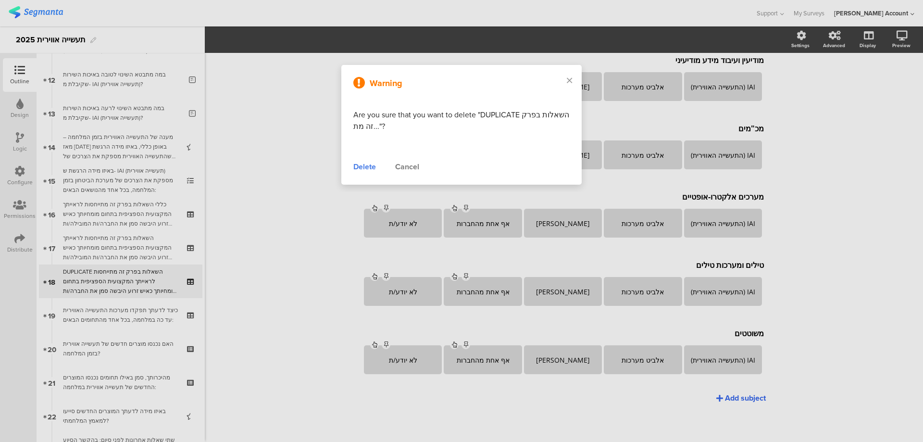
click at [364, 163] on div "Delete" at bounding box center [364, 167] width 23 height 12
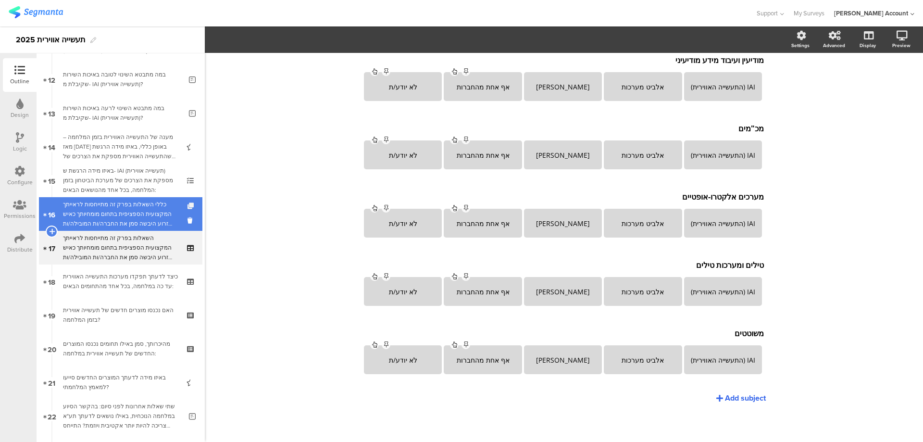
click at [188, 206] on icon at bounding box center [192, 206] width 8 height 6
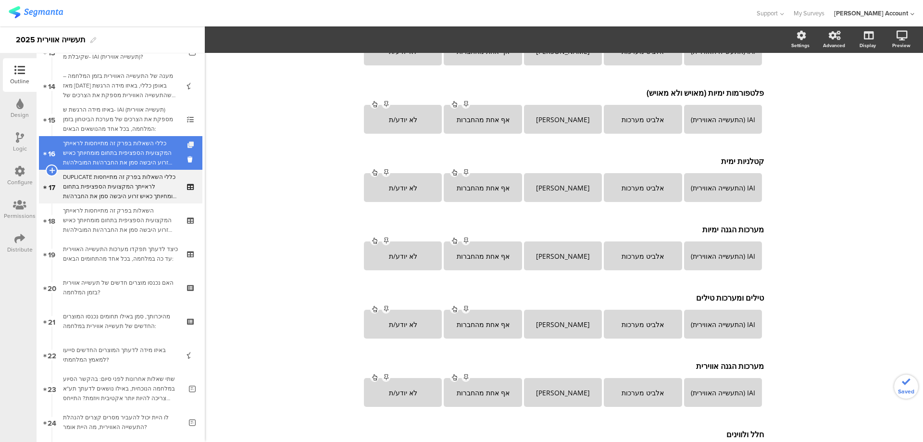
scroll to position [464, 0]
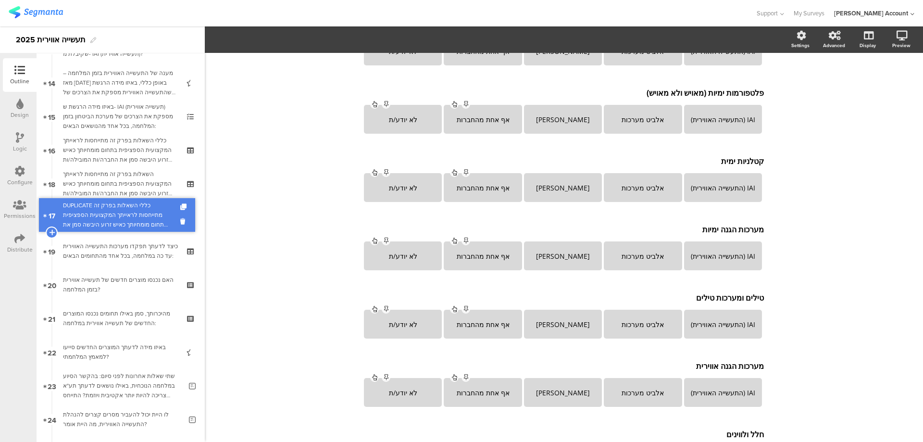
drag, startPoint x: 169, startPoint y: 182, endPoint x: 176, endPoint y: 213, distance: 31.6
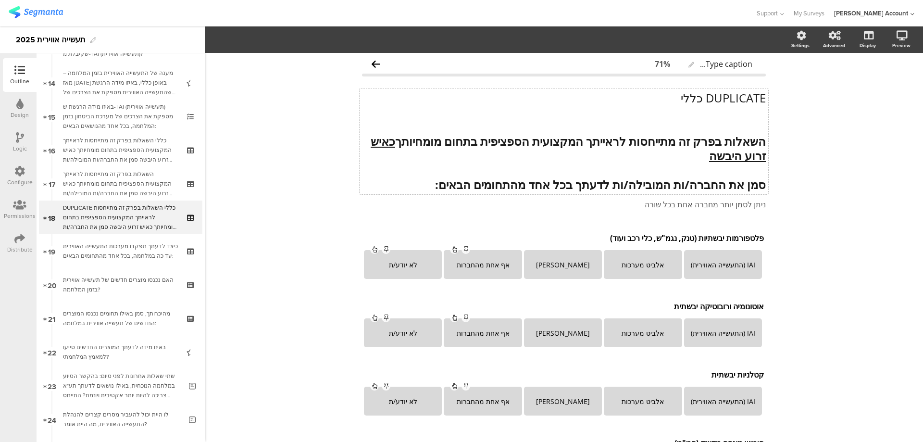
scroll to position [0, 0]
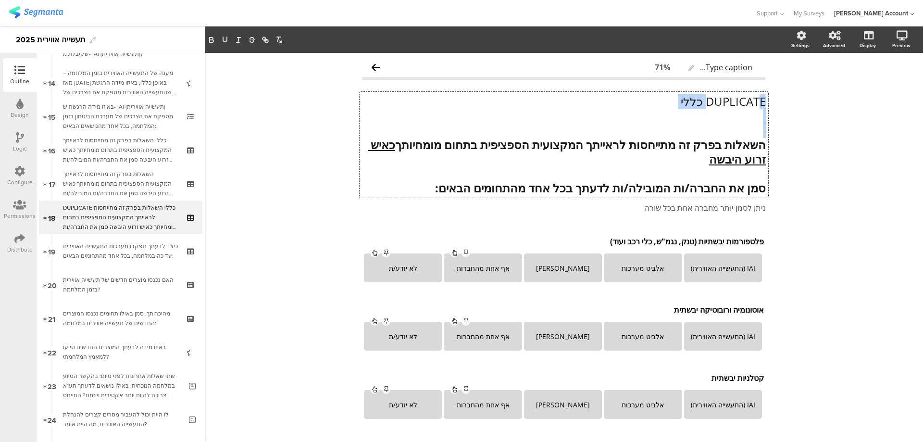
drag, startPoint x: 745, startPoint y: 124, endPoint x: 753, endPoint y: 90, distance: 34.3
click at [753, 90] on div "DUPLICATE כללי השאלות בפרק זה מתייחסות לראייתך המקצועית הספציפית בתחום מומחיותך…" at bounding box center [564, 154] width 404 height 138
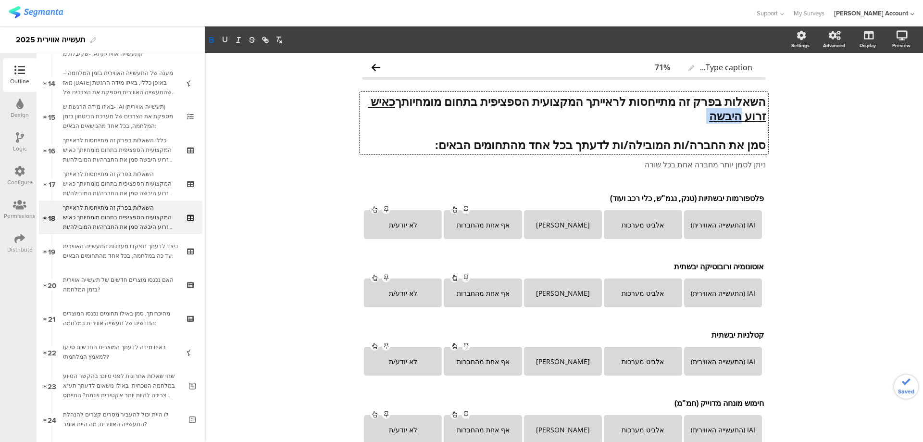
drag, startPoint x: 709, startPoint y: 115, endPoint x: 667, endPoint y: 117, distance: 42.4
click at [667, 117] on p "השאלות בפרק זה מתייחסות לראייתך המקצועית הספציפית בתחום מומחיותך כאיש זרוע היבשה" at bounding box center [564, 108] width 404 height 29
click at [690, 199] on div "פלטפורמות יבשתיות (טנק, נגמ"ש, כלי רכב ועוד) פלטפורמות יבשתיות (טנק, נגמ"ש, כלי…" at bounding box center [564, 197] width 405 height 15
click at [764, 188] on icon at bounding box center [766, 189] width 5 height 6
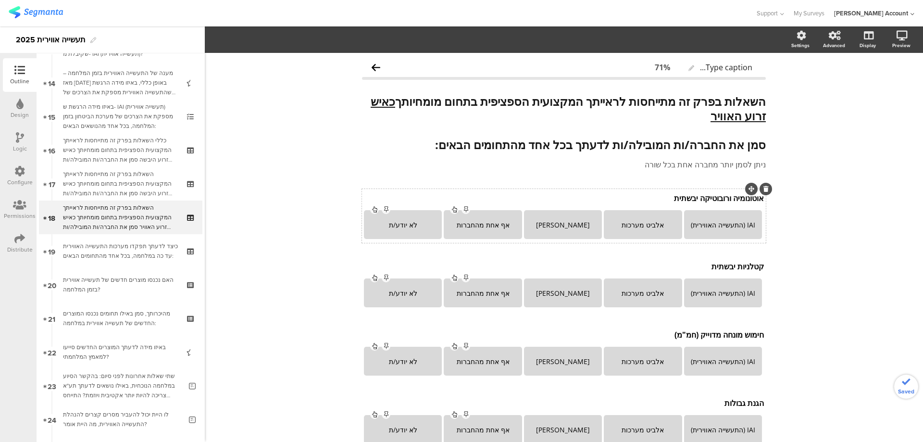
click at [717, 203] on div "אוטונומיה ורובוטיקה יבשתית אוטונומיה ורובוטיקה יבשתית" at bounding box center [564, 197] width 405 height 15
click at [731, 199] on p "אוטונומיה ורובוטיקה יבשתית" at bounding box center [564, 198] width 400 height 11
click at [764, 189] on icon at bounding box center [766, 189] width 5 height 6
click at [719, 202] on div "קטלניות יבשתית קטלניות יבשתית" at bounding box center [564, 197] width 405 height 15
click at [765, 190] on div at bounding box center [766, 189] width 13 height 13
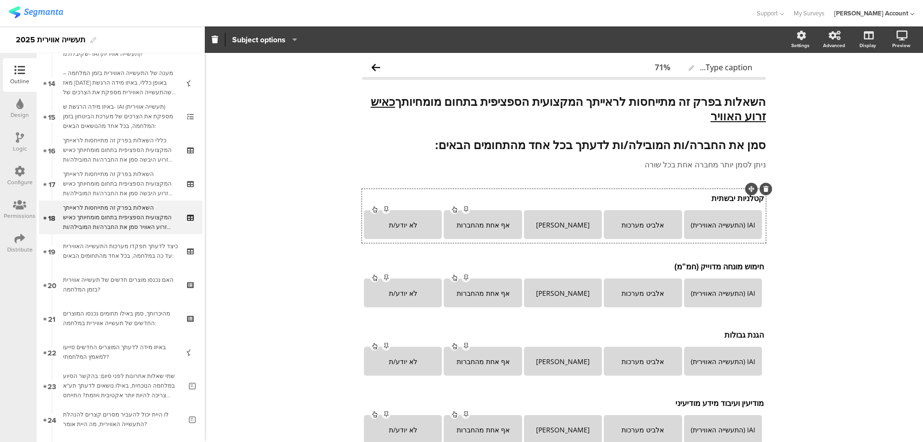
click at [764, 189] on icon at bounding box center [766, 189] width 5 height 6
click at [698, 203] on div "חימוש מונחה מדוייק (חמ"מ) חימוש מונחה מדוייק (חמ"מ)" at bounding box center [564, 197] width 405 height 15
click at [764, 189] on icon at bounding box center [766, 189] width 5 height 6
click at [735, 200] on div "הגנת גבולות הגנת גבולות" at bounding box center [564, 197] width 405 height 15
click at [711, 199] on p "הגנת גבולות" at bounding box center [564, 198] width 400 height 11
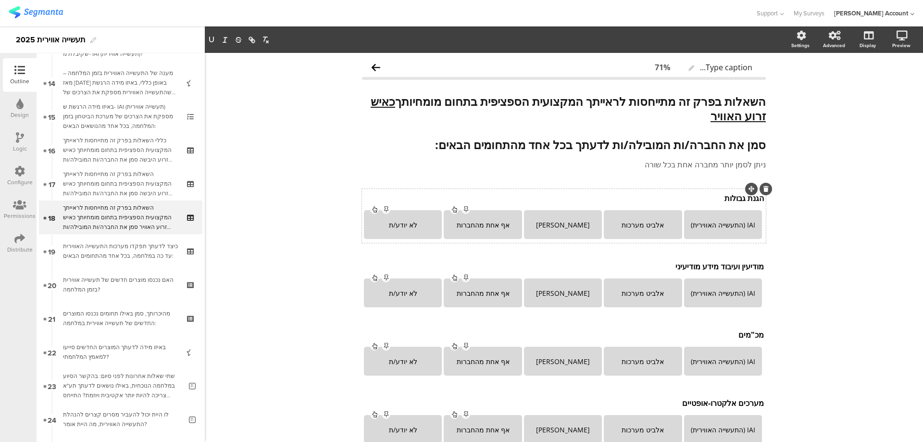
click at [764, 188] on icon at bounding box center [766, 189] width 5 height 6
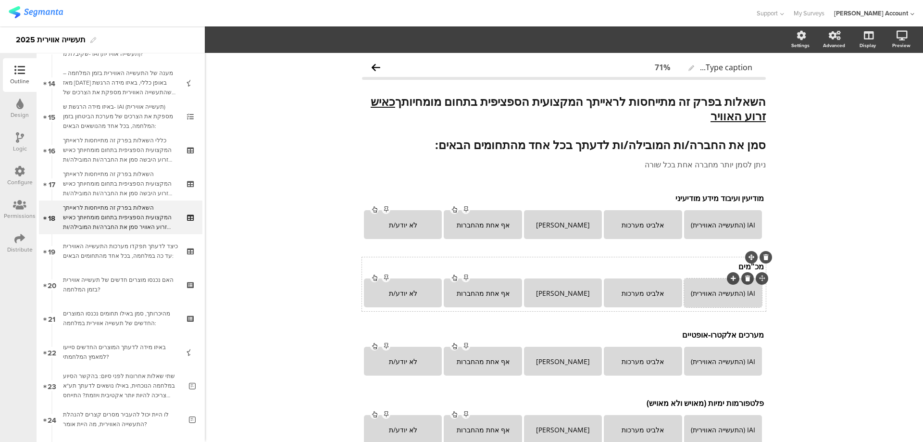
click at [739, 272] on div at bounding box center [746, 278] width 43 height 13
click at [742, 269] on div "מכ"מים מכ"מים" at bounding box center [564, 266] width 405 height 15
click at [764, 258] on icon at bounding box center [766, 257] width 5 height 6
click at [738, 266] on div "מערכים אלקטרו-אופטיים מערכים אלקטרו-אופטיים" at bounding box center [564, 266] width 405 height 15
click at [765, 257] on div at bounding box center [766, 257] width 13 height 13
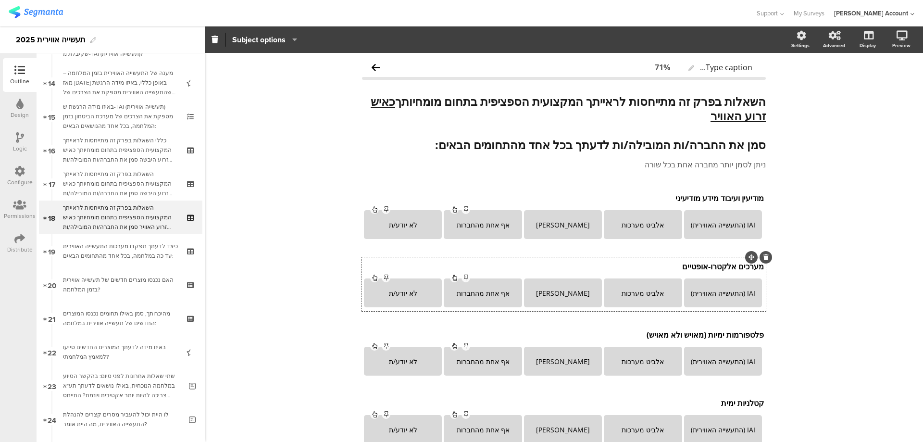
click at [764, 257] on icon at bounding box center [766, 257] width 5 height 6
click at [709, 268] on div "פלטפורמות ימיות (מאויש ולא מאויש) פלטפורמות ימיות (מאויש ולא מאויש)" at bounding box center [564, 266] width 405 height 15
click at [764, 257] on icon at bounding box center [766, 257] width 5 height 6
click at [733, 268] on div "קטלניות ימית קטלניות ימית קטלניות ימית" at bounding box center [564, 266] width 405 height 15
click at [764, 258] on icon at bounding box center [766, 257] width 5 height 6
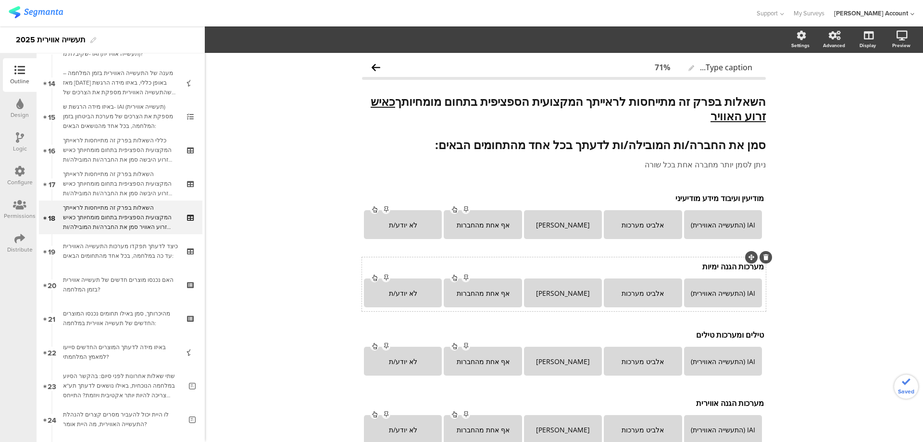
click at [705, 270] on div "מערכות הגנה ימיות מערכות הגנה ימיות" at bounding box center [564, 266] width 405 height 15
click at [764, 256] on icon at bounding box center [766, 257] width 5 height 6
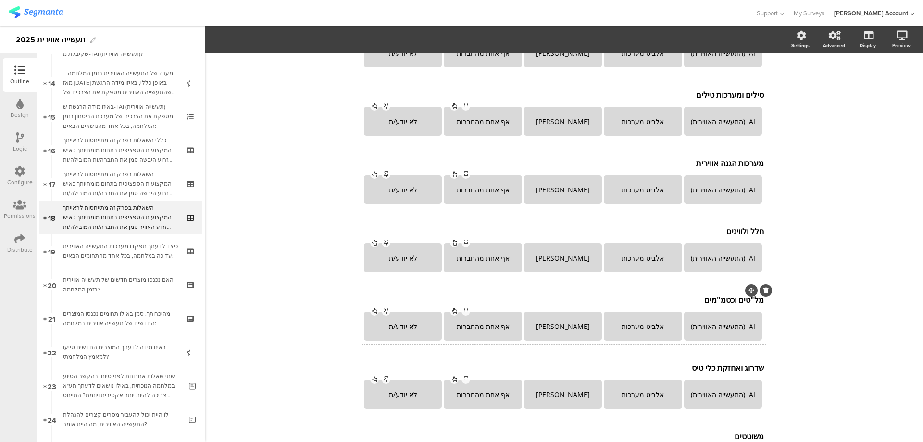
scroll to position [256, 0]
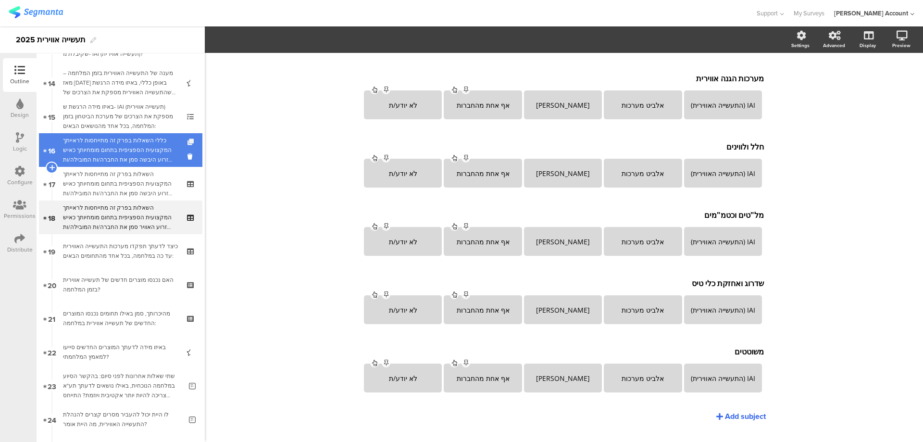
click at [188, 140] on icon at bounding box center [192, 142] width 8 height 6
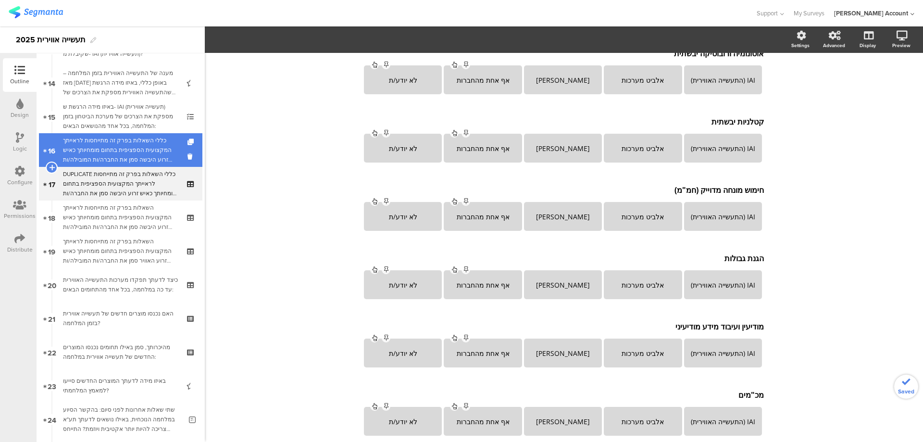
scroll to position [282, 0]
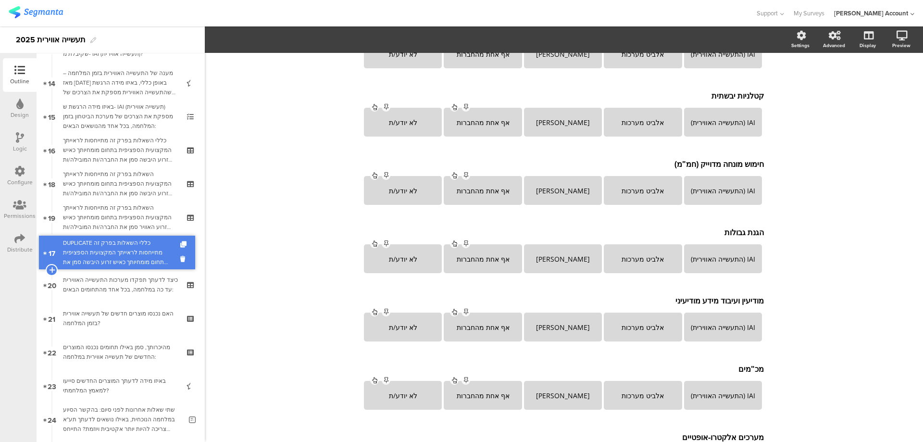
drag, startPoint x: 170, startPoint y: 173, endPoint x: 175, endPoint y: 242, distance: 68.9
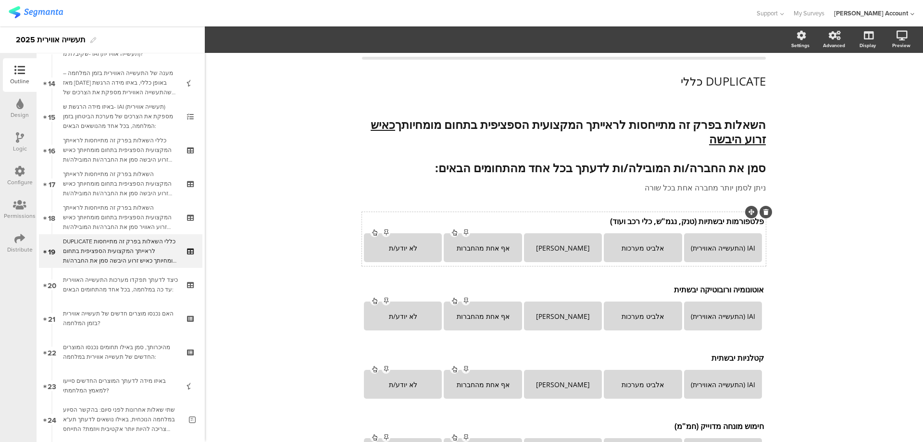
scroll to position [0, 0]
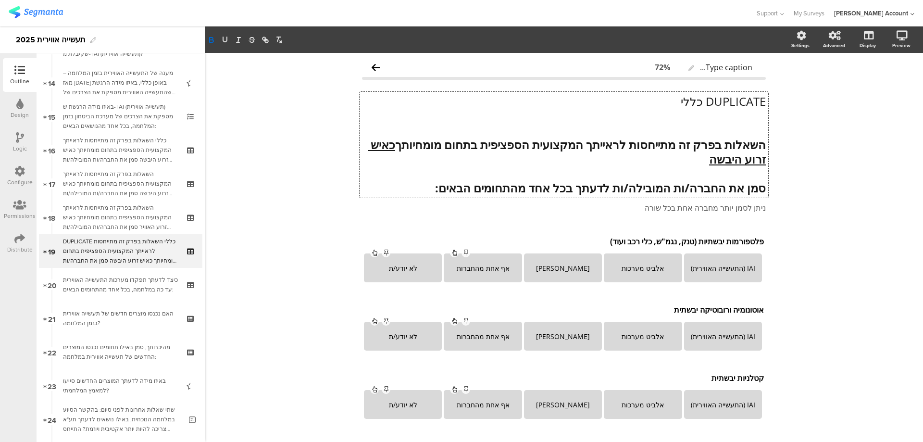
drag, startPoint x: 703, startPoint y: 159, endPoint x: 658, endPoint y: 159, distance: 45.7
click at [658, 159] on div "DUPLICATE כללי השאלות בפרק זה מתייחסות לראייתך המקצועית הספציפית בתחום מומחיותך…" at bounding box center [564, 145] width 409 height 106
drag, startPoint x: 676, startPoint y: 161, endPoint x: 699, endPoint y: 159, distance: 23.2
click at [699, 159] on u "כאיש זרוע היבשה" at bounding box center [567, 152] width 398 height 30
drag, startPoint x: 749, startPoint y: 132, endPoint x: 764, endPoint y: 95, distance: 39.5
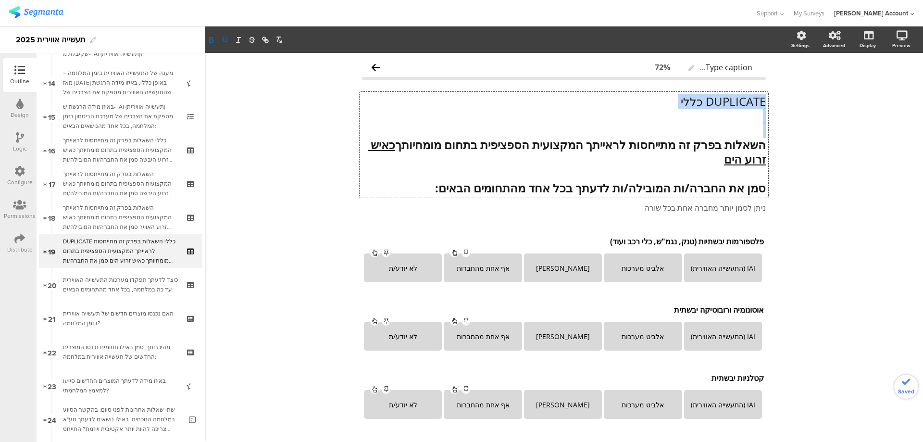
click at [764, 95] on div "DUPLICATE כללי השאלות בפרק זה מתייחסות לראייתך המקצועית הספציפית בתחום מומחיותך…" at bounding box center [564, 145] width 409 height 106
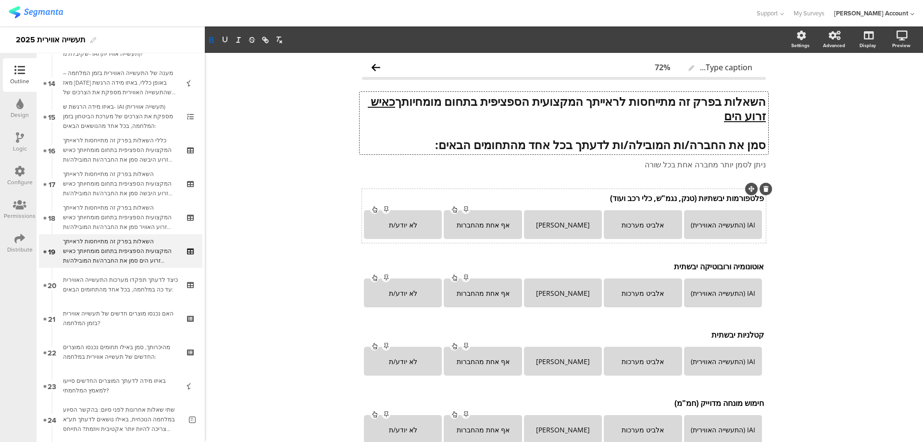
click at [723, 196] on div "פלטפורמות יבשתיות (טנק, נגמ"ש, כלי רכב ועוד) פלטפורמות יבשתיות (טנק, נגמ"ש, כלי…" at bounding box center [564, 197] width 405 height 15
click at [764, 188] on icon at bounding box center [766, 189] width 5 height 6
click at [727, 200] on div "אוטונומיה ורובוטיקה יבשתית אוטונומיה ורובוטיקה יבשתית" at bounding box center [564, 197] width 405 height 15
click at [764, 188] on icon at bounding box center [766, 189] width 5 height 6
click at [711, 199] on div "קטלניות יבשתית קטלניות יבשתית" at bounding box center [564, 197] width 405 height 15
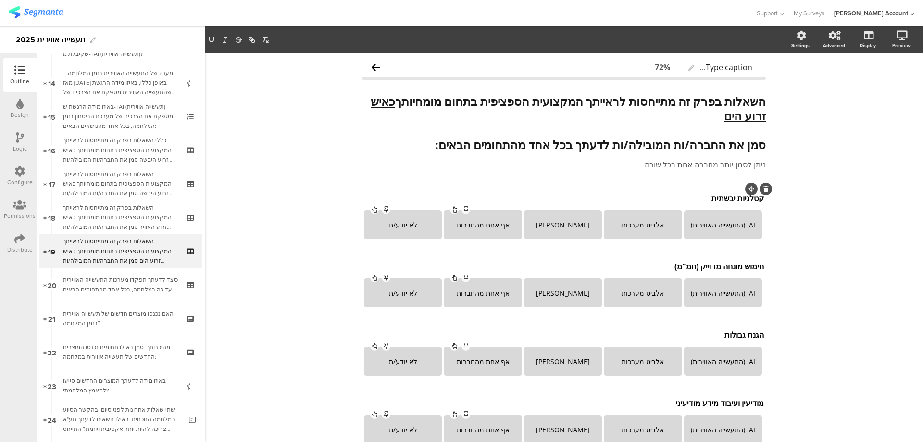
click at [760, 189] on div at bounding box center [766, 189] width 13 height 13
click at [720, 198] on div "קטלניות יבשתית קטלניות יבשתית" at bounding box center [564, 197] width 405 height 15
click at [764, 188] on icon at bounding box center [766, 189] width 5 height 6
click at [714, 267] on div "הגנת גבולות הגנת גבולות" at bounding box center [564, 266] width 405 height 15
click at [764, 255] on icon at bounding box center [766, 257] width 5 height 6
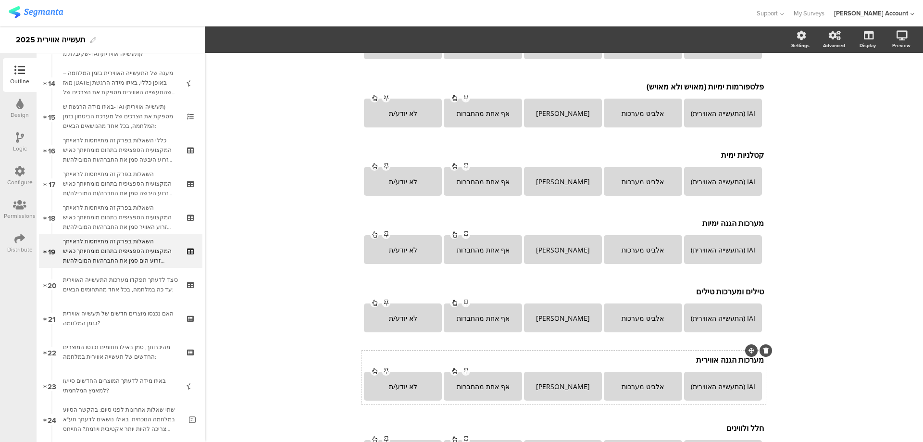
click at [707, 363] on div "מערכות הגנה אווירית מערכות הגנה אווירית" at bounding box center [564, 359] width 405 height 15
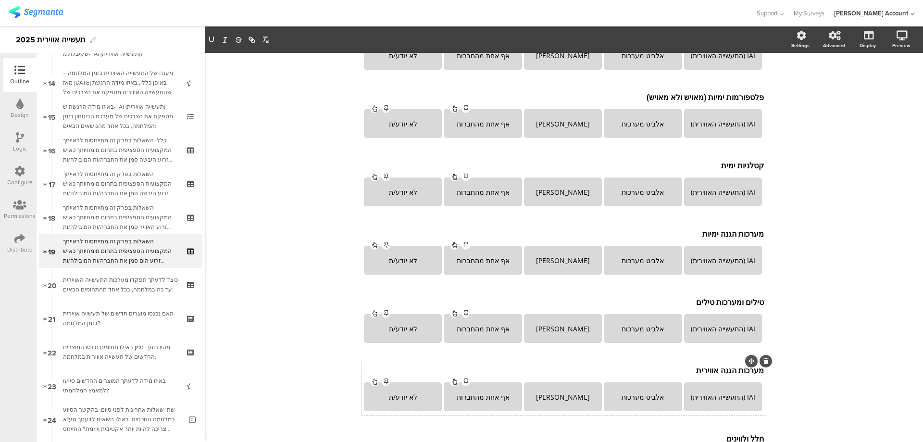
click at [764, 358] on icon at bounding box center [766, 361] width 5 height 6
click at [737, 368] on div "חימוש מונחה מדוייק (חמ"מ) חימוש מונחה מדוייק (חמ"מ) IAI (התעשייה האווירית) אלבי…" at bounding box center [564, 217] width 404 height 805
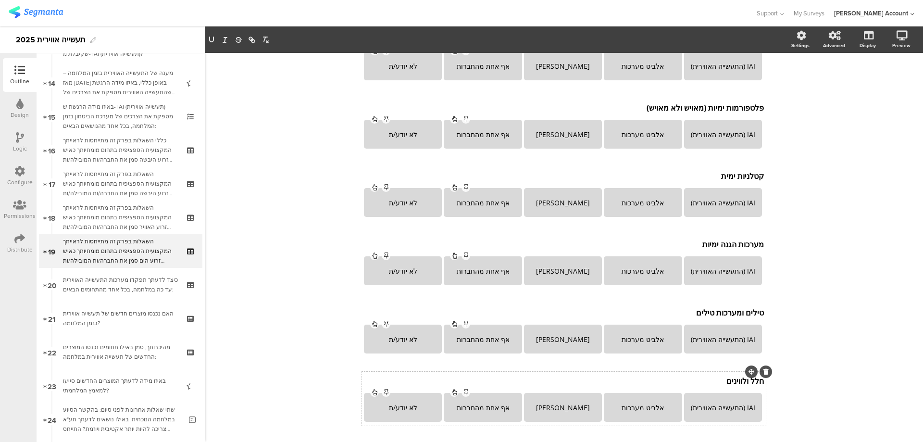
click at [764, 370] on icon at bounding box center [766, 372] width 5 height 6
click at [732, 382] on div "מל"טים וכטמ"מים מל"טים וכטמ"מים IAI (התעשייה האווירית) אלביט מערכות רפאל אף אחת…" at bounding box center [564, 399] width 404 height 54
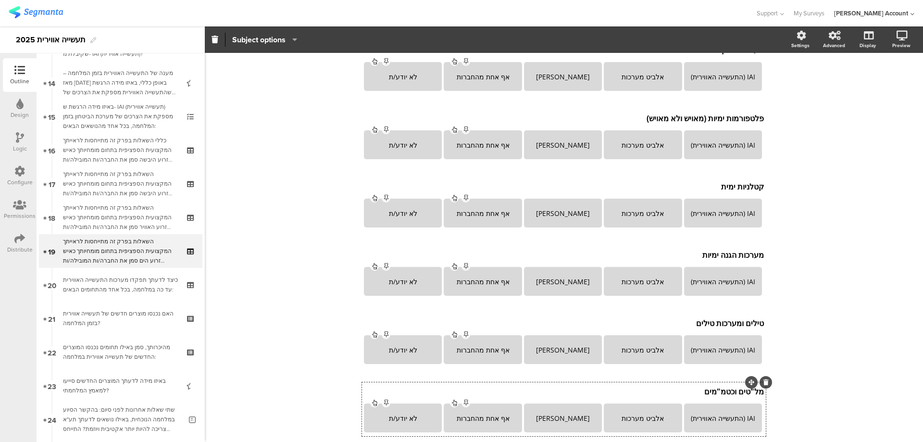
click at [764, 381] on icon at bounding box center [766, 382] width 5 height 6
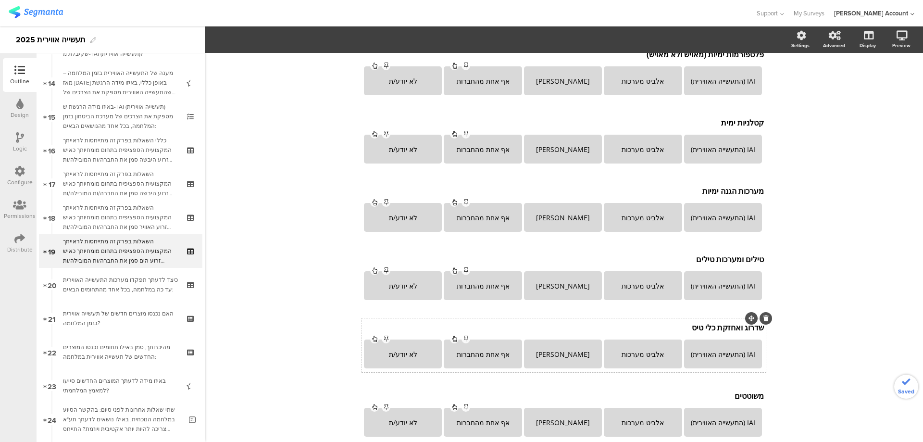
click at [709, 327] on div "חימוש מונחה מדוייק (חמ"מ) חימוש מונחה מדוייק (חמ"מ) IAI (התעשייה האווירית) אלבי…" at bounding box center [564, 106] width 404 height 668
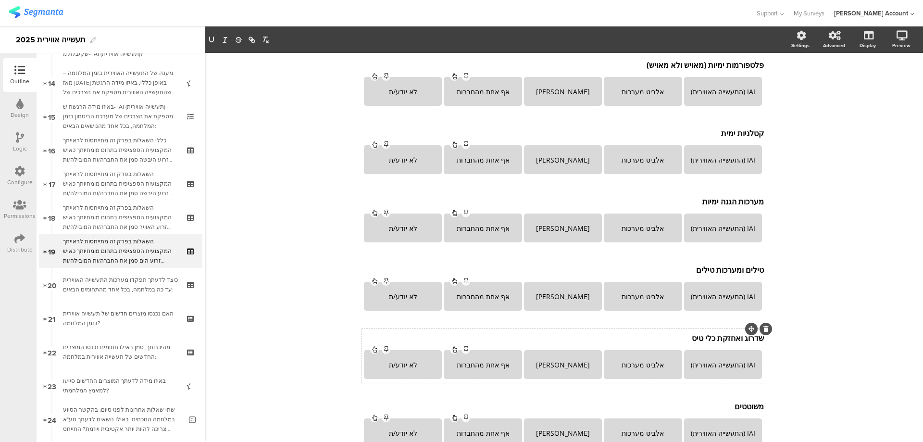
click at [764, 329] on icon at bounding box center [766, 329] width 5 height 6
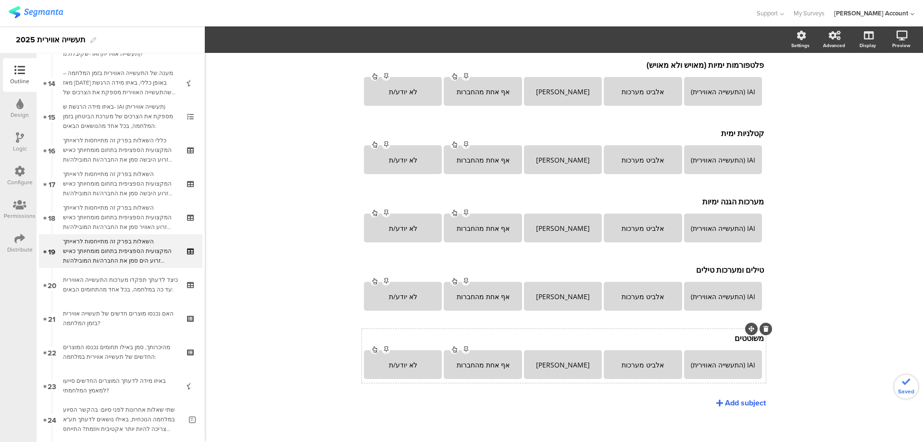
click at [729, 340] on div "משוטטים משוטטים IAI (התעשייה האווירית) אלביט מערכות רפאל אף אחת מהחברות לא יודע…" at bounding box center [564, 356] width 404 height 54
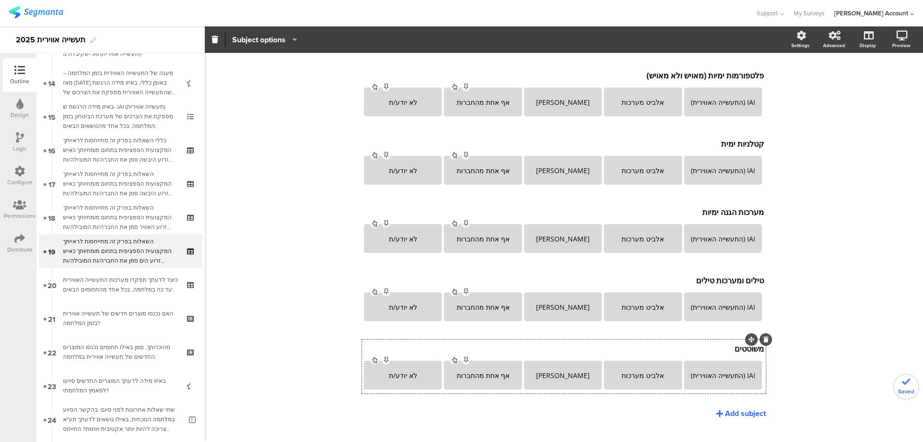
click at [764, 339] on icon at bounding box center [766, 340] width 5 height 6
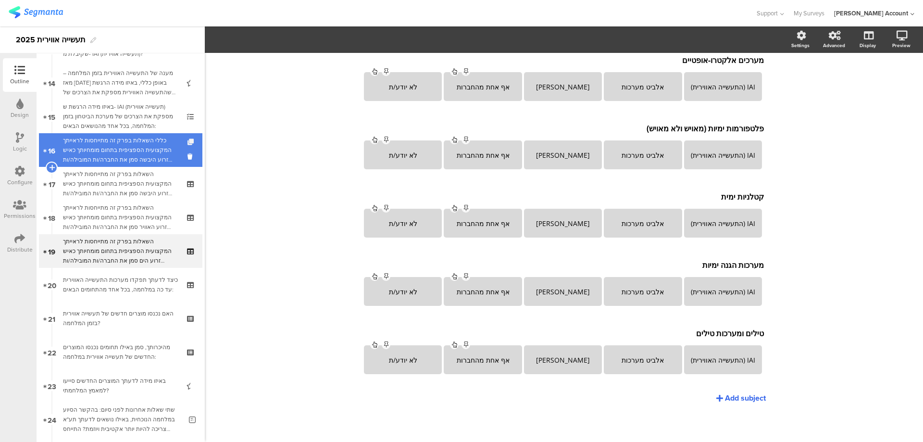
click at [188, 139] on icon at bounding box center [192, 142] width 8 height 6
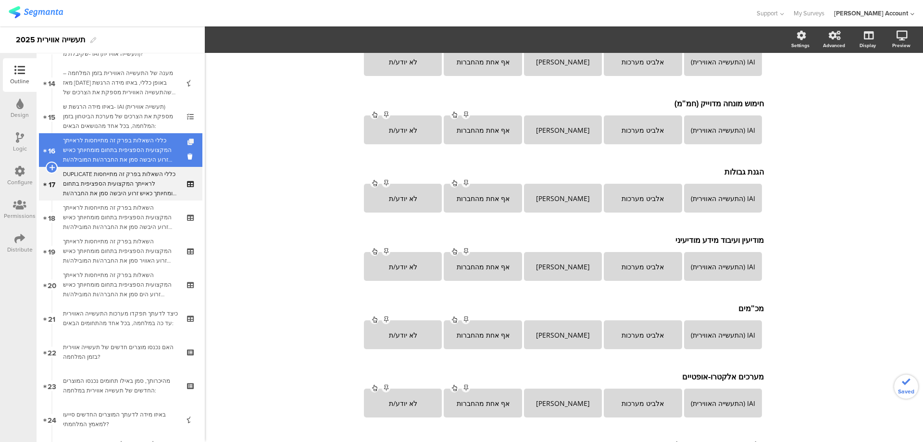
scroll to position [545, 0]
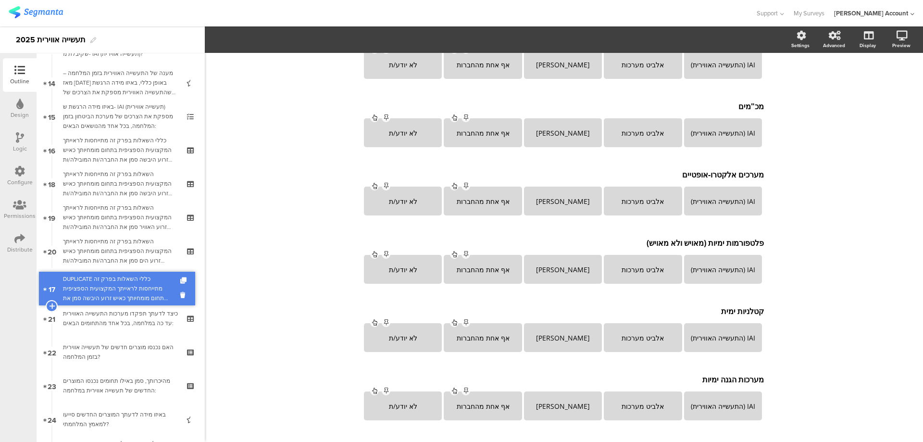
drag, startPoint x: 171, startPoint y: 173, endPoint x: 174, endPoint y: 277, distance: 104.9
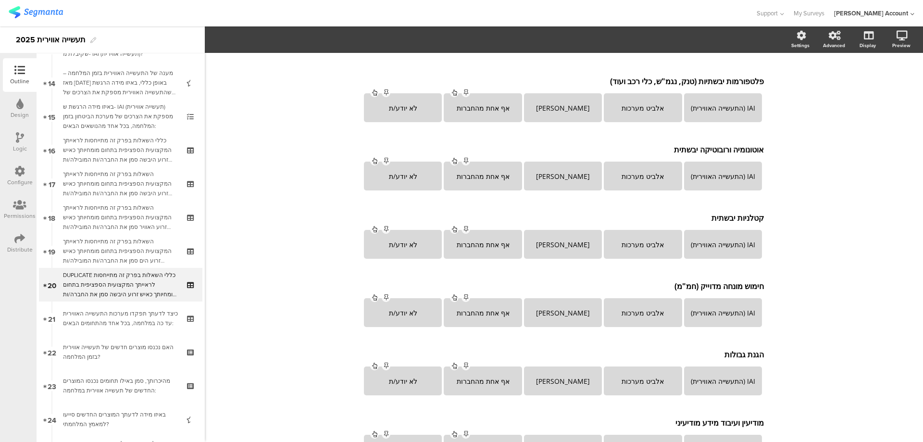
scroll to position [0, 0]
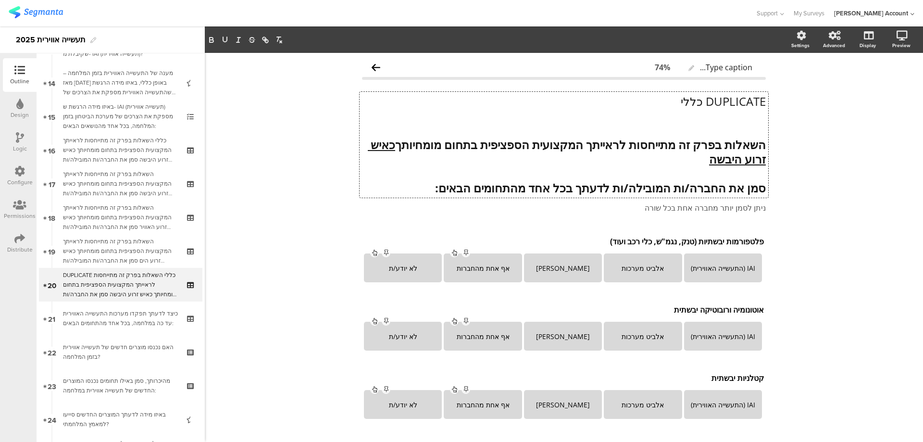
drag, startPoint x: 753, startPoint y: 128, endPoint x: 768, endPoint y: 93, distance: 38.3
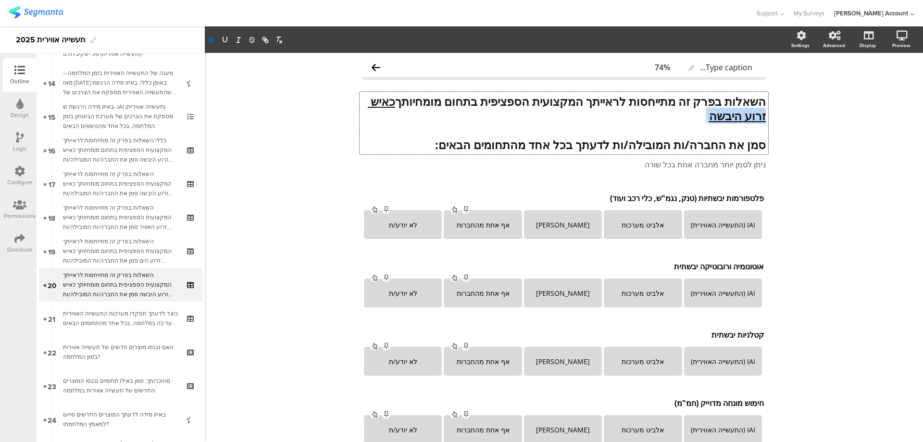
drag, startPoint x: 671, startPoint y: 119, endPoint x: 734, endPoint y: 117, distance: 63.5
click at [734, 117] on p "השאלות בפרק זה מתייחסות לראייתך המקצועית הספציפית בתחום מומחיותך כאיש זרוע היבשה" at bounding box center [564, 108] width 404 height 29
click at [704, 198] on div "פלטפורמות יבשתיות (טנק, נגמ"ש, כלי רכב ועוד) פלטפורמות יבשתיות (טנק, נגמ"ש, כלי…" at bounding box center [564, 197] width 405 height 15
click at [762, 185] on div at bounding box center [766, 189] width 13 height 13
click at [717, 196] on div "פלטפורמות יבשתיות (טנק, נגמ"ש, כלי רכב ועוד) פלטפורמות יבשתיות (טנק, נגמ"ש, כלי…" at bounding box center [564, 197] width 405 height 15
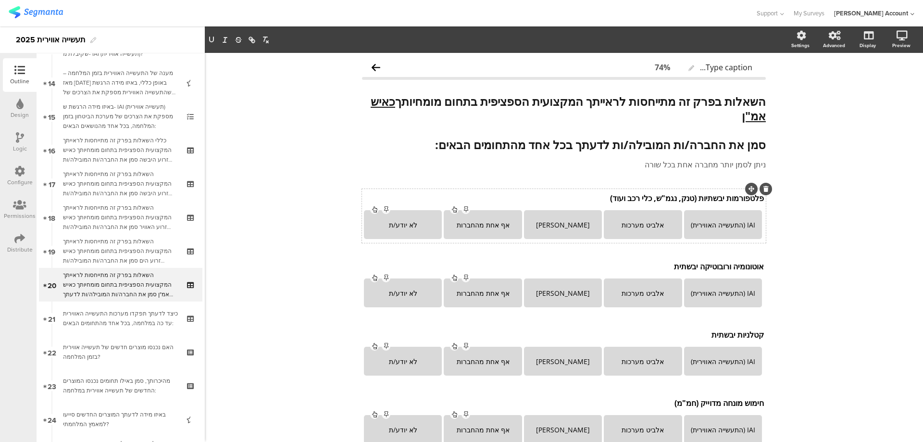
click at [764, 190] on icon at bounding box center [766, 189] width 5 height 6
click at [0, 0] on icon at bounding box center [0, 0] width 0 height 0
click at [743, 262] on div at bounding box center [757, 257] width 29 height 13
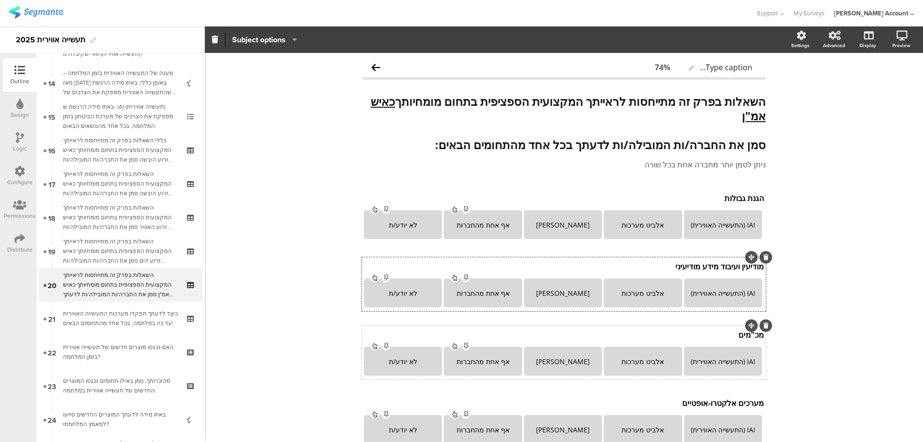
click at [716, 334] on div "מכ"מים מכ"מים" at bounding box center [564, 334] width 405 height 15
click at [764, 324] on icon at bounding box center [766, 326] width 5 height 6
click at [730, 336] on div "מערכים אלקטרו-אופטיים מערכים אלקטרו-אופטיים" at bounding box center [564, 334] width 405 height 15
click at [766, 324] on div at bounding box center [766, 325] width 13 height 13
click at [765, 325] on div at bounding box center [766, 325] width 13 height 13
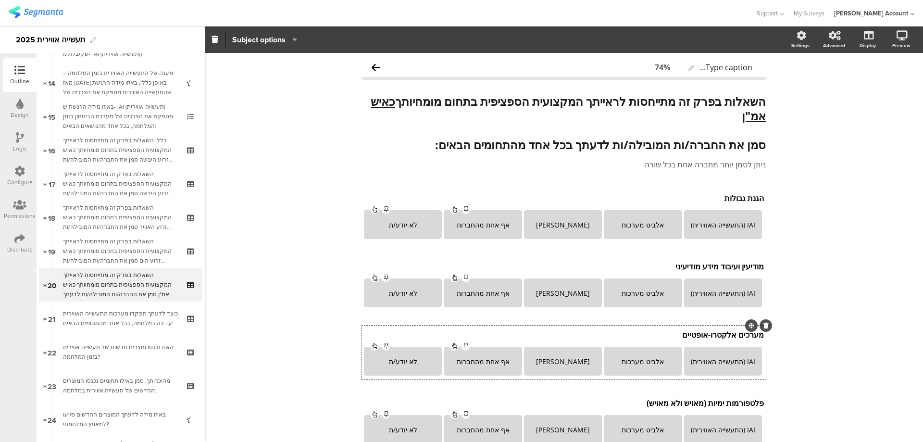
click at [714, 338] on div "מערכים אלקטרו-אופטיים מערכים אלקטרו-אופטיים" at bounding box center [564, 334] width 405 height 15
click at [764, 325] on icon at bounding box center [766, 326] width 5 height 6
click at [686, 339] on div "פלטפורמות ימיות (מאויש ולא מאויש) פלטפורמות ימיות (מאויש ולא מאויש) פלטפורמות י…" at bounding box center [564, 334] width 405 height 15
click at [765, 326] on div at bounding box center [766, 325] width 13 height 13
click at [764, 326] on icon at bounding box center [766, 326] width 5 height 6
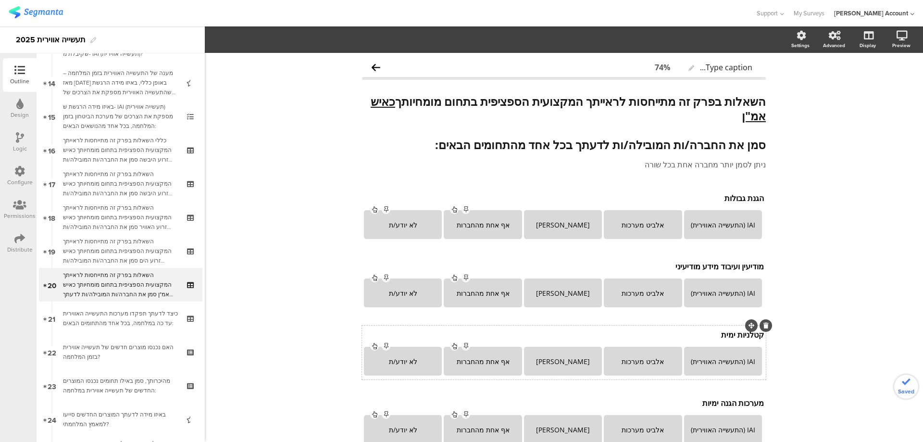
click at [740, 334] on p "קטלניות ימית" at bounding box center [564, 334] width 400 height 11
click at [764, 326] on icon at bounding box center [766, 326] width 5 height 6
click at [715, 337] on p "מערכות הגנה ימיות" at bounding box center [564, 334] width 400 height 11
click at [764, 323] on icon at bounding box center [766, 326] width 5 height 6
click at [725, 332] on p "טילים ומערכות טילים" at bounding box center [564, 334] width 400 height 11
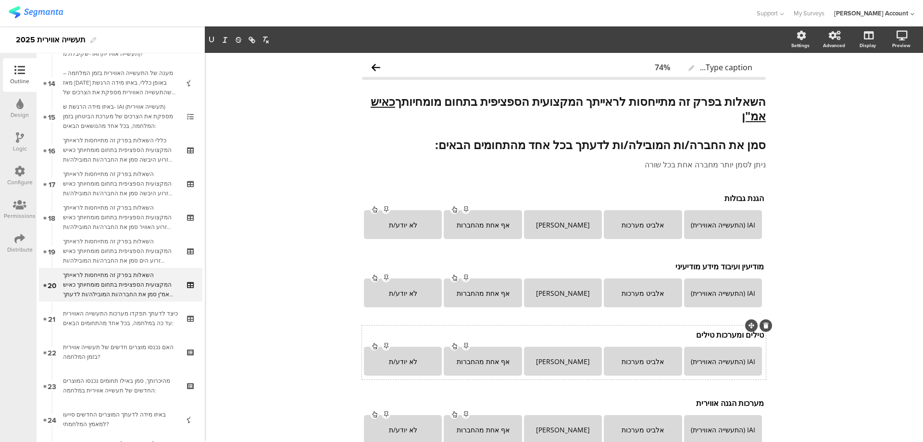
click at [764, 326] on icon at bounding box center [766, 326] width 5 height 6
click at [705, 337] on div "מערכות הגנה אווירית מערכות הגנה אווירית" at bounding box center [564, 334] width 405 height 15
click at [764, 323] on icon at bounding box center [766, 326] width 5 height 6
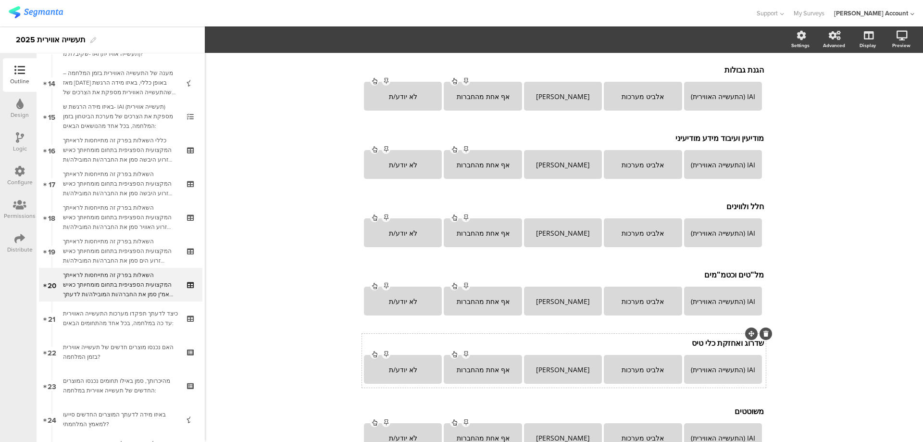
click at [685, 347] on div "שדרוג ואחזקת כלי טיס שדרוג ואחזקת כלי טיס" at bounding box center [564, 342] width 405 height 15
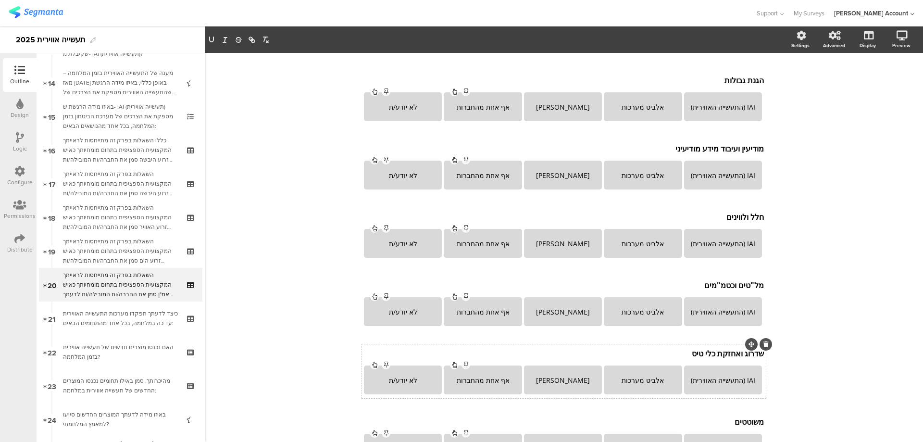
click at [764, 342] on icon at bounding box center [766, 344] width 5 height 6
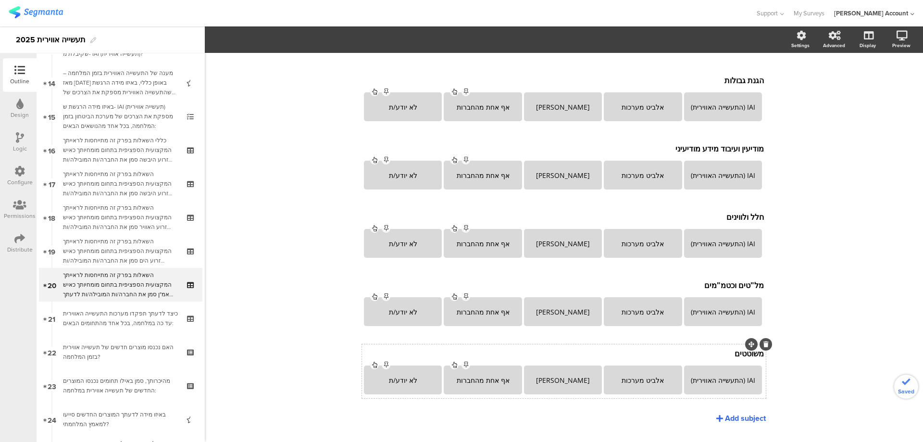
click at [734, 356] on div "משוטטים משוטטים IAI (התעשייה האווירית) אלביט מערכות רפאל אף אחת מהחברות לא יודע…" at bounding box center [564, 371] width 404 height 54
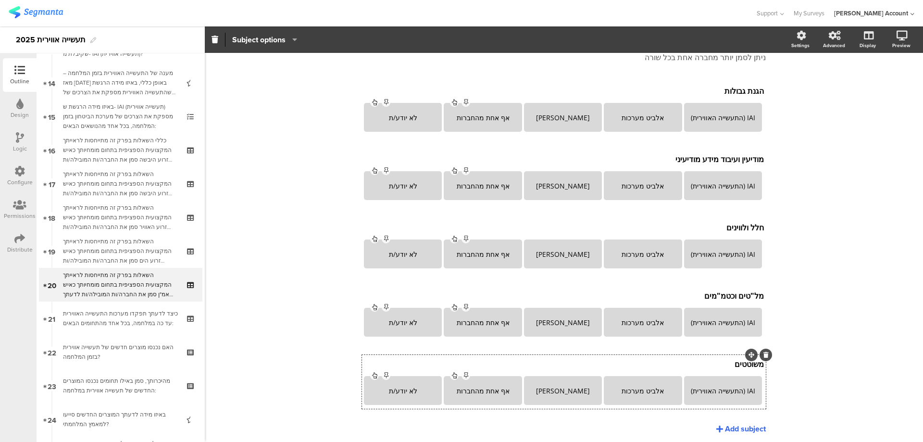
click at [764, 353] on icon at bounding box center [766, 355] width 5 height 6
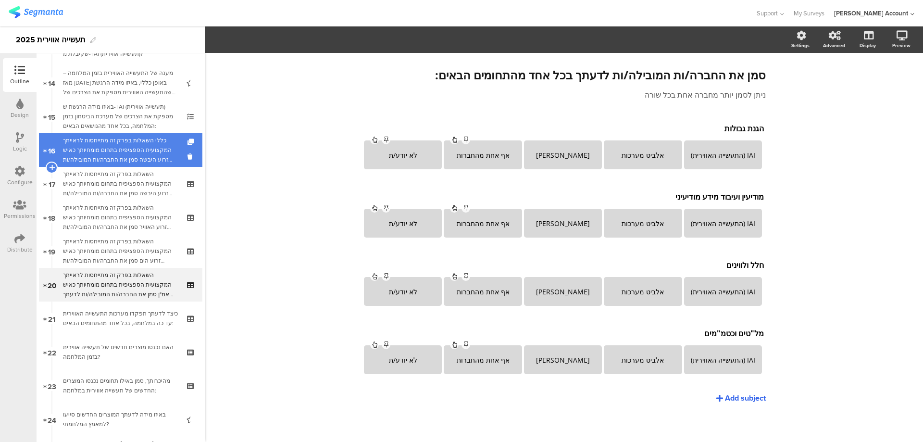
click at [188, 138] on div at bounding box center [192, 150] width 8 height 34
click at [188, 139] on icon at bounding box center [192, 142] width 8 height 6
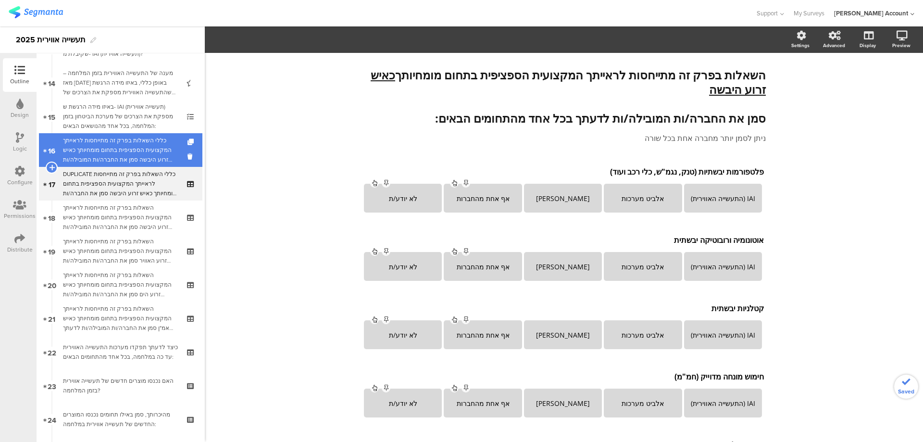
click at [188, 138] on div at bounding box center [192, 150] width 8 height 34
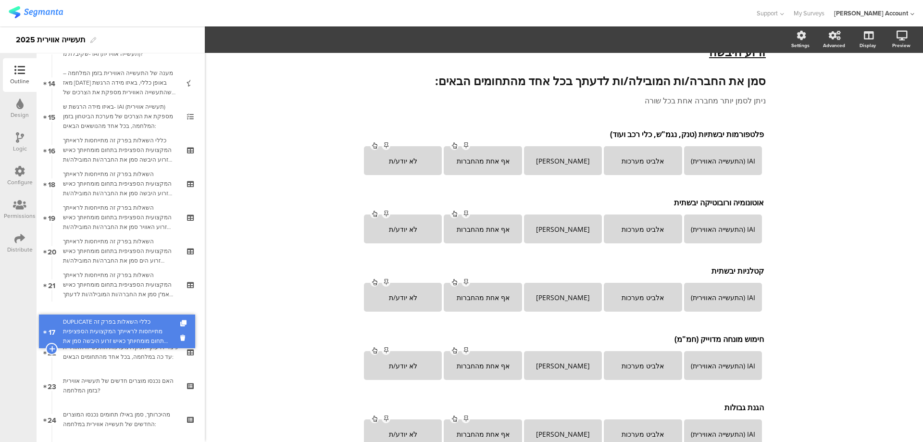
drag, startPoint x: 170, startPoint y: 173, endPoint x: 179, endPoint y: 321, distance: 147.9
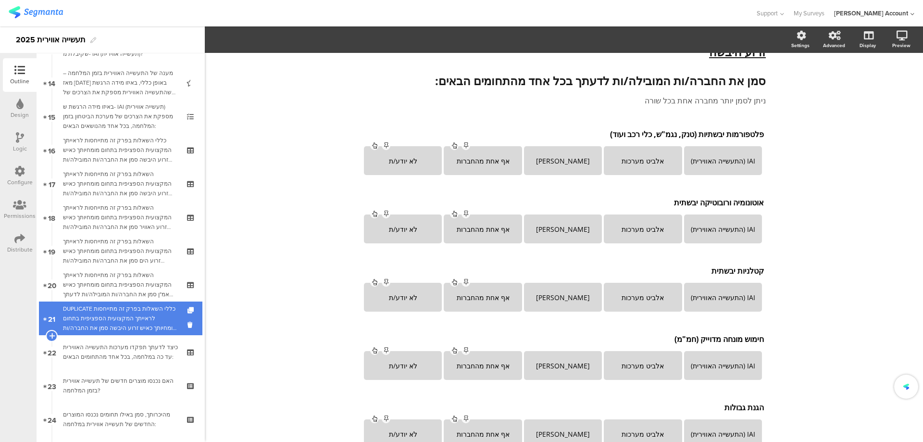
click at [188, 306] on div at bounding box center [192, 318] width 8 height 34
click at [188, 307] on icon at bounding box center [192, 310] width 8 height 6
click at [188, 308] on icon at bounding box center [192, 310] width 8 height 6
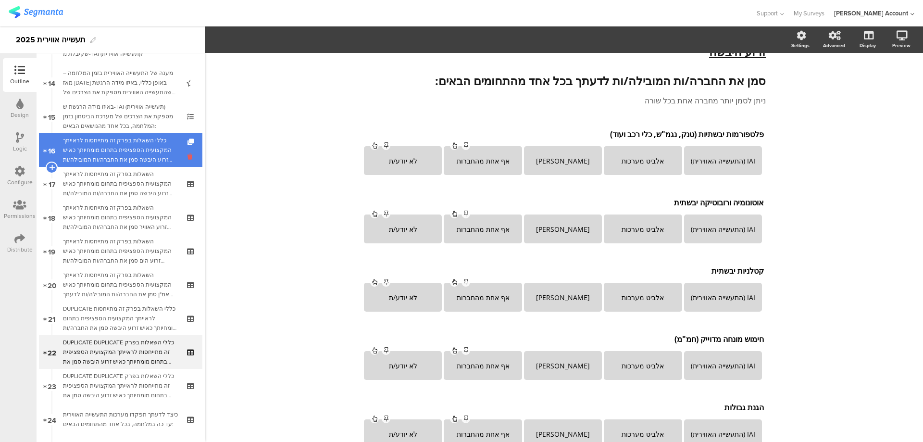
click at [188, 157] on icon at bounding box center [192, 156] width 8 height 9
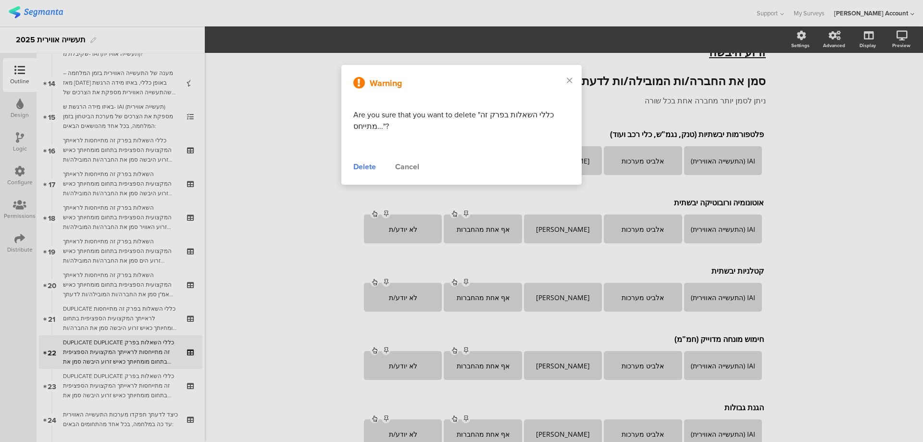
click at [364, 166] on div "Delete" at bounding box center [364, 167] width 23 height 12
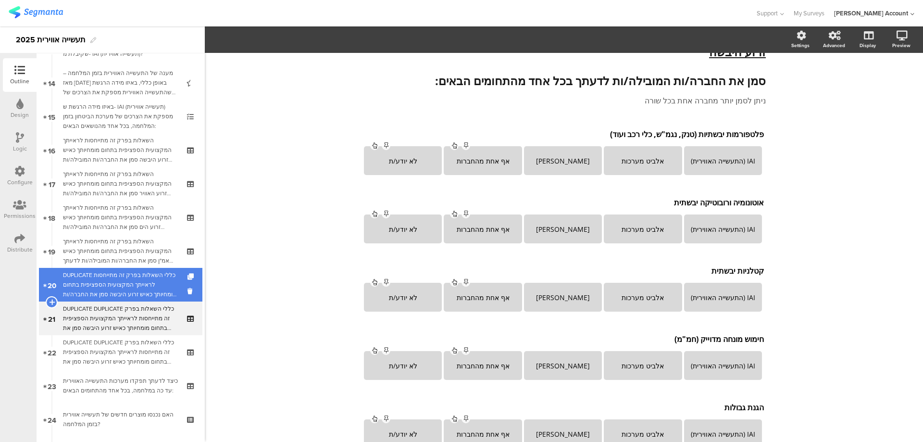
click at [176, 282] on link "20 DUPLICATE כללי השאלות בפרק זה מתייחסות לראייתך המקצועית הספציפית בתחום מומחי…" at bounding box center [120, 285] width 163 height 34
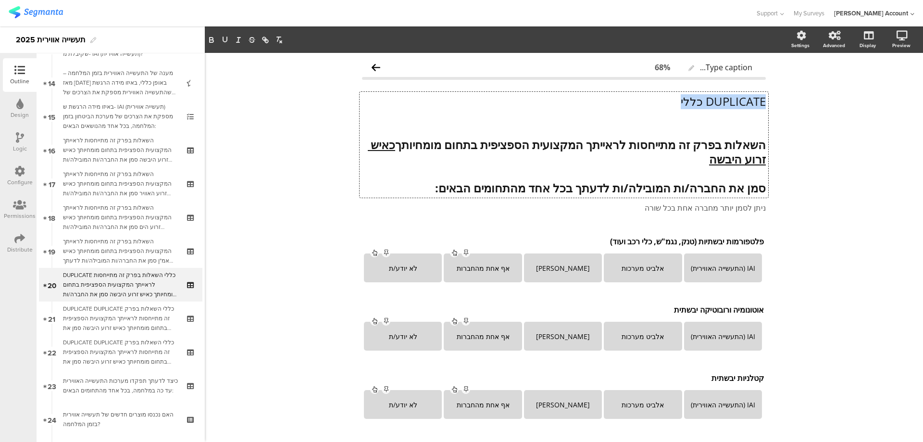
drag, startPoint x: 678, startPoint y: 100, endPoint x: 774, endPoint y: 101, distance: 95.7
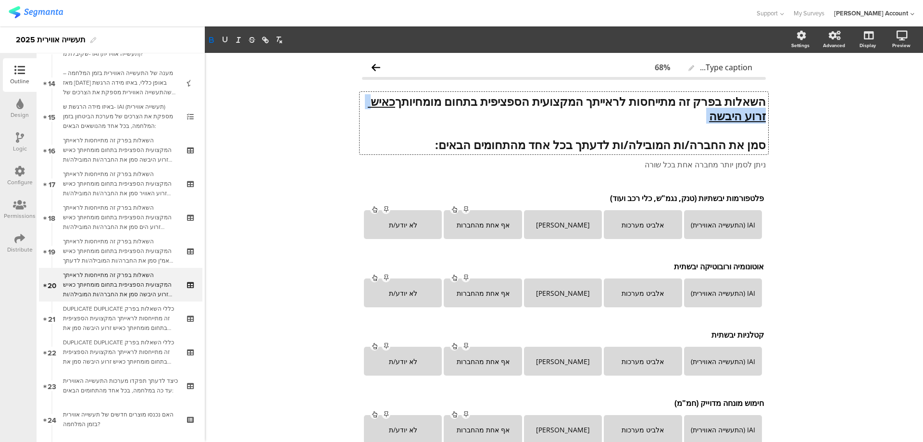
drag, startPoint x: 737, startPoint y: 118, endPoint x: 650, endPoint y: 118, distance: 87.5
click at [650, 118] on p "השאלות בפרק זה מתייחסות לראייתך המקצועית הספציפית בתחום מומחיותך כאיש זרוע היבשה" at bounding box center [564, 108] width 404 height 29
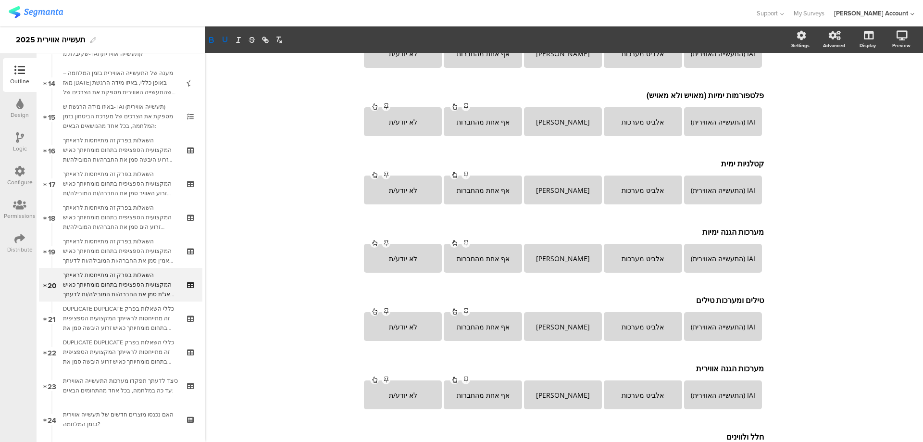
scroll to position [833, 0]
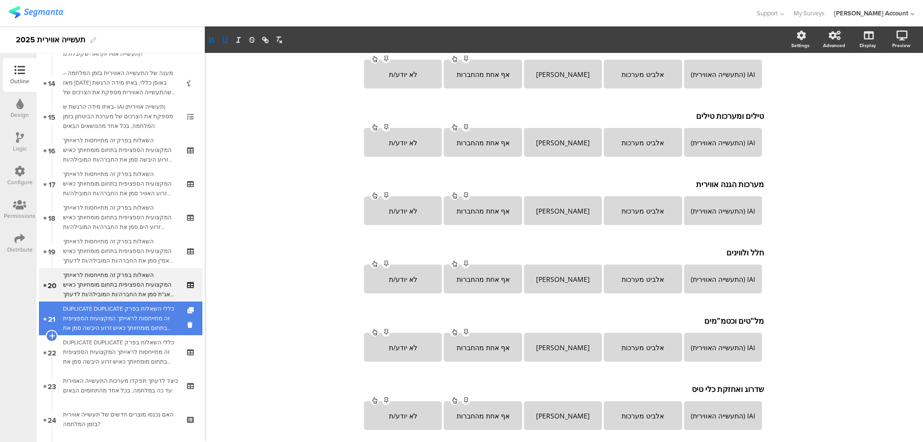
click at [154, 315] on div "DUPLICATE DUPLICATE כללי השאלות בפרק זה מתייחסות לראייתך המקצועית הספציפית בתחו…" at bounding box center [120, 318] width 115 height 29
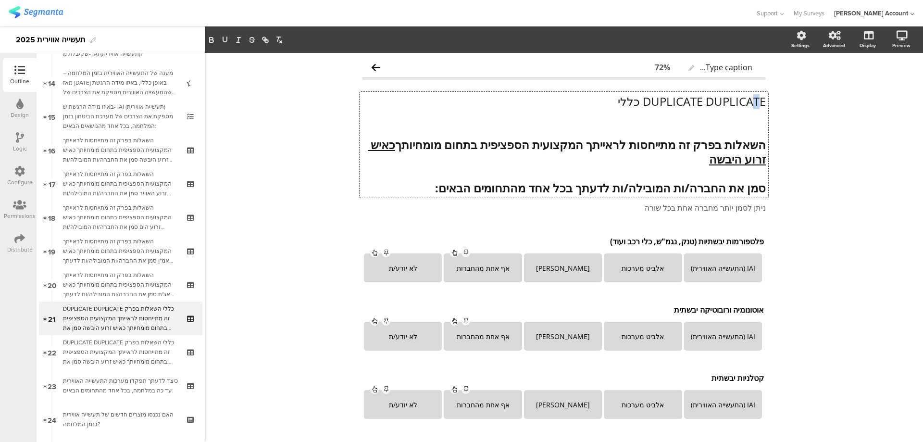
drag, startPoint x: 751, startPoint y: 129, endPoint x: 757, endPoint y: 101, distance: 28.6
click at [757, 101] on div "DUPLICATE DUPLICATE כללי השאלות בפרק זה מתייחסות לראייתך המקצועית הספציפית בתחו…" at bounding box center [564, 145] width 409 height 106
click at [758, 103] on p "DUPLICATE DUPLICATE כללי" at bounding box center [564, 101] width 404 height 14
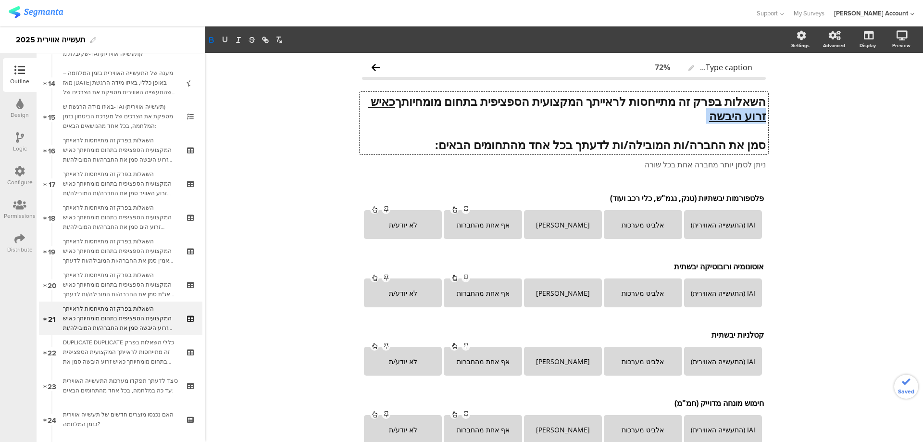
drag, startPoint x: 732, startPoint y: 117, endPoint x: 638, endPoint y: 119, distance: 94.3
click at [638, 119] on p "השאלות בפרק זה מתייחסות לראייתך המקצועית הספציפית בתחום מומחיותך כאיש זרוע היבשה" at bounding box center [564, 108] width 404 height 29
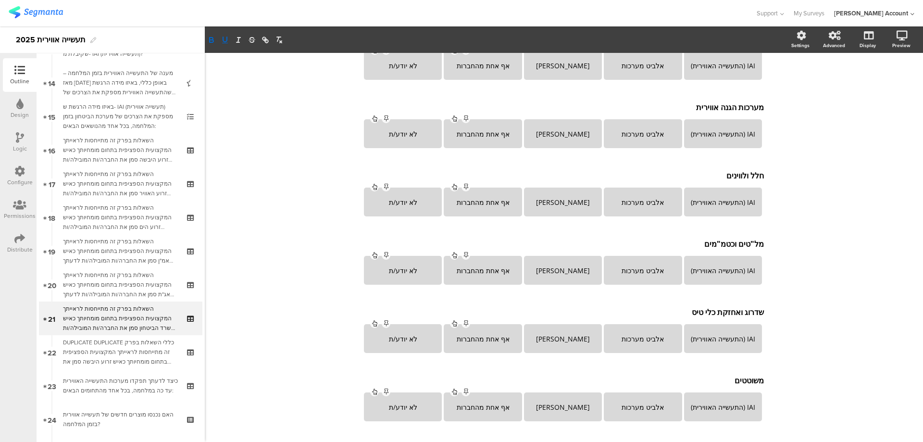
scroll to position [957, 0]
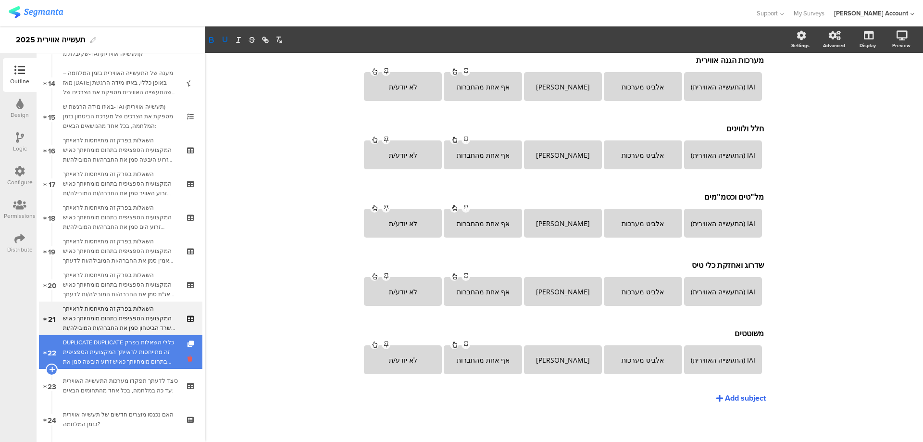
click at [188, 356] on icon at bounding box center [192, 358] width 8 height 9
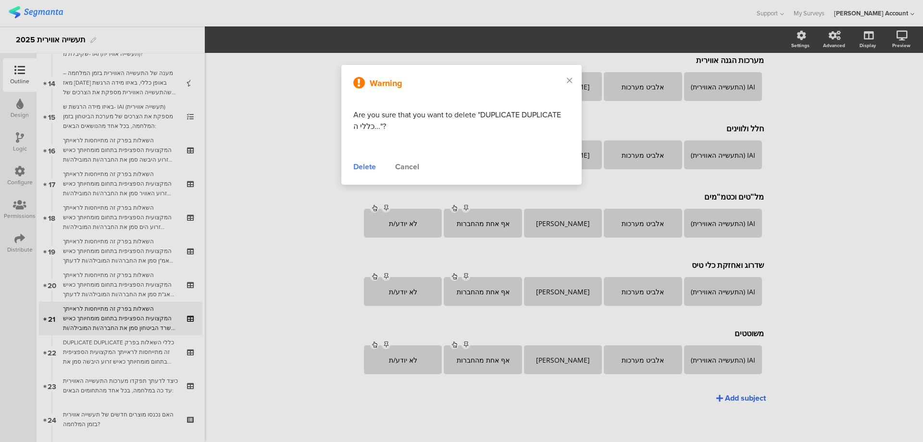
click at [371, 172] on div "Delete" at bounding box center [364, 167] width 23 height 12
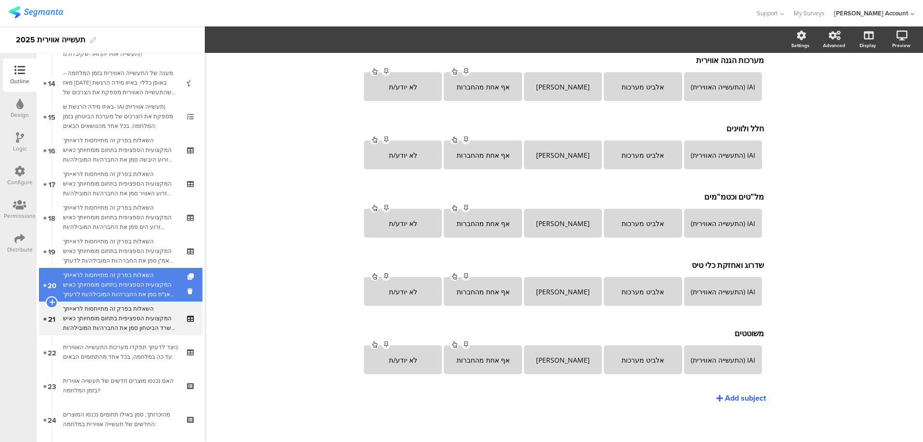
click at [163, 276] on div "השאלות בפרק זה מתייחסות לראייתך המקצועית הספציפית בתחום מומחיותך כאיש אג"ת סמן …" at bounding box center [120, 284] width 115 height 29
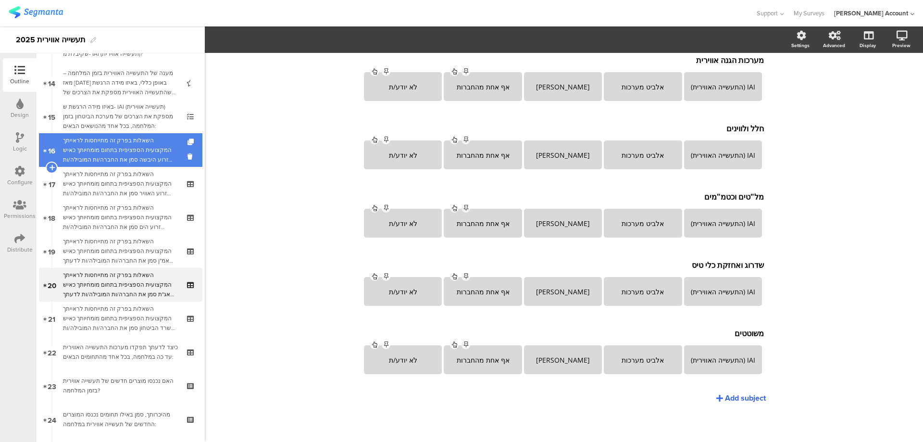
click at [160, 143] on div "השאלות בפרק זה מתייחסות לראייתך המקצועית הספציפית בתחום מומחיותך כאיש זרוע היבש…" at bounding box center [120, 150] width 115 height 29
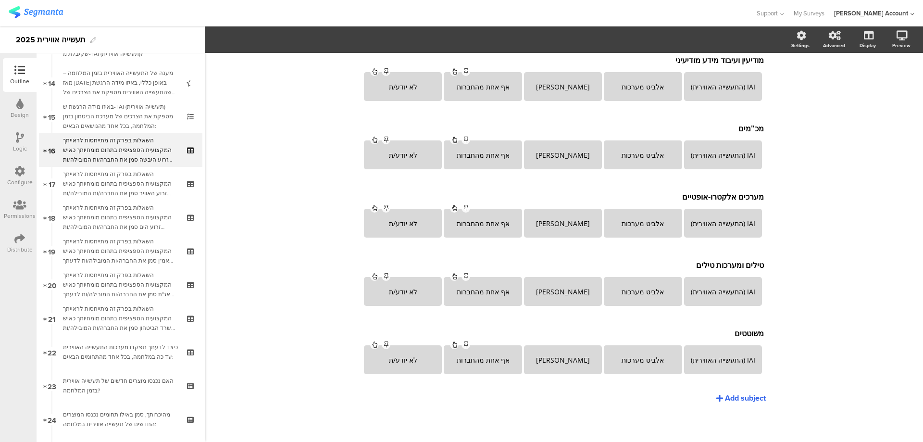
click at [18, 138] on icon at bounding box center [20, 137] width 8 height 11
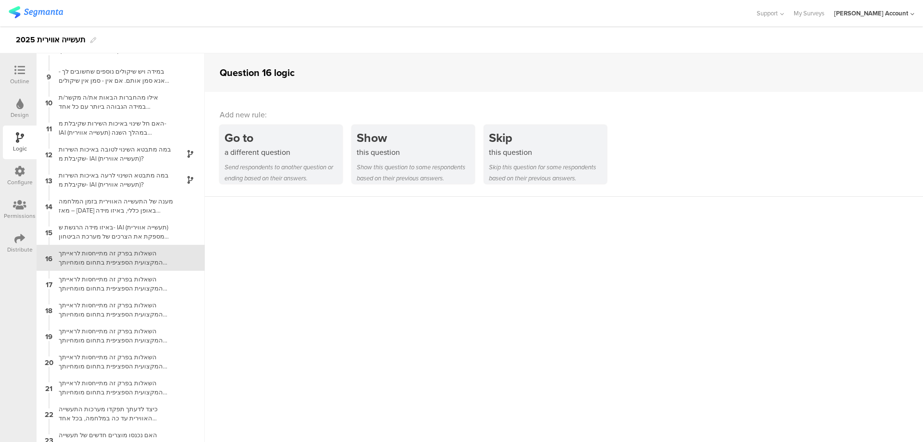
scroll to position [208, 0]
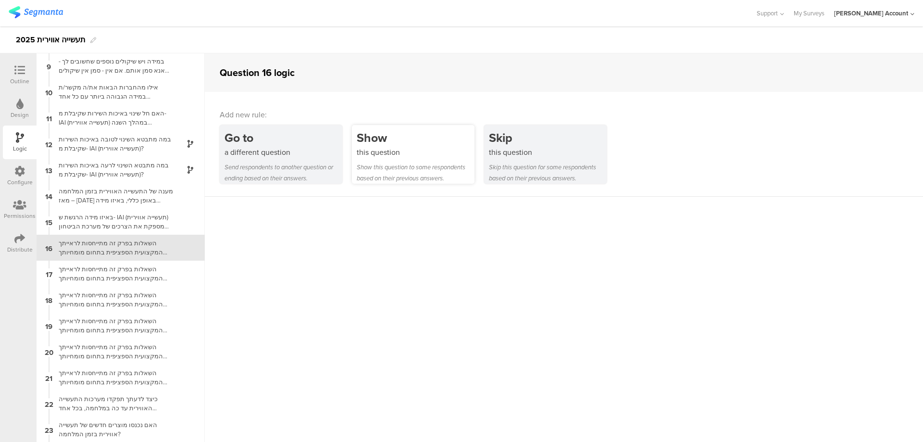
click at [384, 141] on div "Show" at bounding box center [416, 138] width 118 height 18
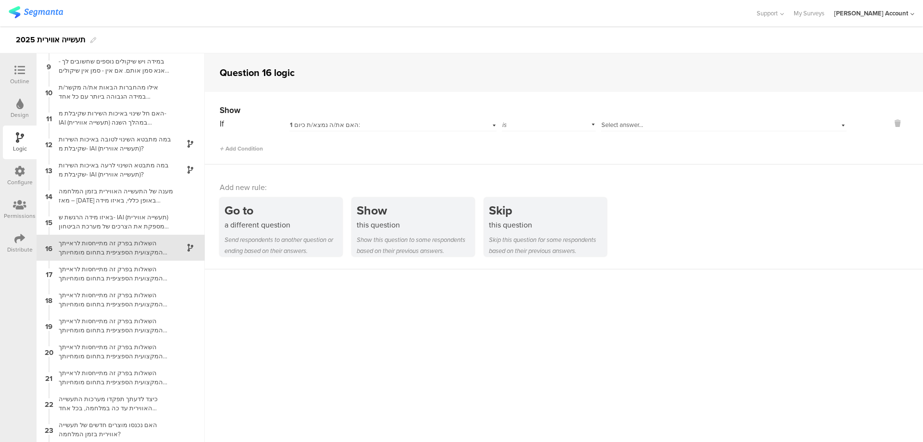
click at [379, 125] on div "1 האם את/ה נמצא/ת כיום:" at bounding box center [377, 125] width 175 height 9
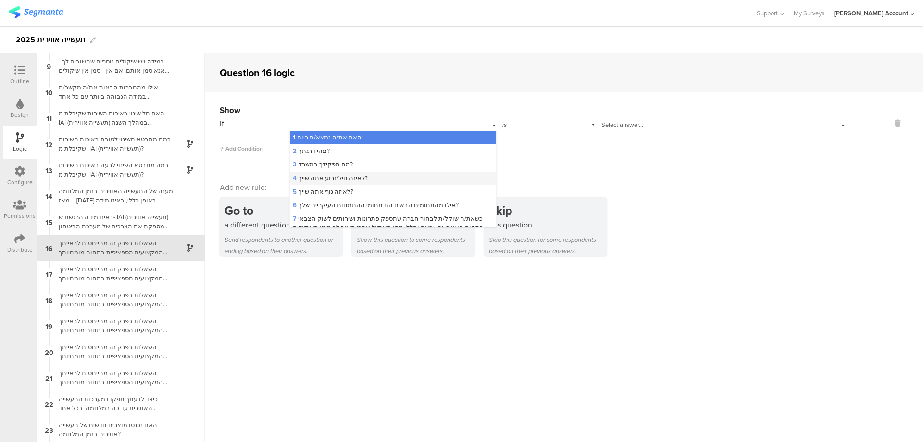
click at [379, 175] on div "4 לאיזה חיל/זרוע אתה שייך?" at bounding box center [393, 178] width 206 height 13
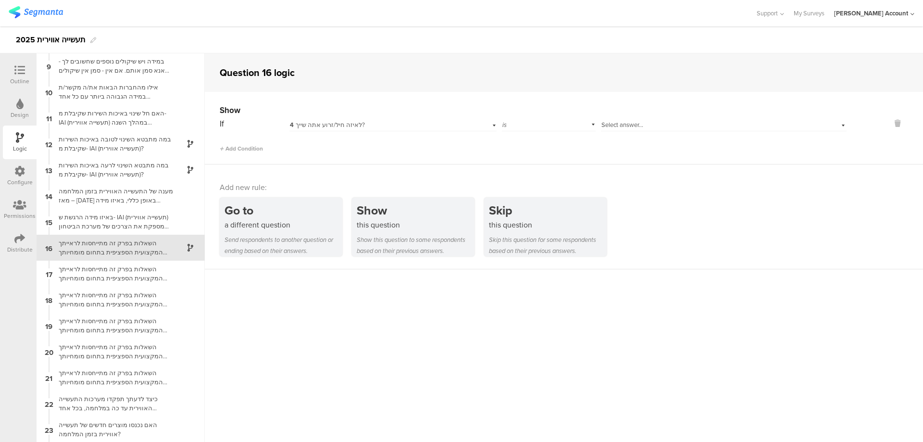
click at [620, 122] on span "Select answer..." at bounding box center [623, 124] width 42 height 9
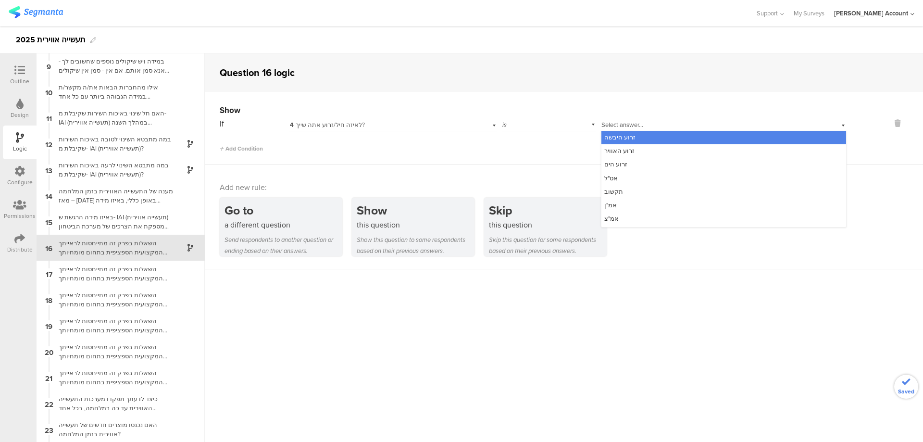
click at [645, 135] on div "זרוע היבשה" at bounding box center [724, 137] width 245 height 13
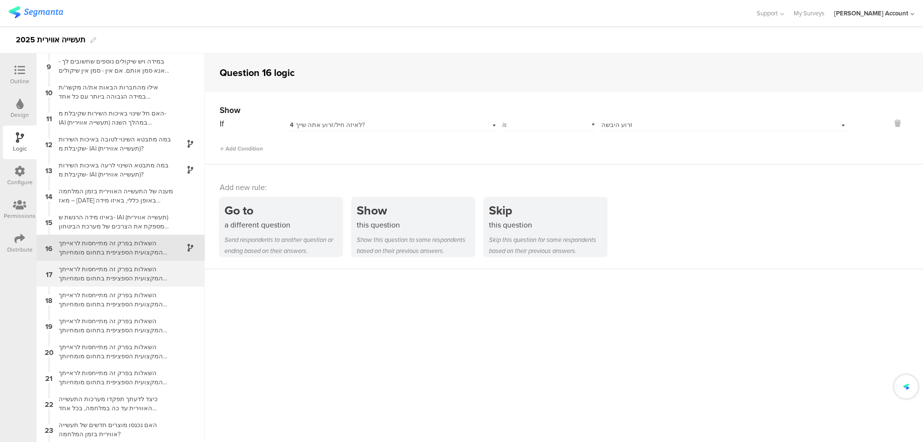
click at [168, 268] on div "17 השאלות בפרק זה מתייחסות לראייתך המקצועית הספציפית בתחום מומחיותך כאיש זרוע ה…" at bounding box center [121, 274] width 168 height 26
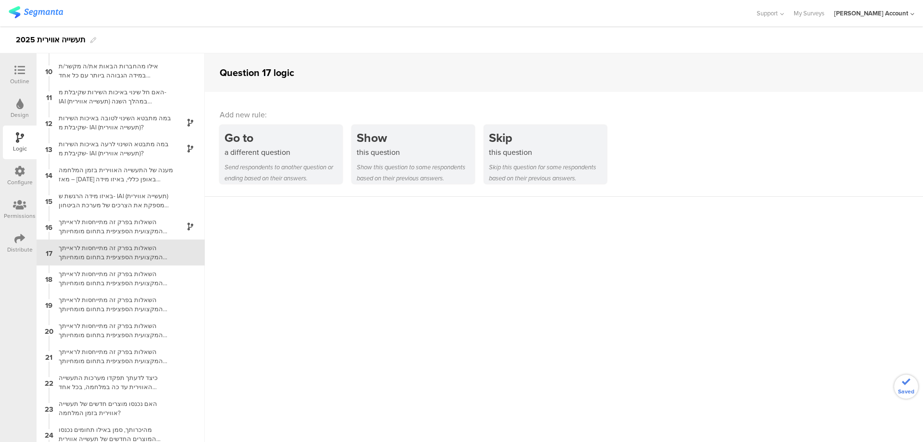
scroll to position [234, 0]
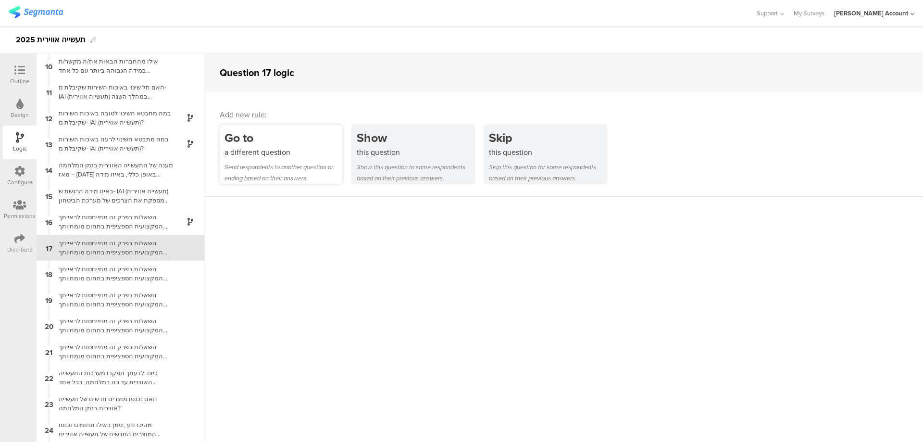
click at [278, 145] on div "Go to" at bounding box center [284, 138] width 118 height 18
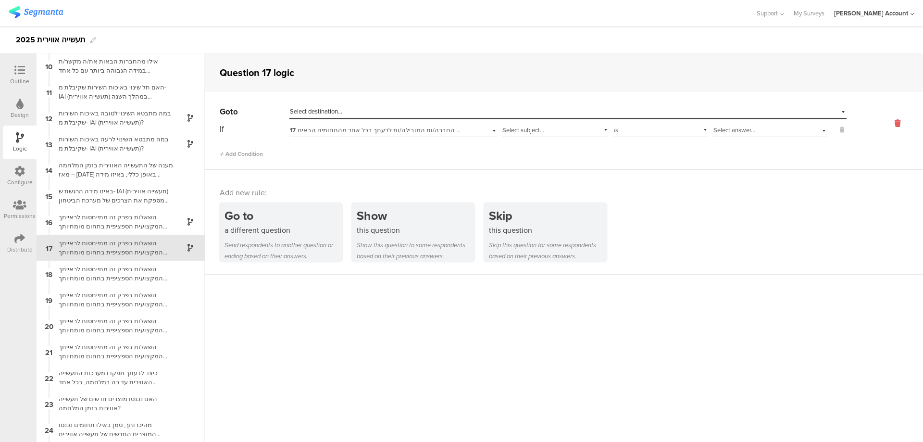
click at [892, 123] on icon at bounding box center [897, 123] width 23 height 11
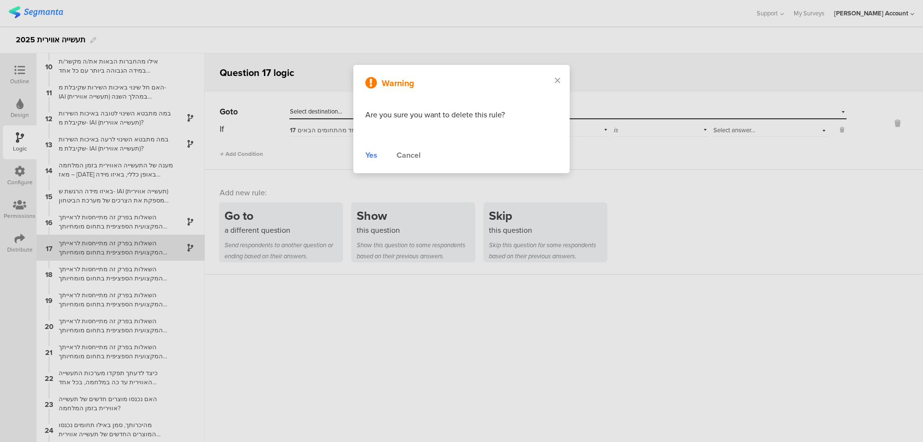
click at [372, 153] on div "Yes" at bounding box center [371, 156] width 12 height 12
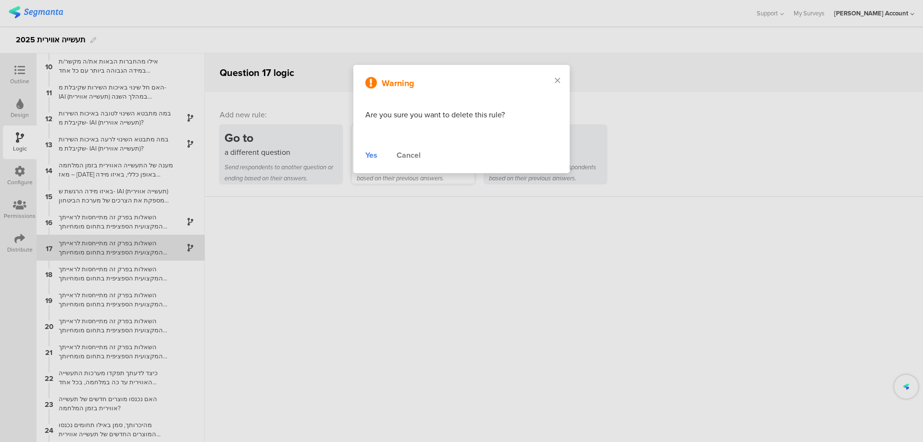
click at [402, 144] on div "Show" at bounding box center [416, 138] width 118 height 18
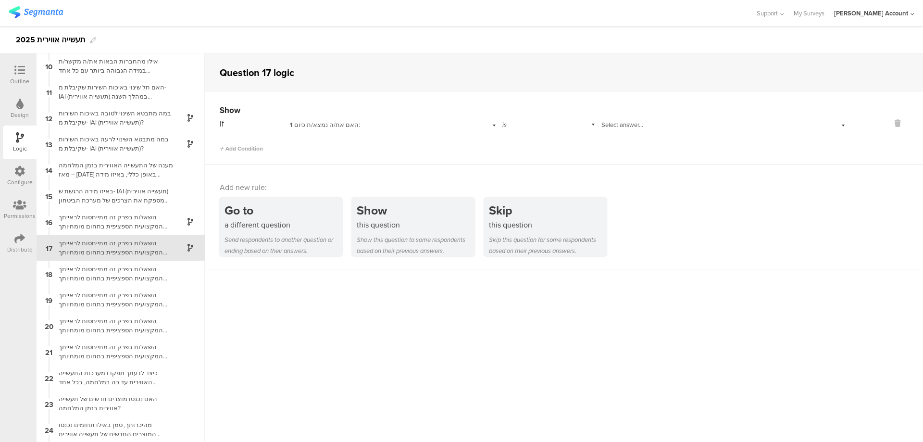
click at [391, 125] on div "1 האם את/ה נמצא/ת כיום:" at bounding box center [377, 125] width 175 height 9
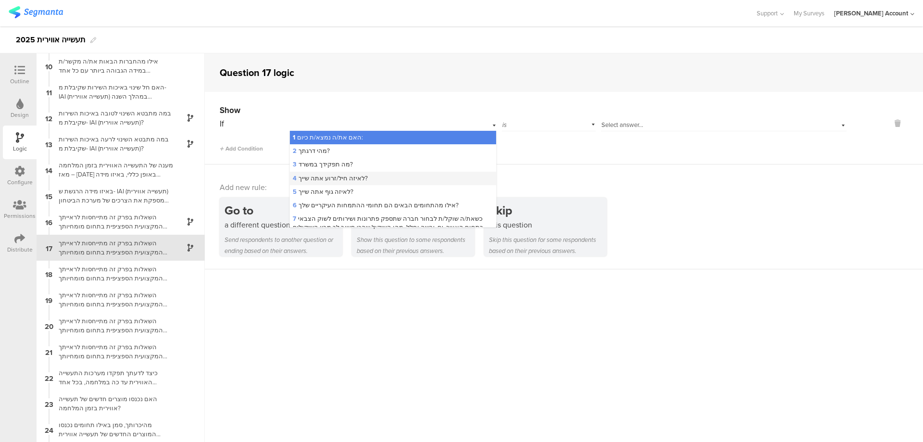
click at [384, 176] on div "4 לאיזה חיל/זרוע אתה שייך?" at bounding box center [393, 178] width 206 height 13
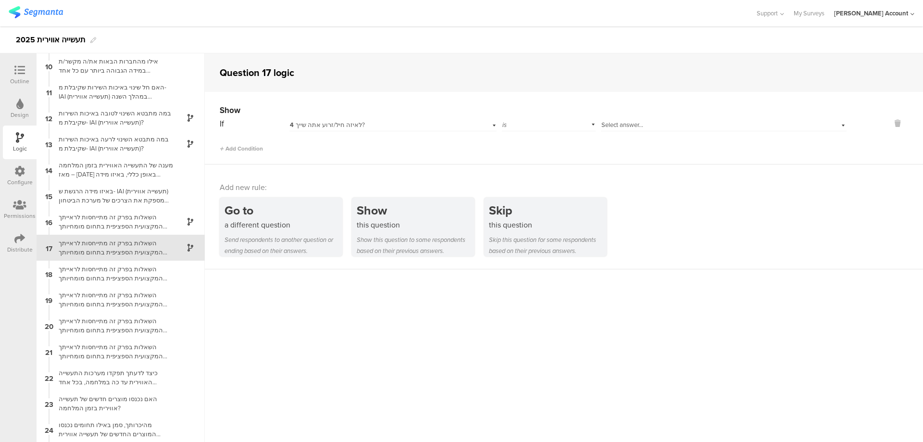
click at [621, 120] on div "Select answer..." at bounding box center [724, 123] width 246 height 15
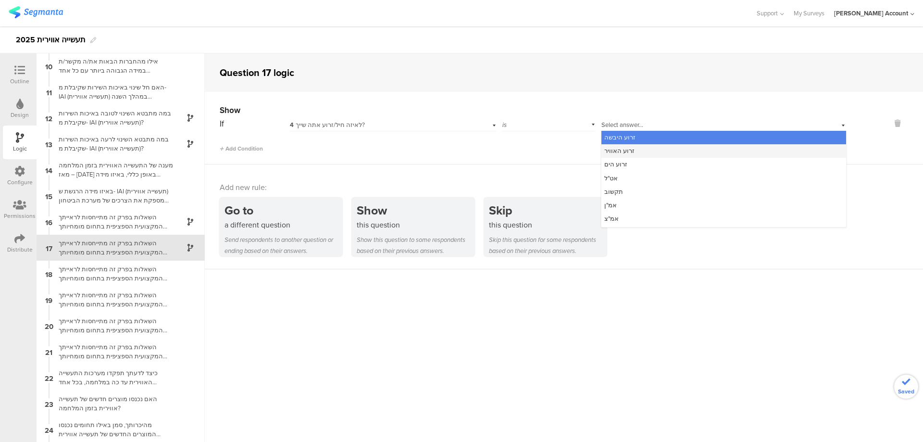
click at [637, 149] on div "זרוע האוויר" at bounding box center [724, 150] width 245 height 13
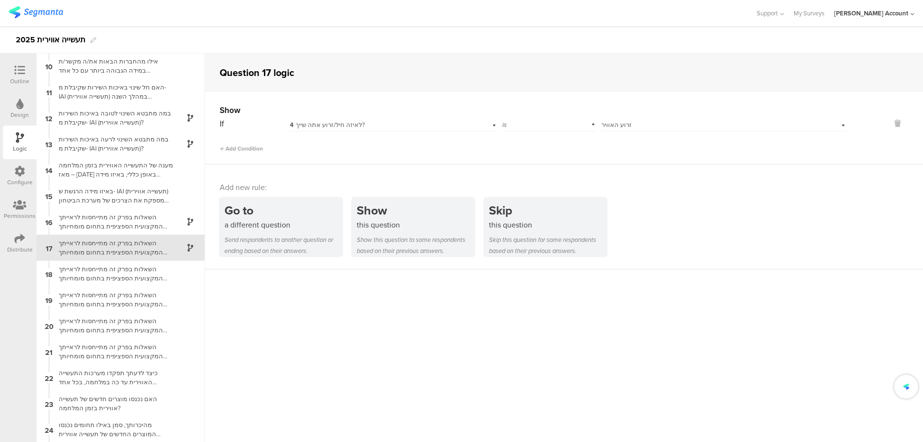
click at [138, 240] on div "השאלות בפרק זה מתייחסות לראייתך המקצועית הספציפית בתחום מומחיותך כאיש זרוע האוו…" at bounding box center [113, 247] width 120 height 18
click at [25, 73] on icon at bounding box center [19, 70] width 11 height 11
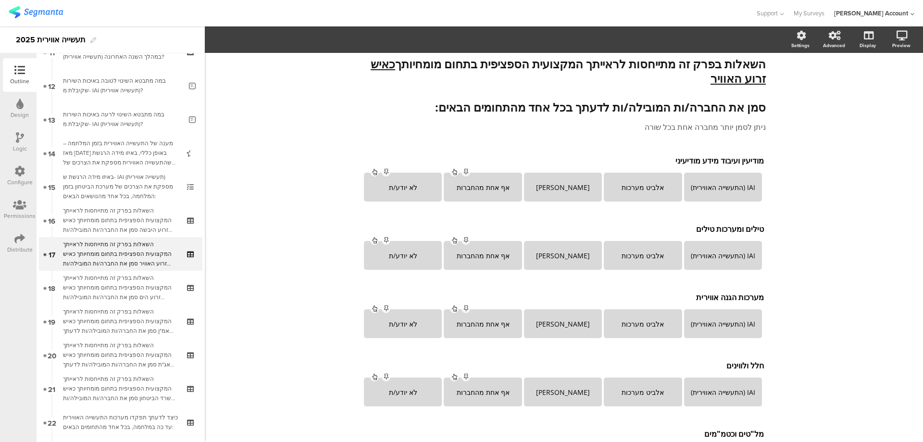
scroll to position [400, 0]
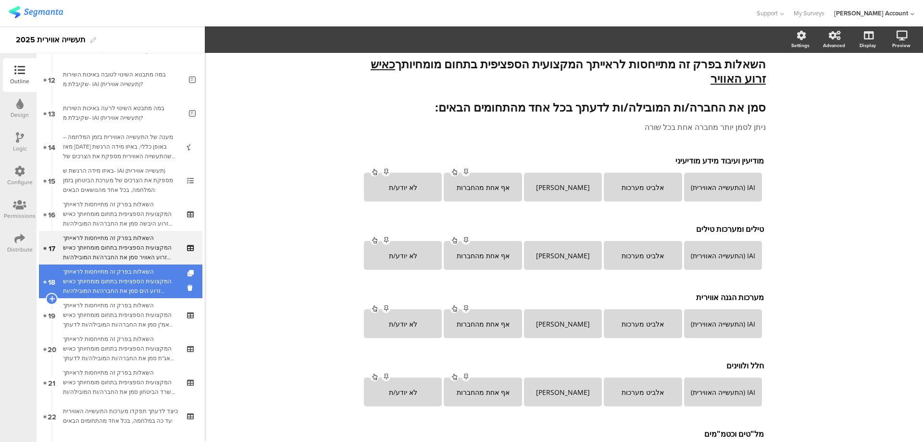
click at [123, 271] on div "השאלות בפרק זה מתייחסות לראייתך המקצועית הספציפית בתחום מומחיותך כאיש זרוע הים …" at bounding box center [120, 281] width 115 height 29
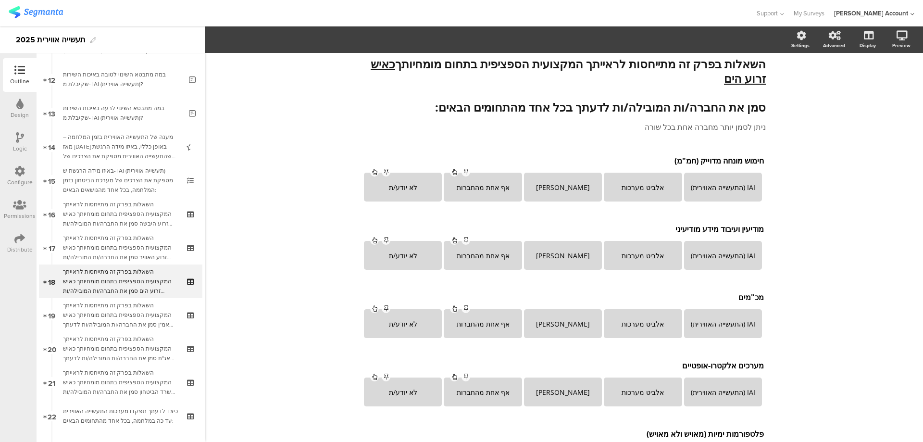
click at [20, 137] on icon at bounding box center [20, 137] width 8 height 11
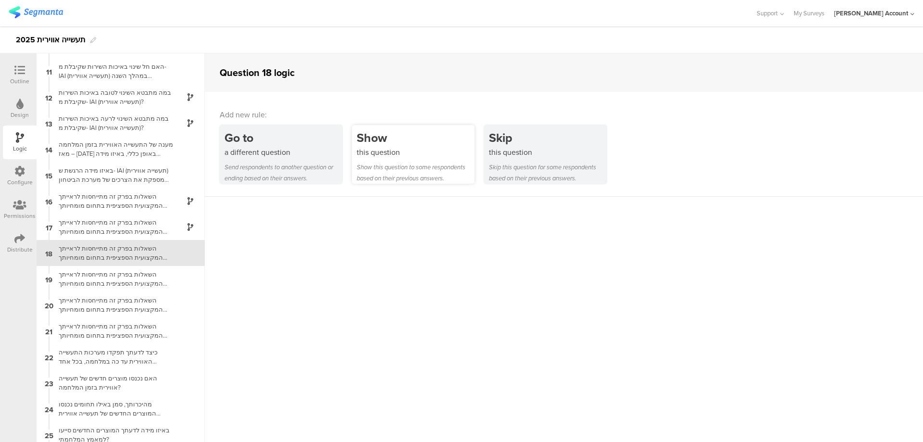
scroll to position [260, 0]
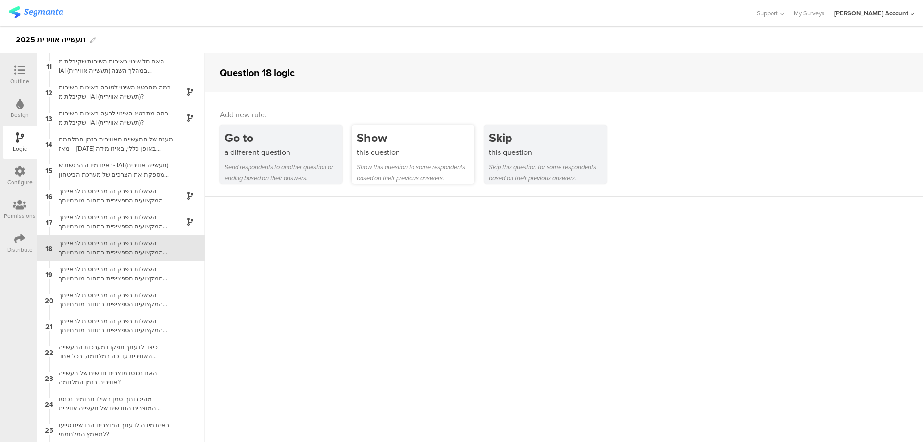
click at [381, 154] on div "this question" at bounding box center [416, 152] width 118 height 11
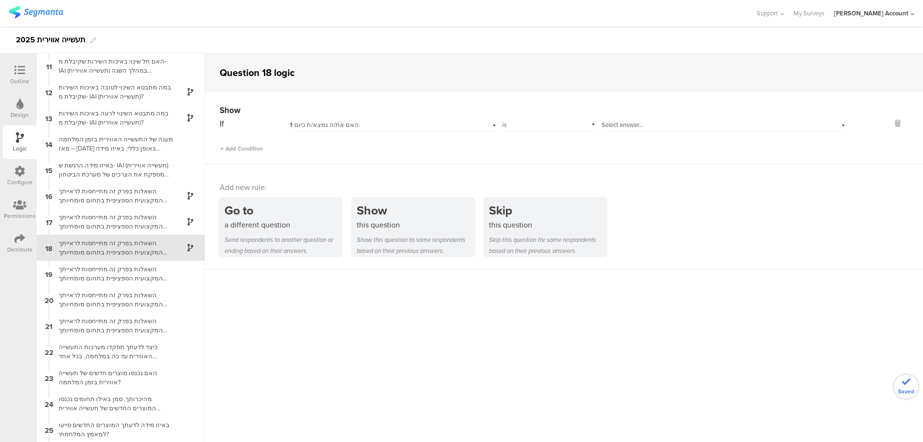
click at [351, 127] on span "1 האם את/ה נמצא/ת כיום:" at bounding box center [325, 124] width 70 height 9
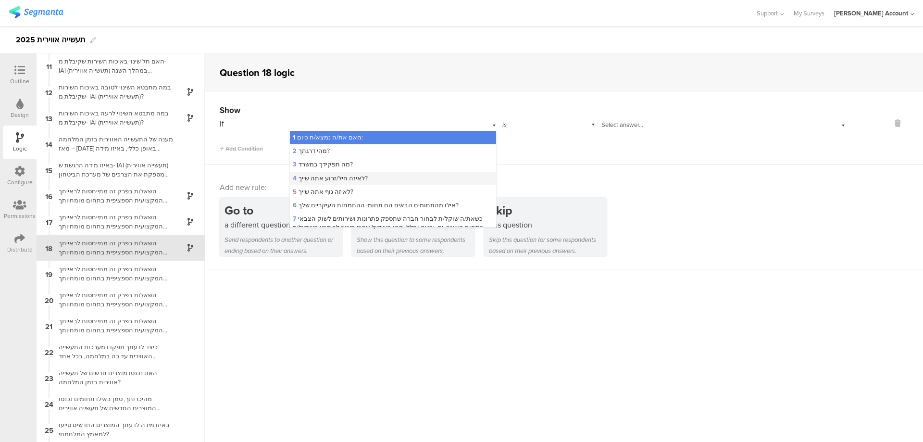
click at [378, 176] on div "4 לאיזה חיל/זרוע אתה שייך?" at bounding box center [393, 178] width 206 height 13
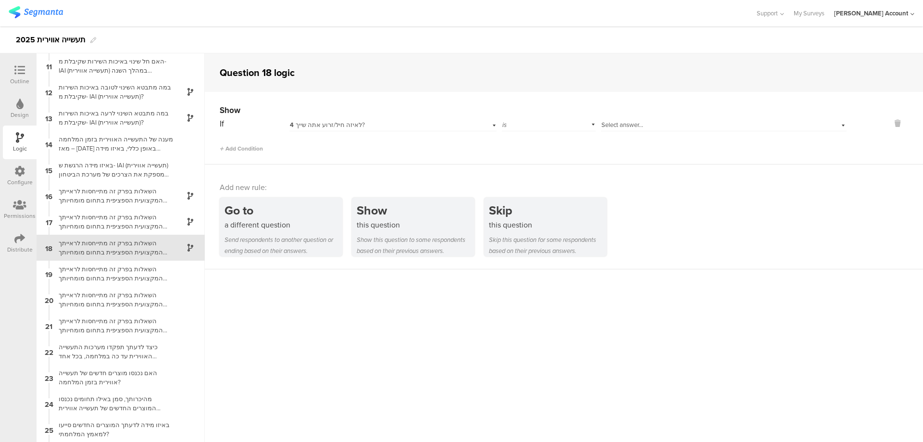
click at [621, 125] on span "Select answer..." at bounding box center [623, 124] width 42 height 9
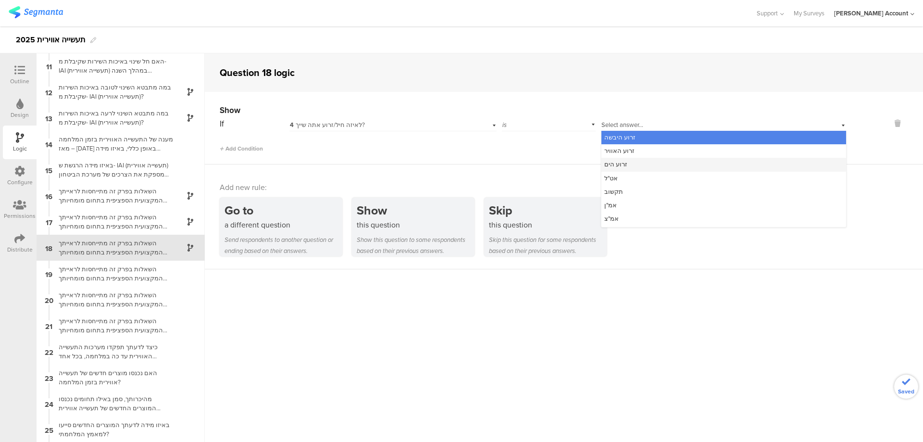
click at [630, 164] on div "זרוע הים" at bounding box center [724, 164] width 245 height 13
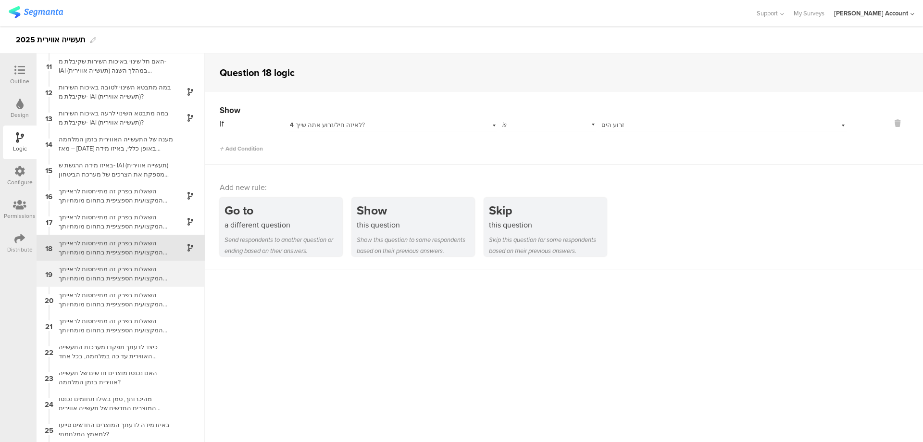
click at [130, 271] on div "השאלות בפרק זה מתייחסות לראייתך המקצועית הספציפית בתחום מומחיותך כאיש אמ"ן סמן …" at bounding box center [113, 273] width 120 height 18
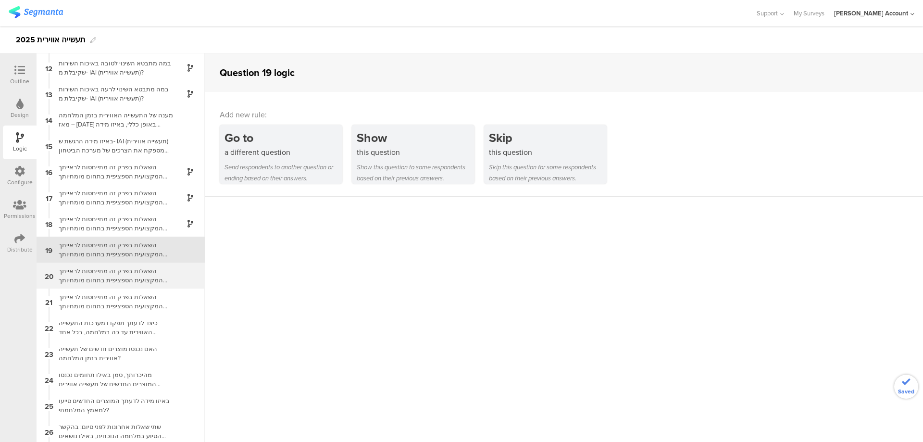
scroll to position [286, 0]
click at [25, 77] on div "Outline" at bounding box center [19, 81] width 19 height 9
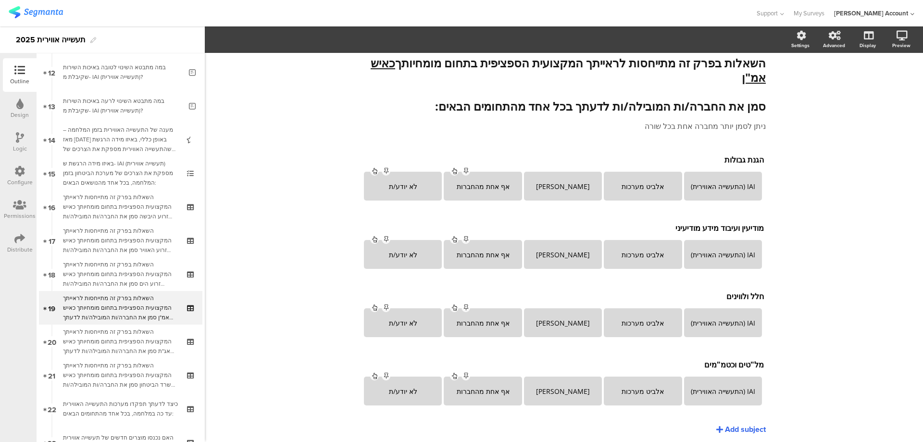
scroll to position [467, 0]
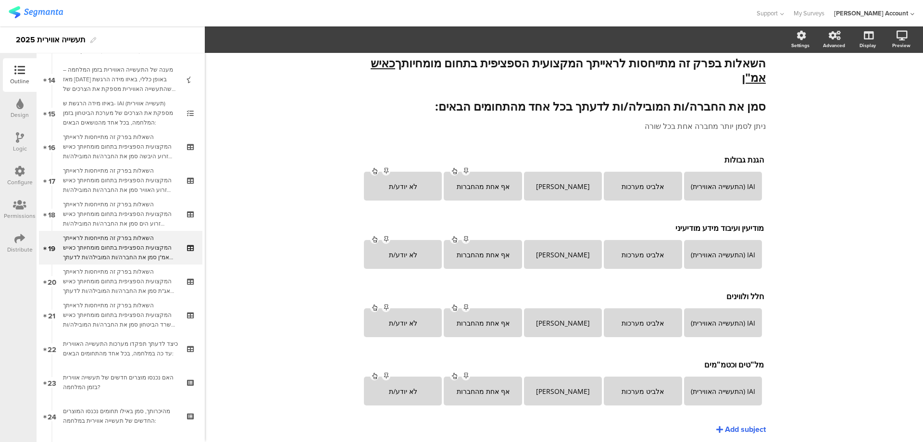
click at [18, 140] on icon at bounding box center [20, 137] width 8 height 11
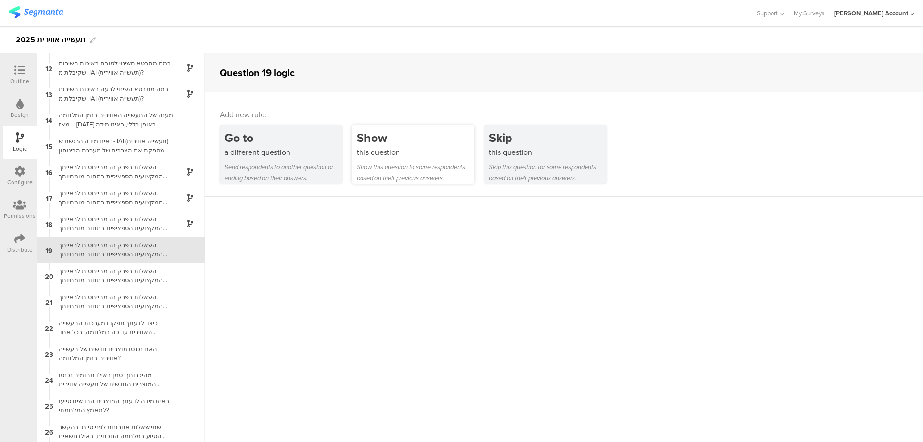
scroll to position [286, 0]
click at [413, 150] on div "this question" at bounding box center [416, 152] width 118 height 11
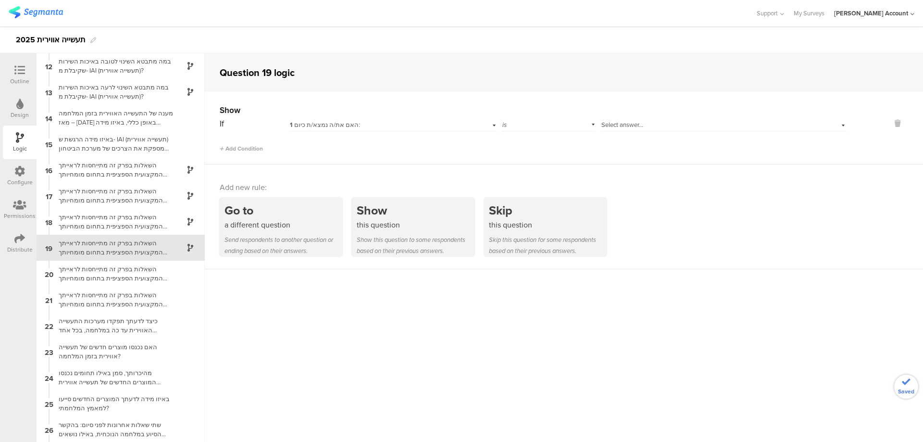
click at [369, 129] on div "1 האם את/ה נמצא/ת כיום:" at bounding box center [392, 123] width 207 height 15
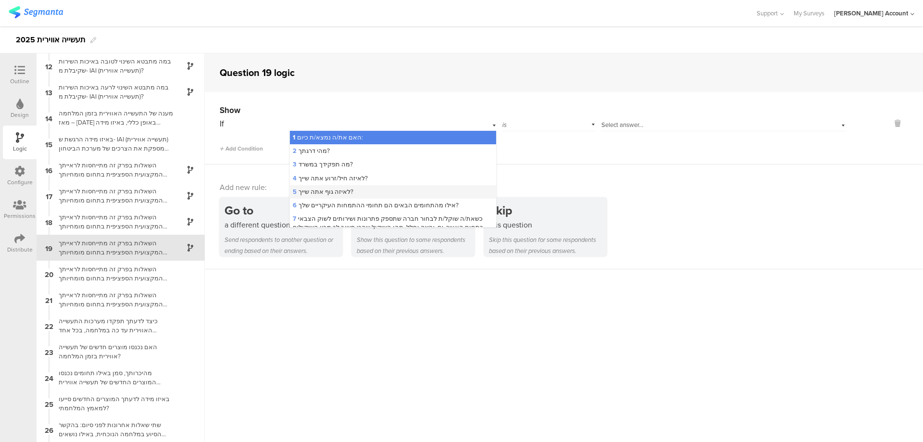
click at [365, 187] on div "5 לאיזה גוף אתה שייך?" at bounding box center [393, 191] width 206 height 13
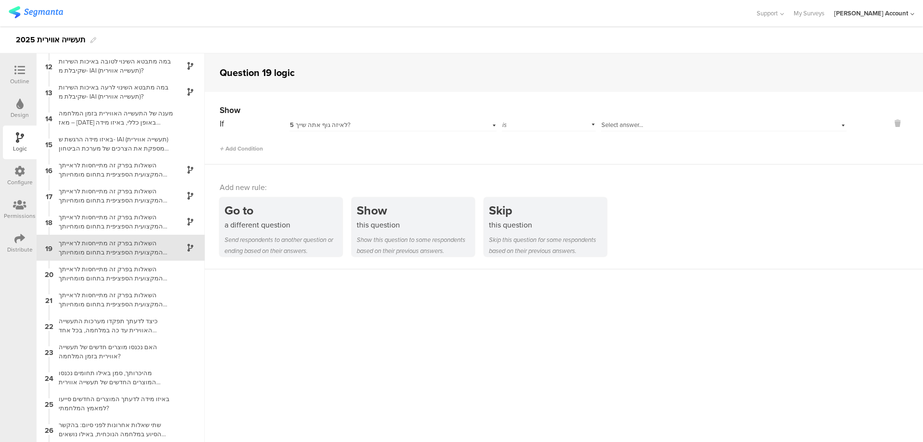
click at [638, 124] on span "Select answer..." at bounding box center [623, 124] width 42 height 9
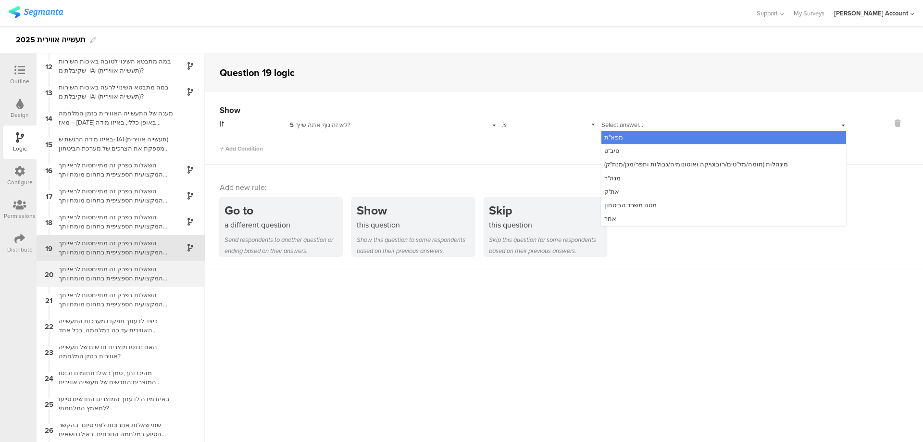
click at [144, 268] on div "השאלות בפרק זה מתייחסות לראייתך המקצועית הספציפית בתחום מומחיותך כאיש אג"ת סמן …" at bounding box center [113, 273] width 120 height 18
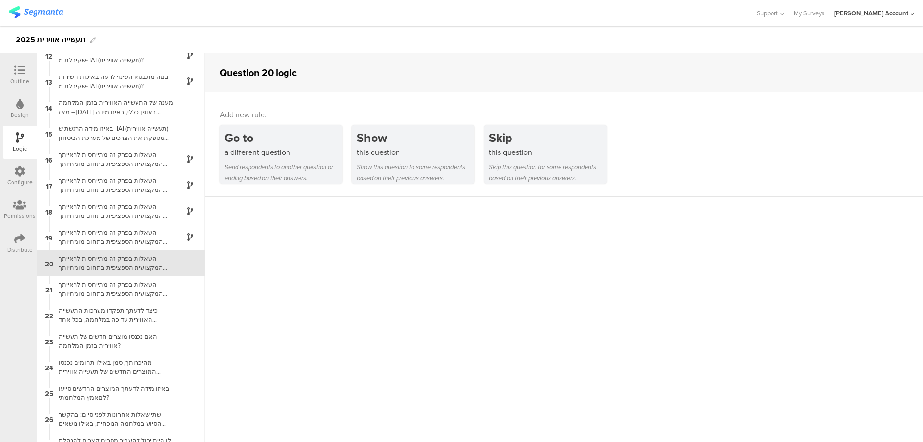
scroll to position [312, 0]
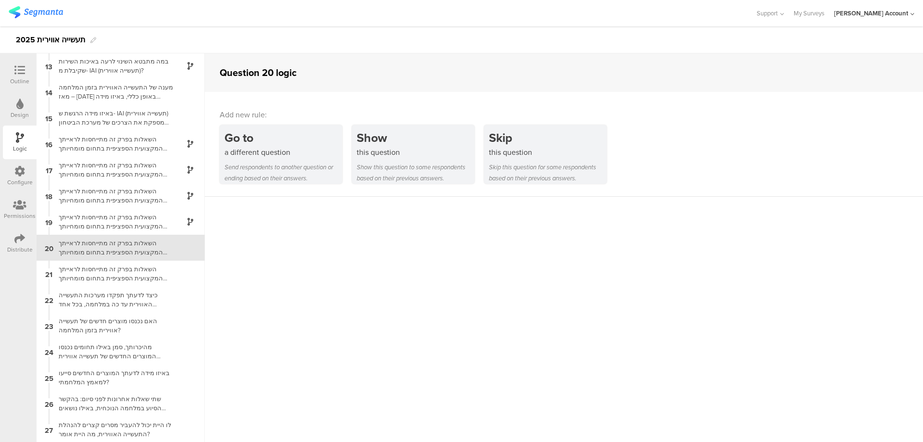
click at [16, 68] on icon at bounding box center [19, 70] width 11 height 11
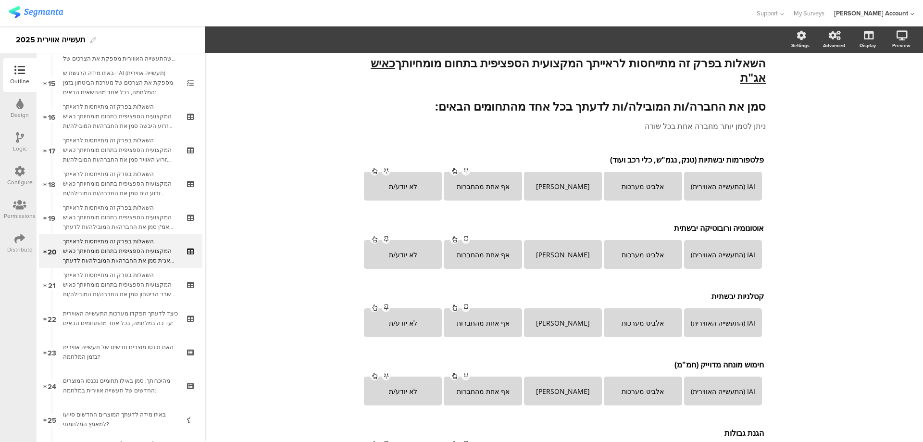
scroll to position [501, 0]
click at [26, 137] on div "Logic" at bounding box center [20, 142] width 34 height 34
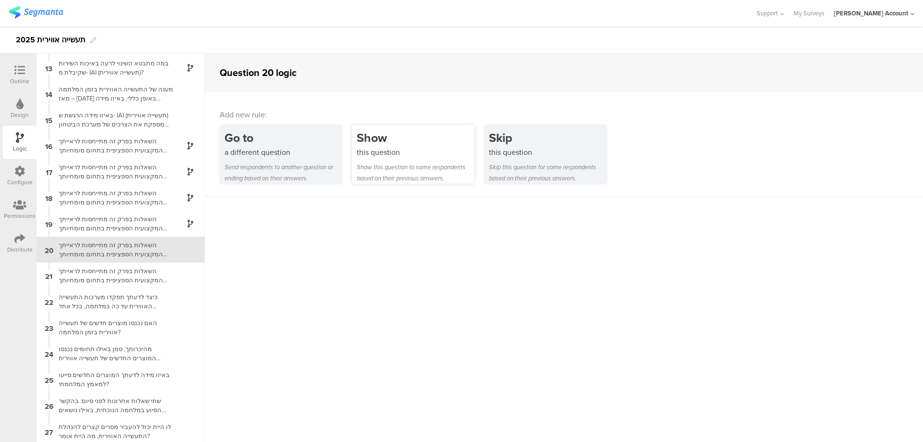
scroll to position [312, 0]
click at [394, 144] on div "Show" at bounding box center [416, 138] width 118 height 18
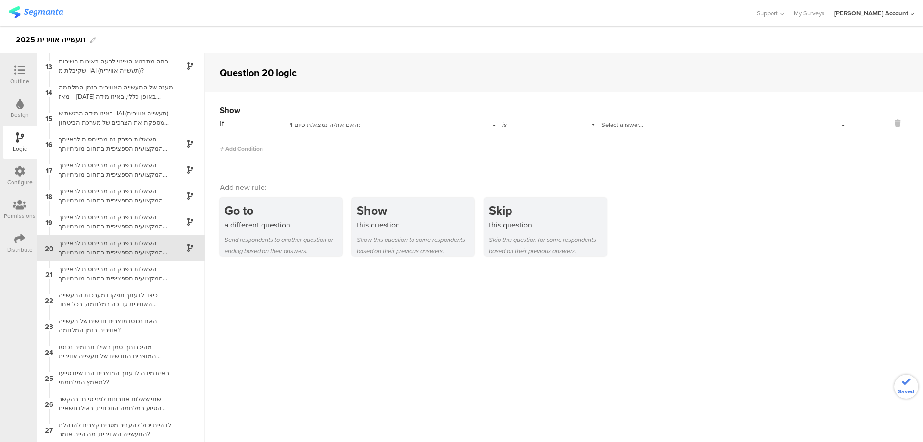
click at [364, 124] on div "1 האם את/ה נמצא/ת כיום:" at bounding box center [377, 125] width 175 height 9
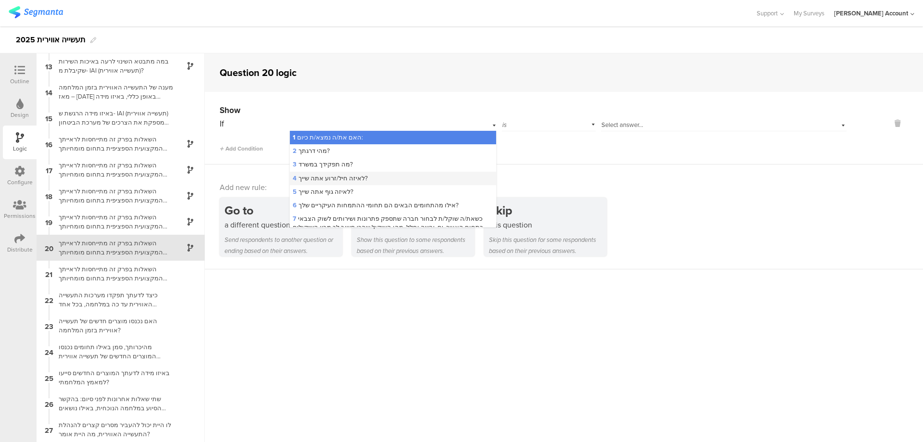
click at [375, 174] on div "4 לאיזה חיל/זרוע אתה שייך?" at bounding box center [393, 178] width 206 height 13
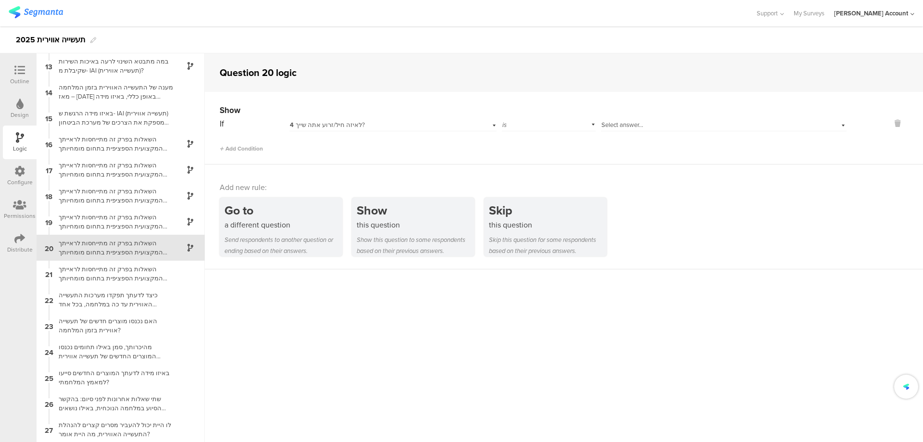
click at [638, 132] on div "If 4 לאיזה חיל/זרוע אתה שייך? is Select answer... Add Condition" at bounding box center [533, 134] width 627 height 37
click at [639, 126] on span "Select answer..." at bounding box center [623, 124] width 42 height 9
click at [640, 190] on div "אג"ת" at bounding box center [724, 192] width 245 height 13
click at [139, 223] on div "השאלות בפרק זה מתייחסות לראייתך המקצועית הספציפית בתחום מומחיותך כאיש אמ"ן סמן …" at bounding box center [113, 222] width 120 height 18
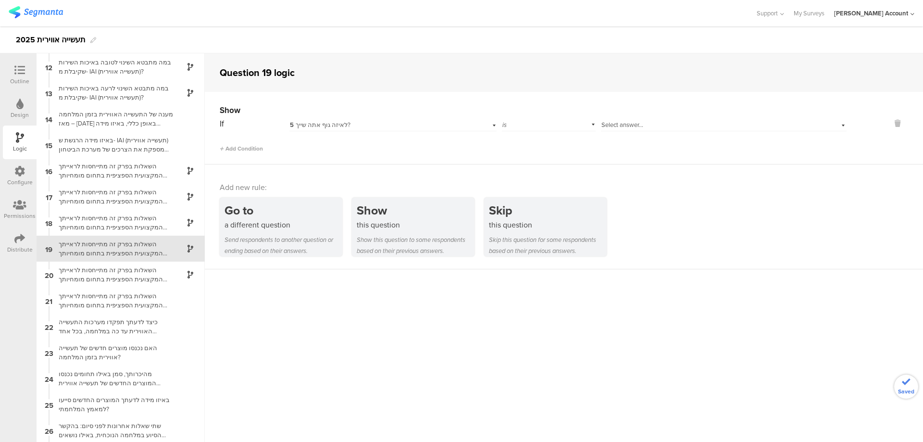
scroll to position [286, 0]
click at [623, 120] on span "Select answer..." at bounding box center [623, 124] width 42 height 9
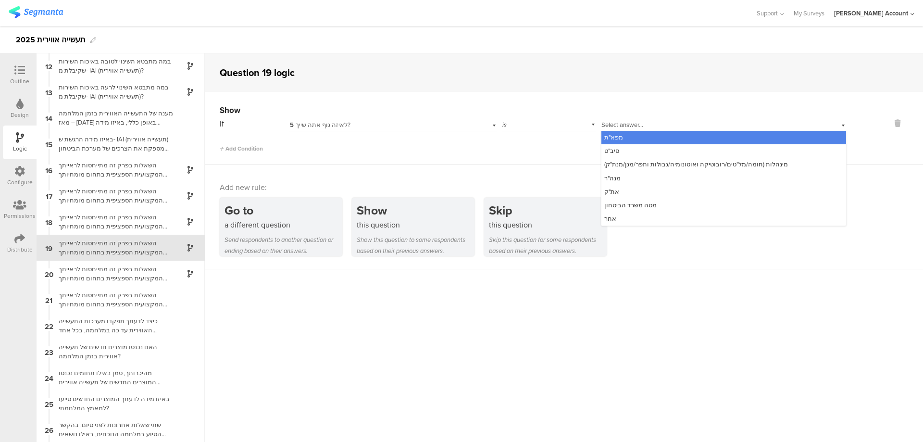
click at [292, 122] on span "5" at bounding box center [292, 125] width 4 height 9
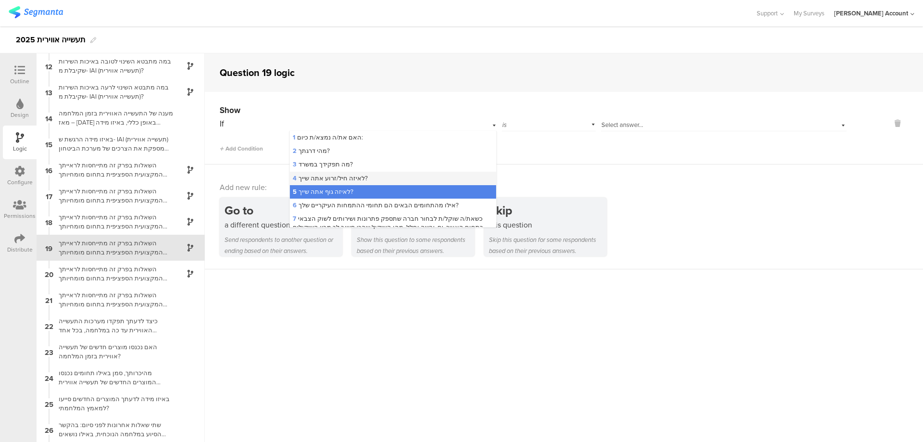
click at [372, 173] on div "4 לאיזה חיל/זרוע אתה שייך?" at bounding box center [393, 178] width 206 height 13
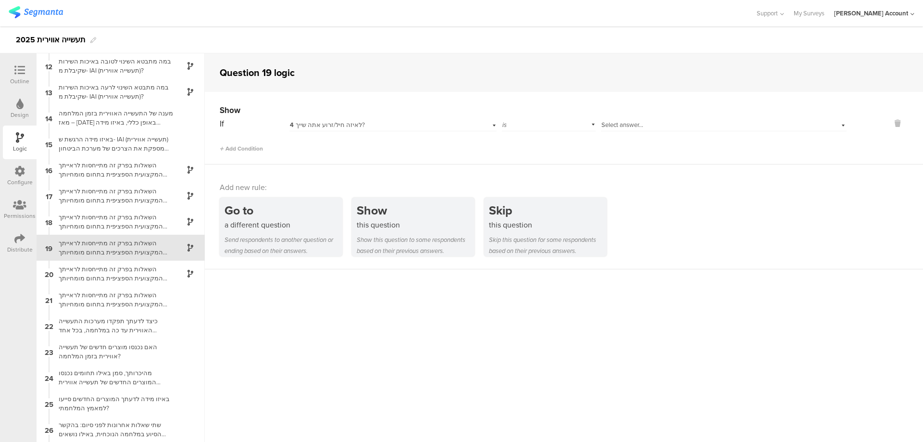
drag, startPoint x: 646, startPoint y: 114, endPoint x: 645, endPoint y: 121, distance: 7.2
click at [646, 114] on div "Show" at bounding box center [533, 110] width 627 height 12
click at [645, 121] on div "Select answer..." at bounding box center [706, 125] width 209 height 9
click at [632, 189] on div "אג"ת" at bounding box center [724, 192] width 245 height 13
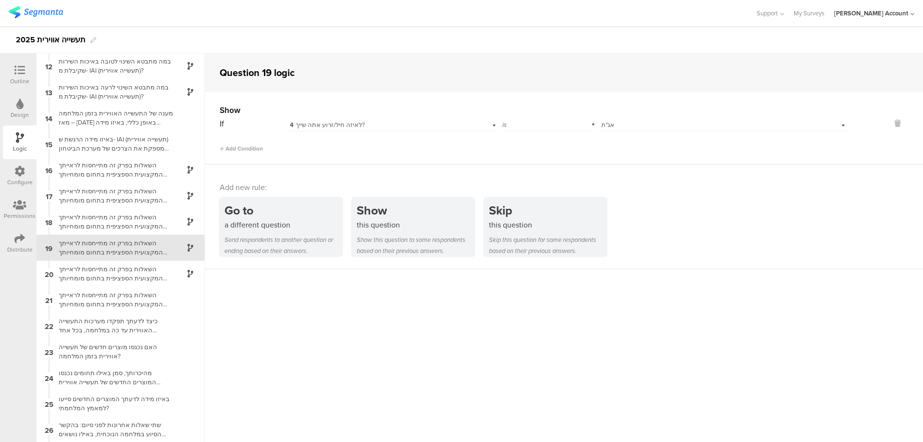
scroll to position [0, 0]
click at [127, 243] on div "השאלות בפרק זה מתייחסות לראייתך המקצועית הספציפית בתחום מומחיותך כאיש אמ"ן סמן …" at bounding box center [113, 247] width 120 height 18
click at [18, 67] on icon at bounding box center [19, 70] width 11 height 11
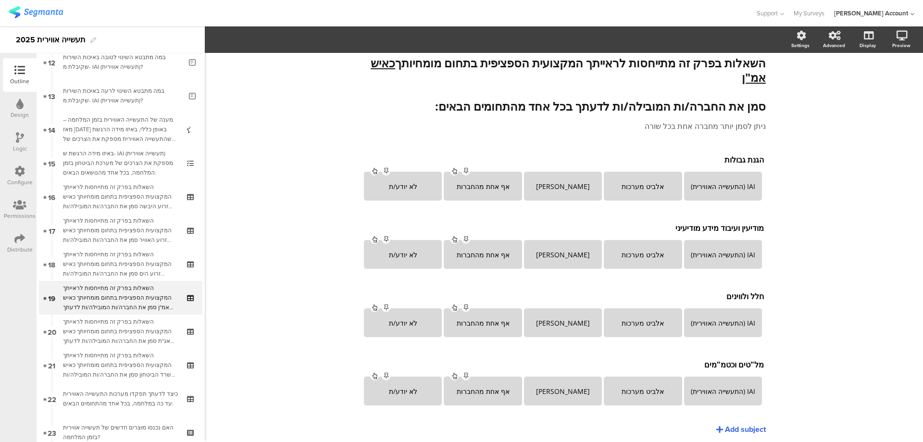
scroll to position [467, 0]
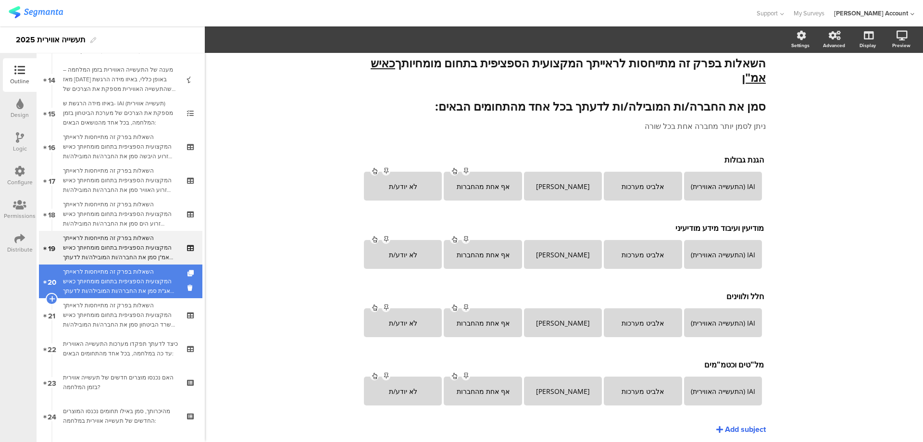
click at [164, 269] on div "השאלות בפרק זה מתייחסות לראייתך המקצועית הספציפית בתחום מומחיותך כאיש אג"ת סמן …" at bounding box center [120, 281] width 115 height 29
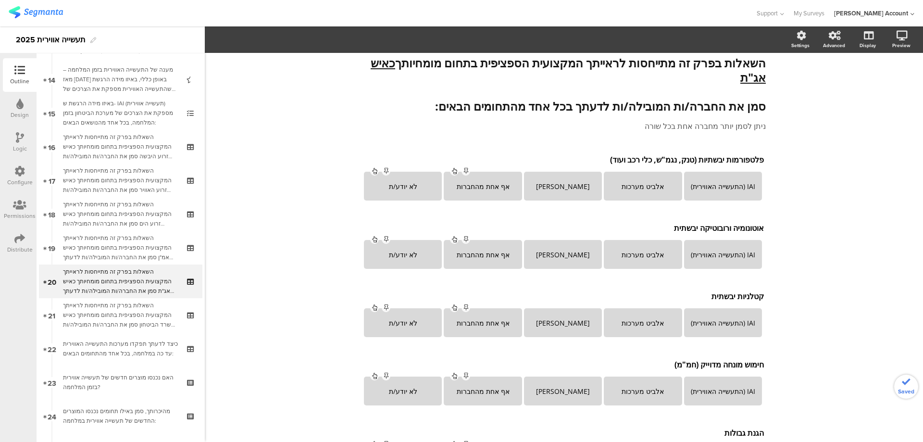
click at [16, 139] on icon at bounding box center [20, 137] width 8 height 11
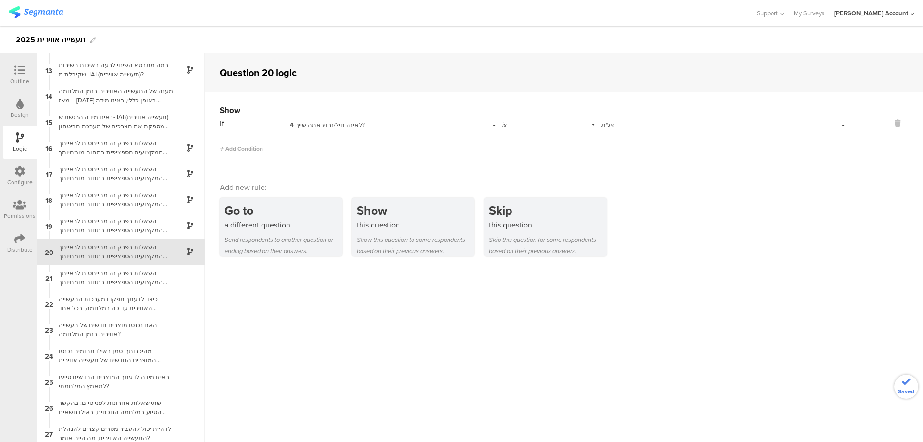
scroll to position [312, 0]
click at [103, 220] on div "השאלות בפרק זה מתייחסות לראייתך המקצועית הספציפית בתחום מומחיותך כאיש אמ"ן סמן …" at bounding box center [113, 222] width 120 height 18
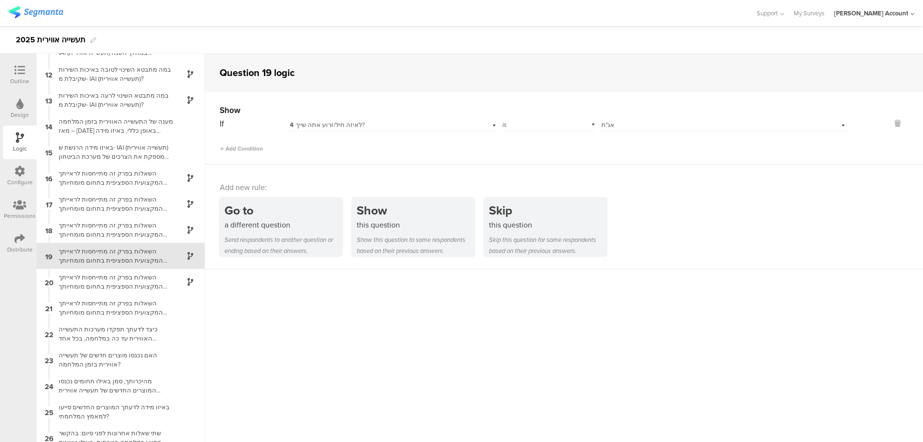
scroll to position [286, 0]
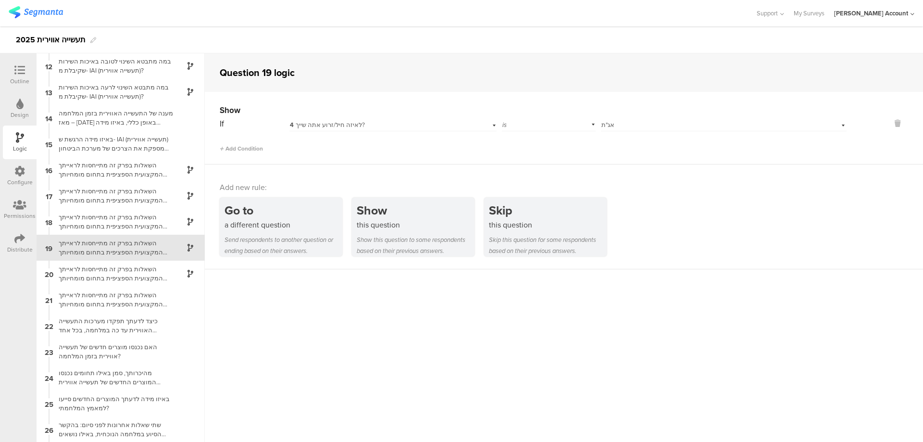
click at [594, 125] on div "If 4 לאיזה חיל/זרוע אתה שייך? is Select answer... אג"ת" at bounding box center [533, 123] width 627 height 15
click at [611, 125] on div "Select answer... אג"ת" at bounding box center [706, 125] width 209 height 9
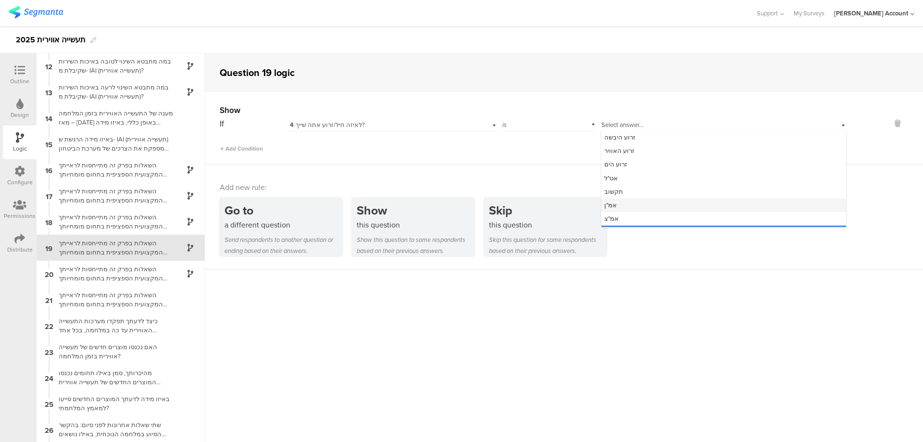
click at [619, 202] on div "אמ"ן" at bounding box center [724, 205] width 245 height 13
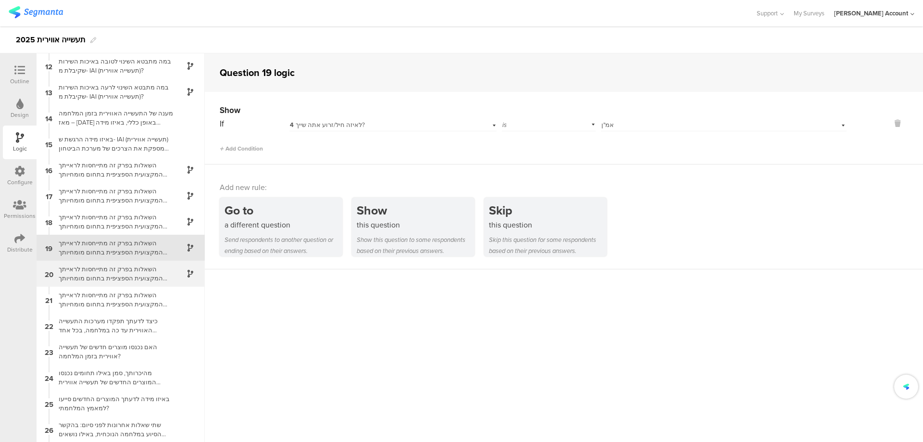
click at [152, 269] on div "השאלות בפרק זה מתייחסות לראייתך המקצועית הספציפית בתחום מומחיותך כאיש אג"ת סמן …" at bounding box center [113, 273] width 120 height 18
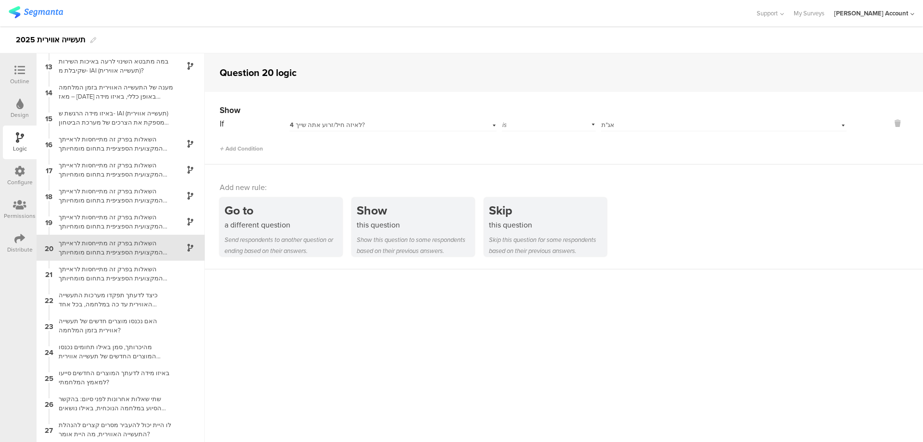
click at [23, 70] on icon at bounding box center [19, 70] width 11 height 11
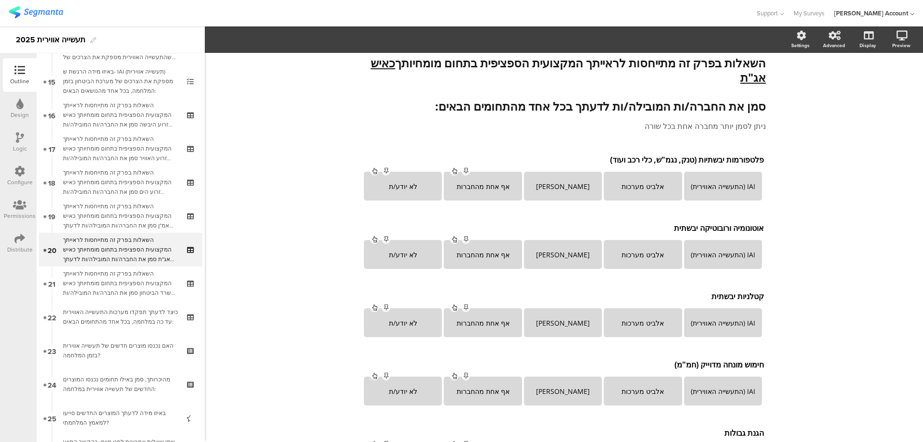
scroll to position [501, 0]
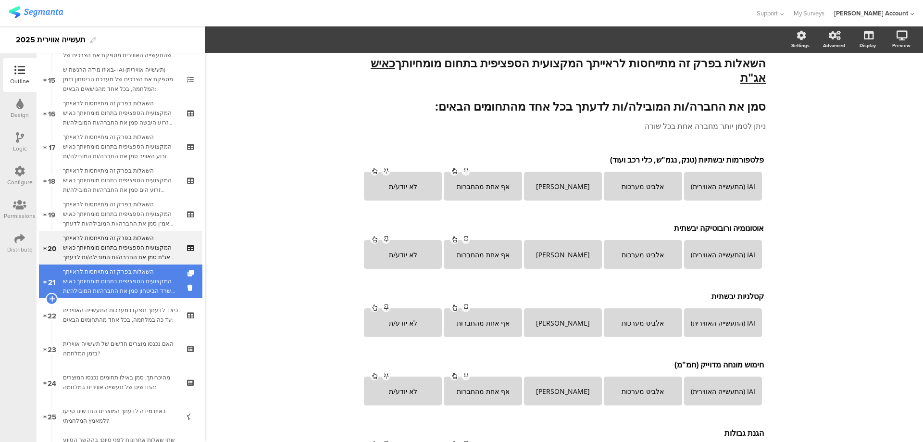
click at [156, 278] on div "השאלות בפרק זה מתייחסות לראייתך המקצועית הספציפית בתחום מומחיותך כאיש משרד הביט…" at bounding box center [120, 281] width 115 height 29
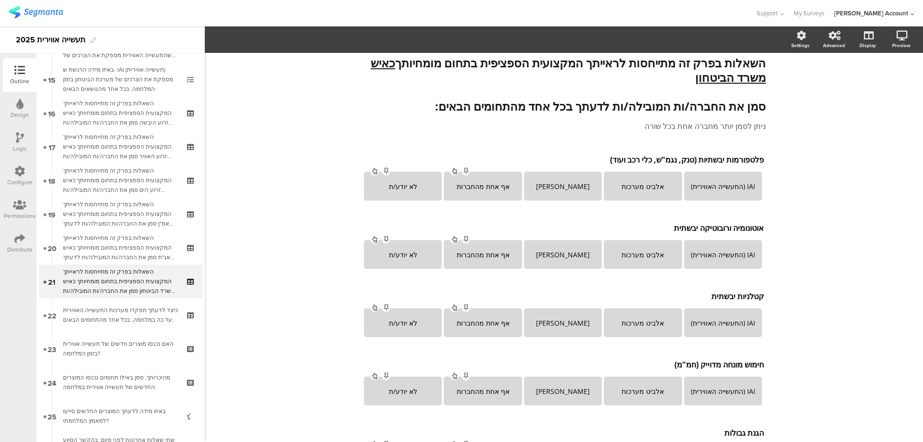
click at [25, 138] on div "Logic" at bounding box center [20, 142] width 34 height 34
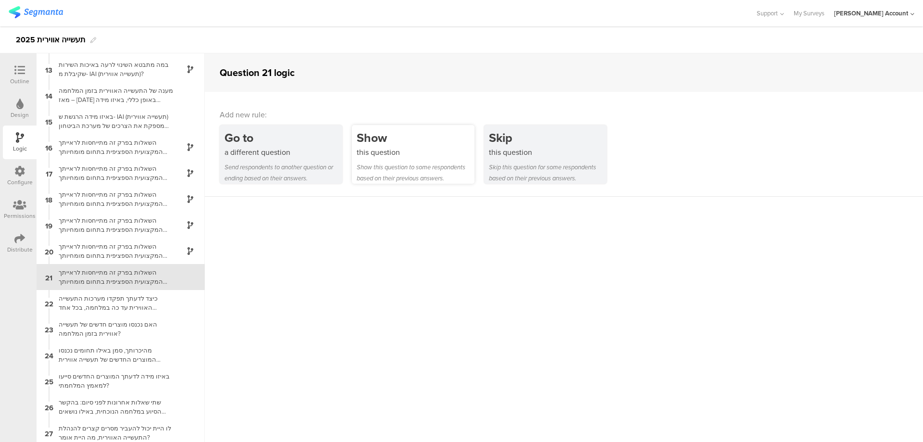
scroll to position [313, 0]
click at [377, 152] on div "this question" at bounding box center [416, 152] width 118 height 11
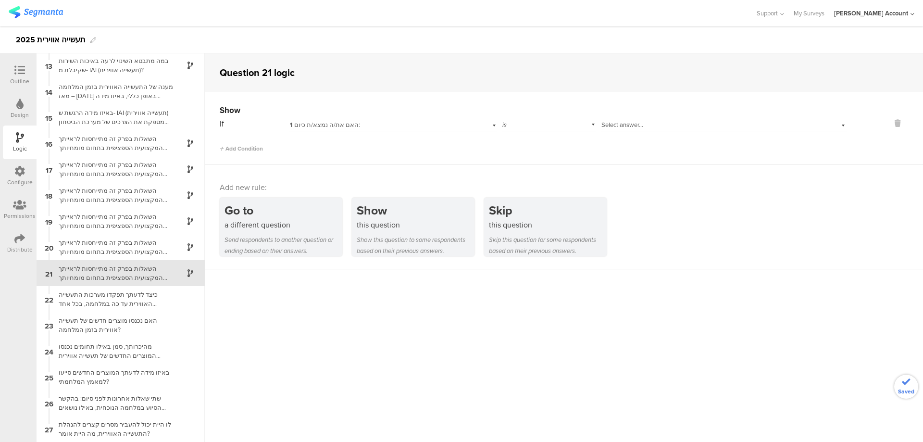
click at [403, 124] on div "1 האם את/ה נמצא/ת כיום:" at bounding box center [377, 125] width 175 height 9
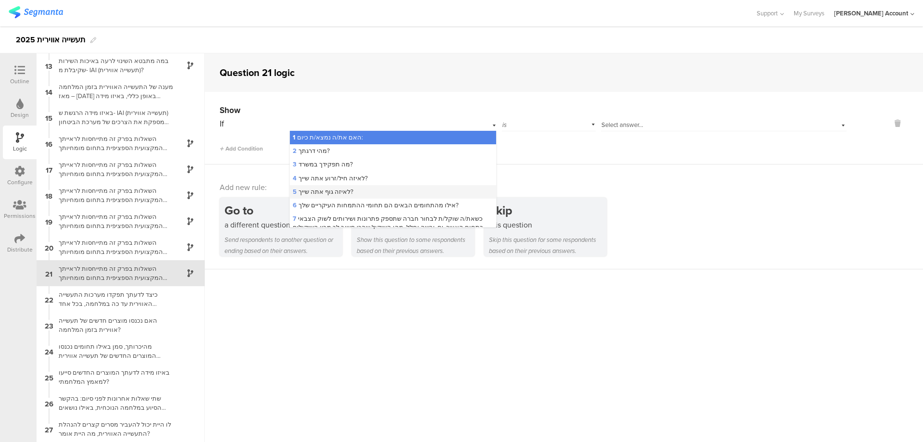
click at [392, 188] on div "5 לאיזה גוף אתה שייך?" at bounding box center [393, 191] width 206 height 13
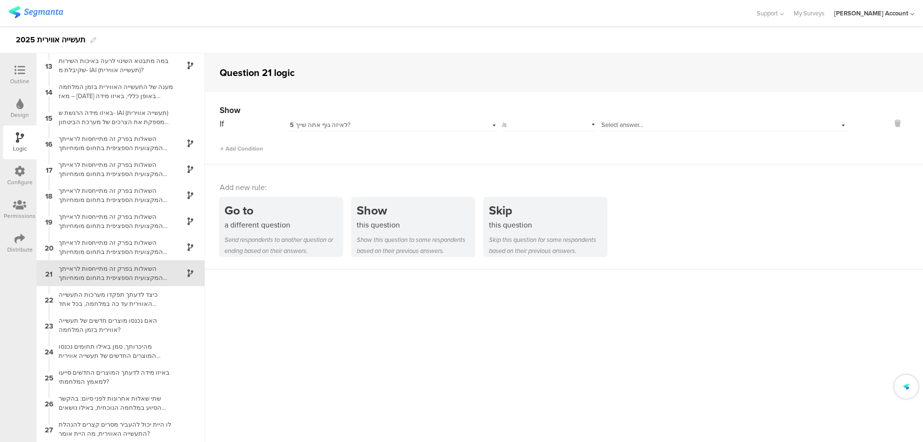
click at [596, 126] on div "If 5 לאיזה גוף אתה שייך? is Select answer..." at bounding box center [533, 123] width 627 height 15
click at [620, 126] on span "Select answer..." at bounding box center [623, 124] width 42 height 9
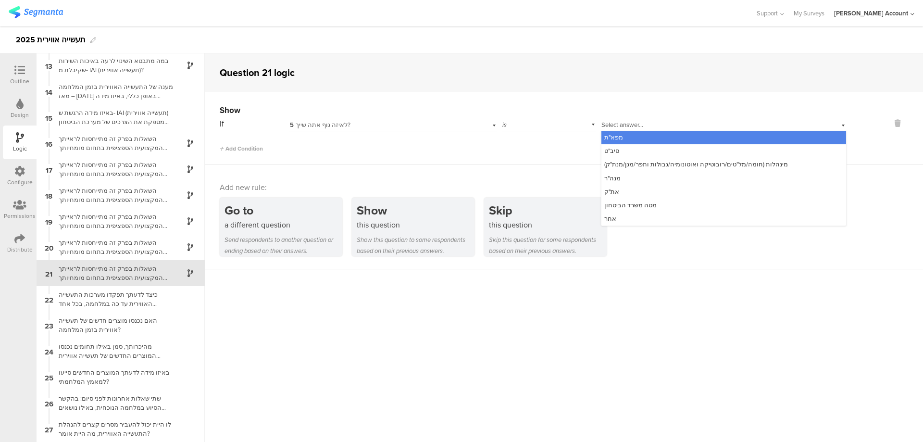
click at [335, 124] on span "5 לאיזה גוף אתה שייך?" at bounding box center [320, 124] width 61 height 9
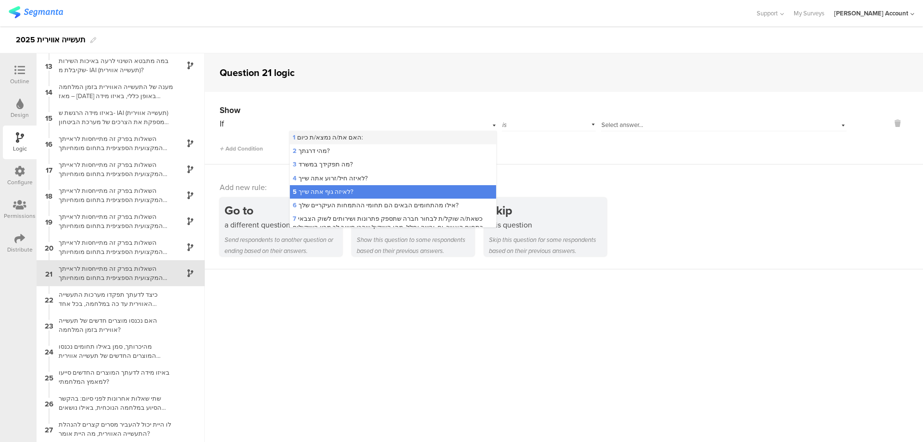
click at [346, 136] on span "1 האם את/ה נמצא/ת כיום:" at bounding box center [328, 137] width 70 height 9
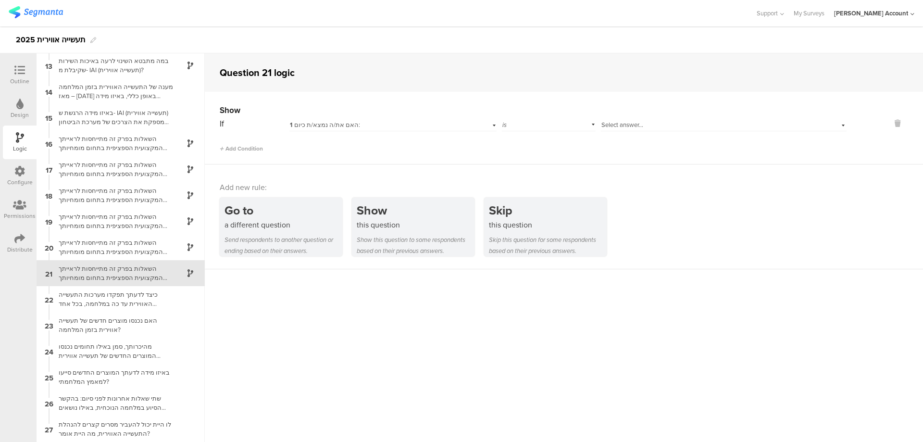
click at [614, 120] on span "Select answer..." at bounding box center [623, 124] width 42 height 9
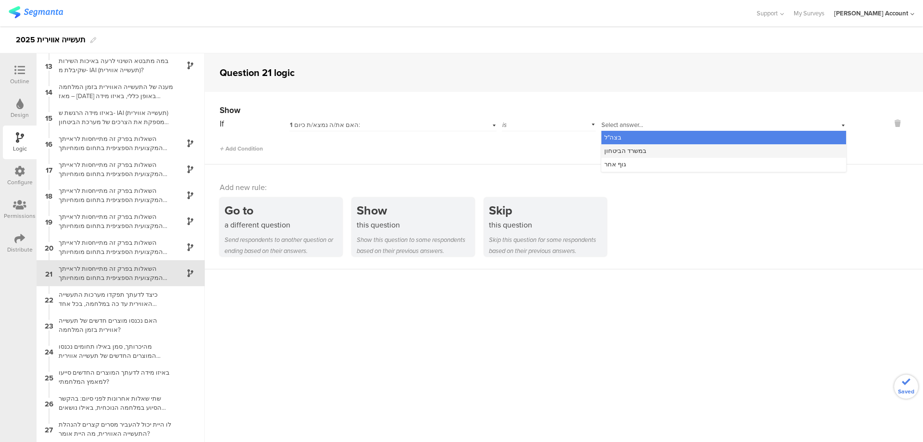
click at [638, 150] on span "במשרד הביטחון" at bounding box center [625, 150] width 42 height 9
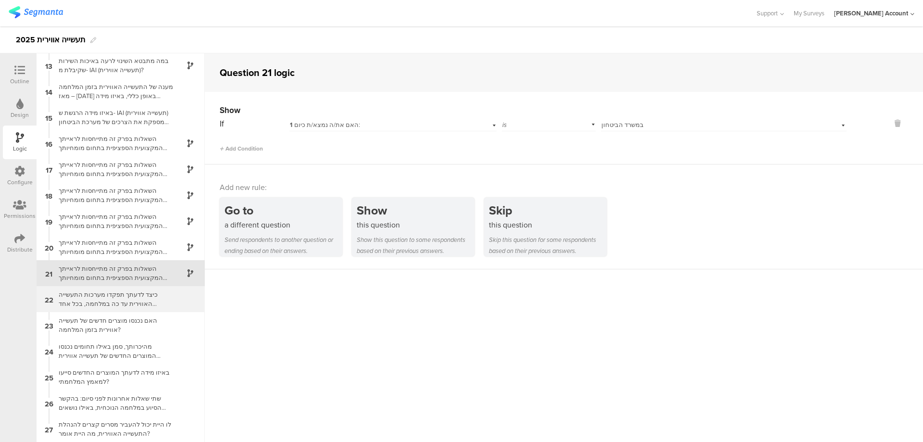
click at [163, 299] on div "כיצד לדעתך תפקדו מערכות התעשייה האווירית עד כה במלחמה, בכל אחד מהתחומים הבאים:" at bounding box center [113, 299] width 120 height 18
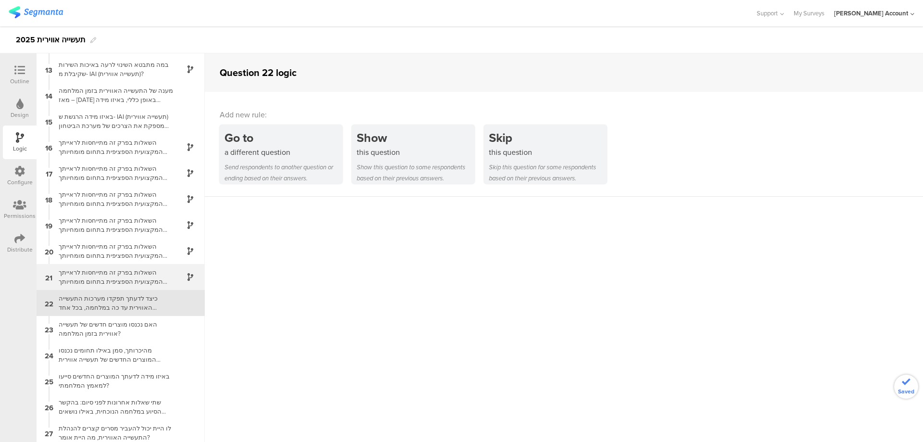
scroll to position [313, 0]
click at [149, 265] on div "השאלות בפרק זה מתייחסות לראייתך המקצועית הספציפית בתחום מומחיותך כאיש משרד הביט…" at bounding box center [113, 273] width 120 height 18
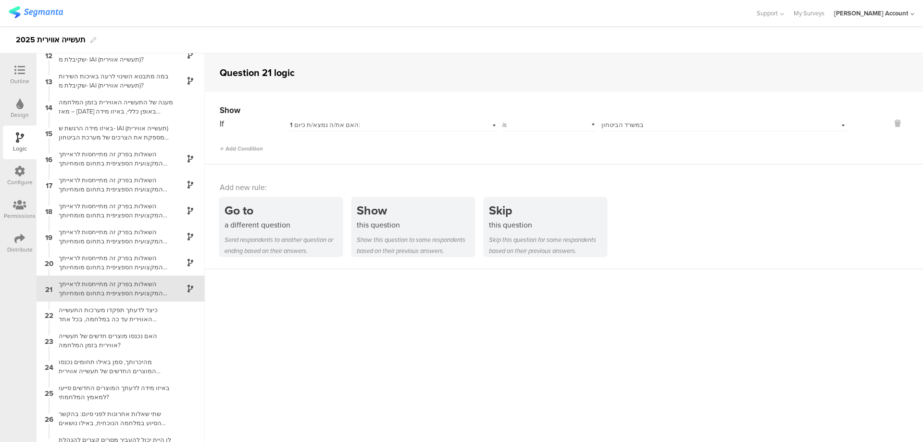
scroll to position [313, 0]
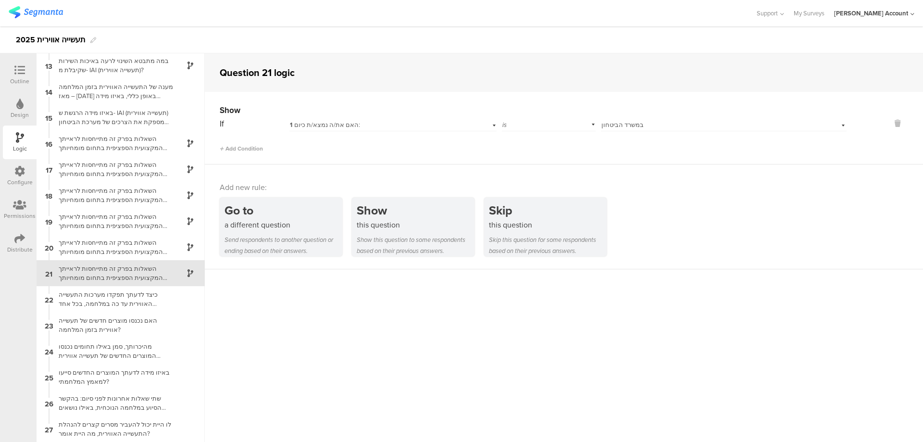
click at [19, 70] on icon at bounding box center [19, 70] width 11 height 11
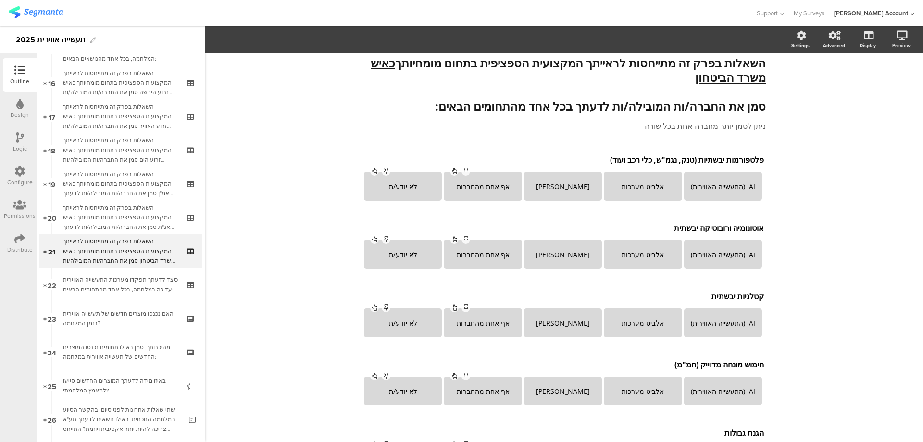
scroll to position [534, 0]
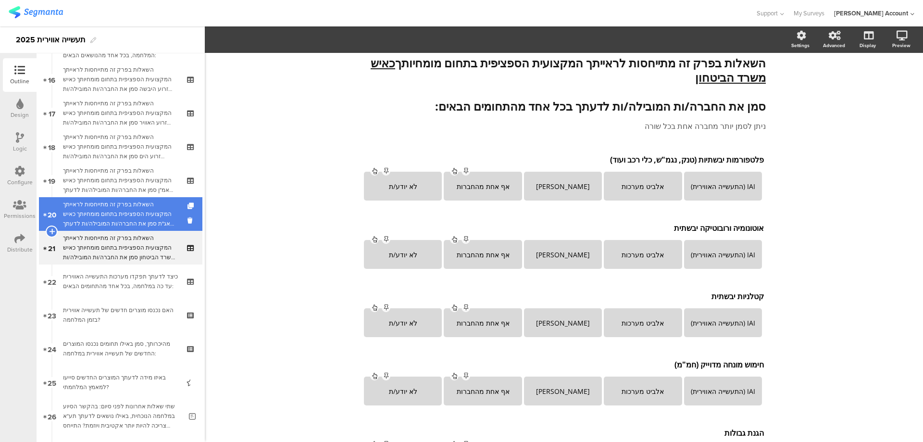
click at [152, 214] on div "השאלות בפרק זה מתייחסות לראייתך המקצועית הספציפית בתחום מומחיותך כאיש אג"ת סמן …" at bounding box center [120, 214] width 115 height 29
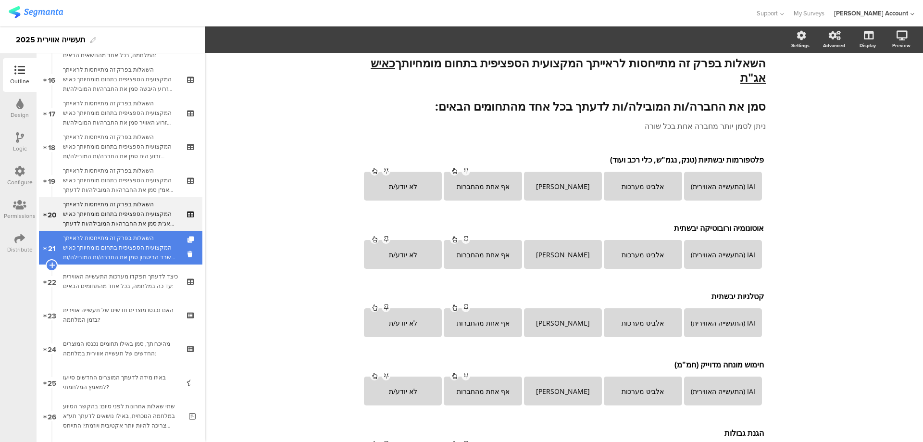
click at [154, 246] on div "השאלות בפרק זה מתייחסות לראייתך המקצועית הספציפית בתחום מומחיותך כאיש משרד הביט…" at bounding box center [120, 247] width 115 height 29
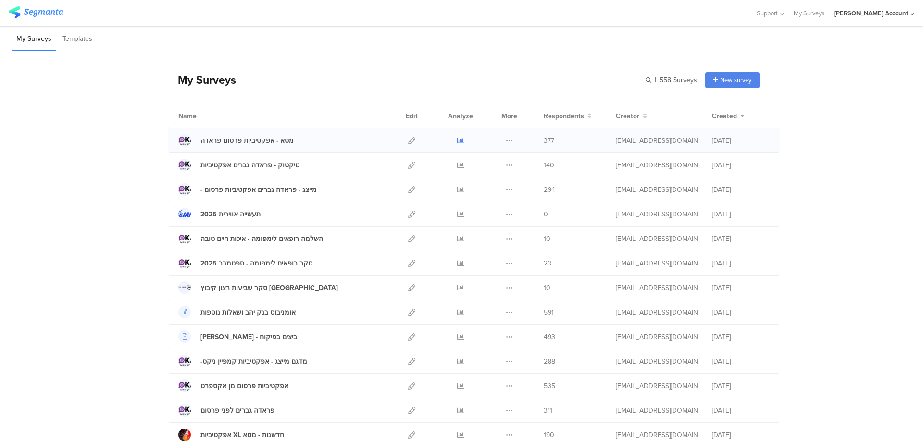
click at [457, 138] on icon at bounding box center [460, 140] width 7 height 7
click at [457, 162] on icon at bounding box center [460, 165] width 7 height 7
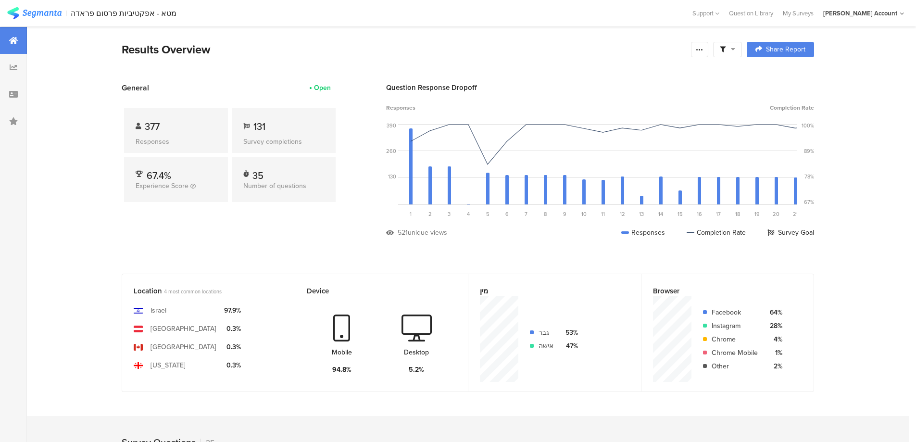
click at [725, 47] on icon at bounding box center [723, 50] width 6 height 6
click at [779, 73] on span at bounding box center [776, 77] width 14 height 8
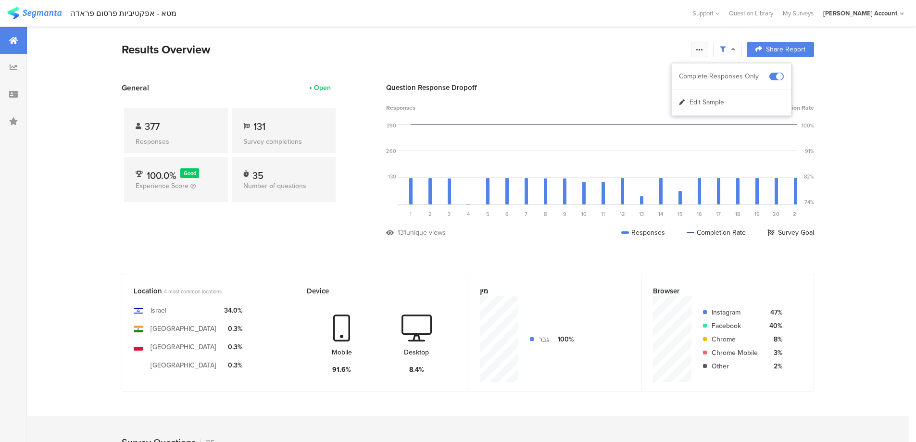
click at [703, 49] on icon at bounding box center [700, 50] width 8 height 8
click at [631, 145] on div "Export Results" at bounding box center [635, 147] width 154 height 10
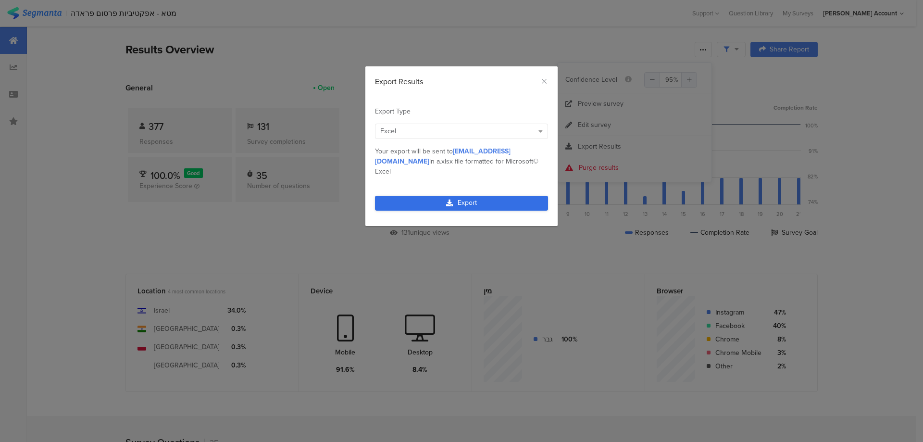
click at [510, 196] on link "Export" at bounding box center [461, 203] width 173 height 15
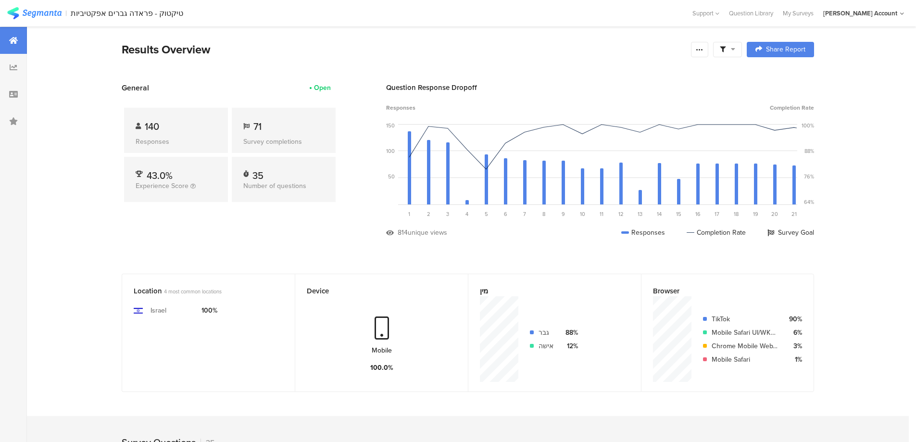
click at [733, 50] on span at bounding box center [727, 49] width 15 height 9
click at [781, 75] on span at bounding box center [776, 77] width 14 height 8
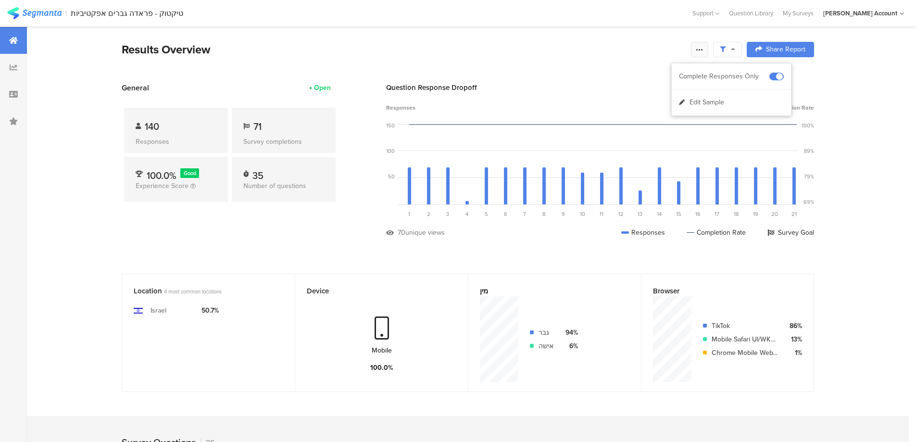
click at [702, 48] on icon at bounding box center [700, 50] width 8 height 8
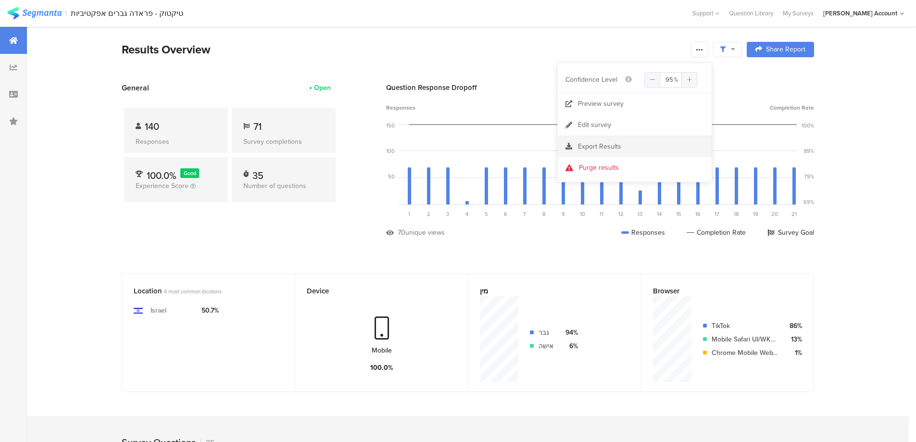
click at [630, 146] on div "Export Results" at bounding box center [635, 147] width 154 height 10
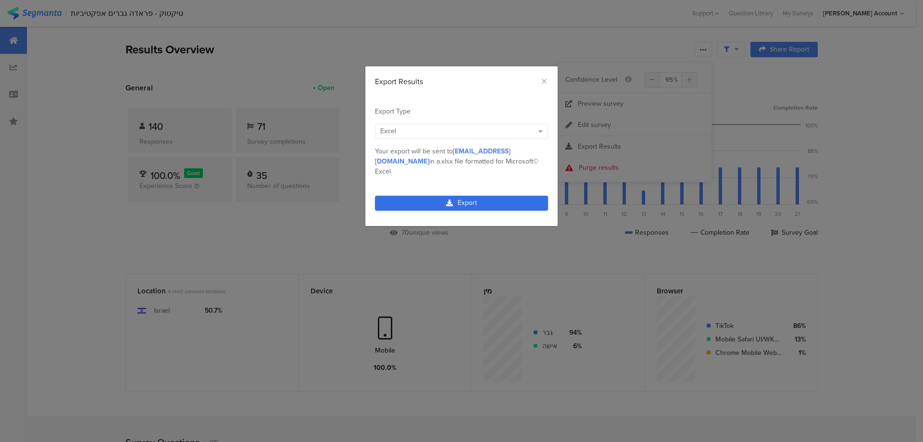
click at [498, 196] on link "Export" at bounding box center [461, 203] width 173 height 15
